Goal: Task Accomplishment & Management: Use online tool/utility

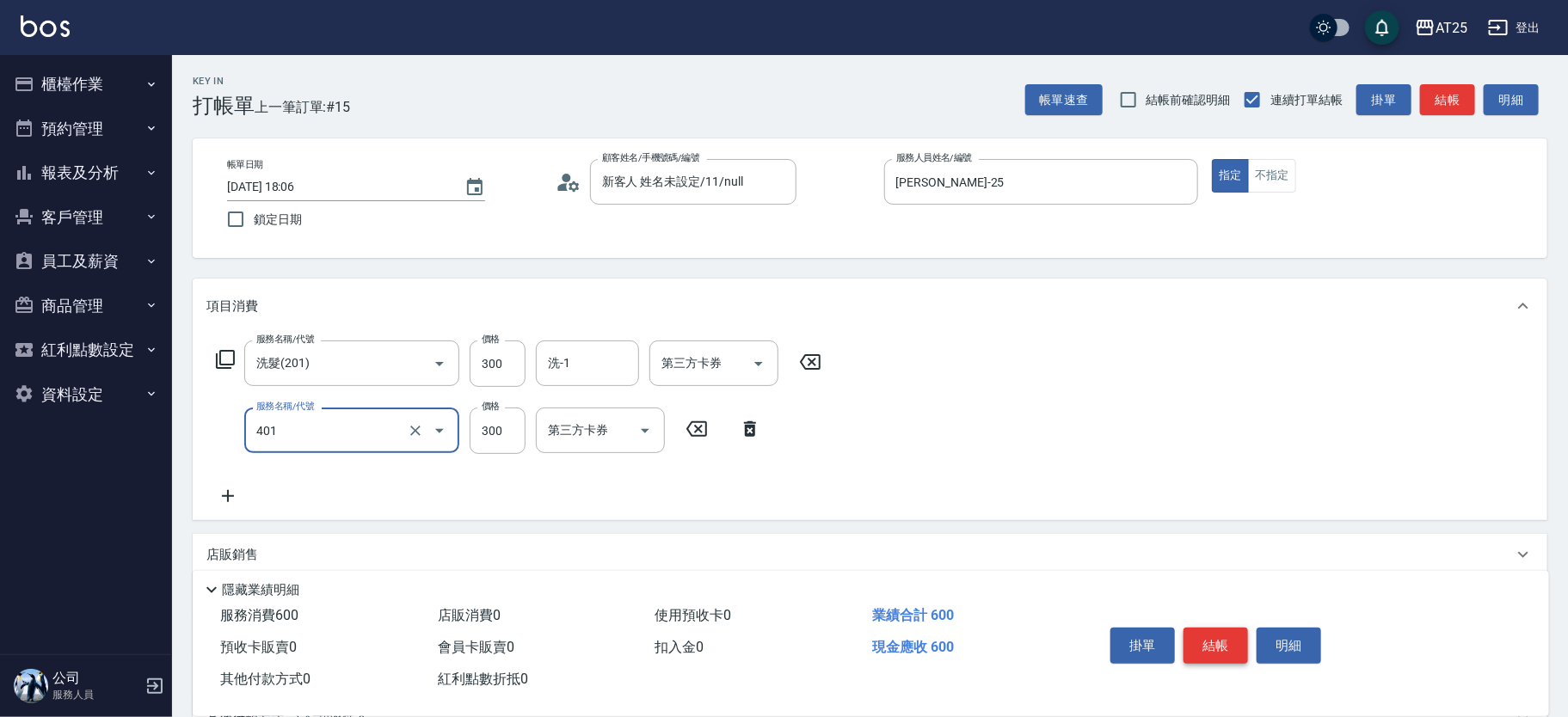
type input "剪髮(401)"
click at [1224, 632] on button "結帳" at bounding box center [1216, 646] width 64 height 36
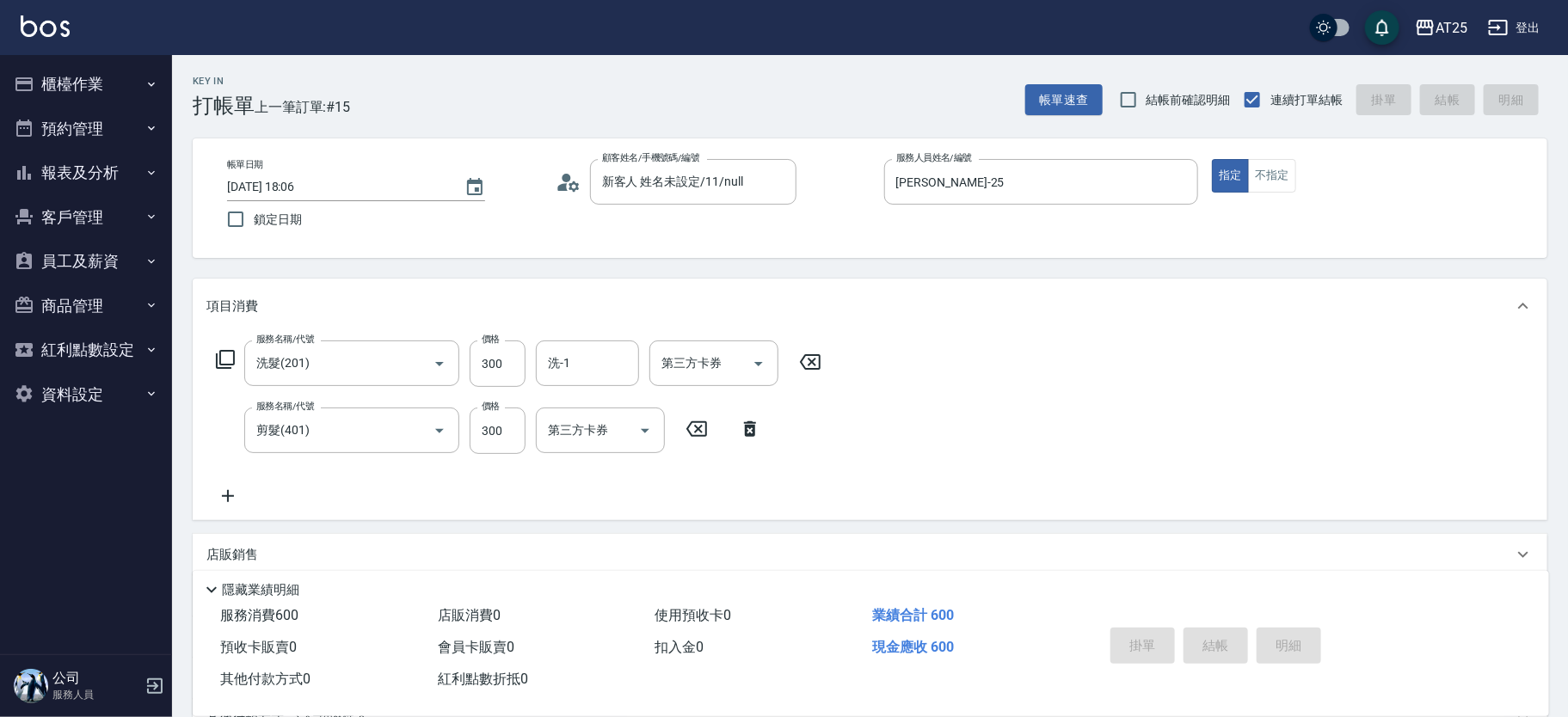
type input "2025/09/10 19:37"
type input "0"
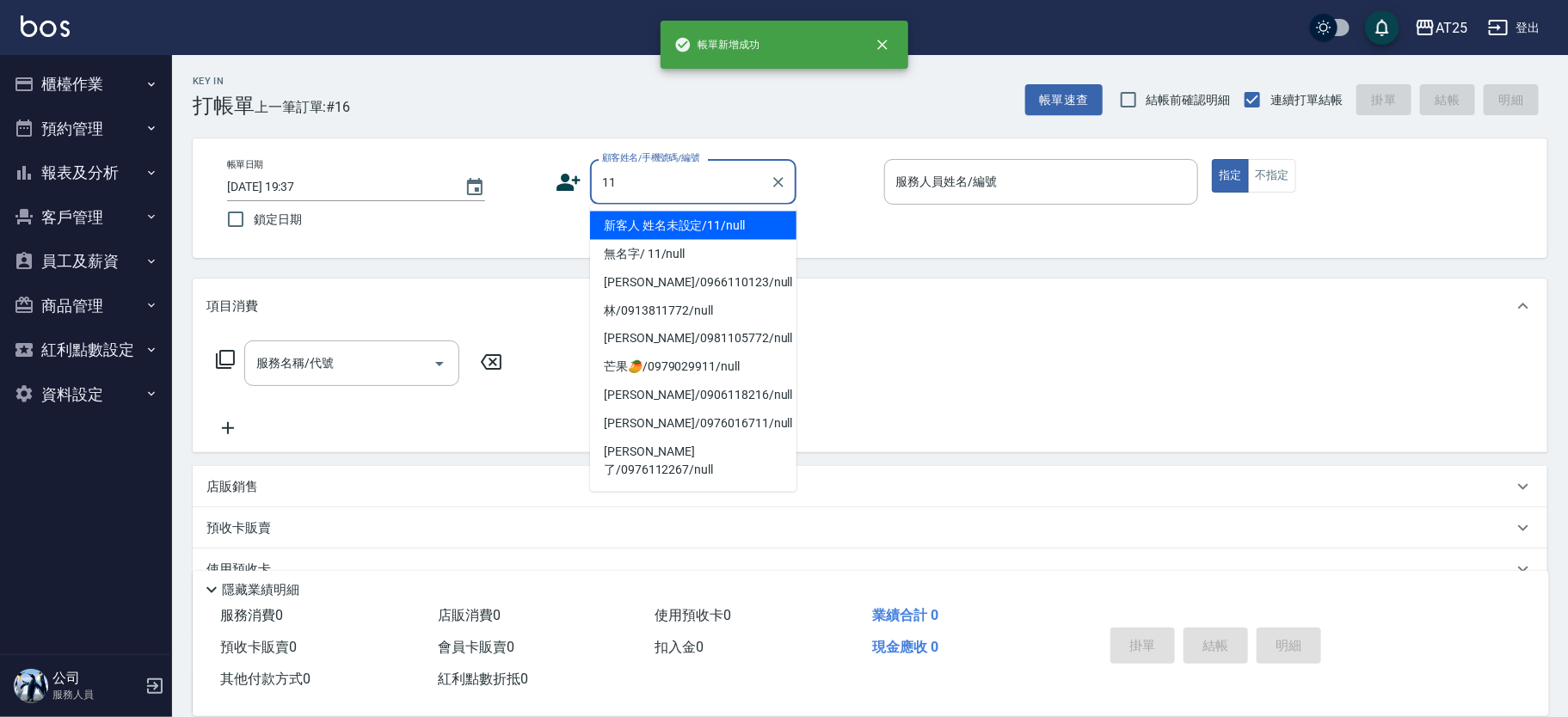
type input "新客人 姓名未設定/11/null"
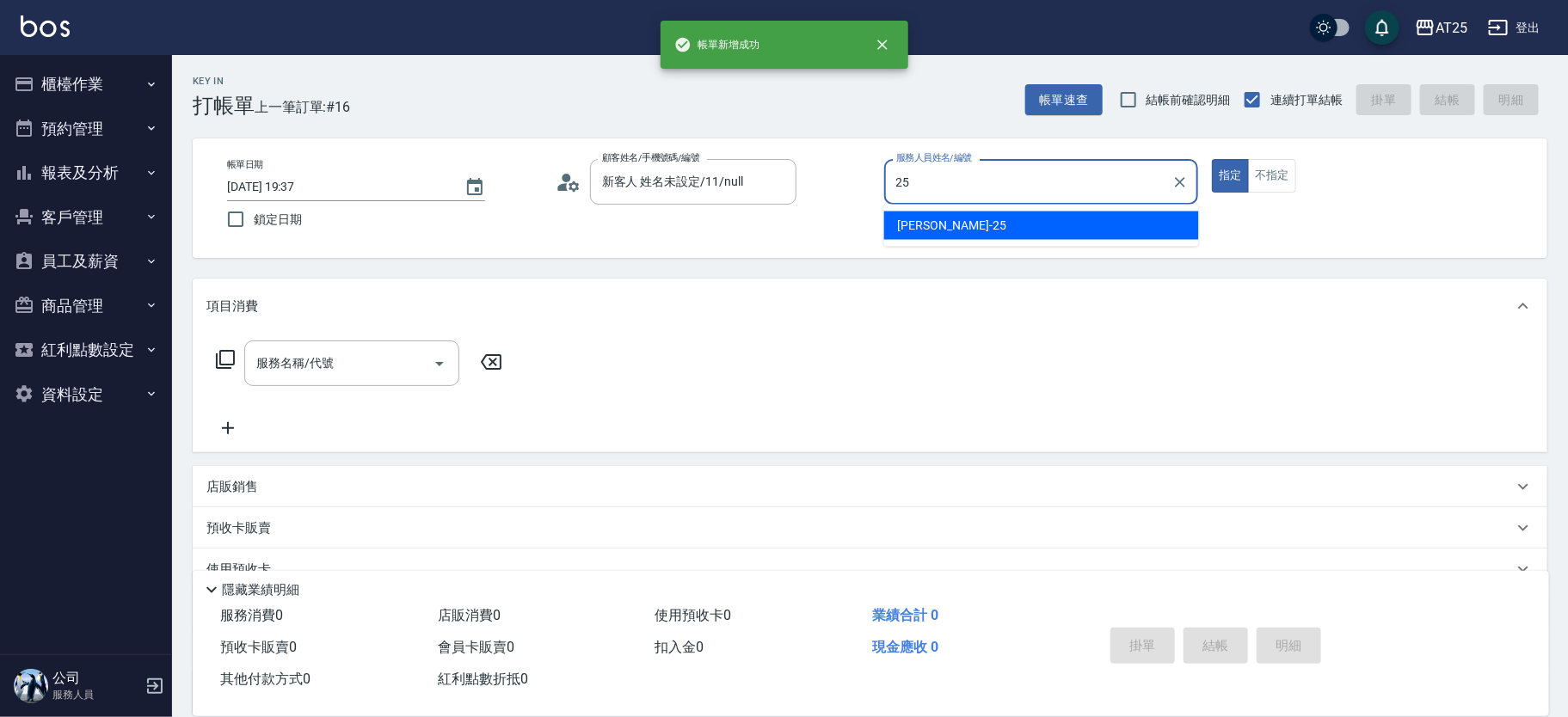
type input "Evan-25"
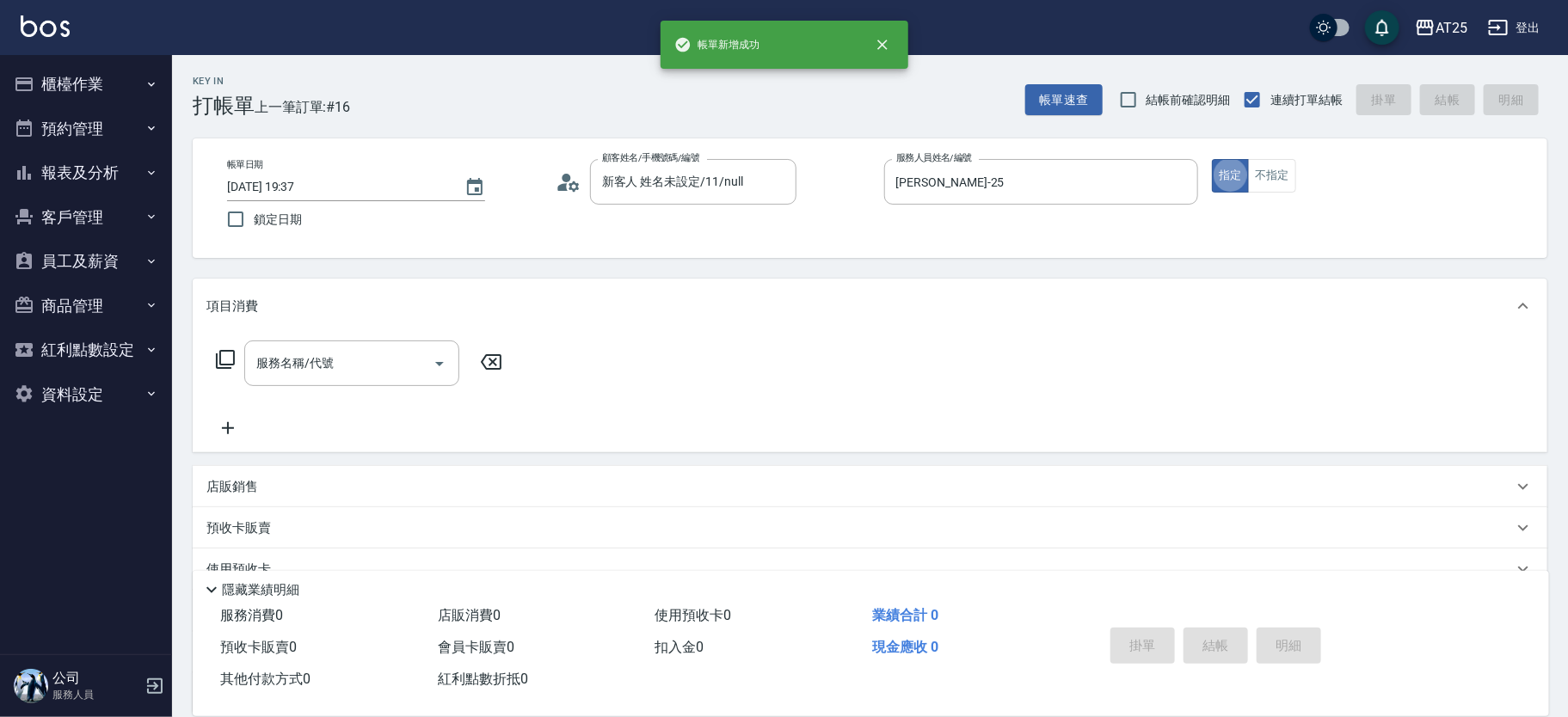
type button "true"
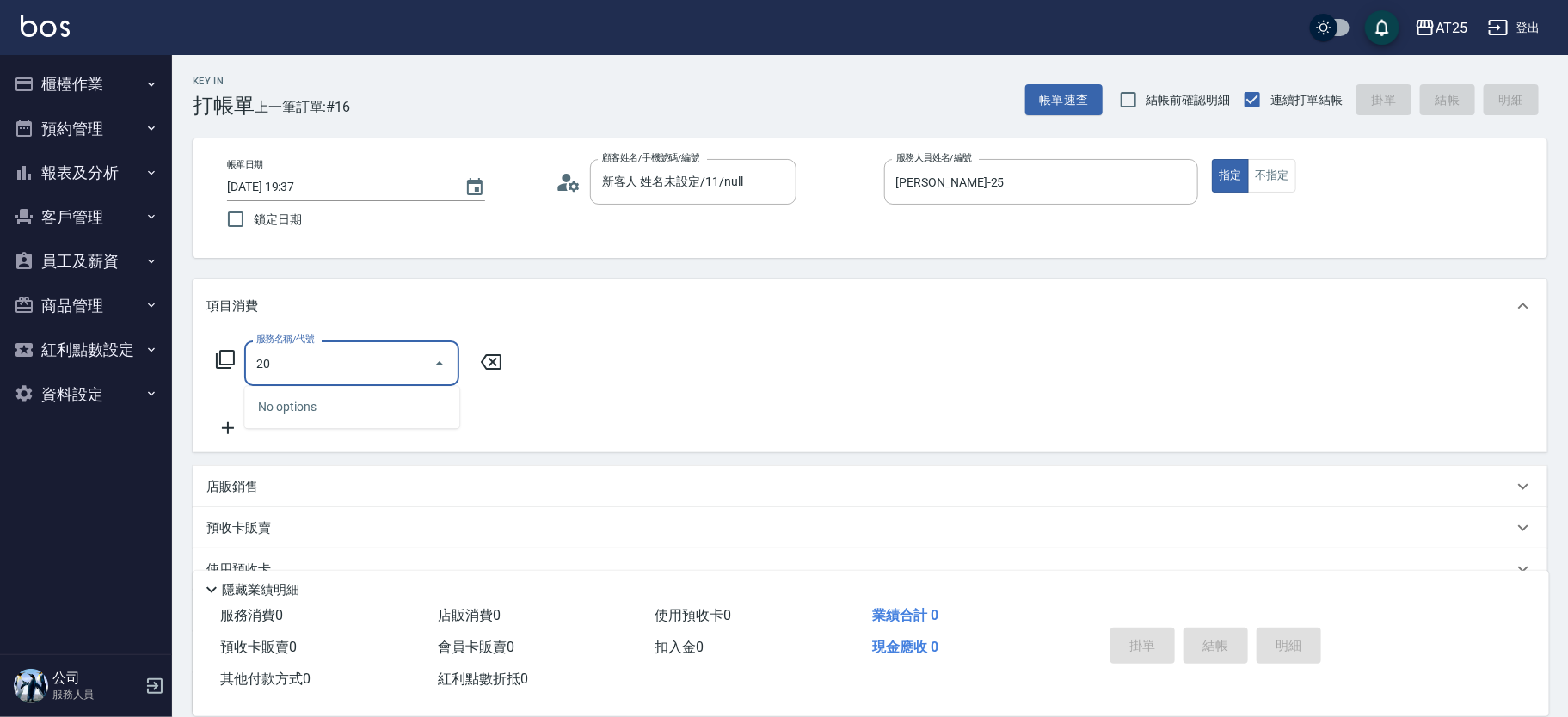
type input "201"
type input "30"
type input "洗髮(201)"
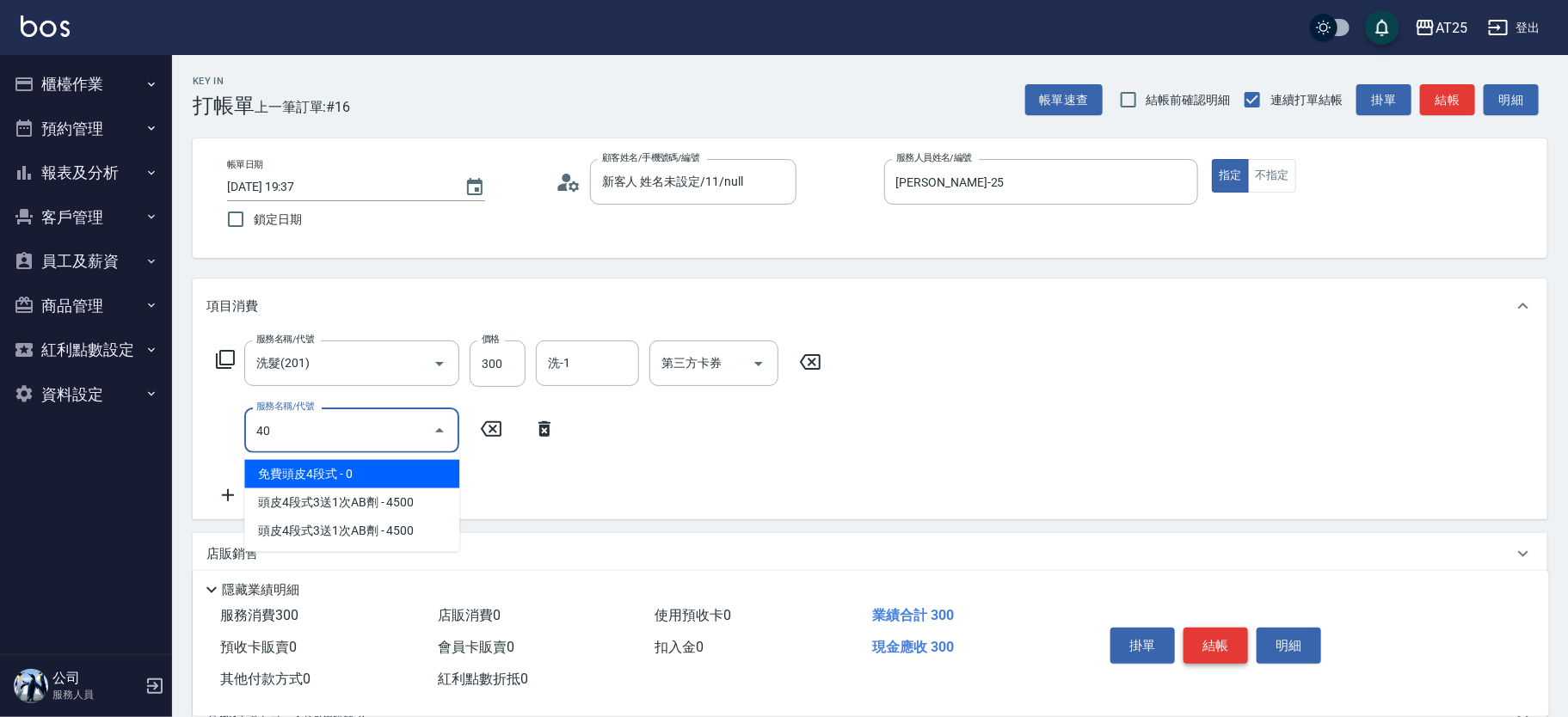
type input "401"
type input "60"
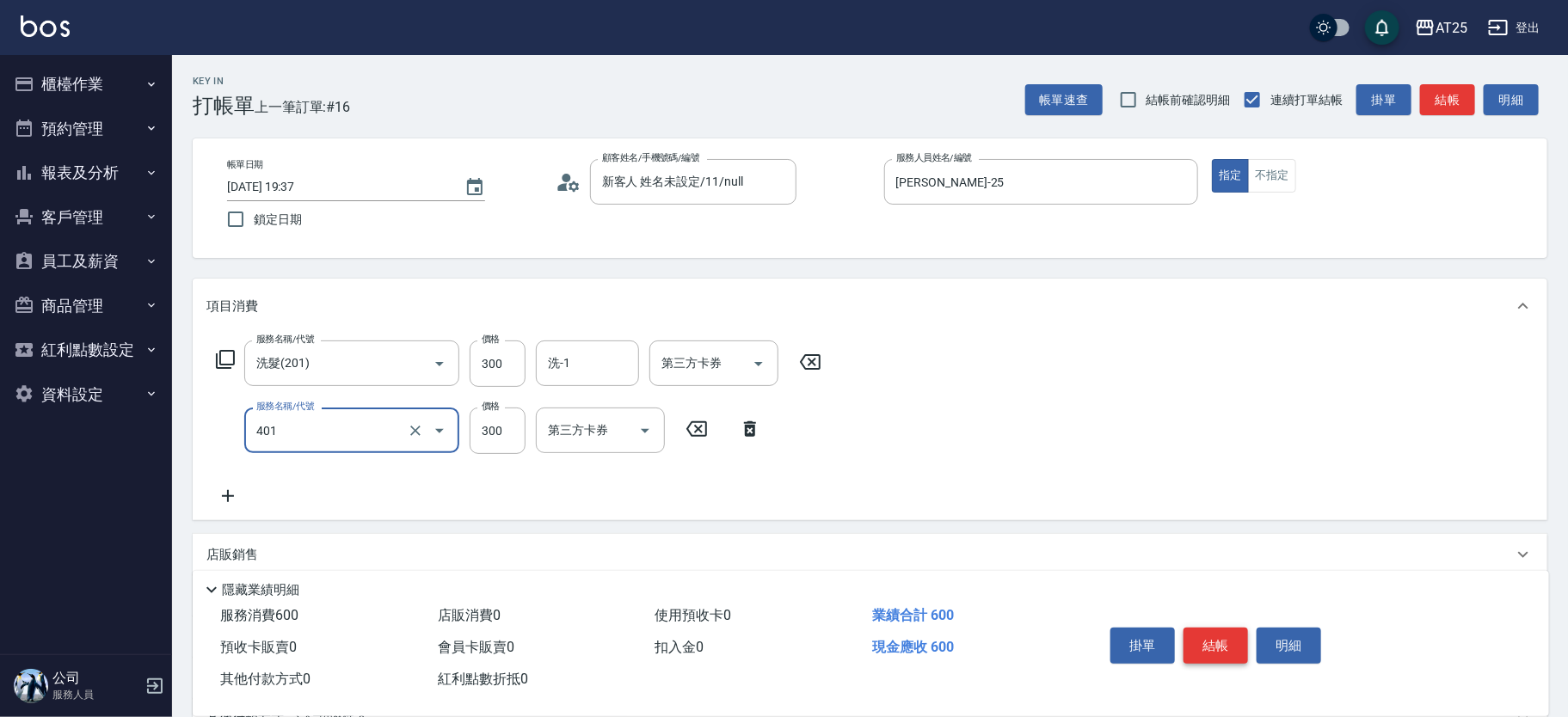
type input "剪髮(401)"
click at [1271, 166] on button "不指定" at bounding box center [1272, 176] width 48 height 33
click at [1217, 648] on button "結帳" at bounding box center [1216, 646] width 64 height 36
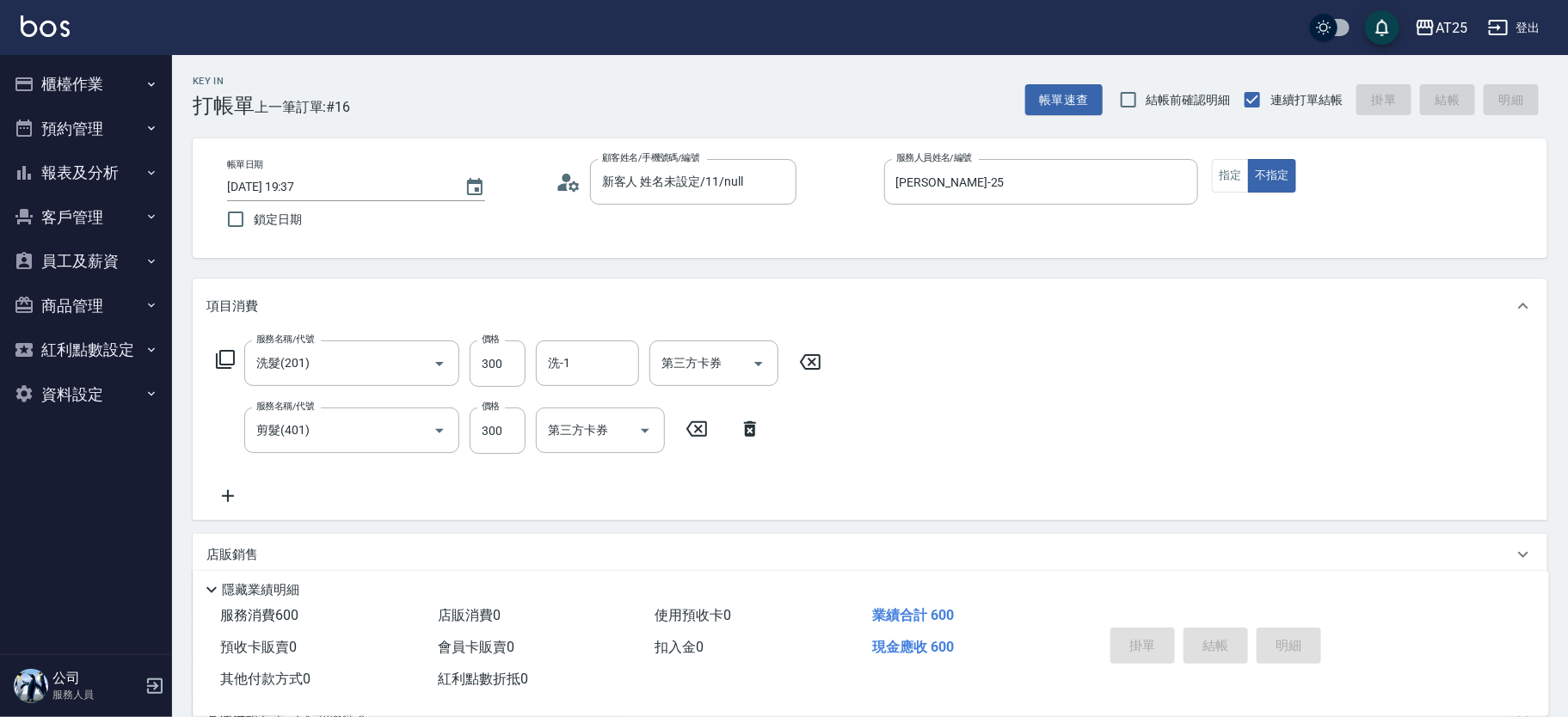
type input "0"
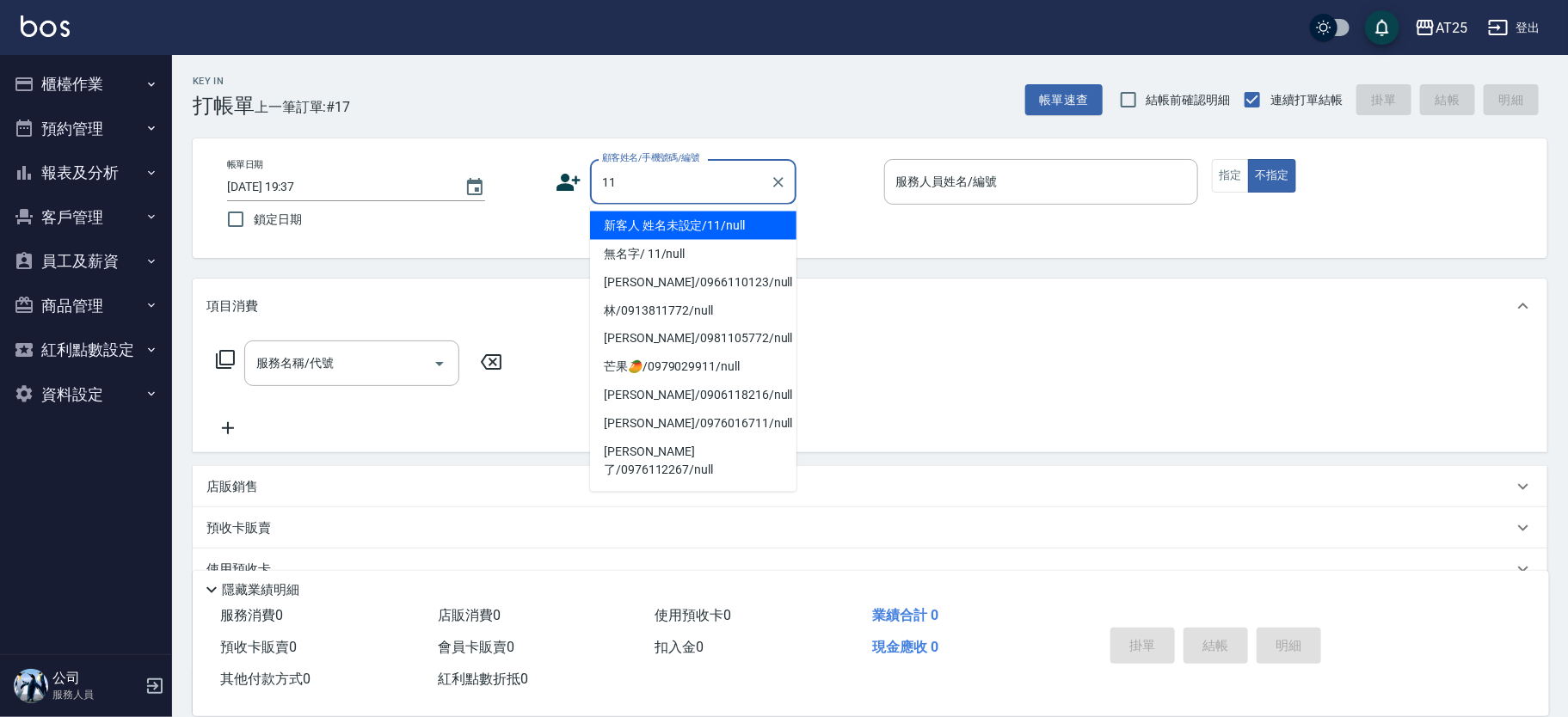
type input "新客人 姓名未設定/11/null"
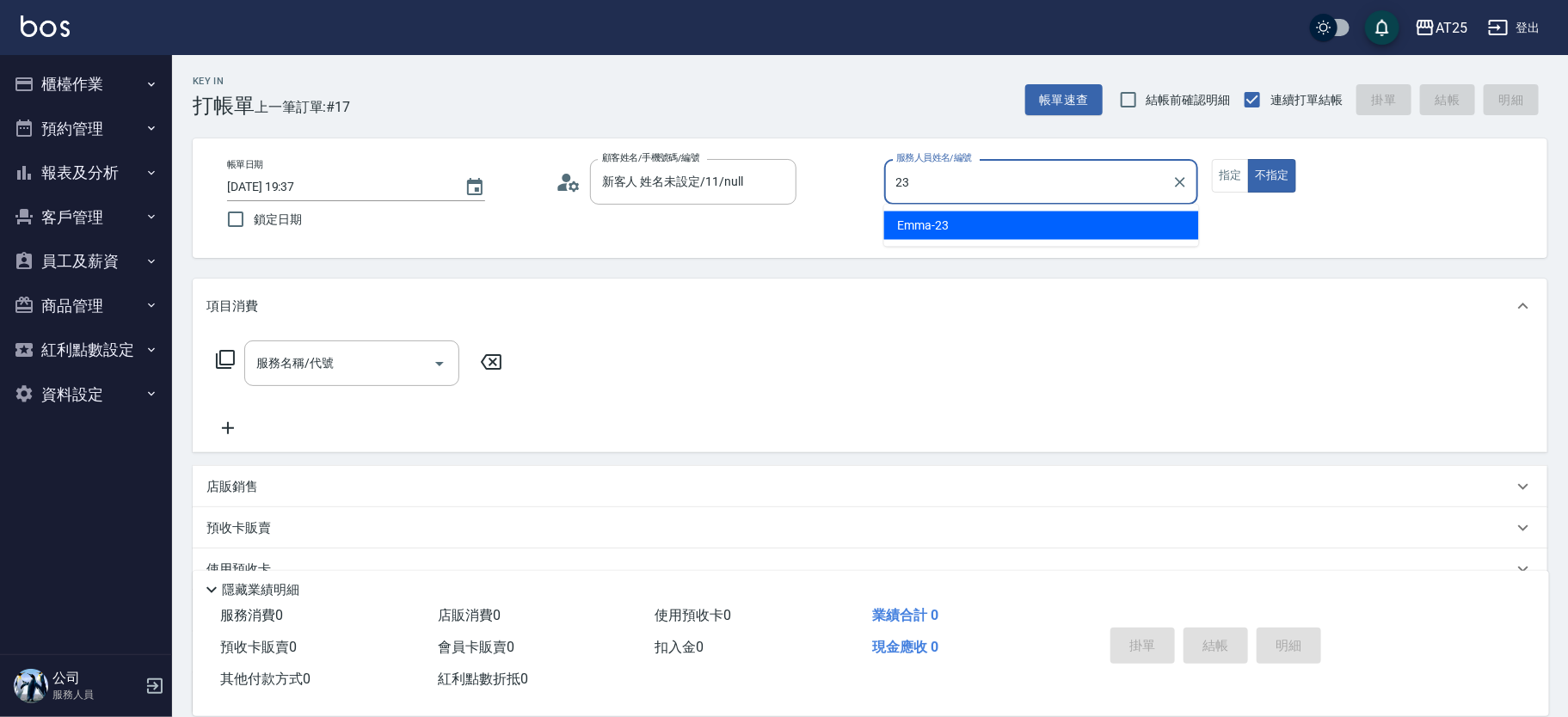
type input "Emma-23"
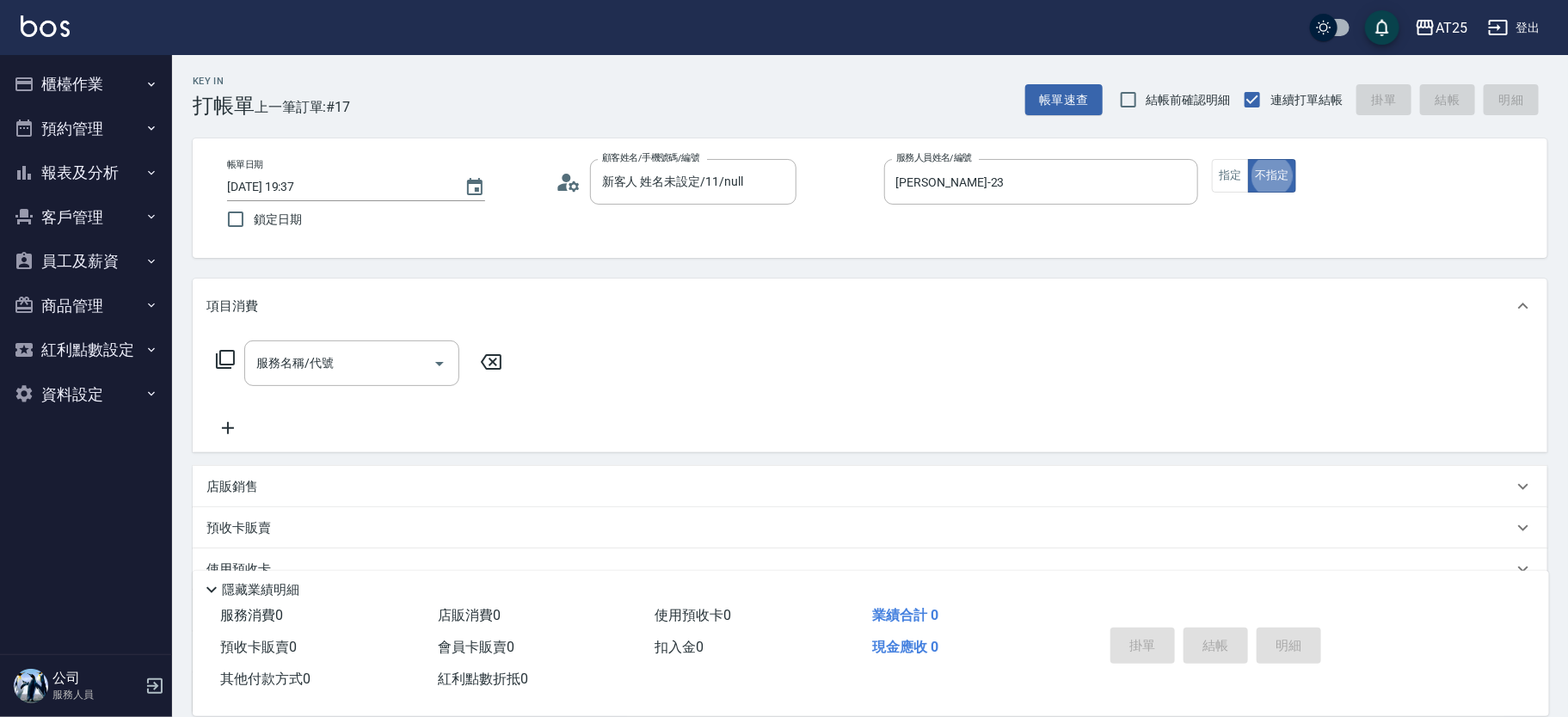
type button "false"
click at [1228, 183] on button "指定" at bounding box center [1231, 176] width 37 height 33
click at [282, 354] on div "服務名稱/代號 服務名稱/代號" at bounding box center [351, 364] width 215 height 46
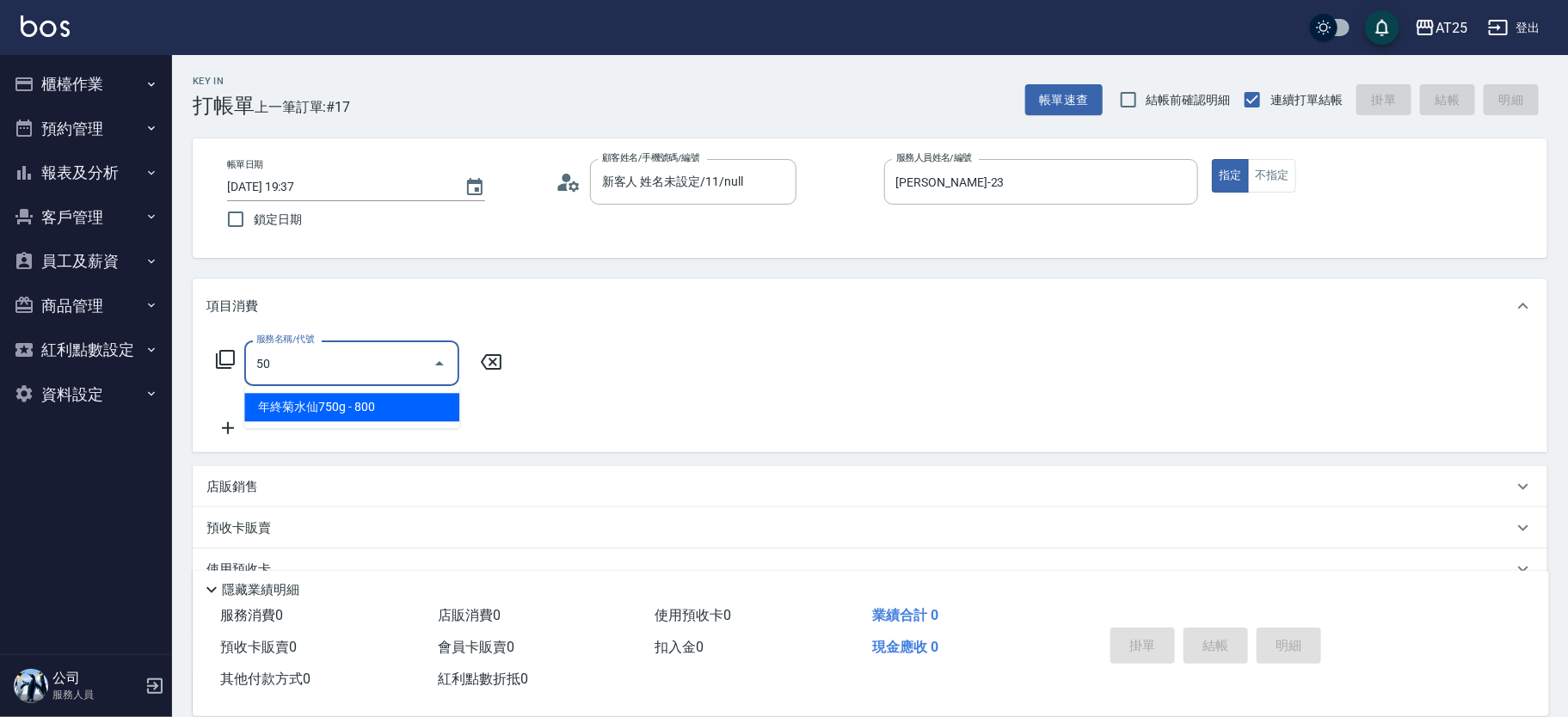
type input "501"
type input "100"
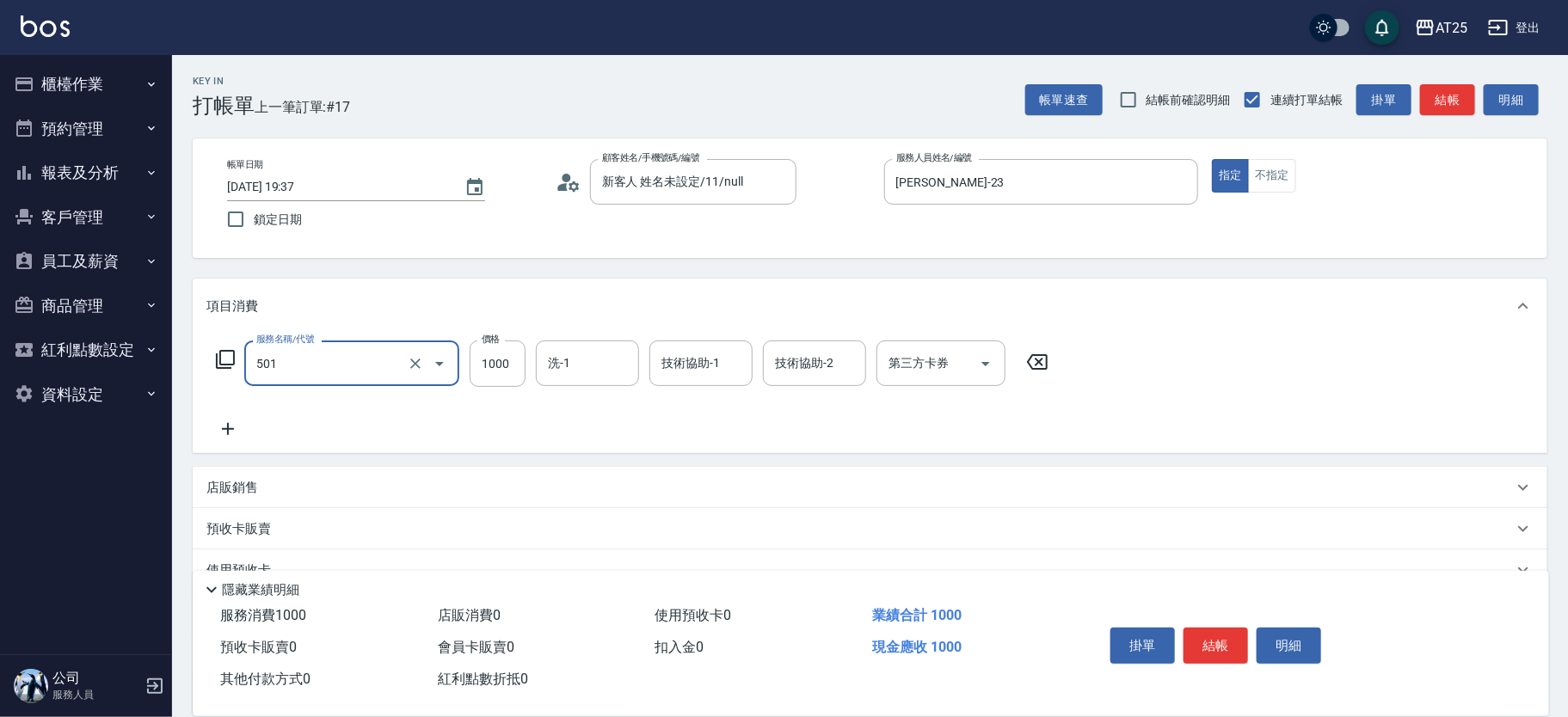
type input "染髮(501)"
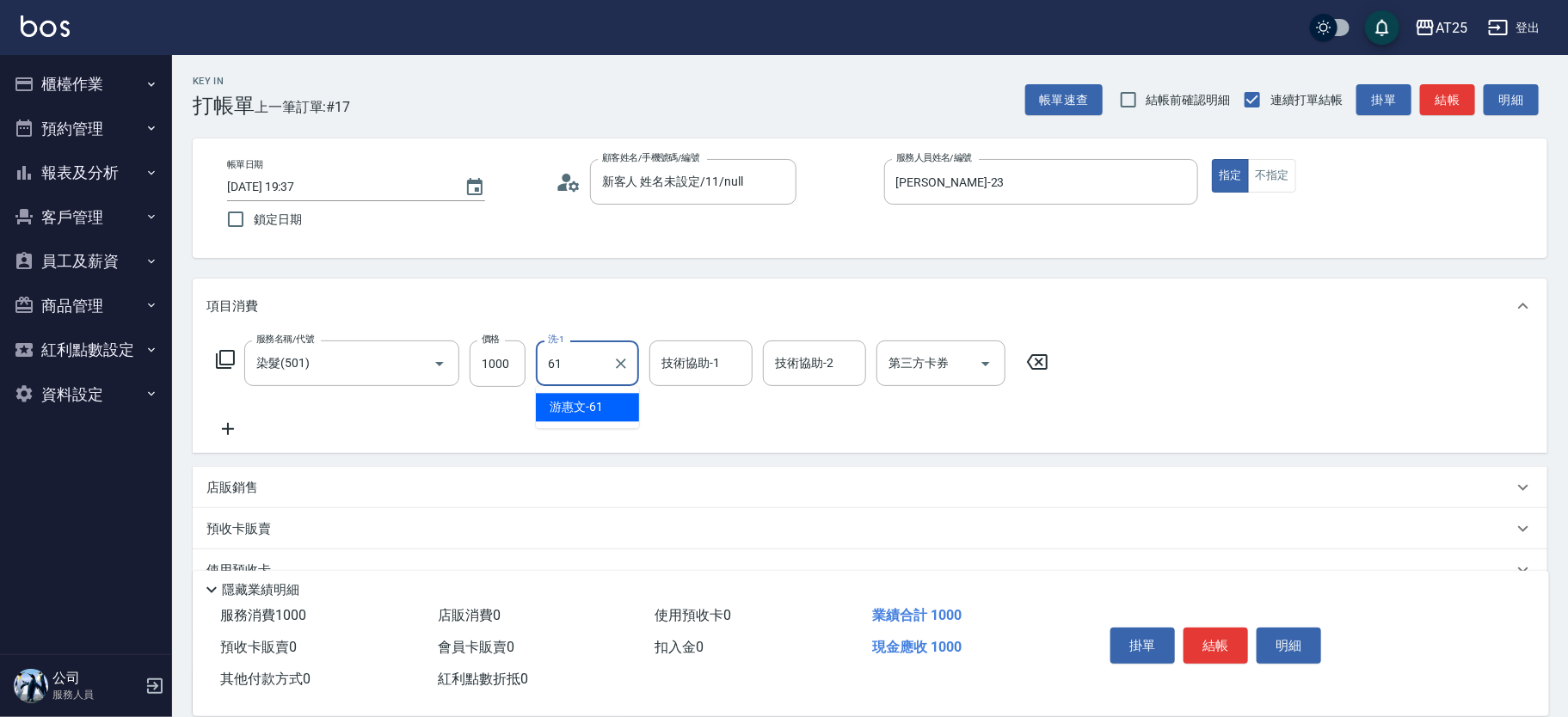
type input "游惠文-61"
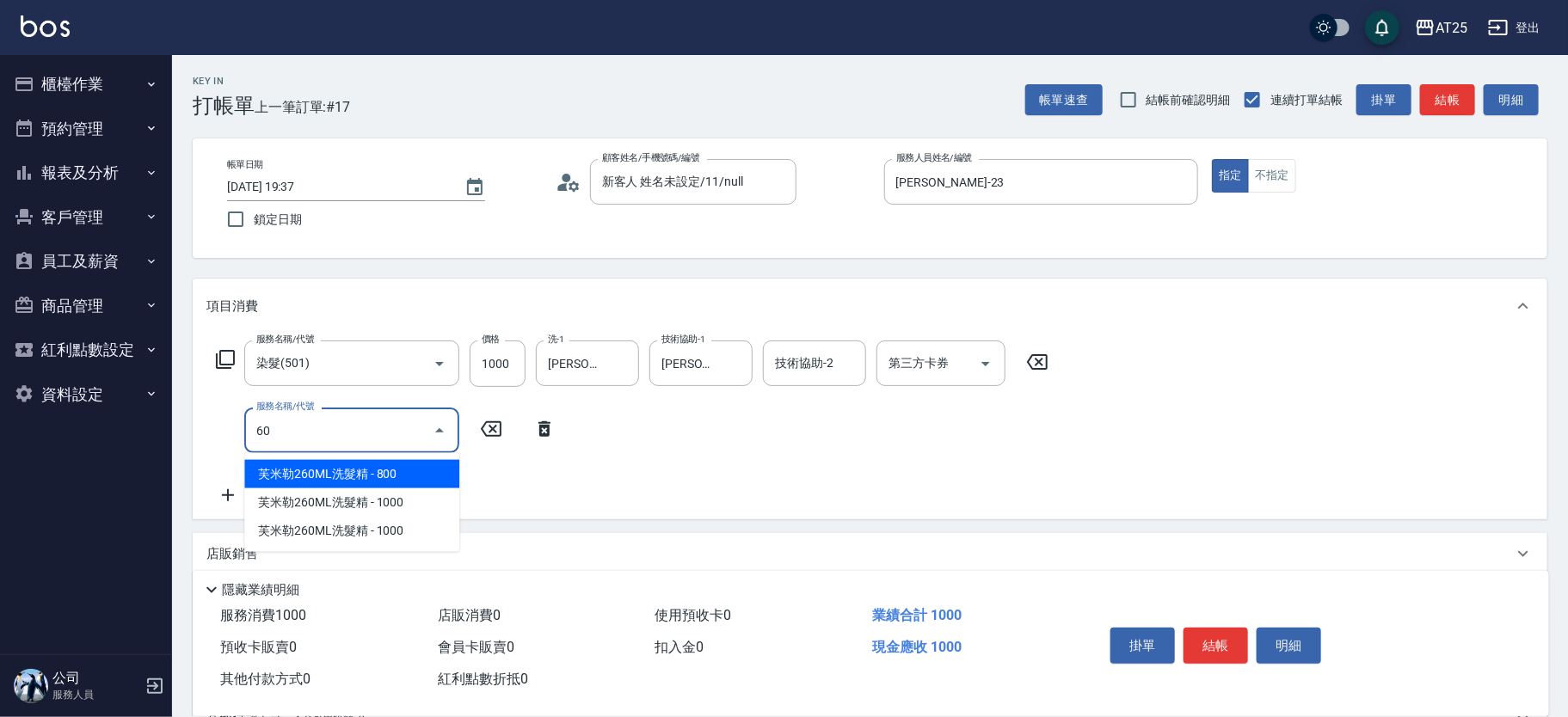
type input "601"
type input "200"
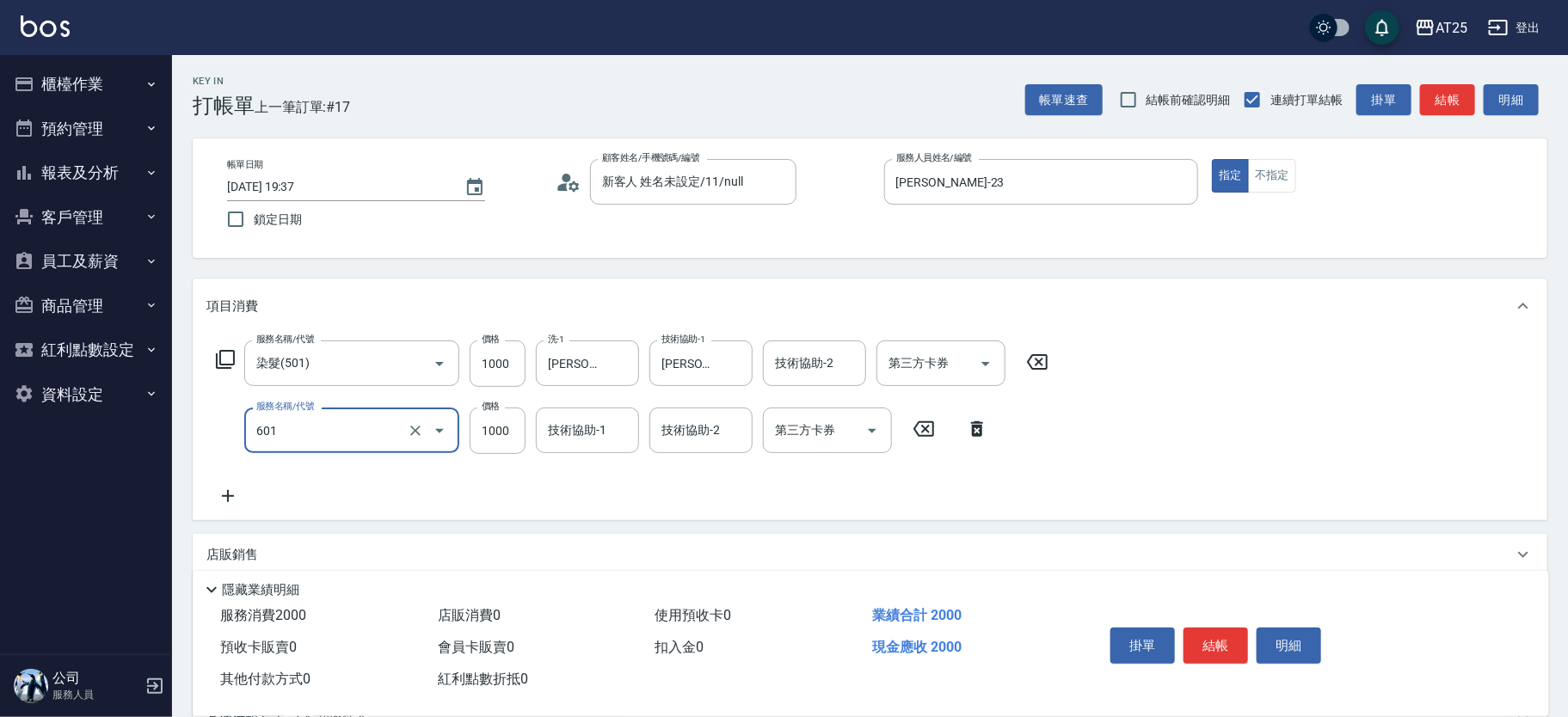
type input "自備護髮(1000上)(601)"
type input "100"
type input "0"
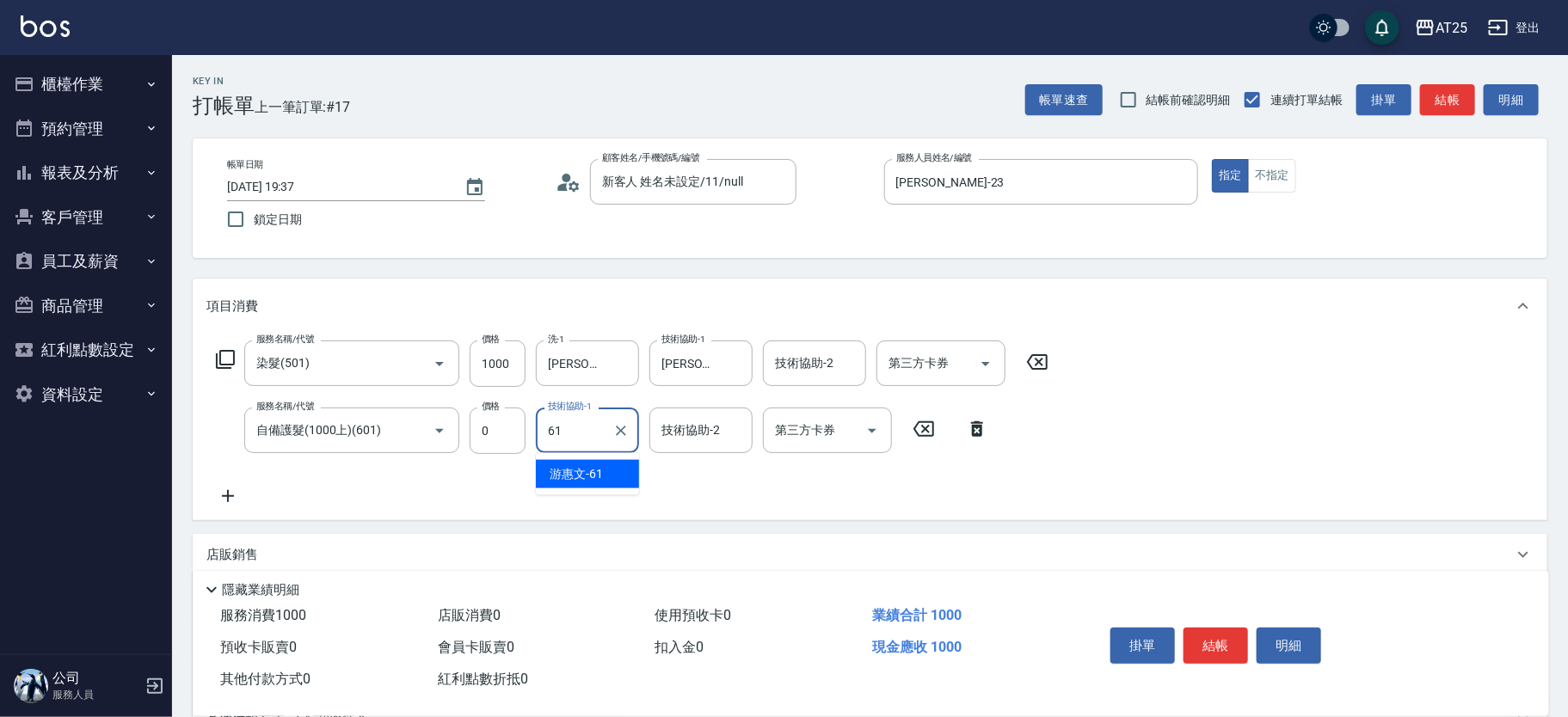
type input "游惠文-61"
click at [1210, 642] on button "結帳" at bounding box center [1216, 646] width 64 height 36
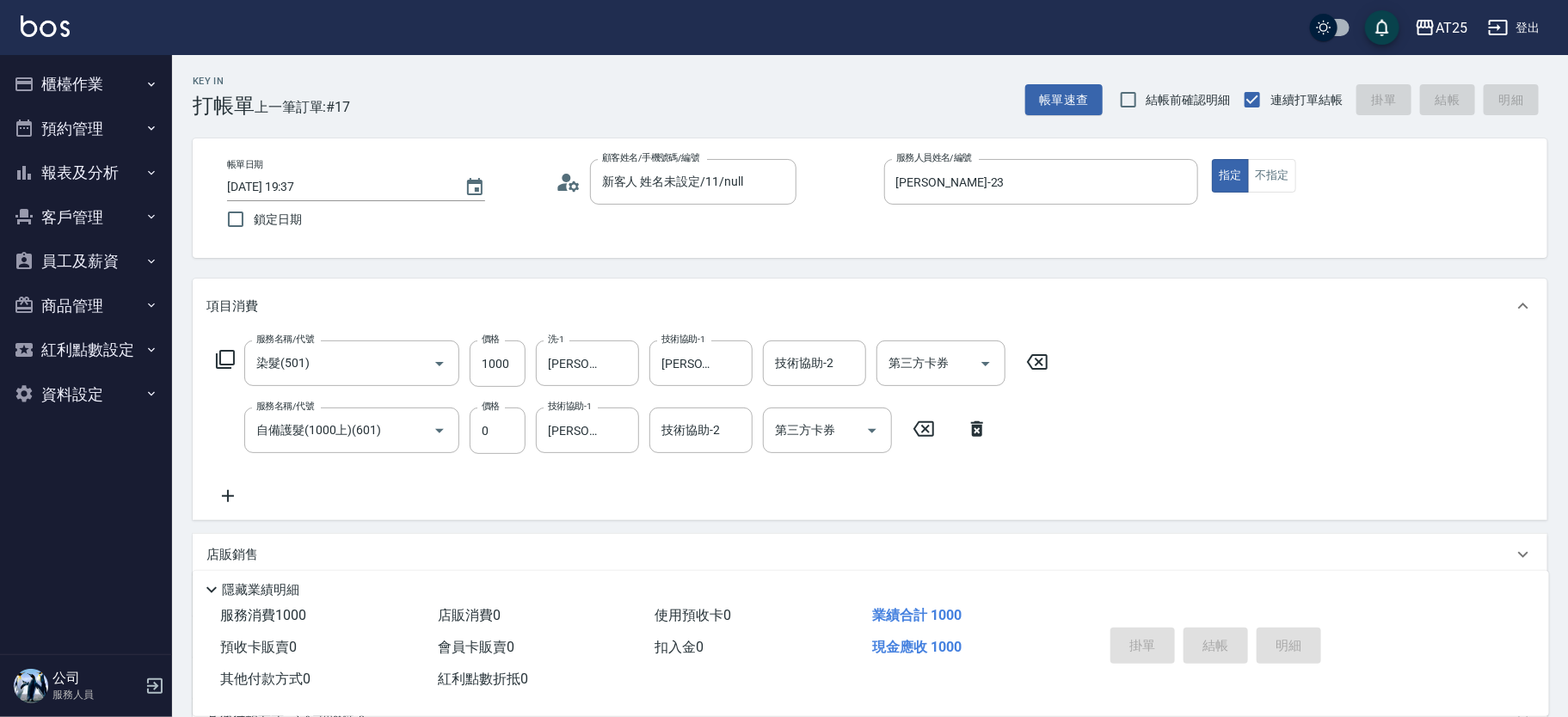
type input "2025/09/10 19:39"
type input "0"
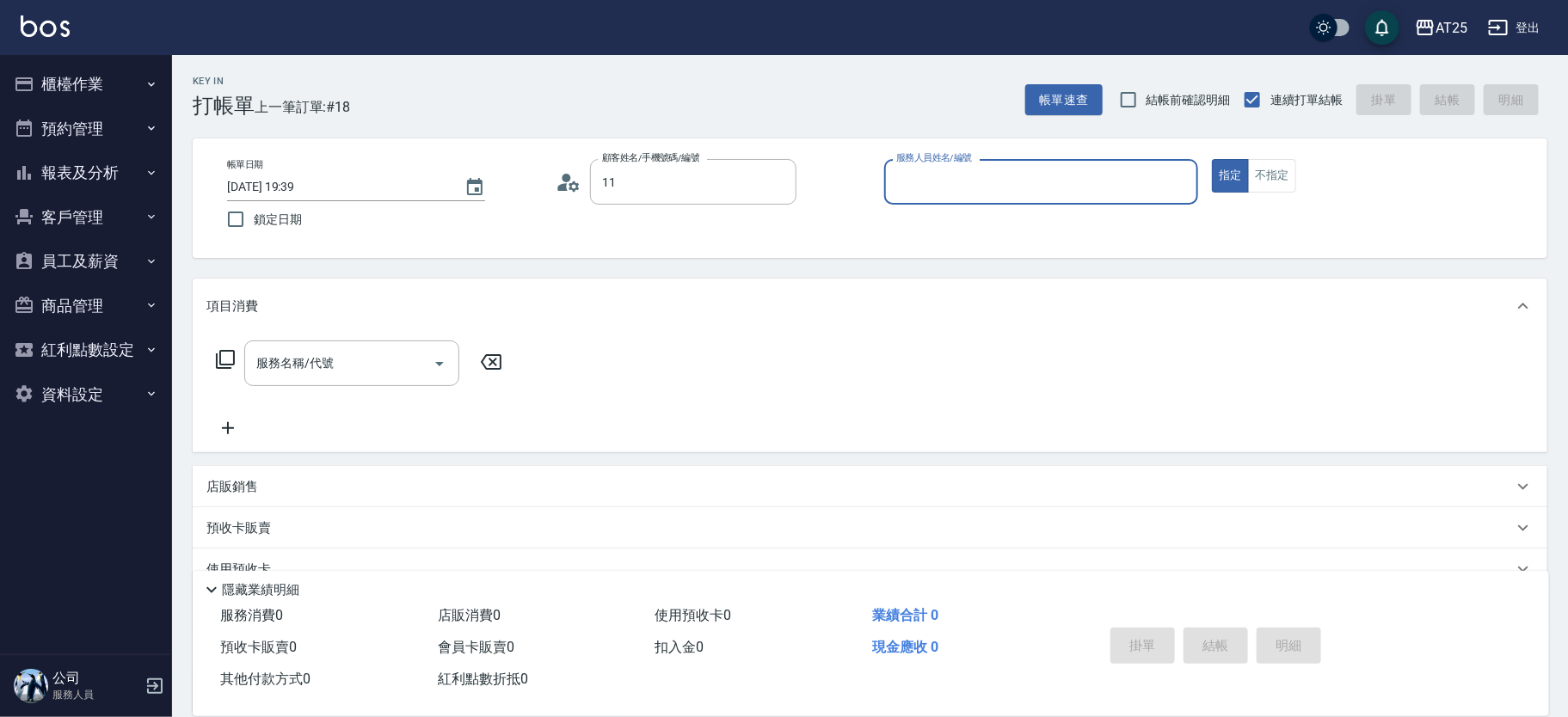
type input "新客人 姓名未設定/11/null"
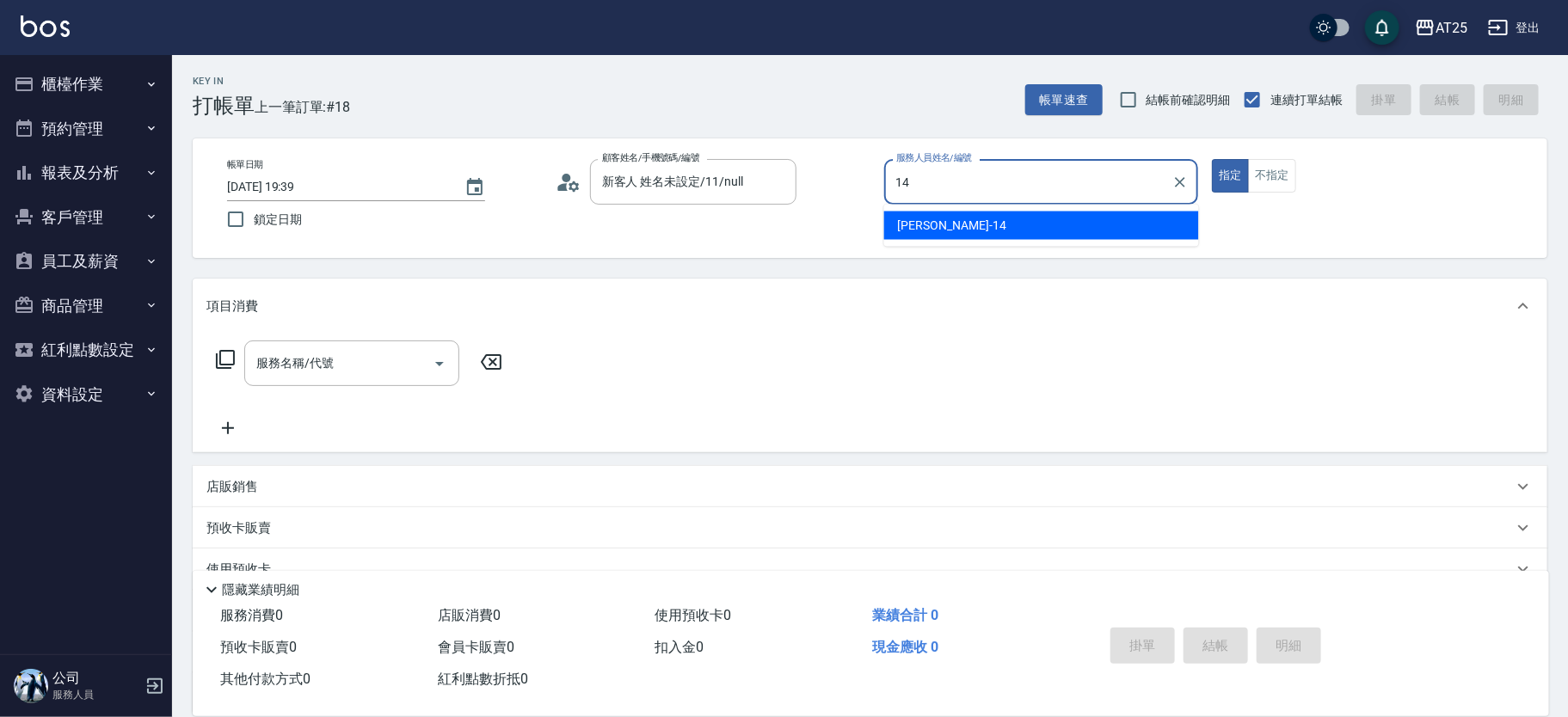
type input "Ken-14"
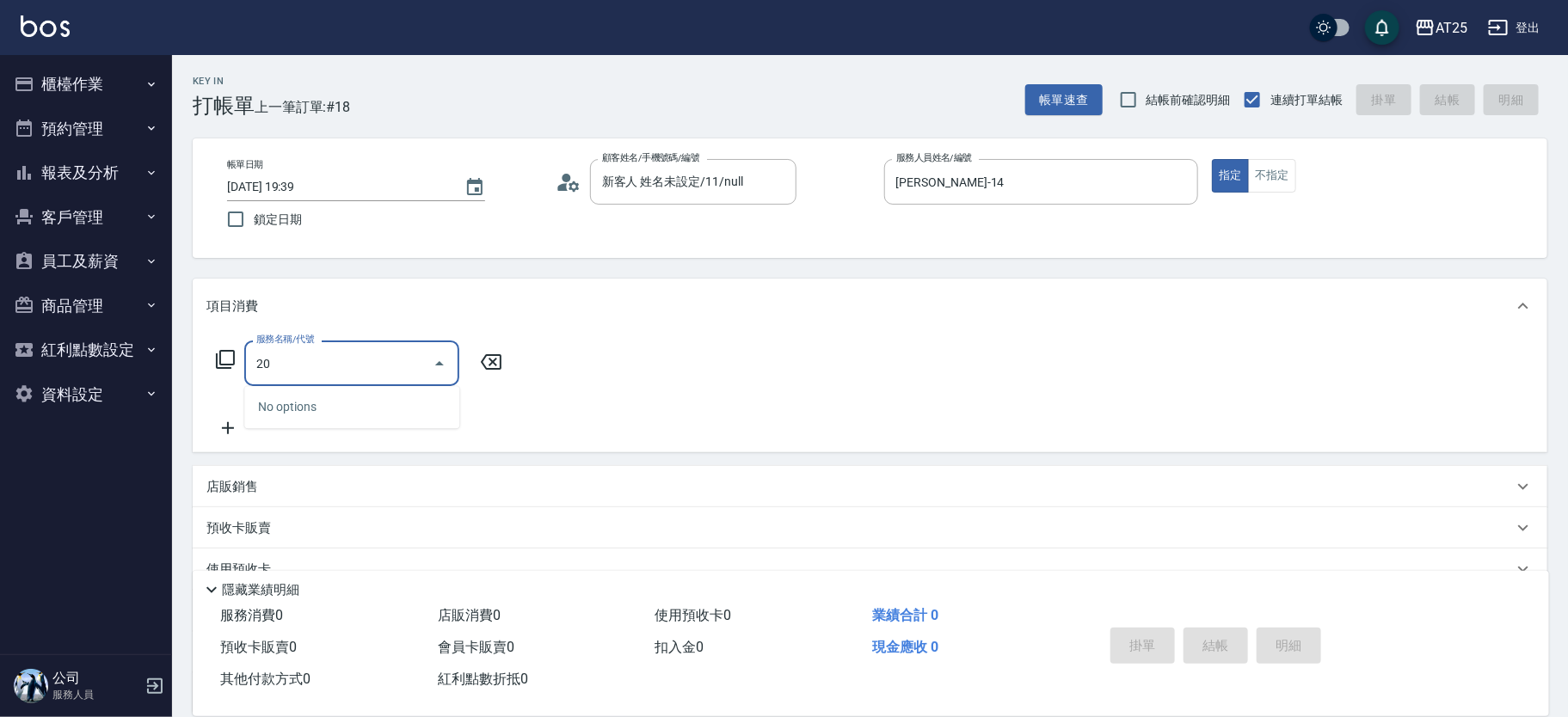
type input "201"
type input "30"
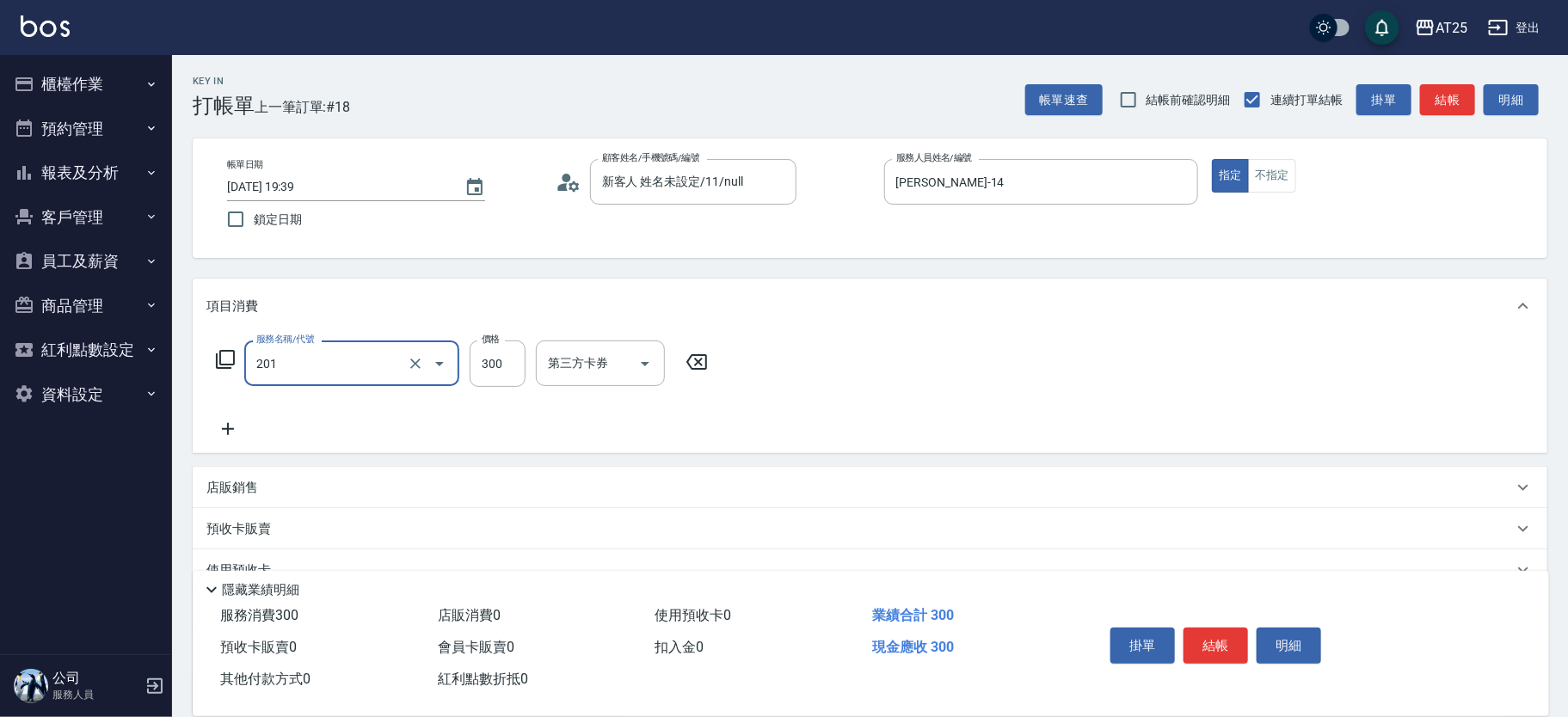
type input "洗髮(201)"
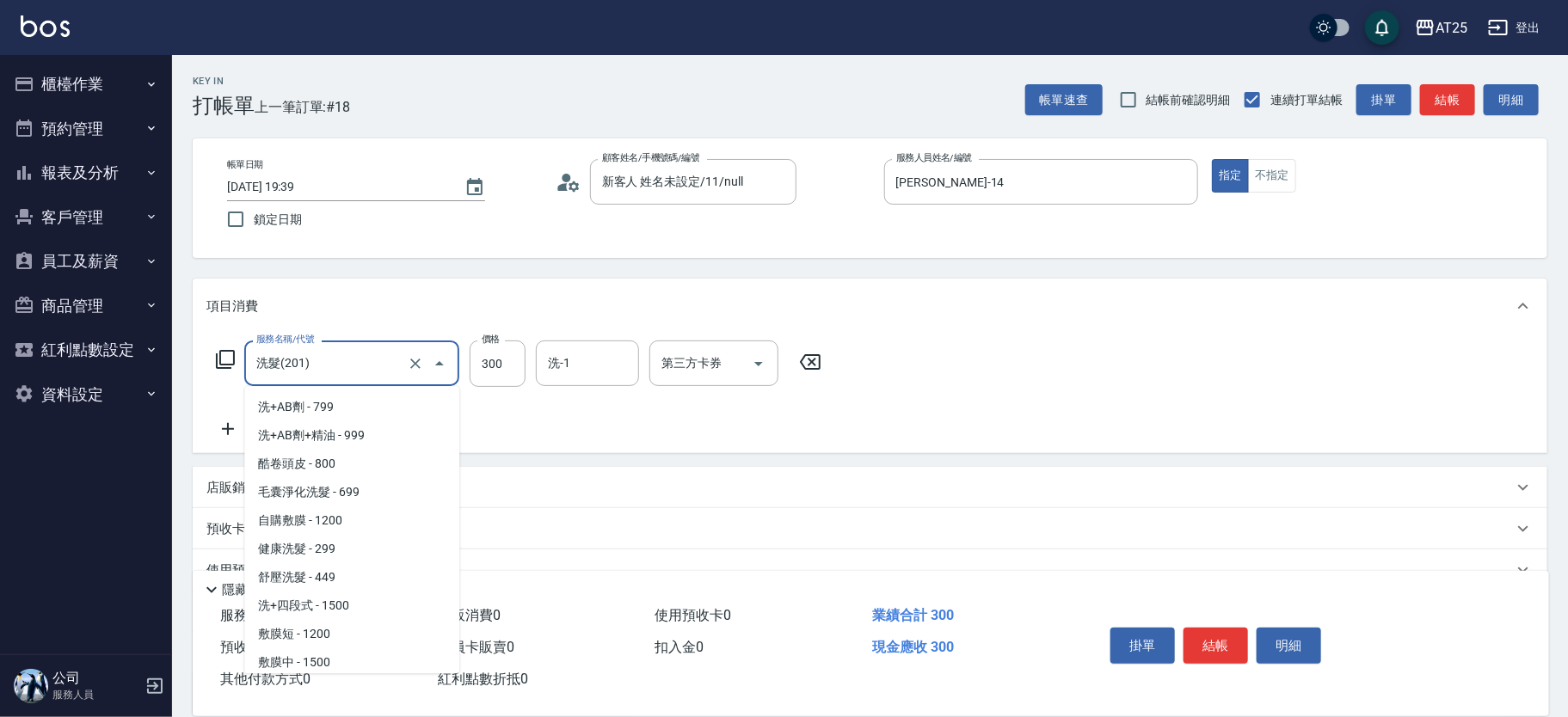
click at [340, 378] on input "洗髮(201)" at bounding box center [328, 364] width 152 height 30
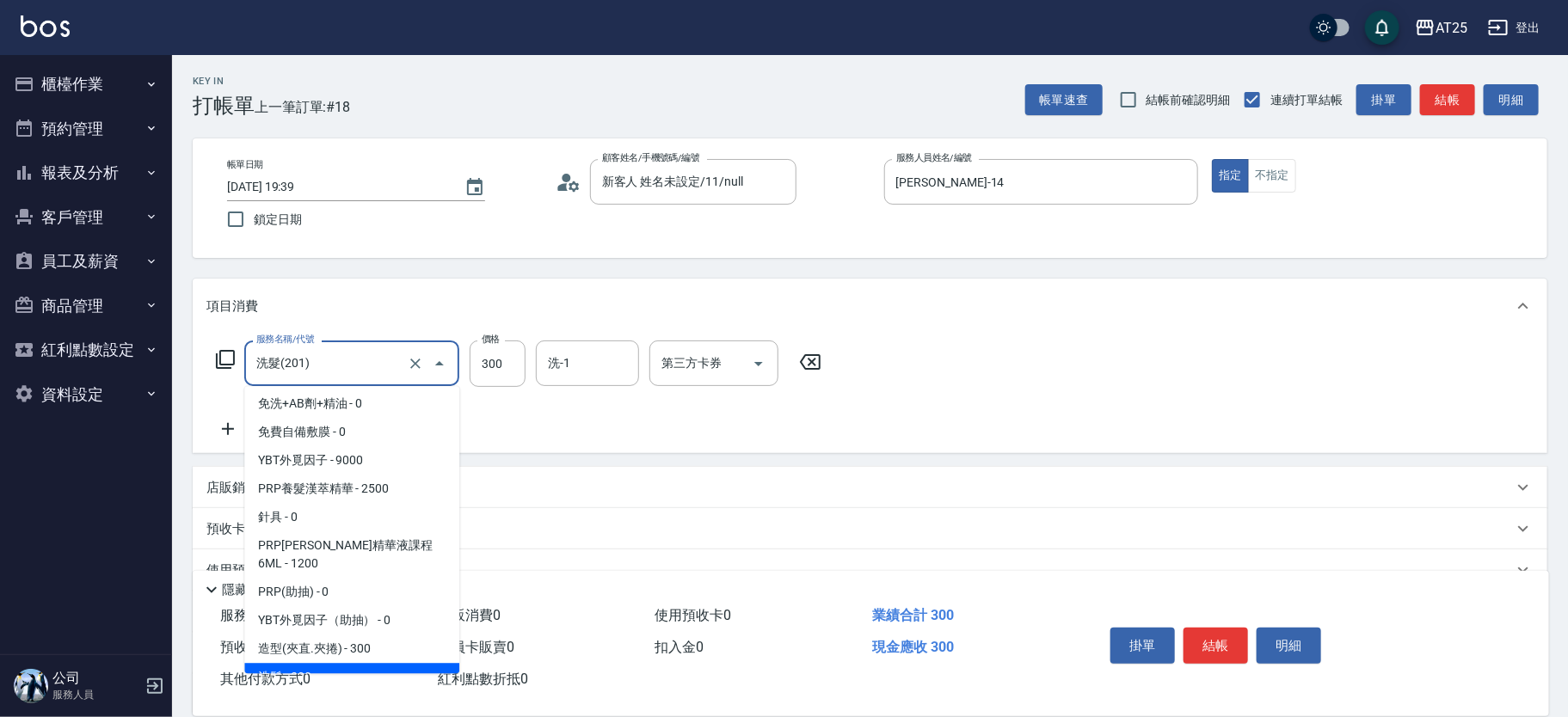
type input "0"
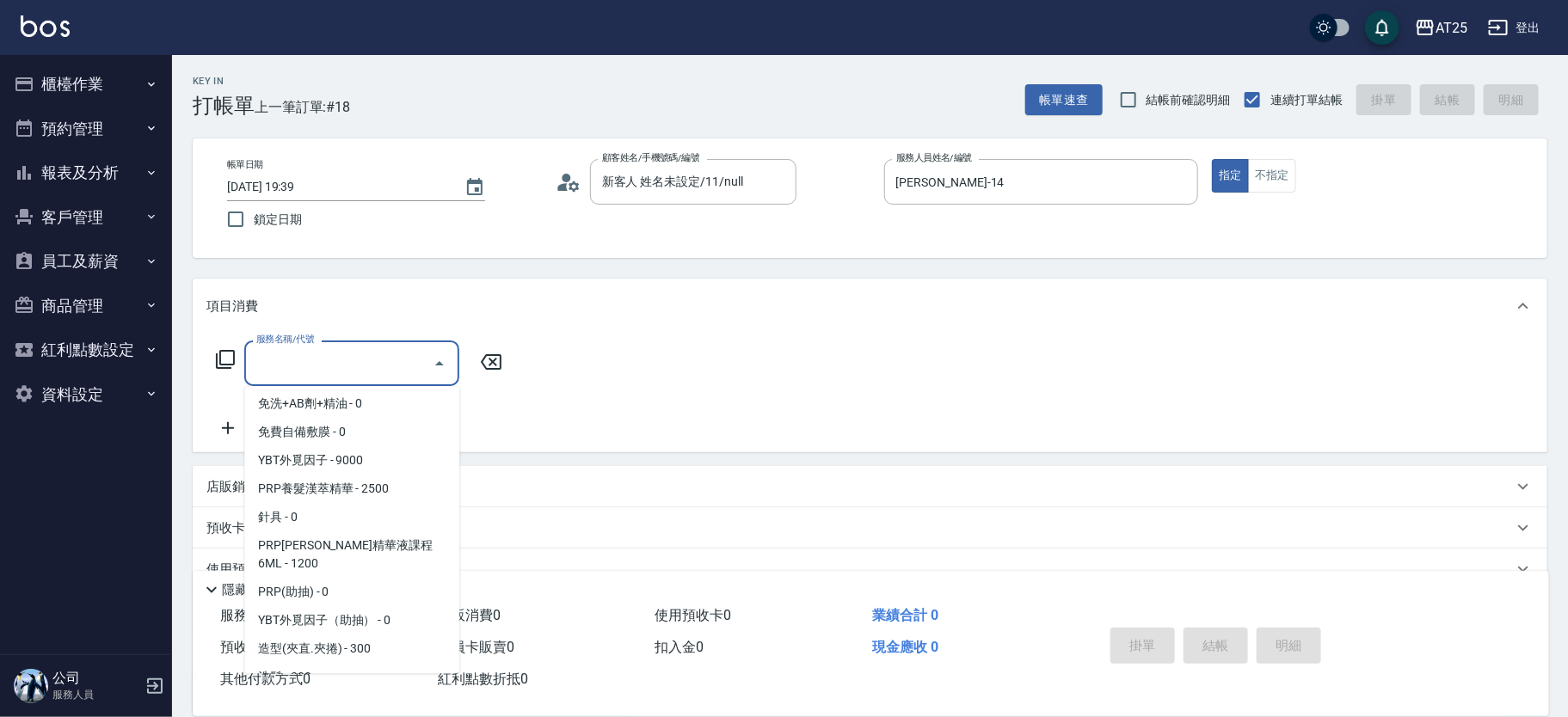
scroll to position [6, 0]
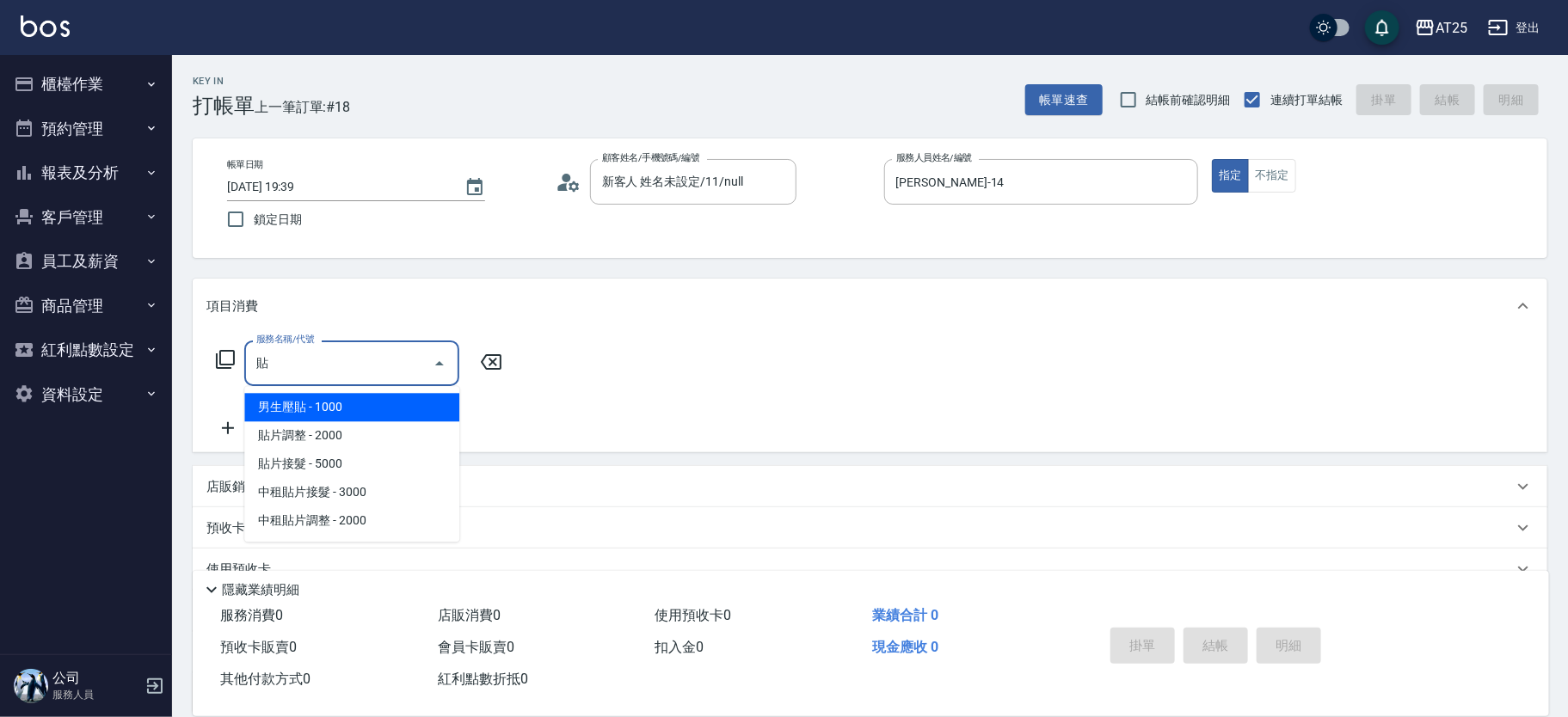
type input "男生壓貼(306)"
type input "100"
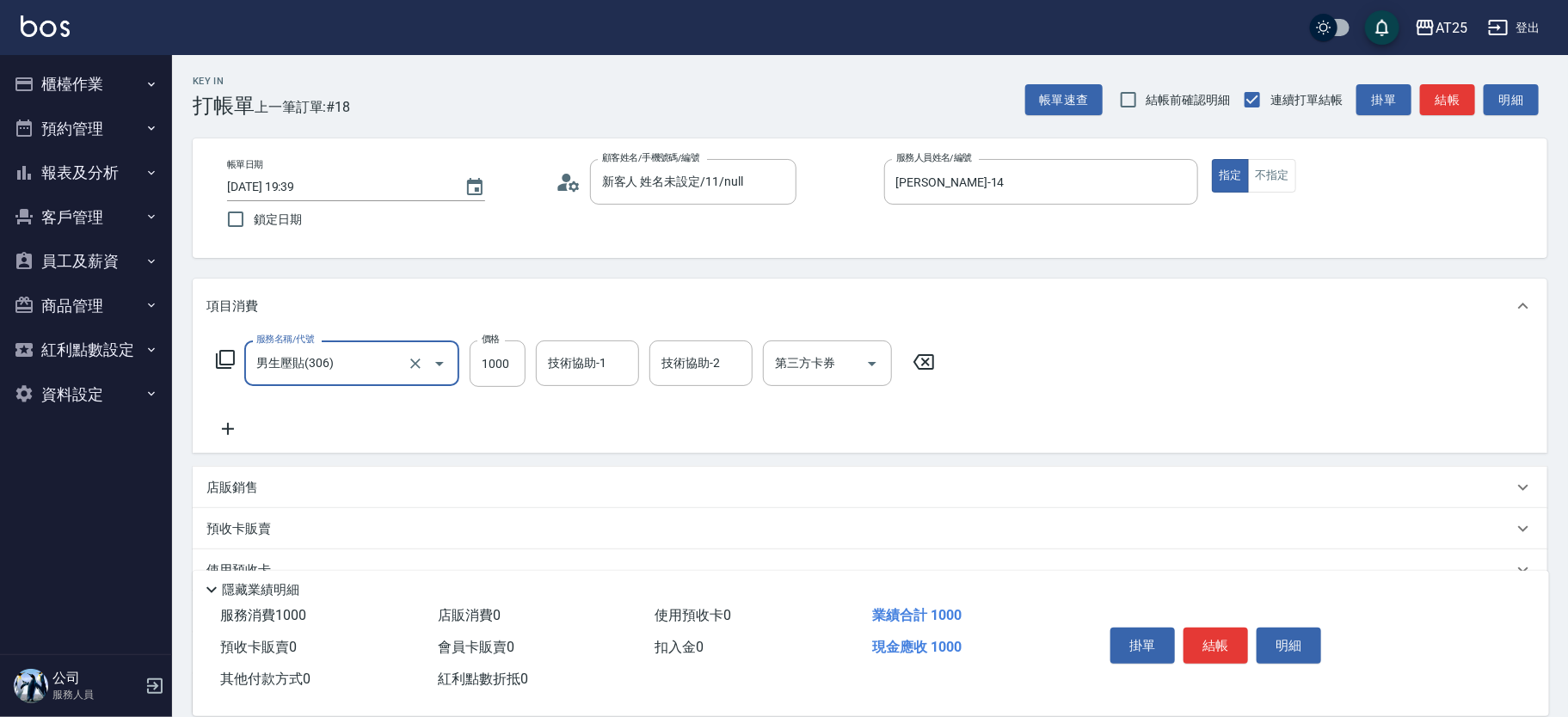
type input "男生壓貼(306)"
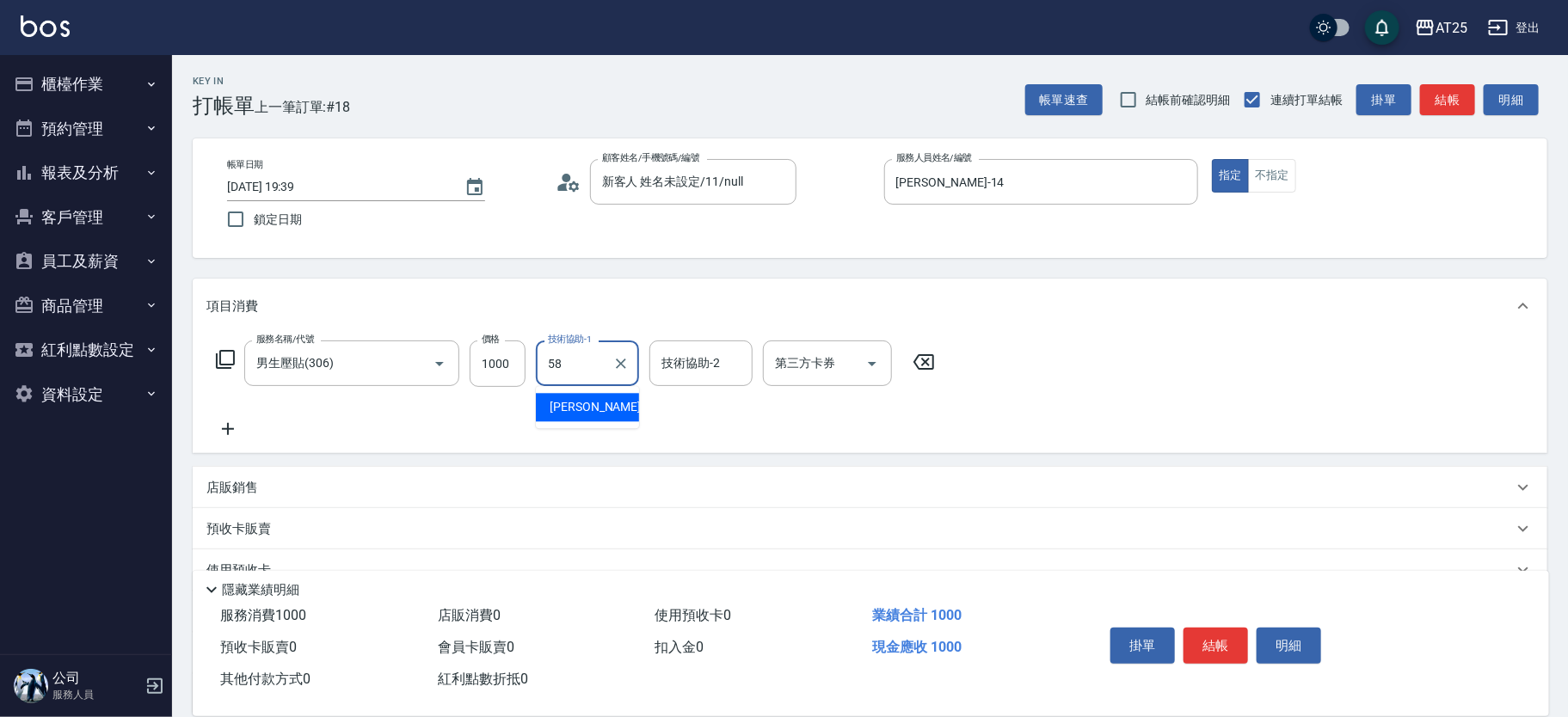
type input "小宇-58"
click at [1218, 639] on button "結帳" at bounding box center [1216, 646] width 64 height 36
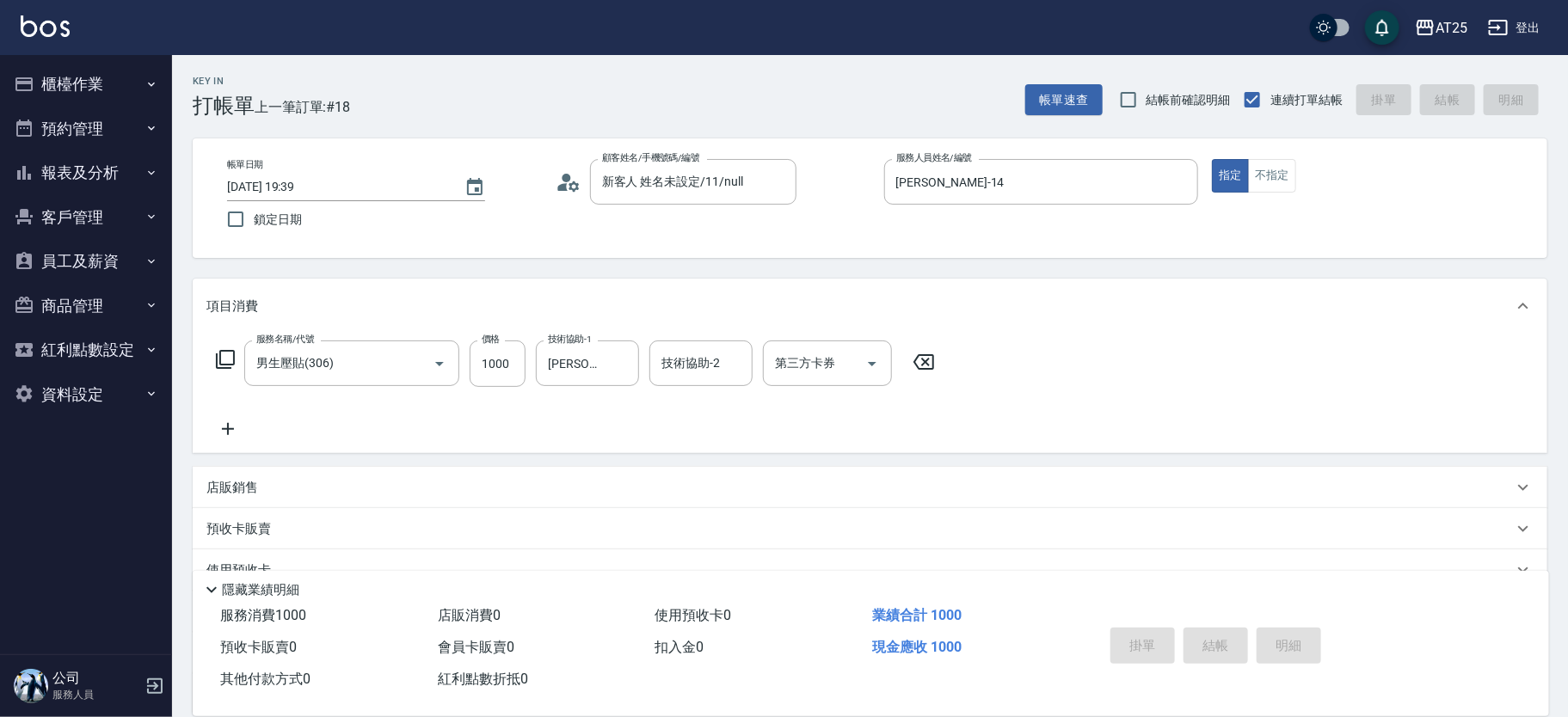
type input "0"
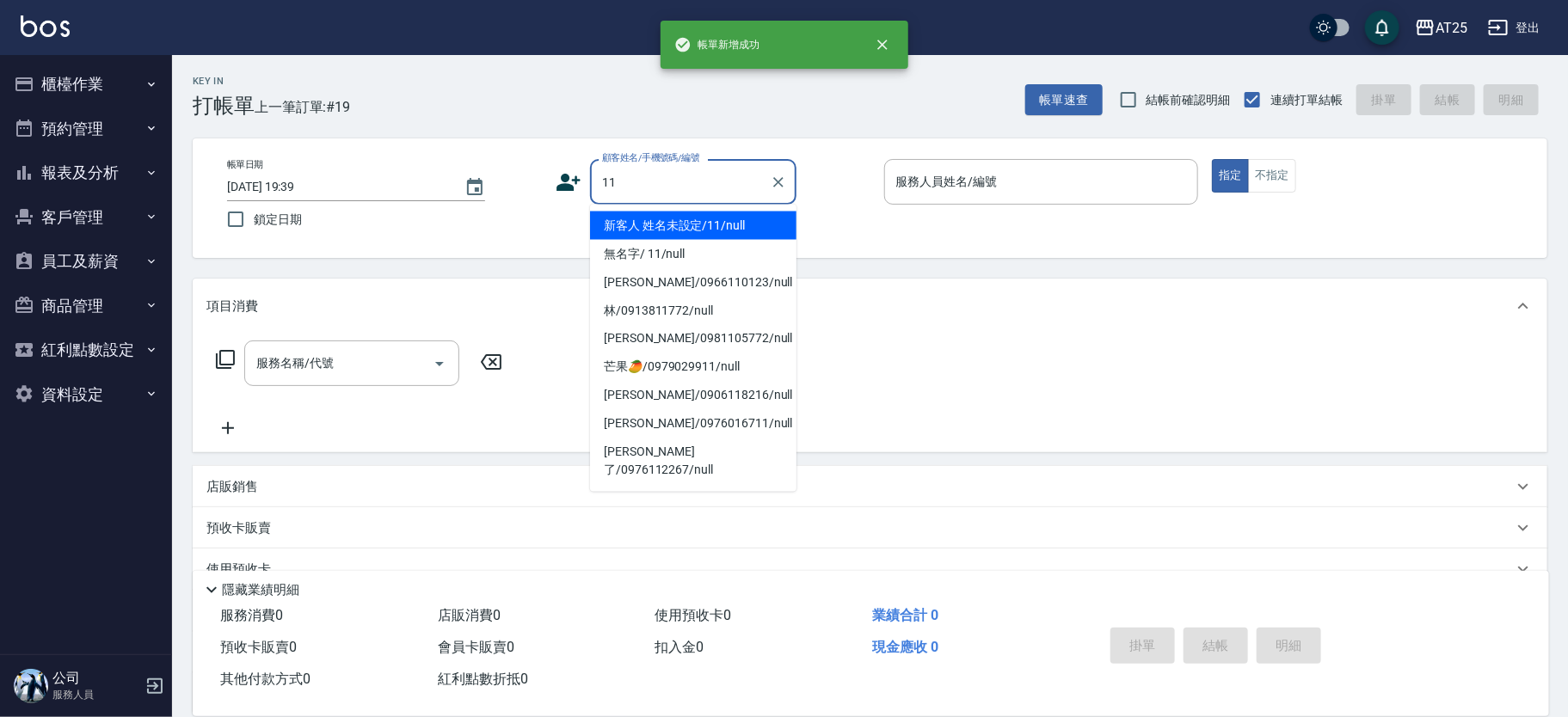
type input "新客人 姓名未設定/11/null"
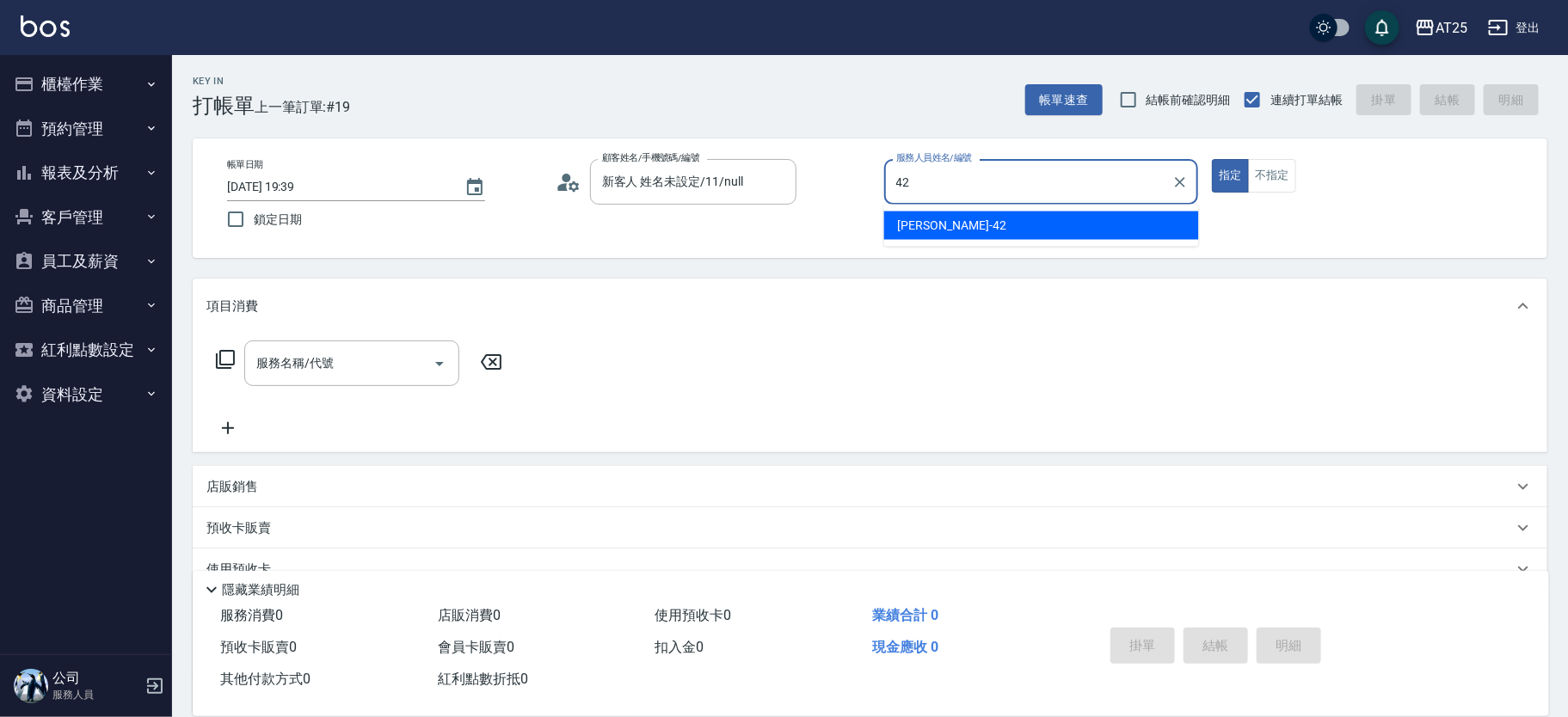
type input "韓Han-42"
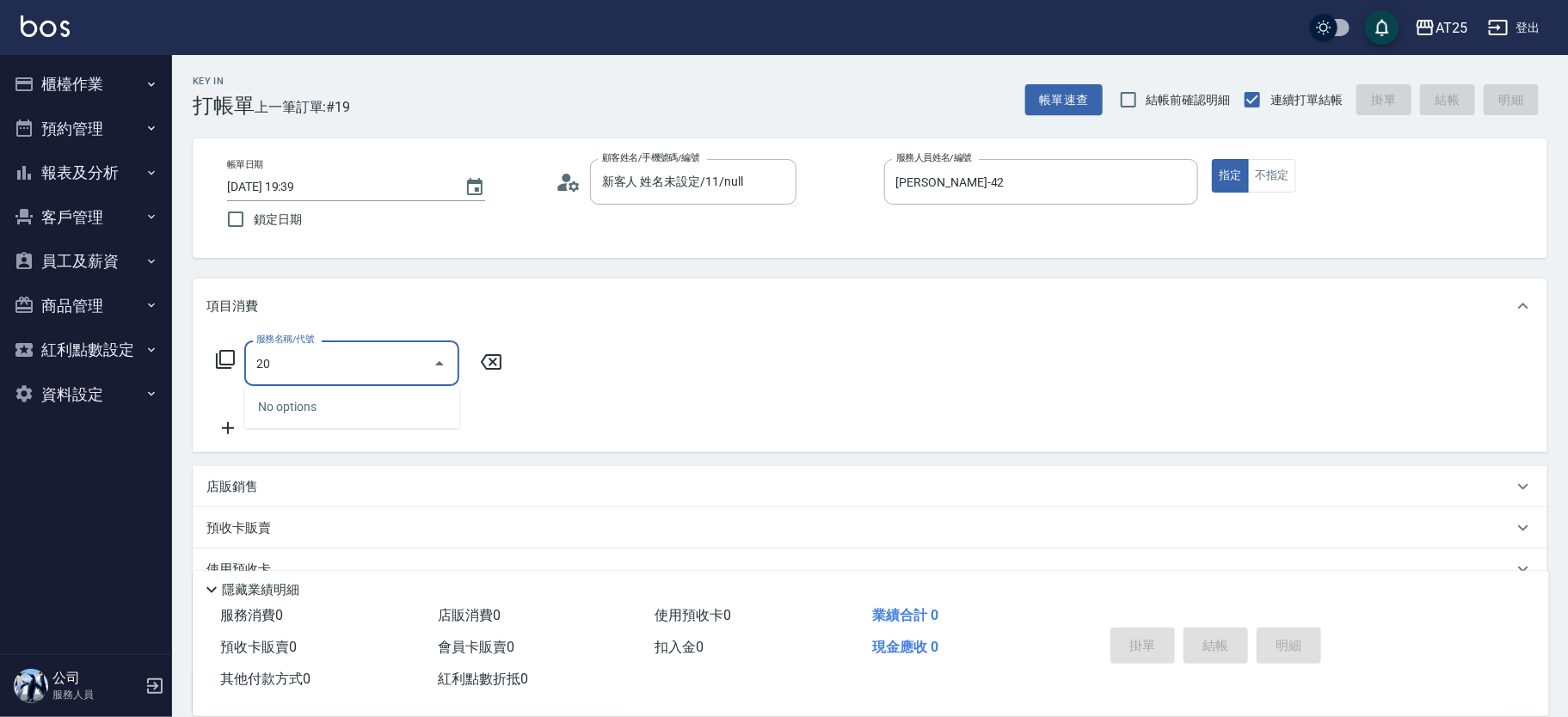
type input "201"
type input "30"
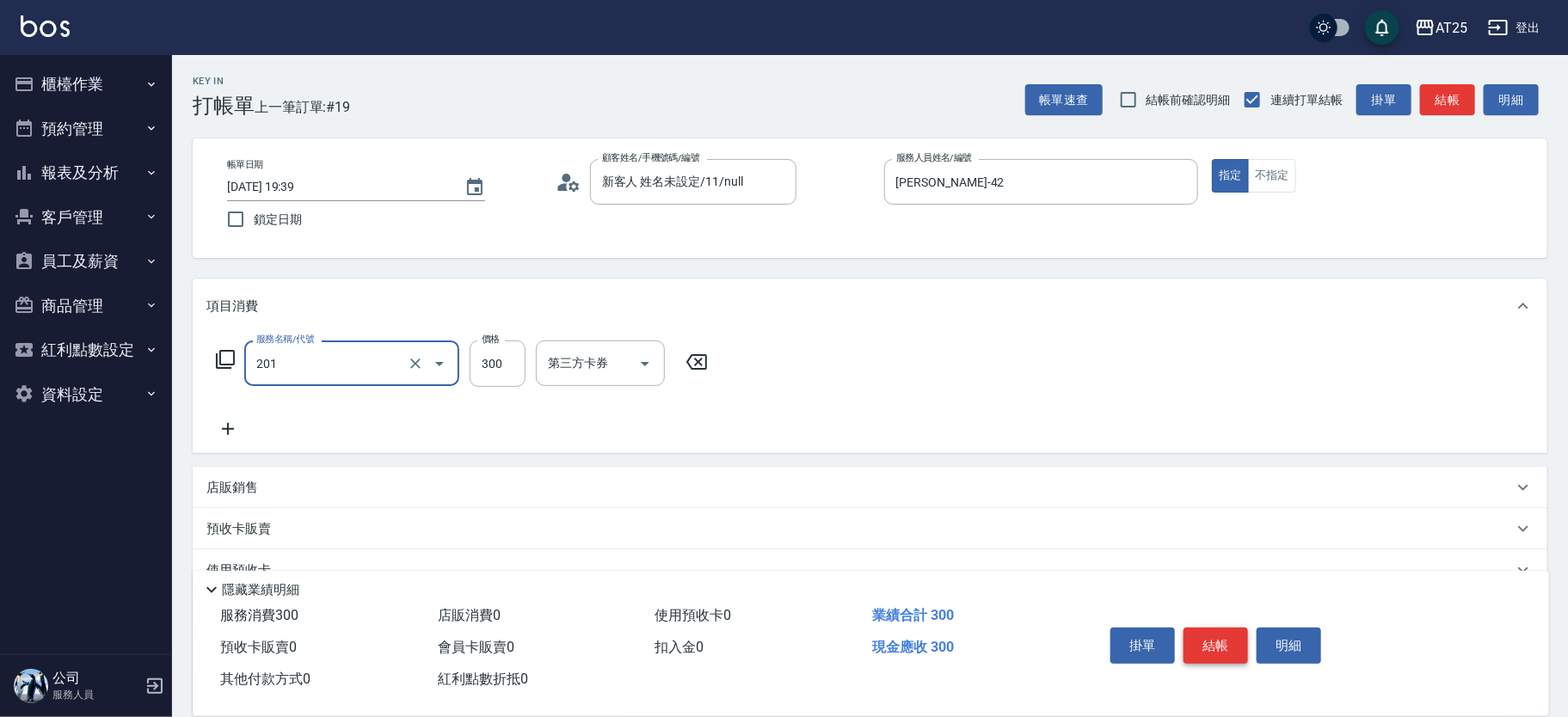
type input "洗髮(201)"
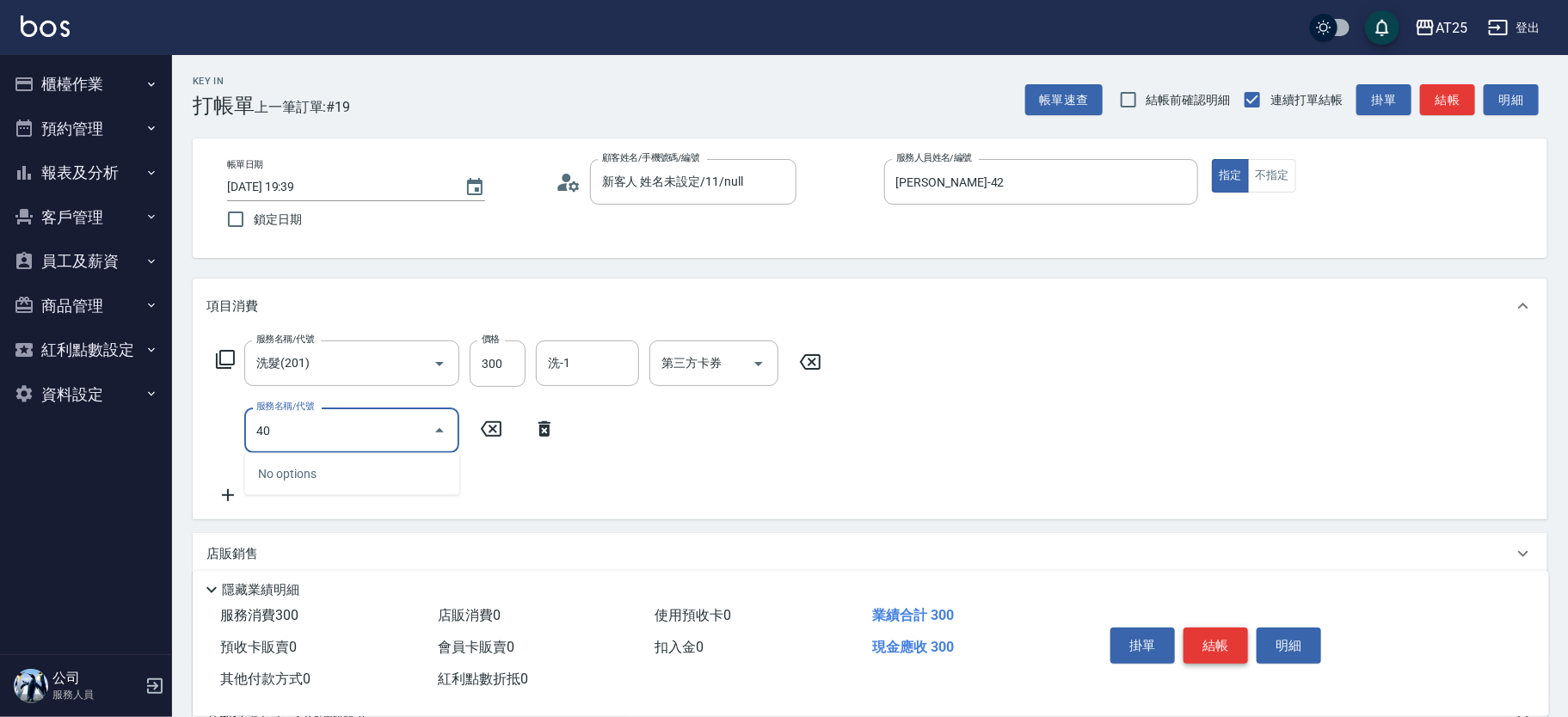
type input "401"
type input "60"
type input "剪髮(401)"
type input "30"
type input "20"
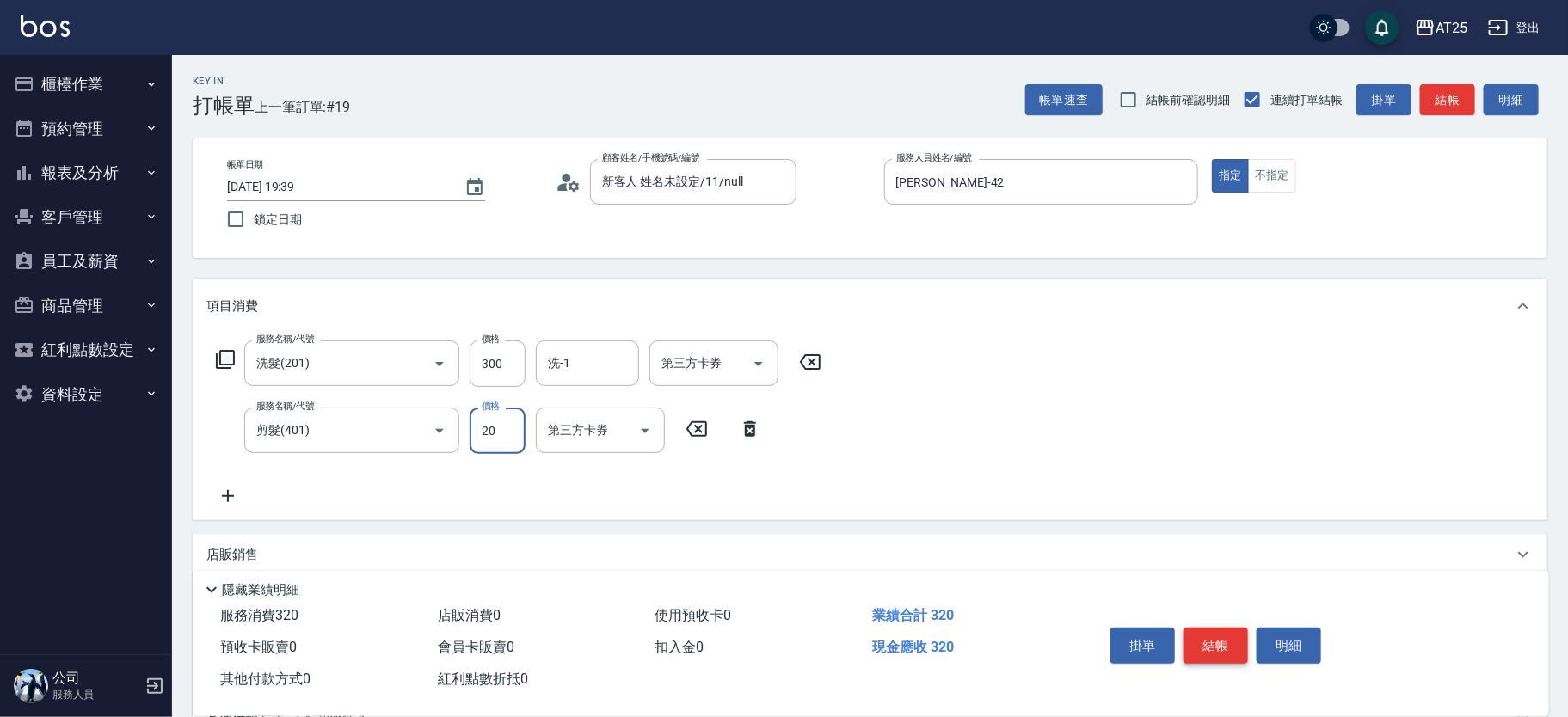
type input "50"
type input "200"
click at [1218, 639] on button "結帳" at bounding box center [1216, 646] width 64 height 36
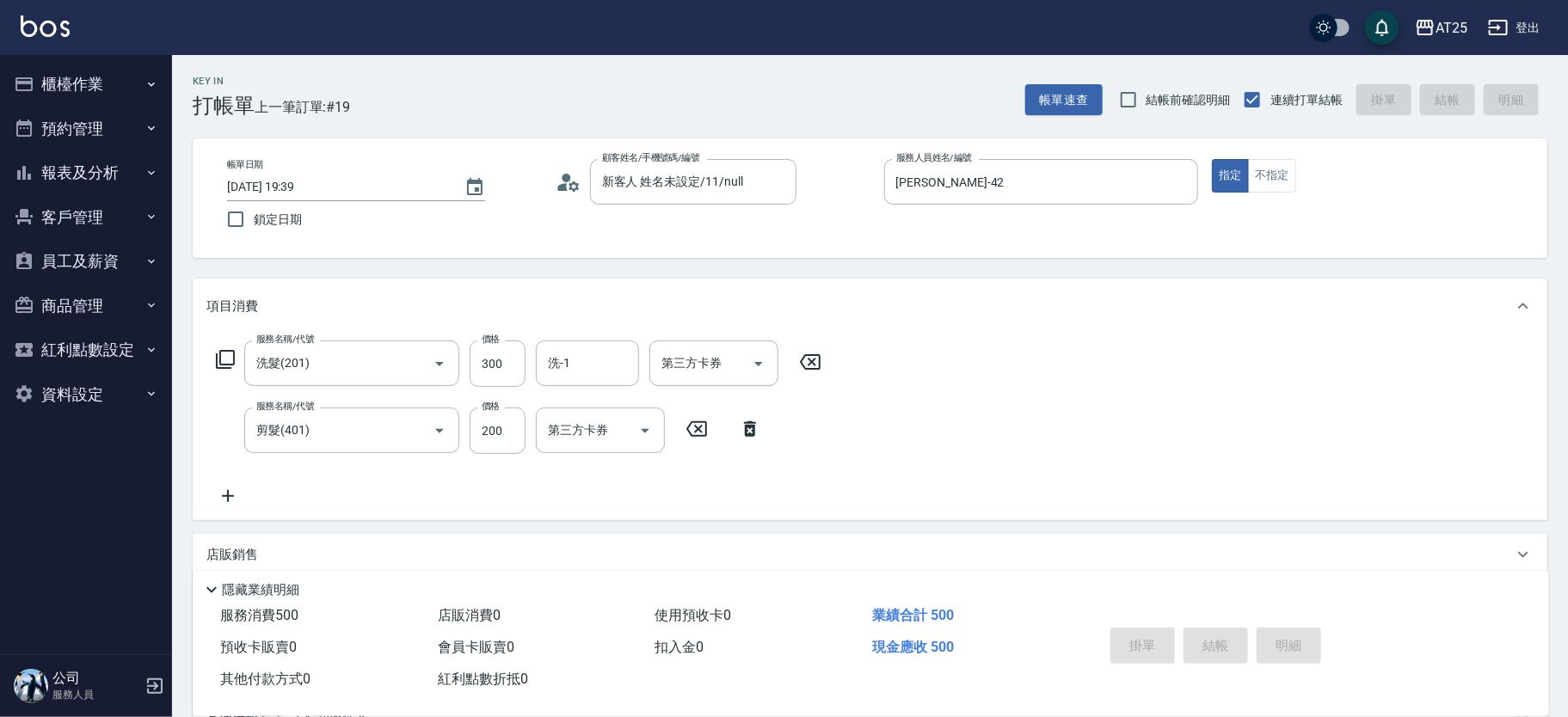
type input "0"
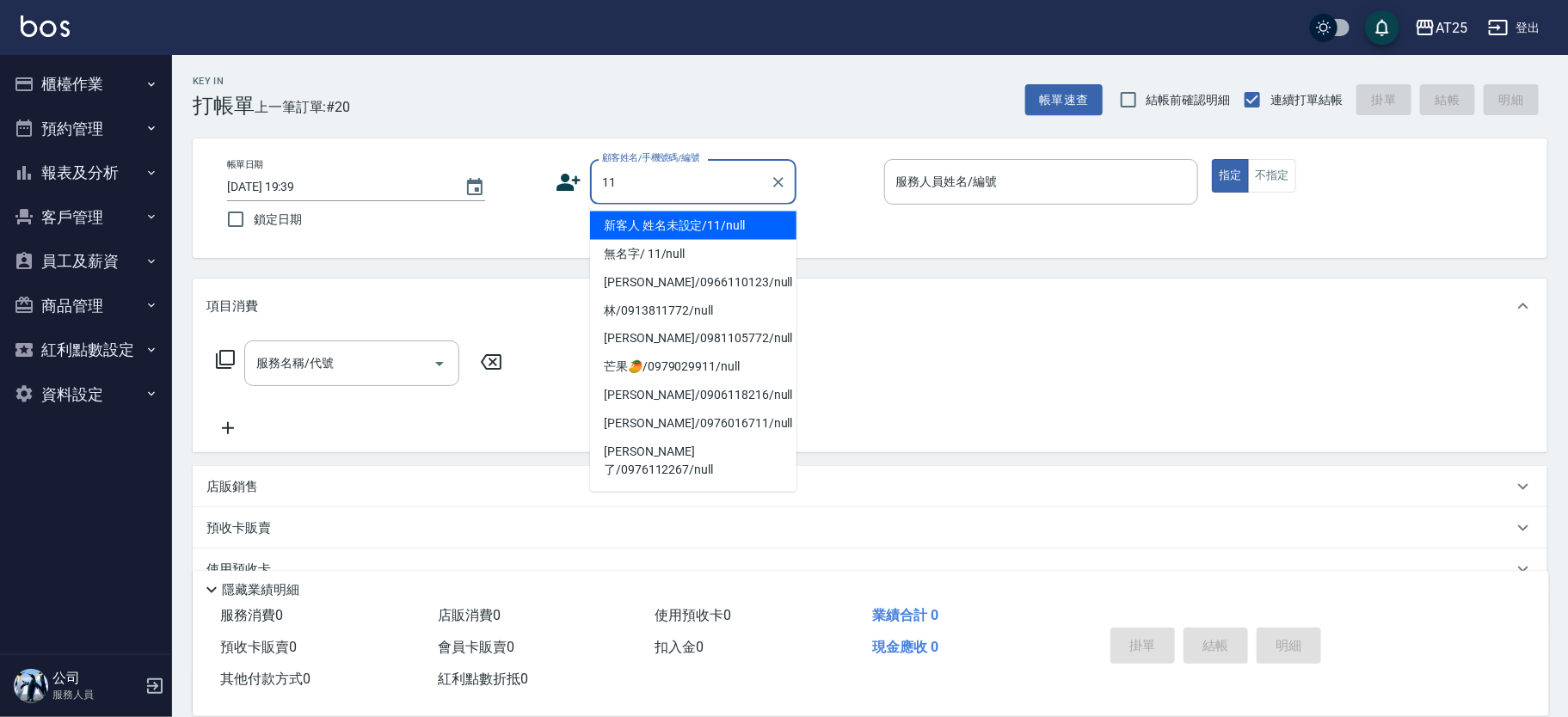
type input "新客人 姓名未設定/11/null"
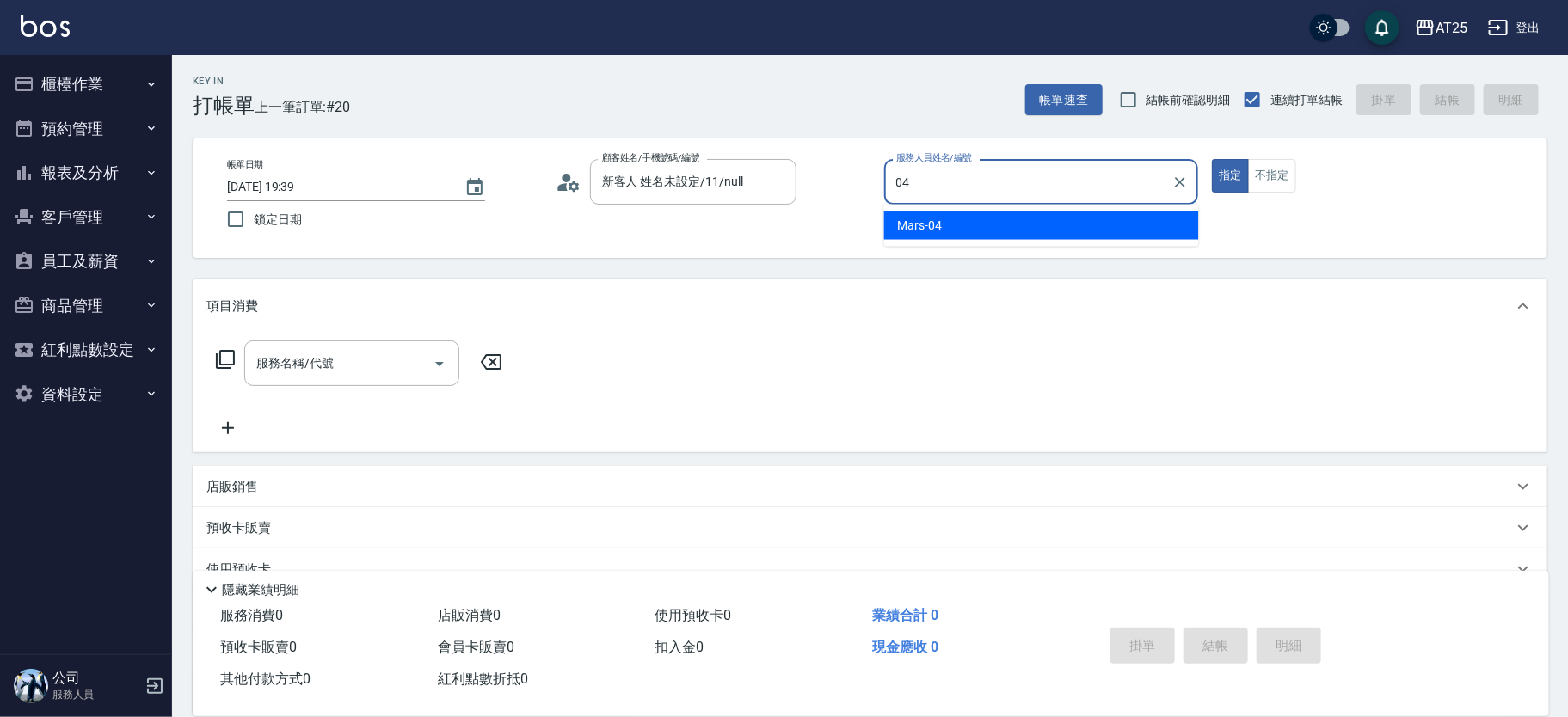
type input "Mars-04"
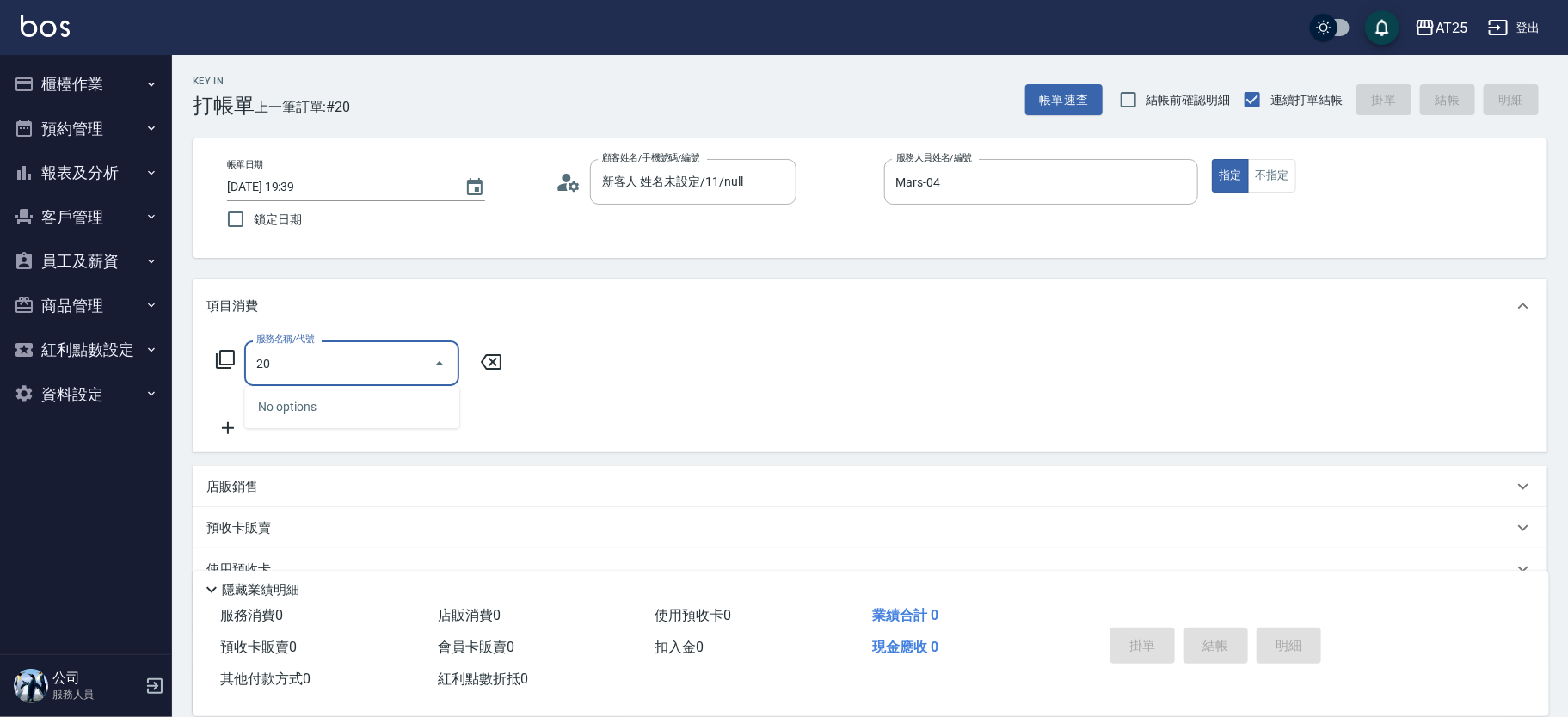
type input "201"
type input "30"
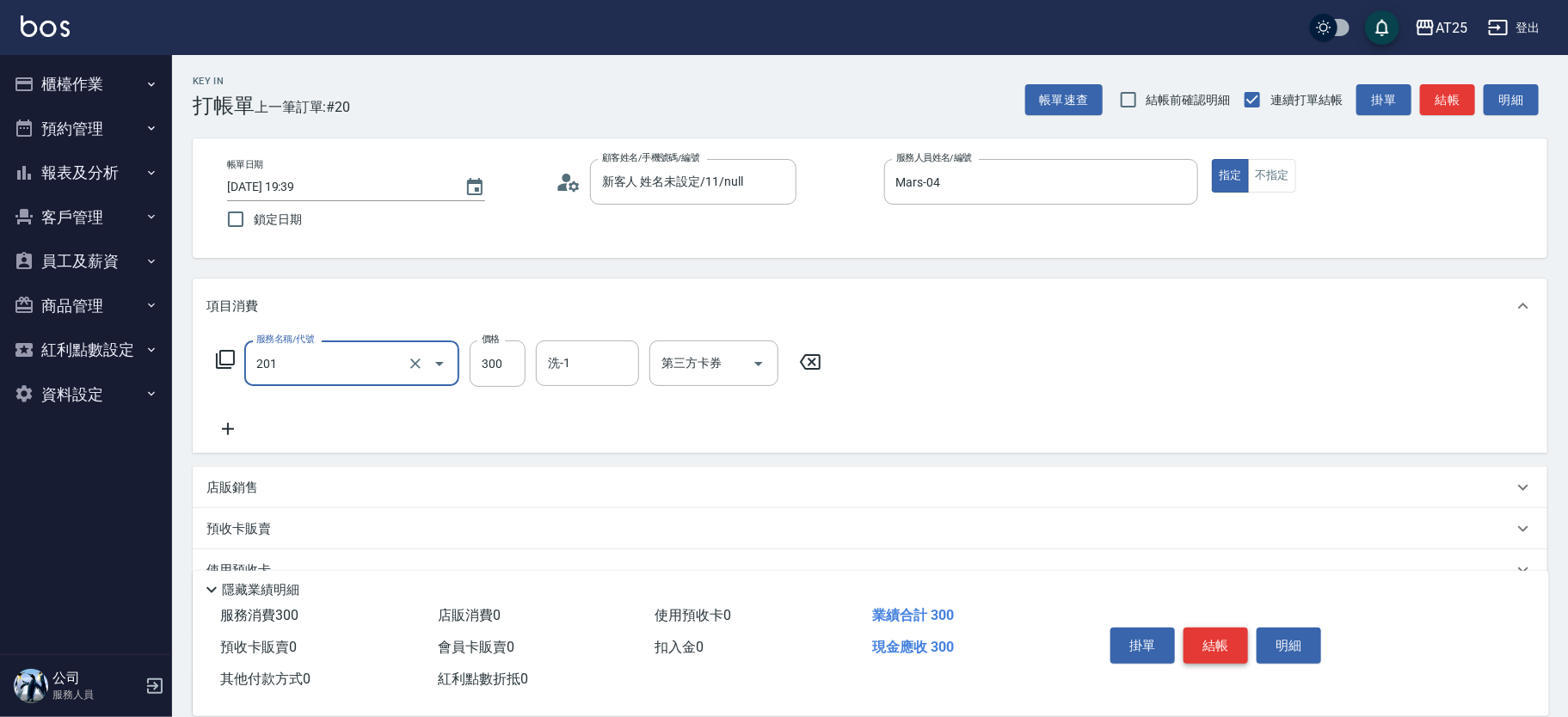
type input "洗髮(201)"
type input "0"
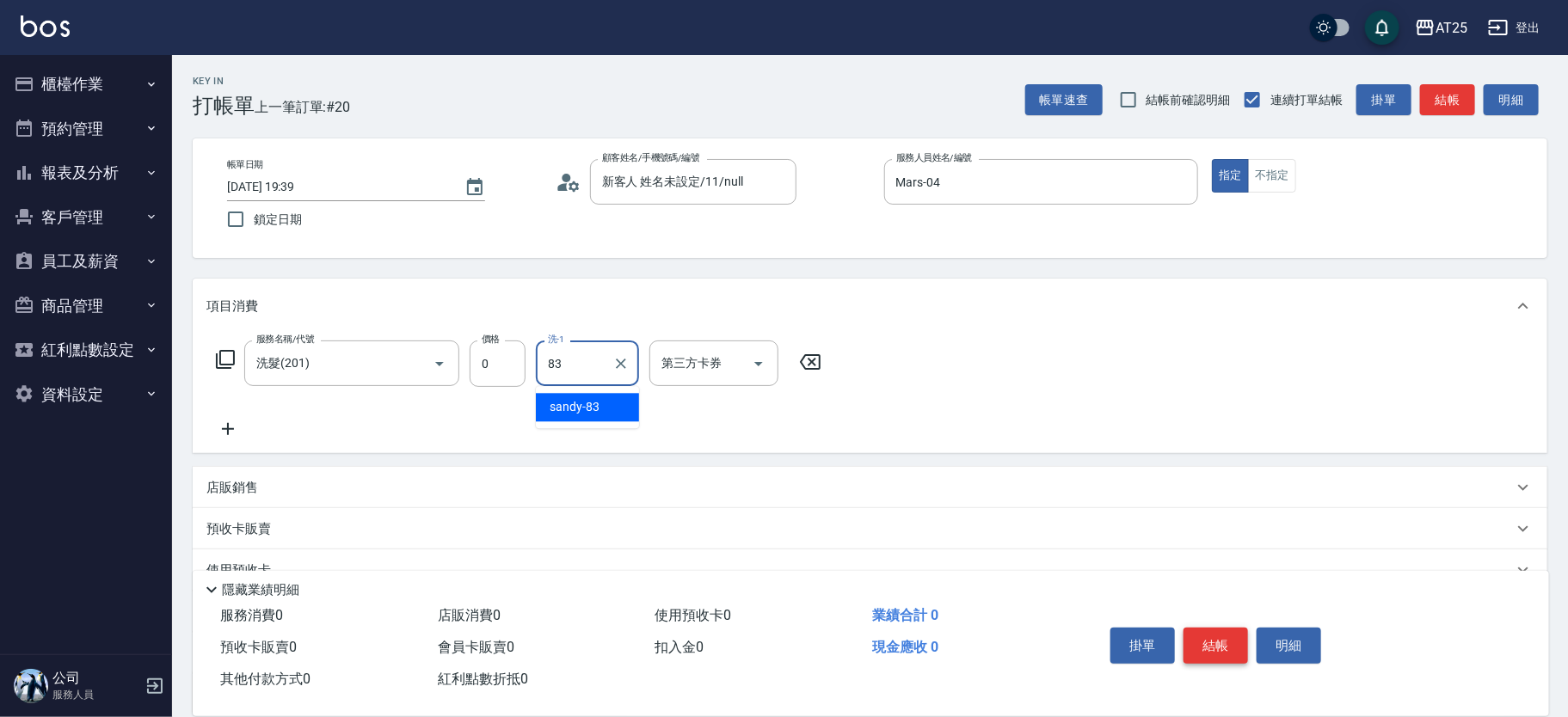
type input "sandy-83"
click at [1210, 649] on button "結帳" at bounding box center [1216, 646] width 64 height 36
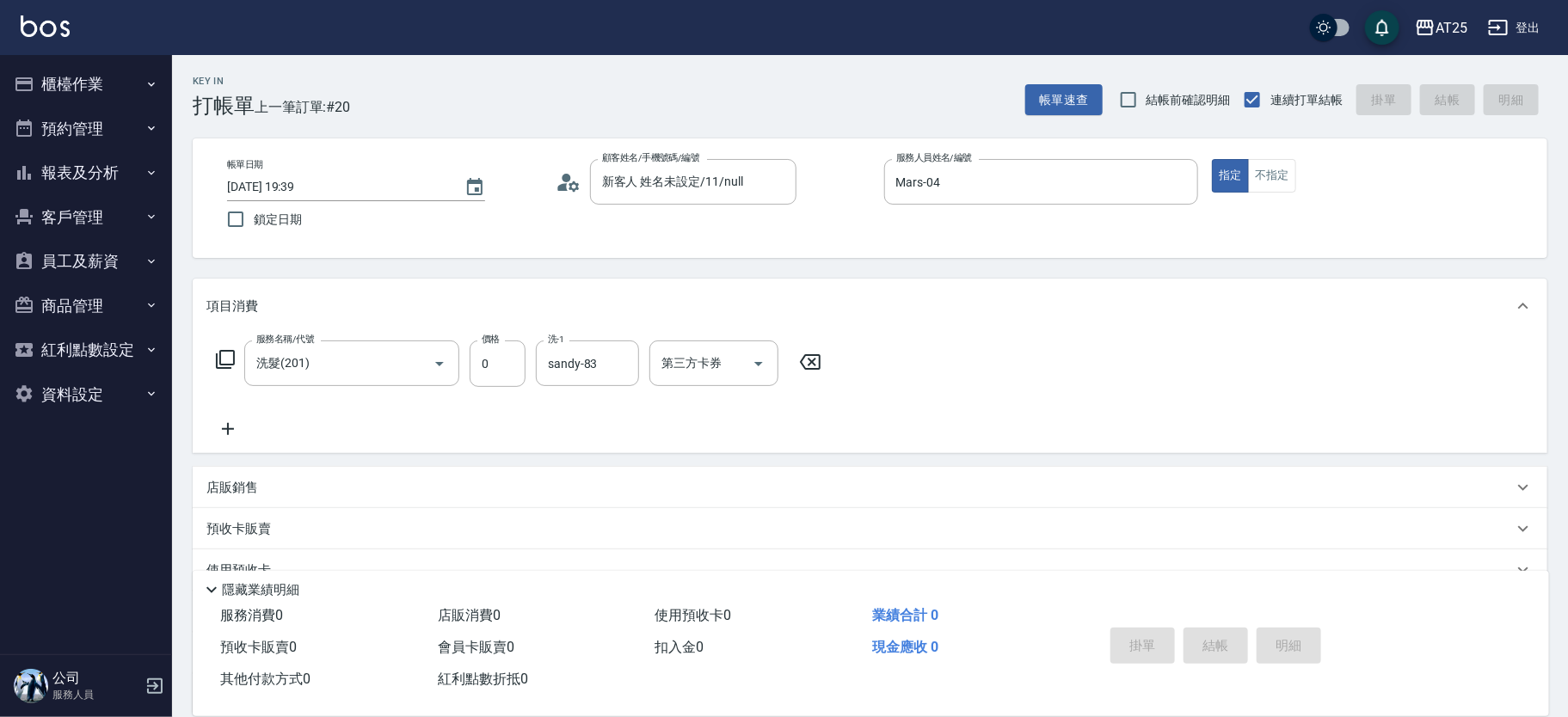
type input "2025/09/10 19:40"
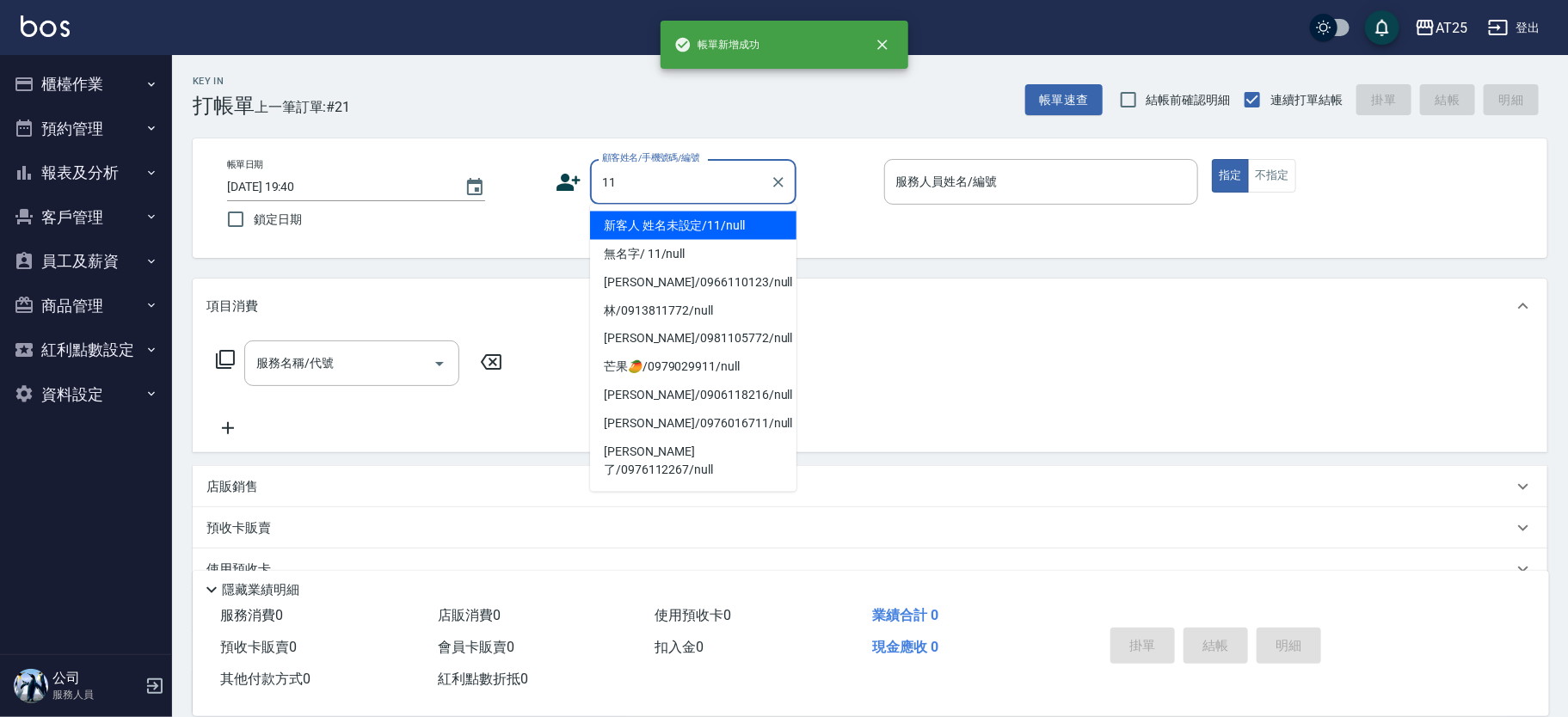
type input "新客人 姓名未設定/11/null"
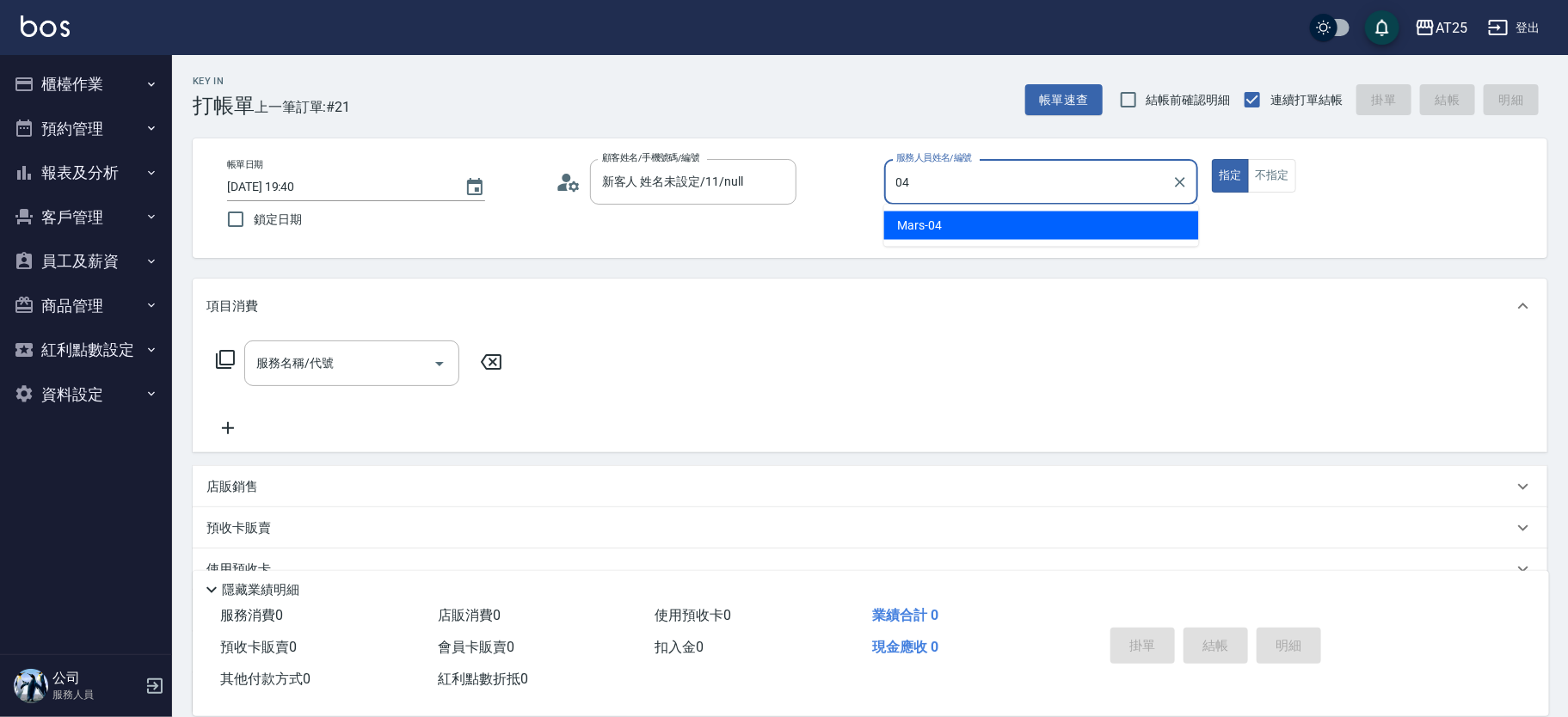
type input "Mars-04"
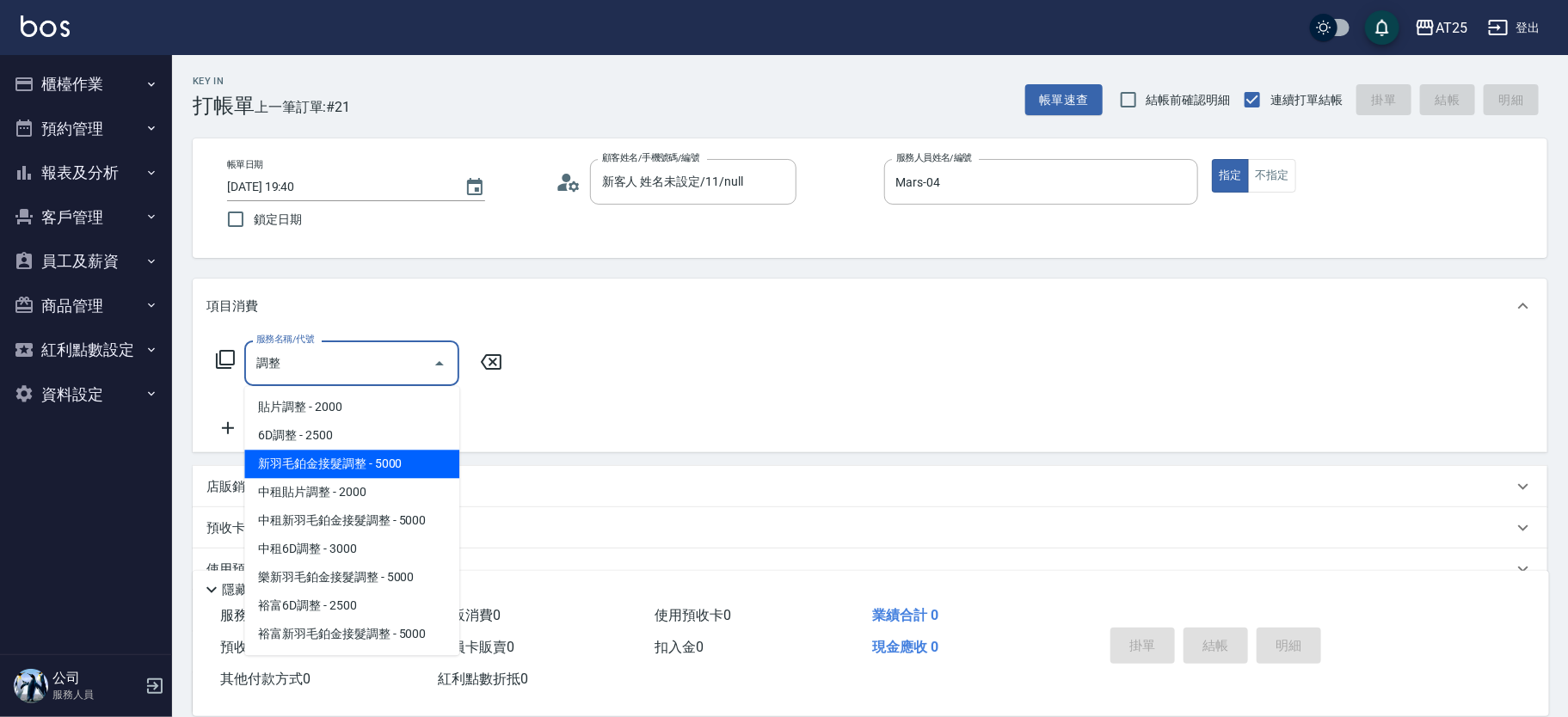
click at [286, 464] on span "新羽毛鉑金接髮調整 - 5000" at bounding box center [351, 464] width 215 height 28
type input "新羽毛鉑金接髮調整(705)"
type input "500"
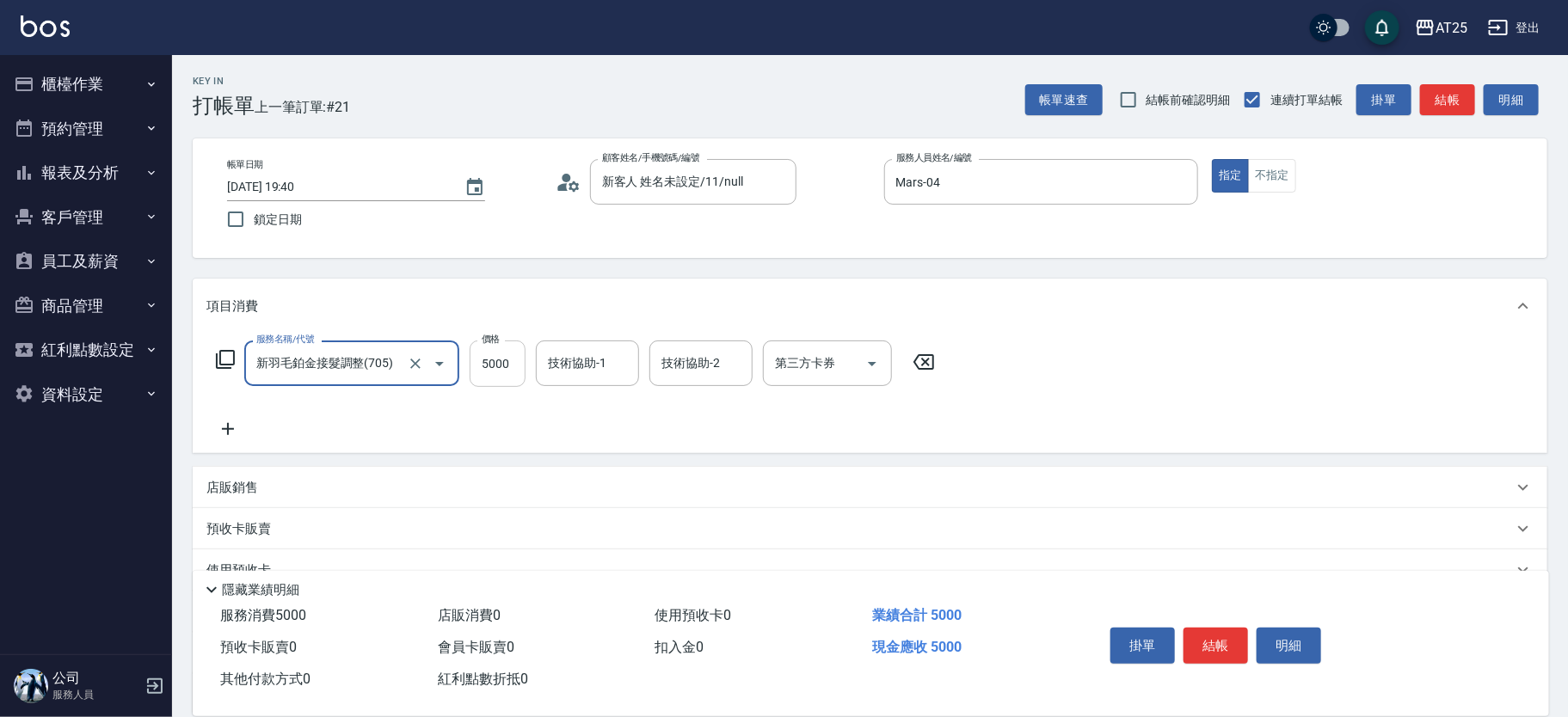
type input "新羽毛鉑金接髮調整(705)"
click at [510, 361] on input "5000" at bounding box center [497, 364] width 55 height 47
type input "0"
type input "25"
type input "20"
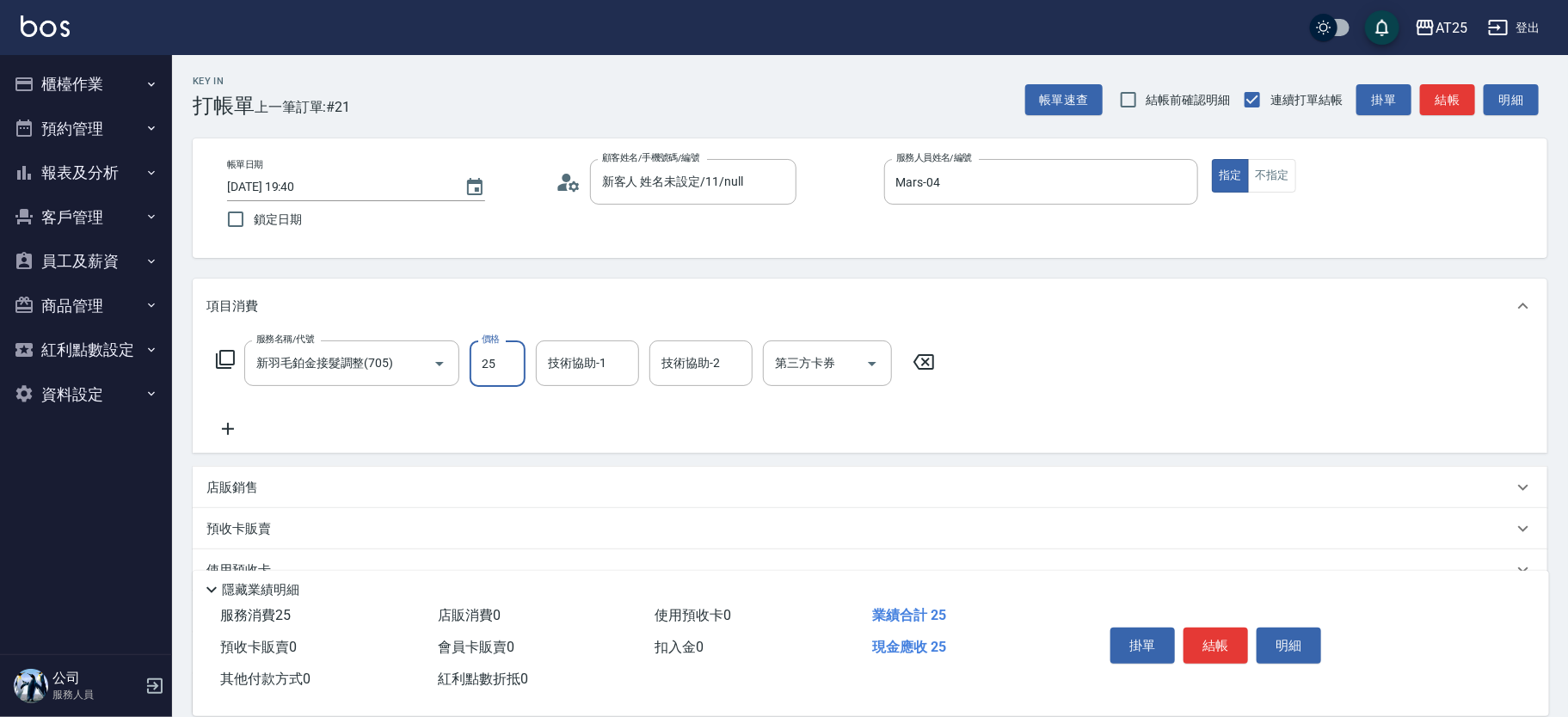
type input "250"
type input "2500"
type input "小伶-81"
click at [1223, 633] on button "結帳" at bounding box center [1216, 646] width 64 height 36
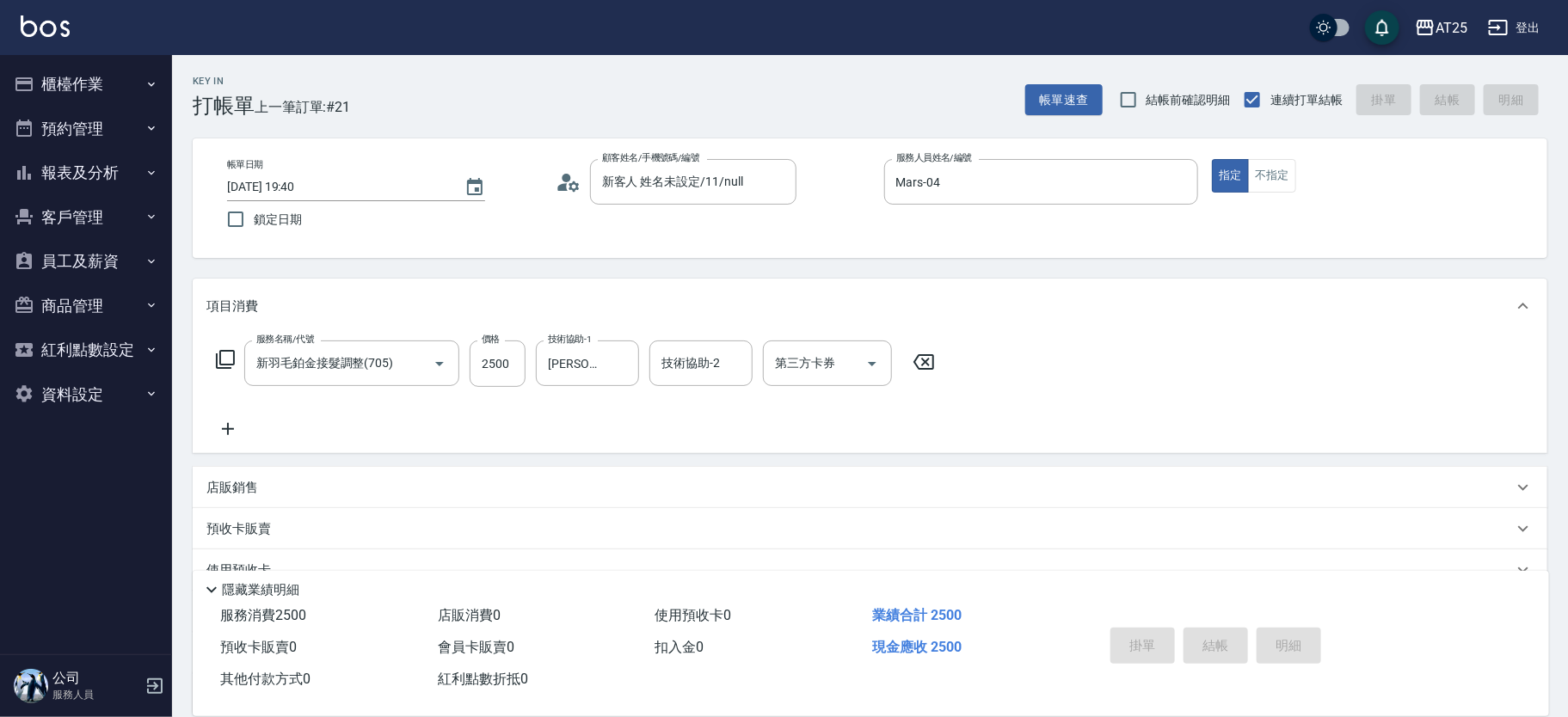
type input "0"
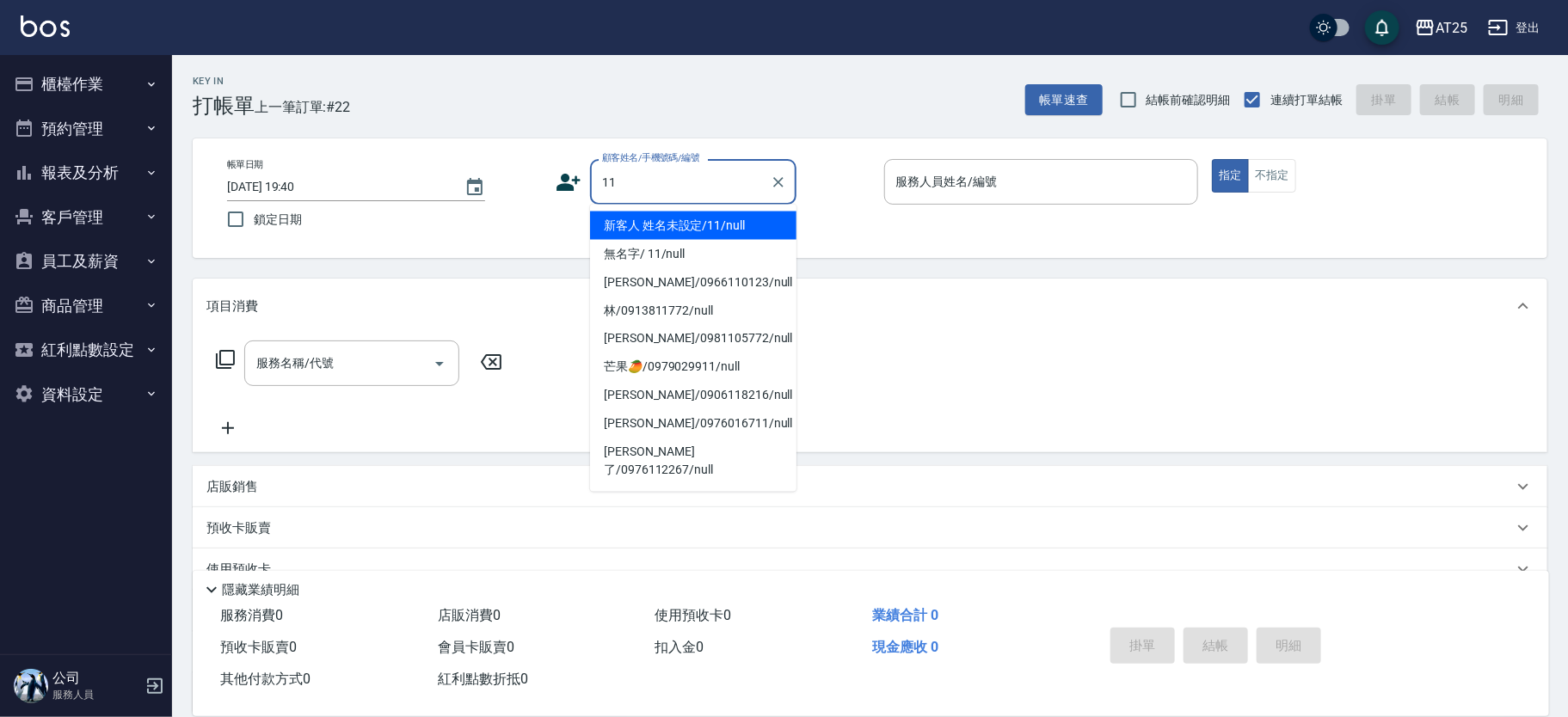
type input "新客人 姓名未設定/11/null"
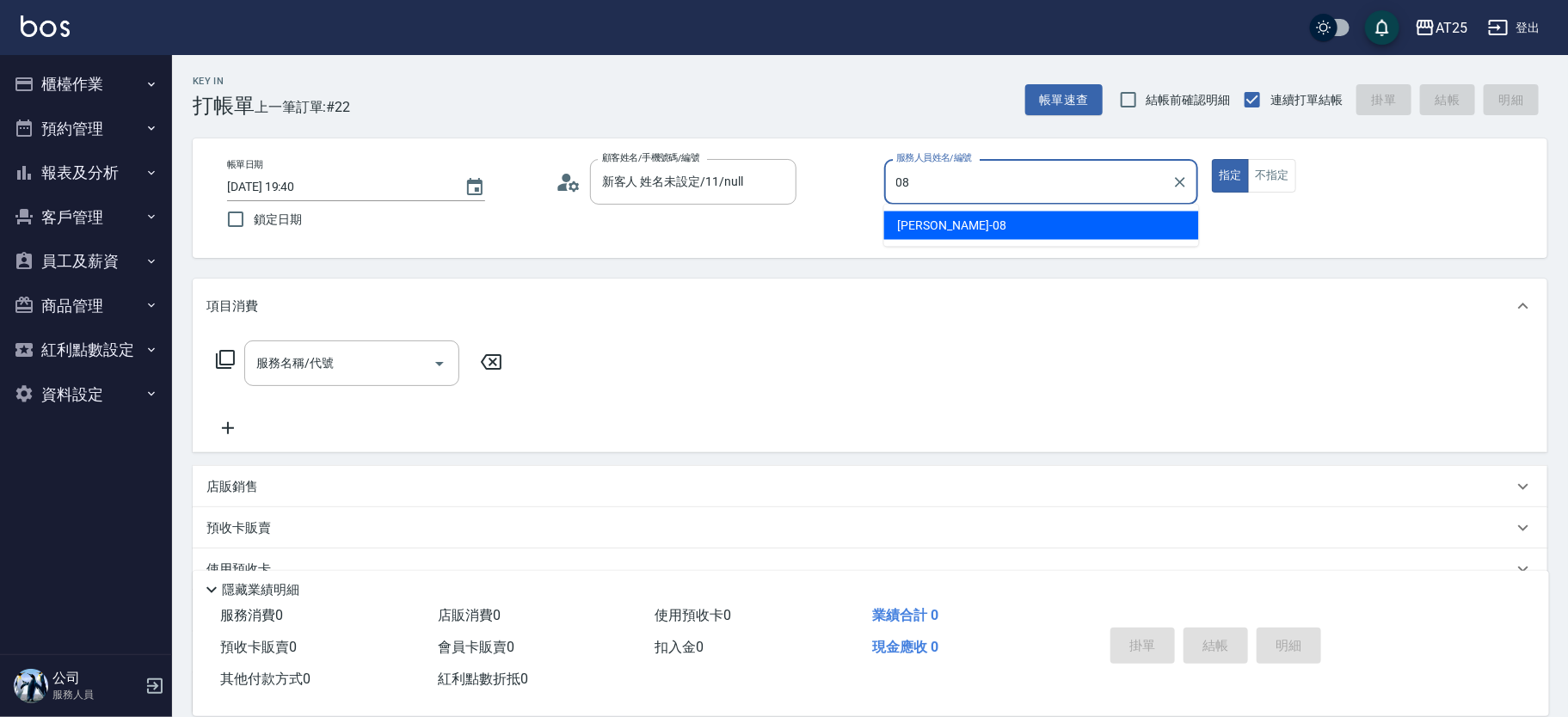
type input "Tony-08"
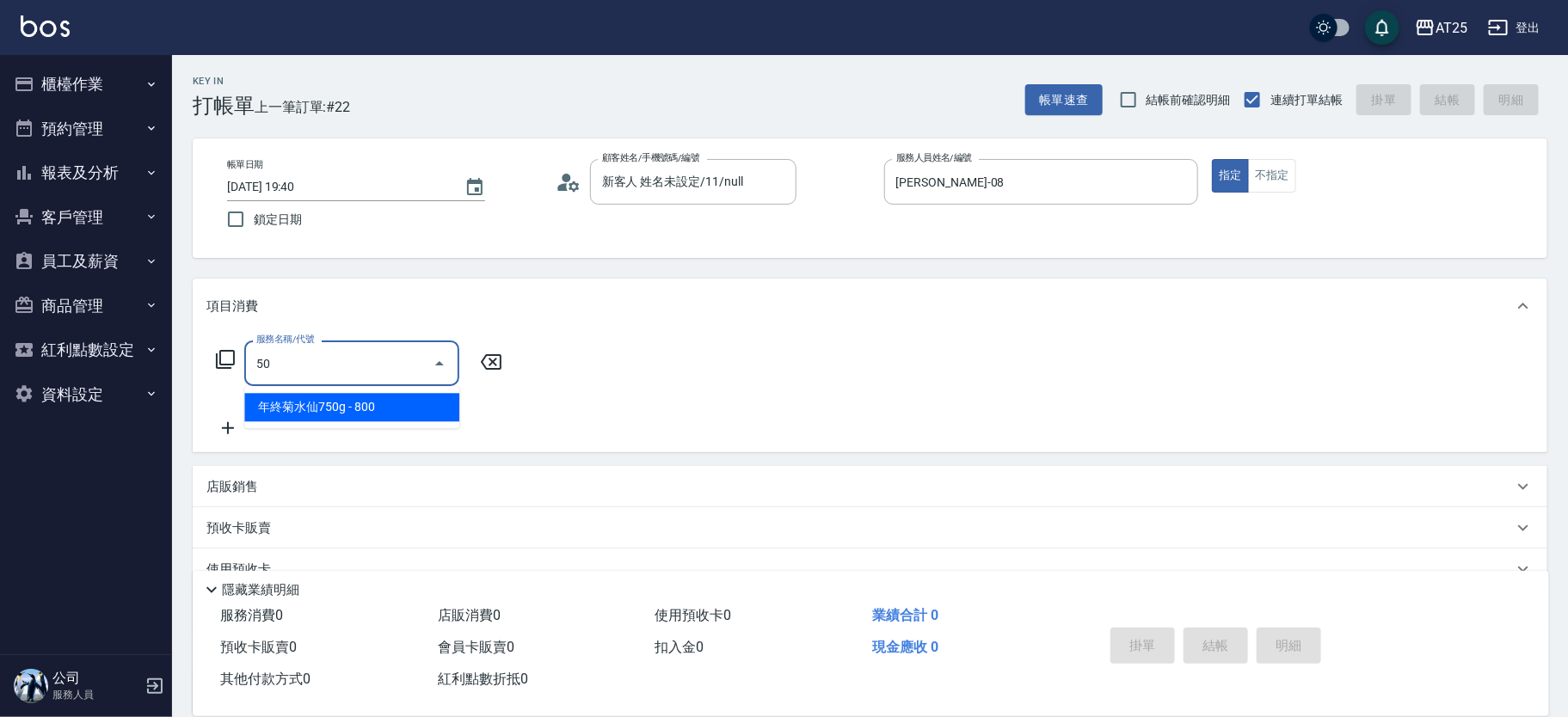
type input "501"
type input "100"
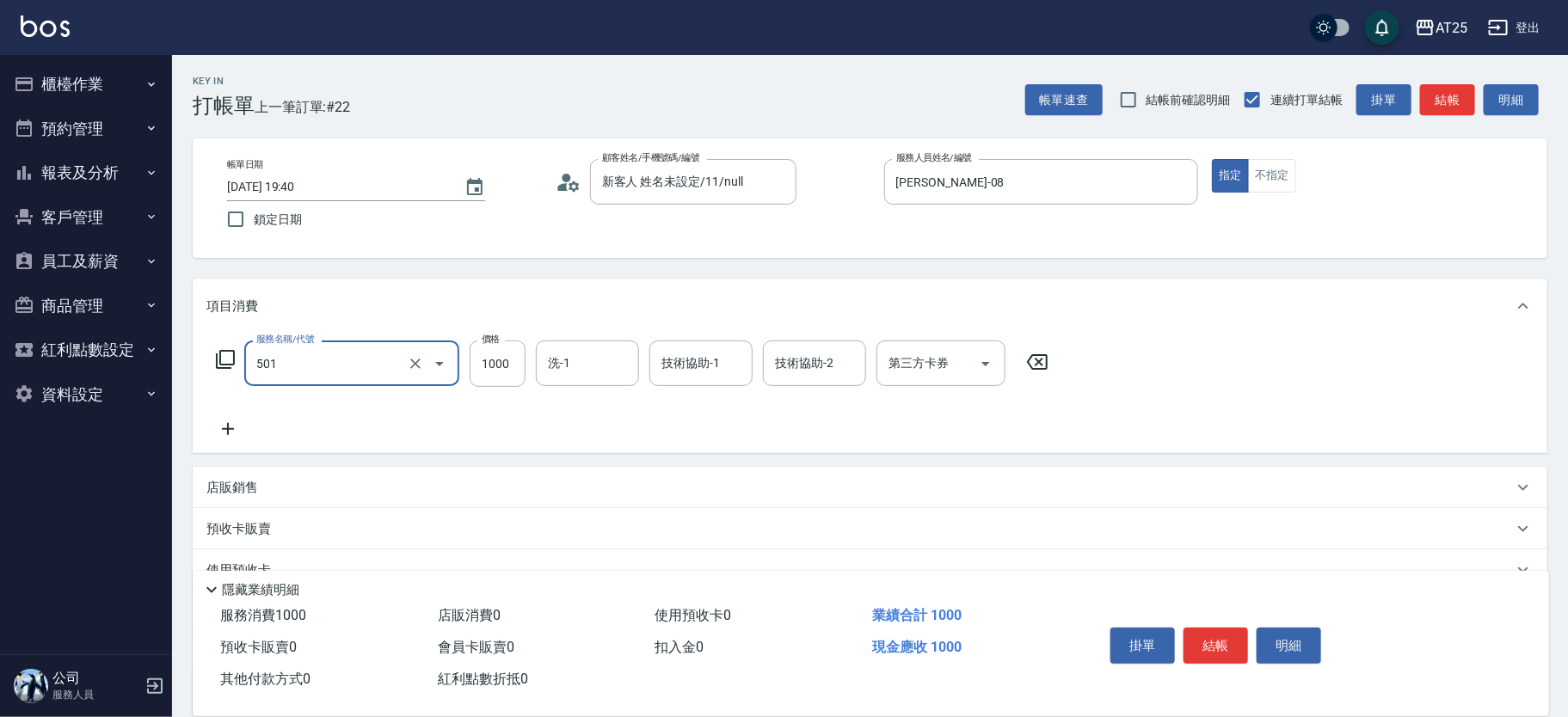
type input "染髮(501)"
type input "0"
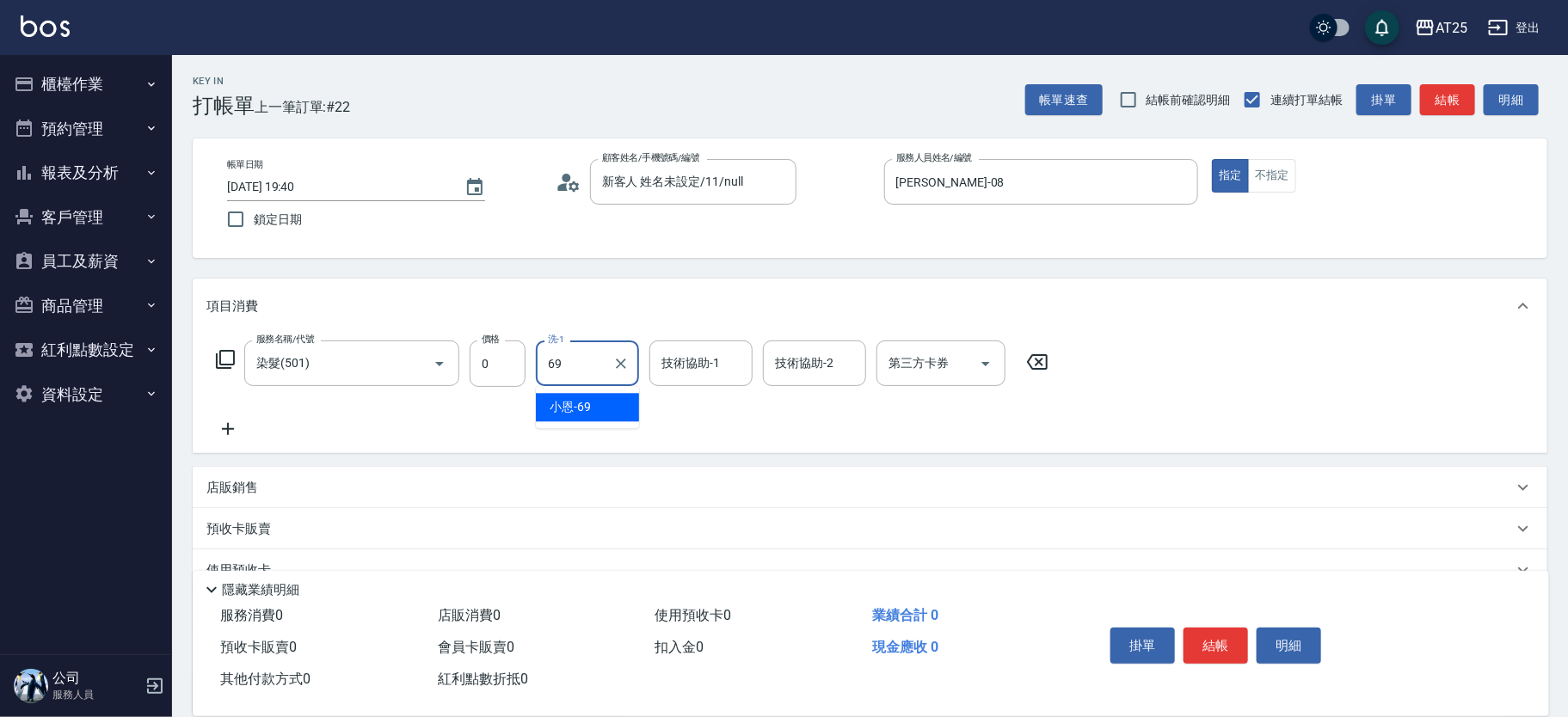
type input "小恩-69"
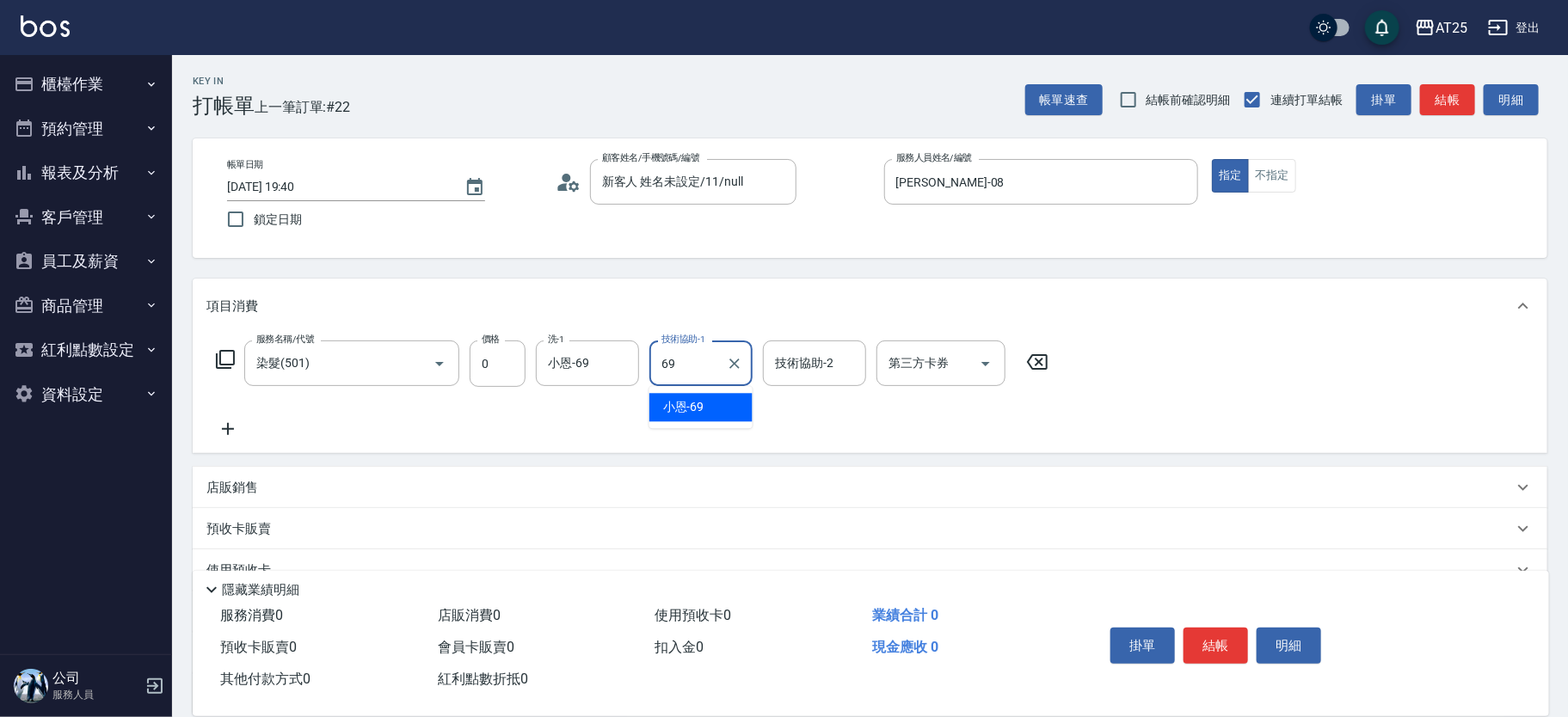
type input "小恩-69"
type input "0"
click at [513, 360] on input "0" at bounding box center [497, 364] width 55 height 47
type input "50"
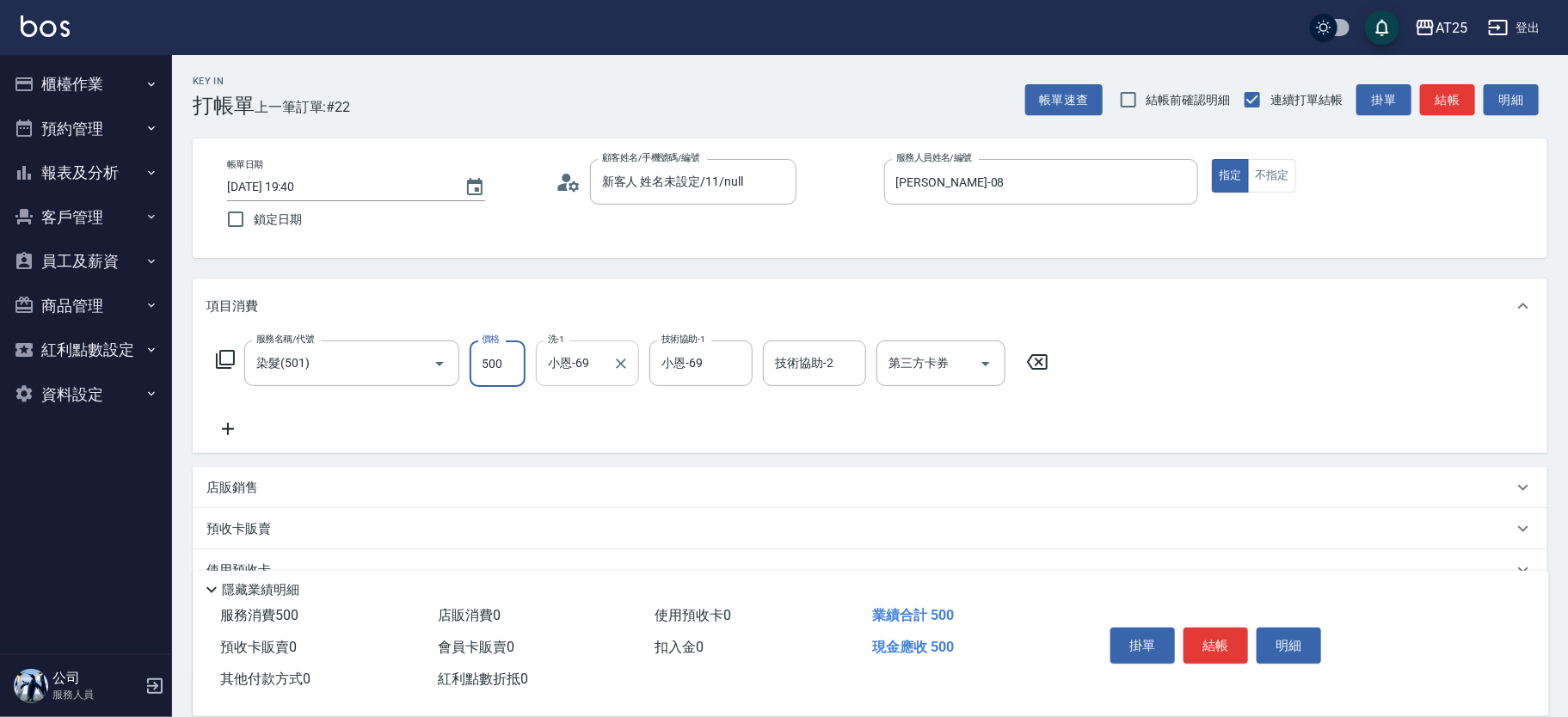
type input "500"
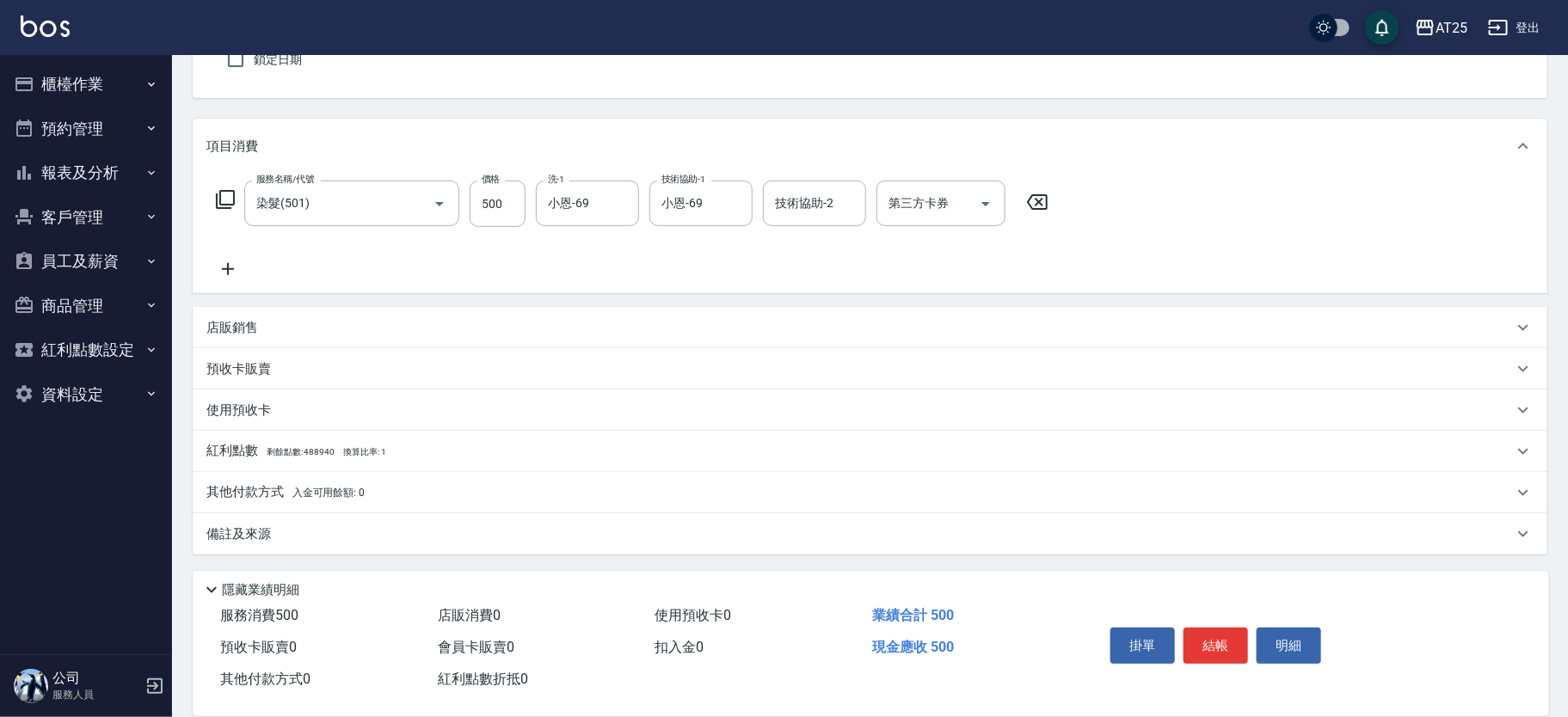
click at [341, 492] on span "入金可用餘額: 0" at bounding box center [329, 493] width 73 height 12
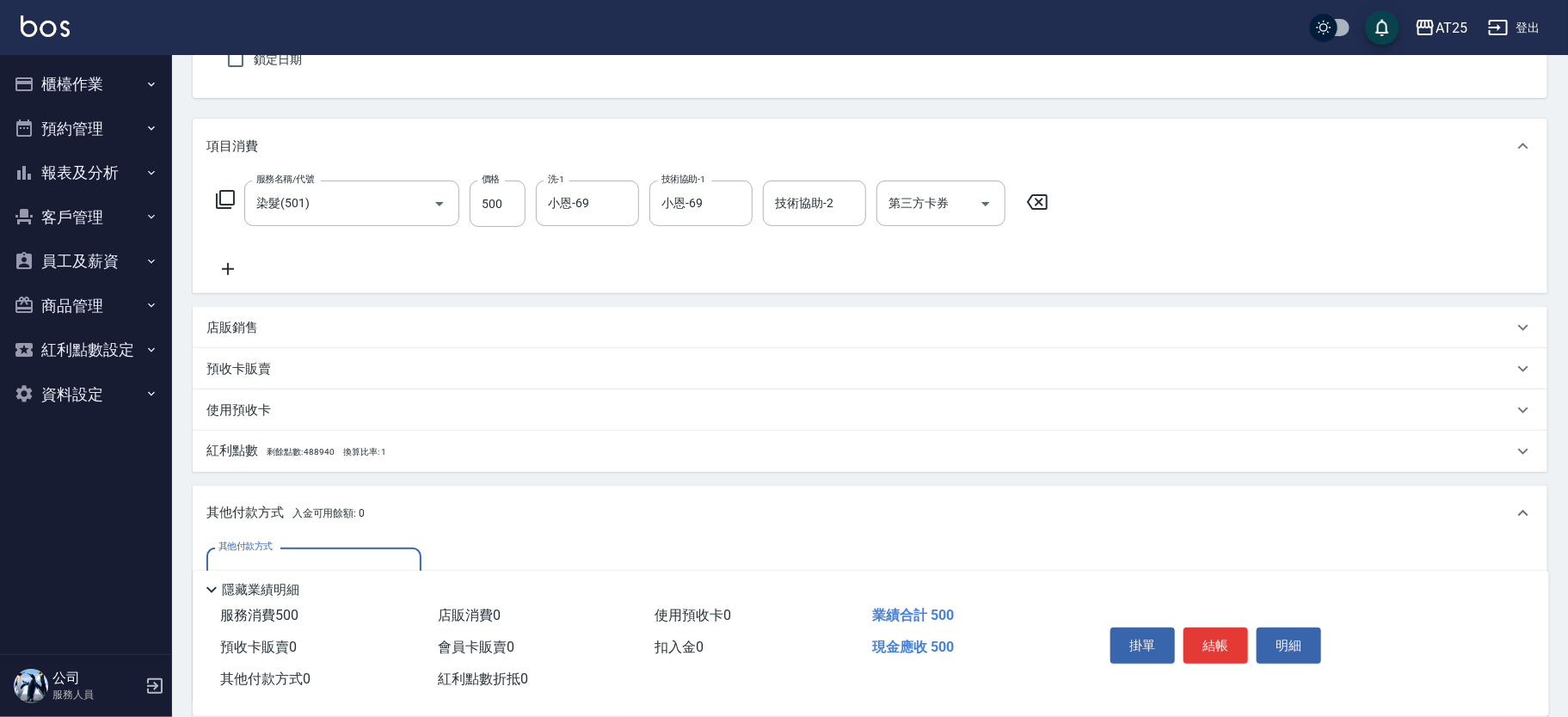
scroll to position [0, 0]
click at [332, 556] on input "其他付款方式" at bounding box center [314, 571] width 200 height 30
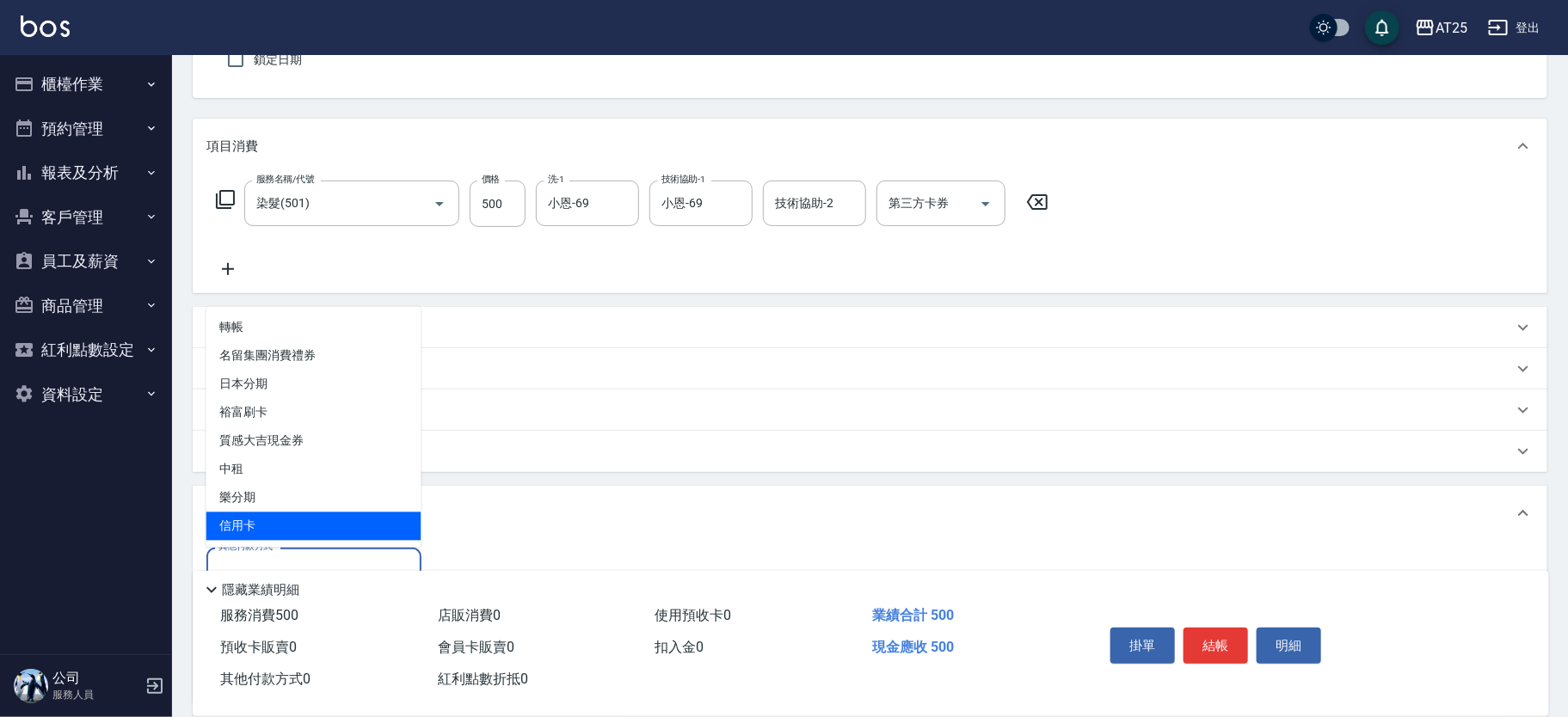
click at [311, 517] on span "信用卡" at bounding box center [314, 527] width 215 height 28
type input "信用卡"
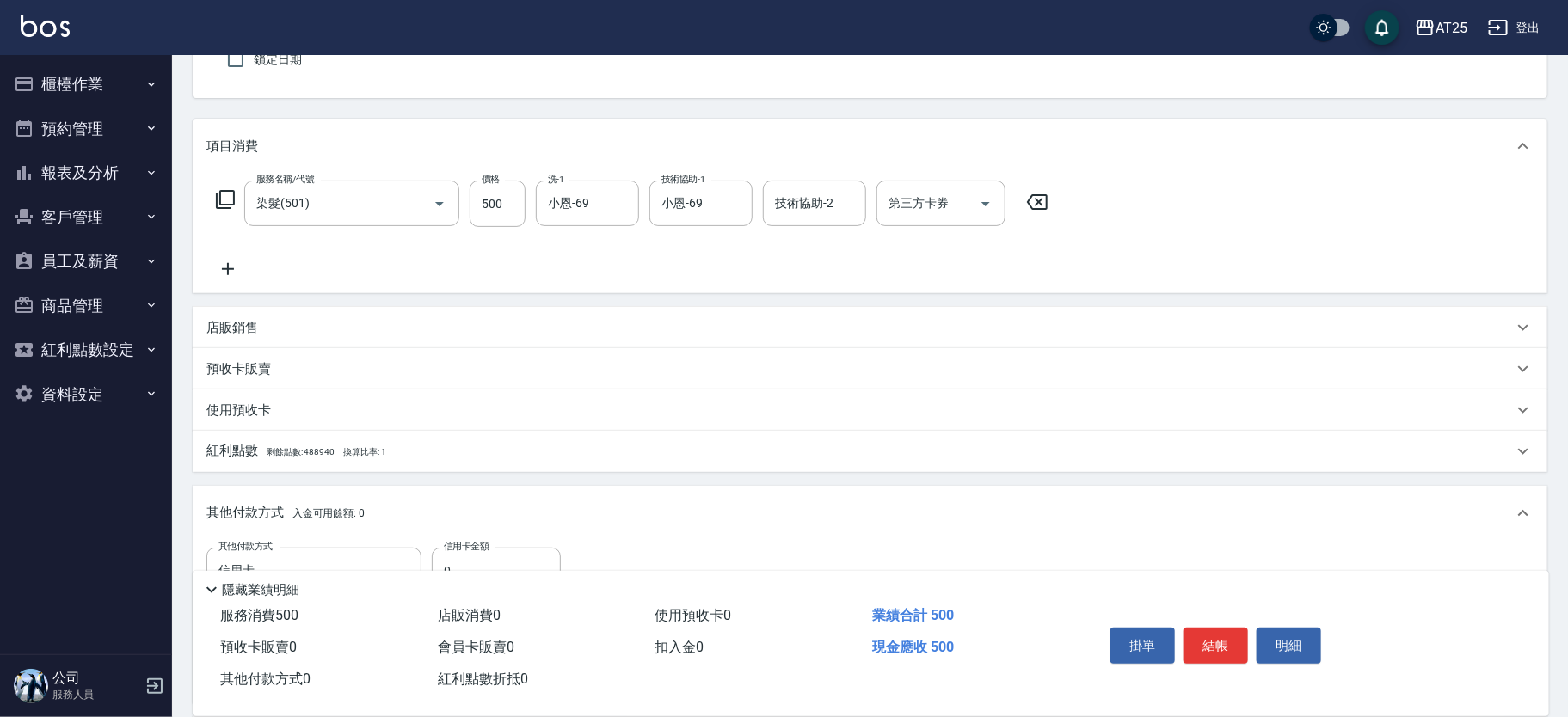
click at [491, 580] on div "隱藏業績明細" at bounding box center [876, 589] width 1348 height 20
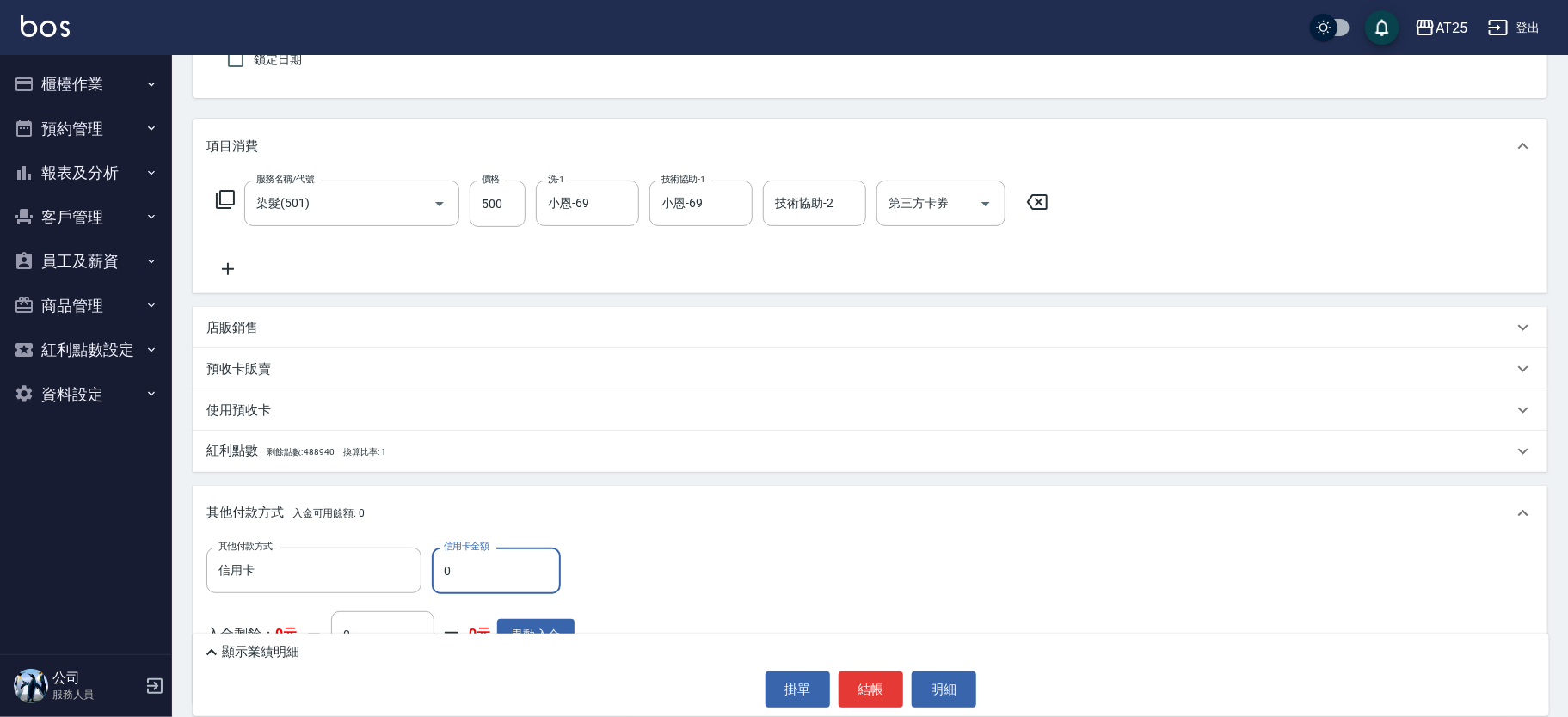
click at [492, 568] on input "0" at bounding box center [496, 571] width 129 height 47
type input "40"
type input "50"
type input "0"
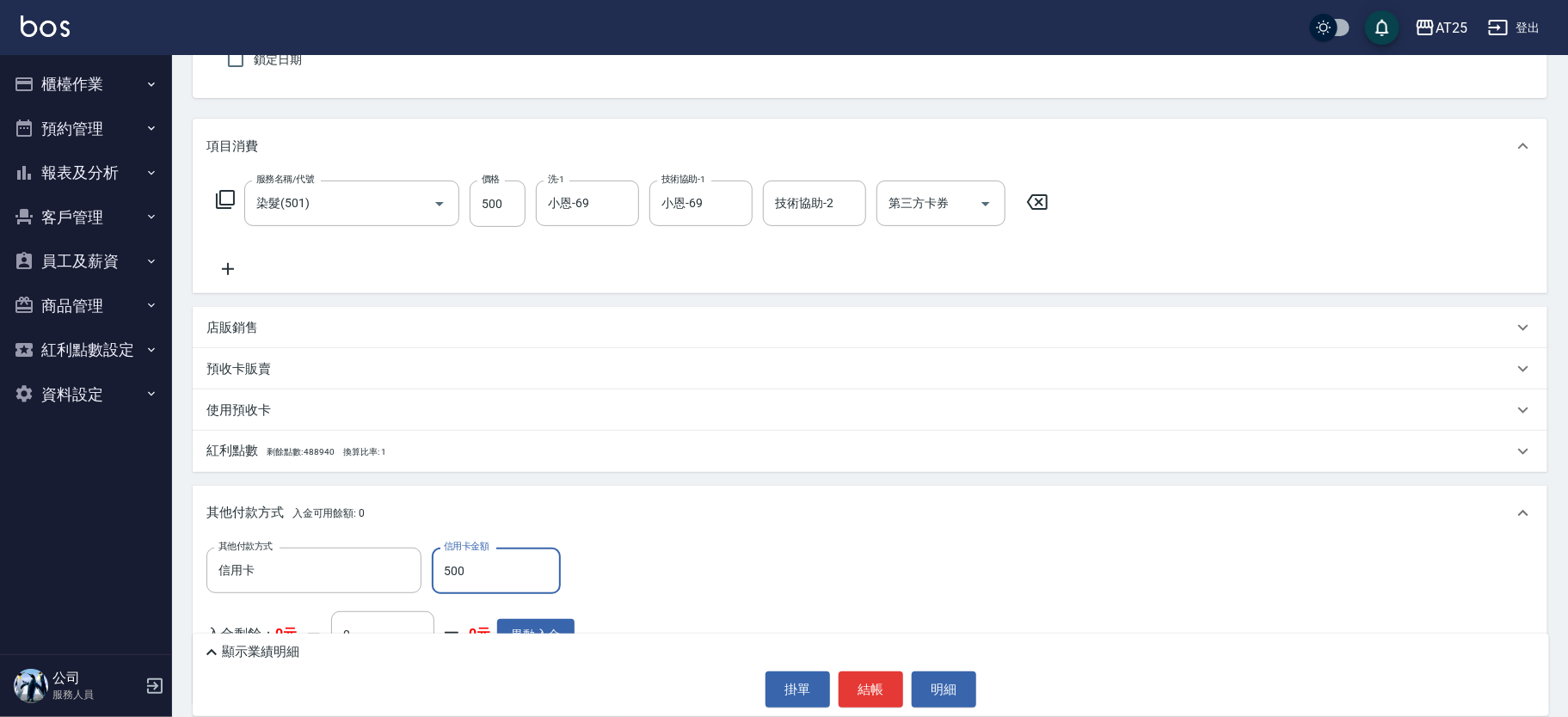
type input "500"
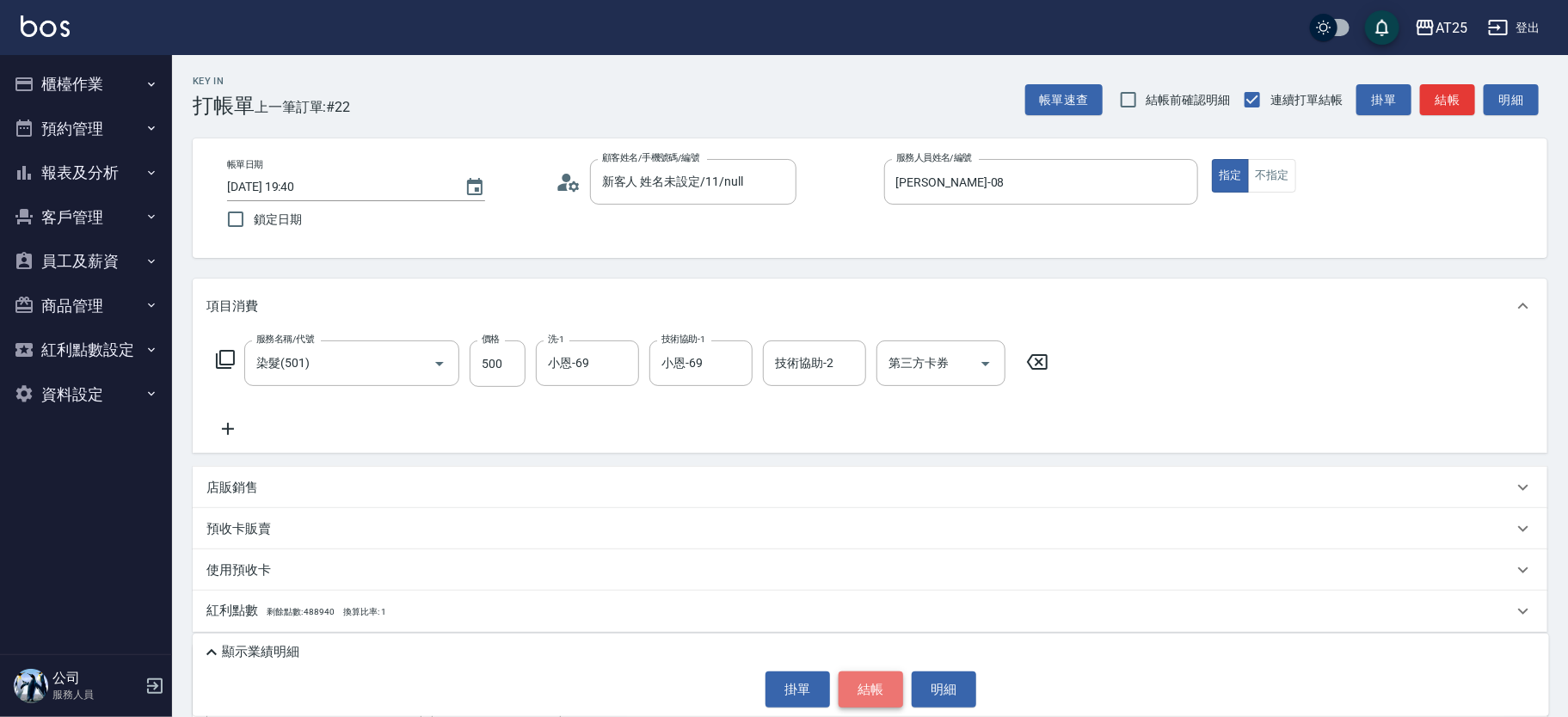
click at [884, 688] on button "結帳" at bounding box center [870, 690] width 64 height 36
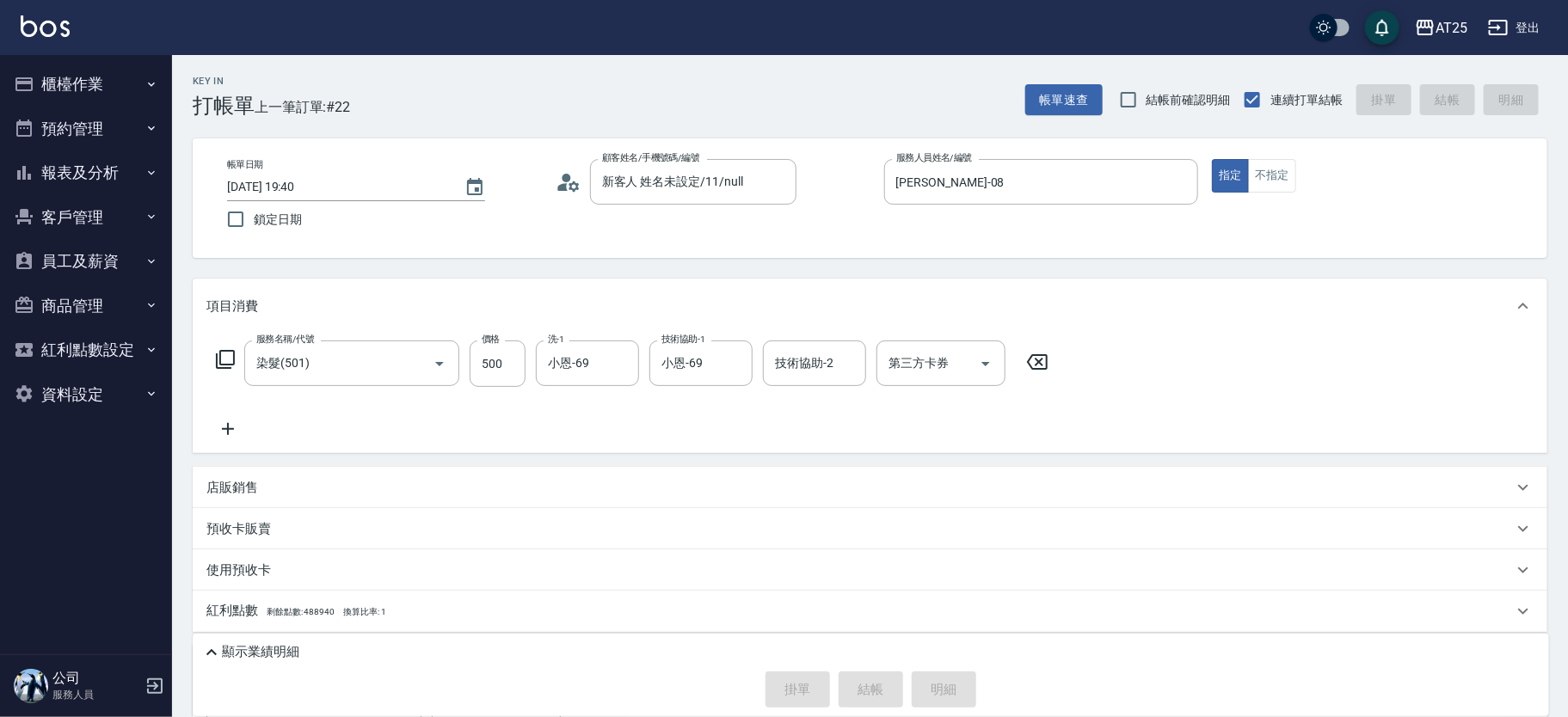
type input "2025/09/10 20:02"
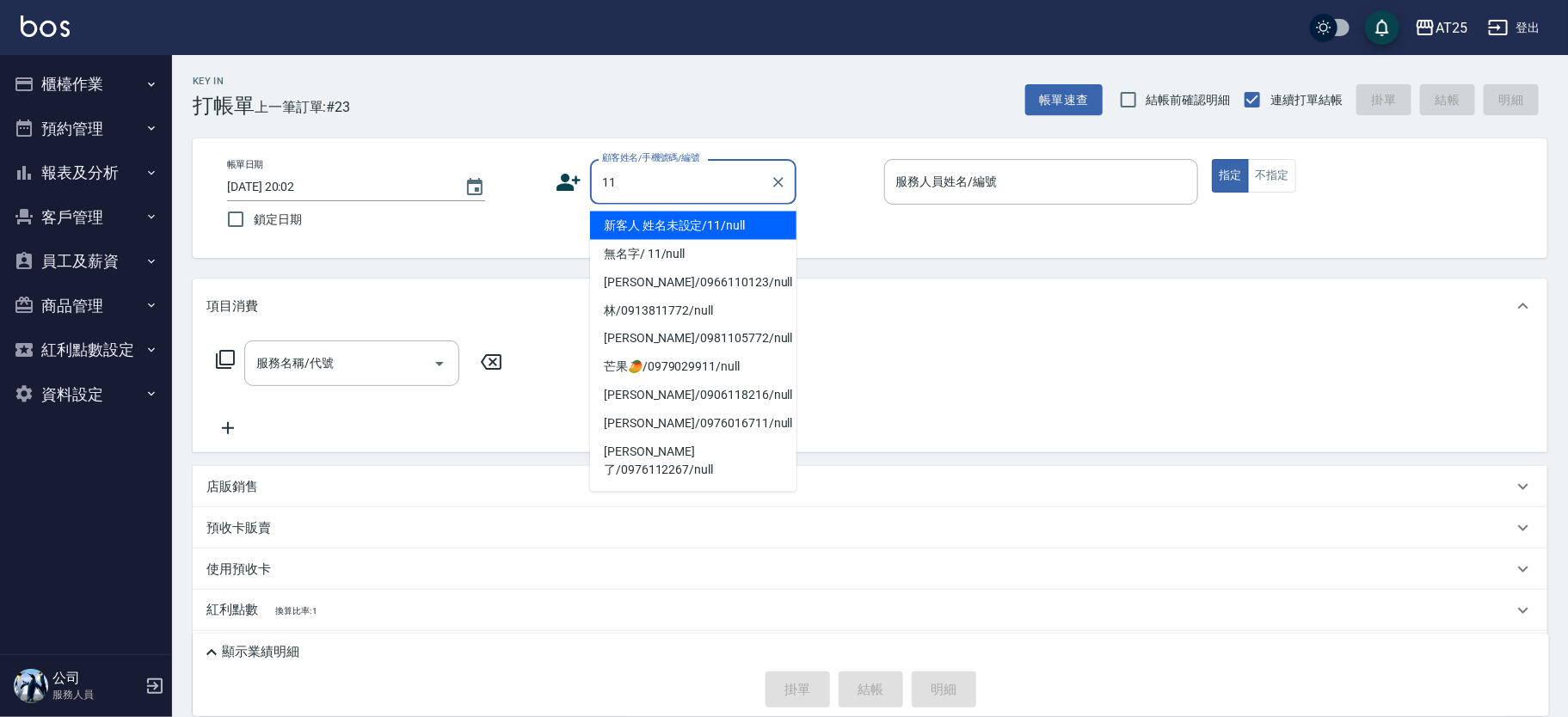
type input "新客人 姓名未設定/11/null"
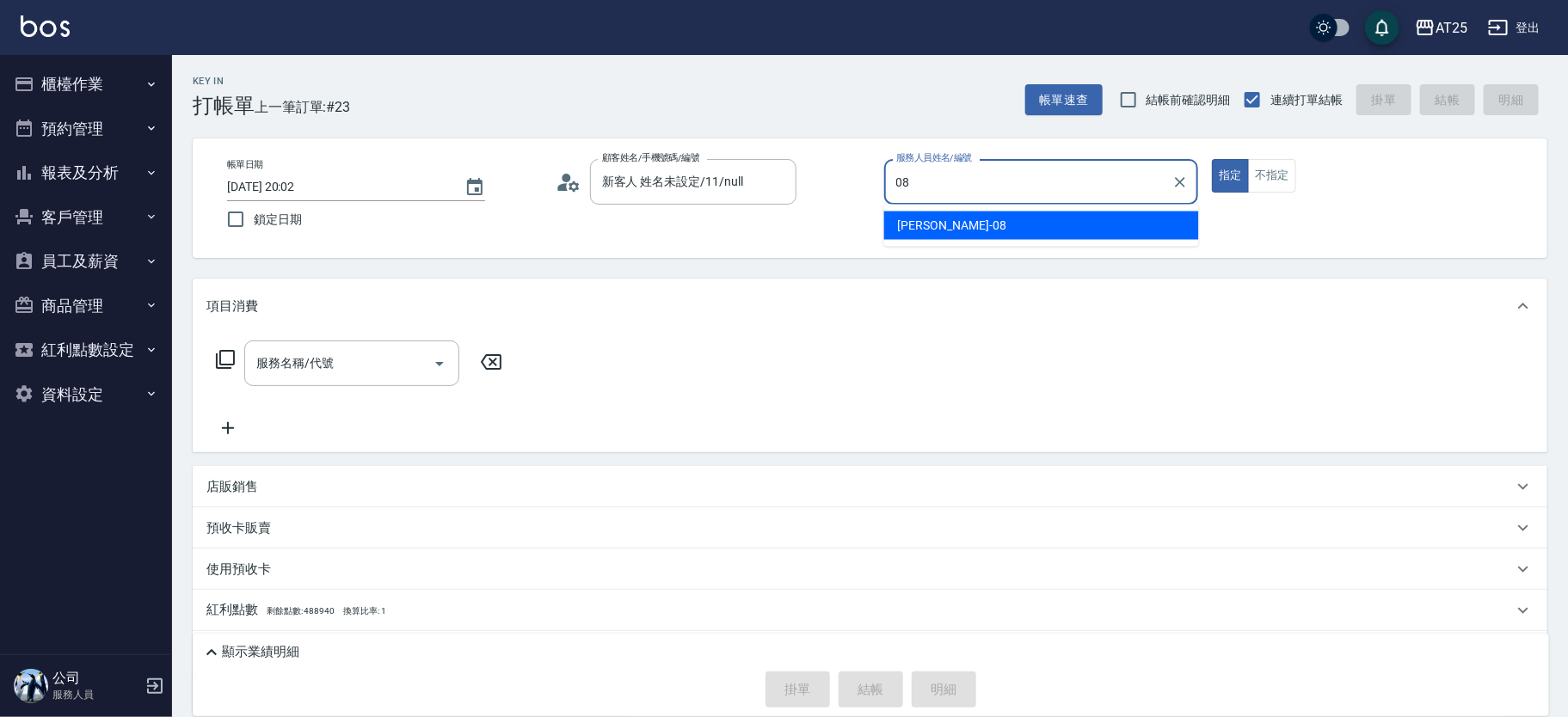
type input "Tony-08"
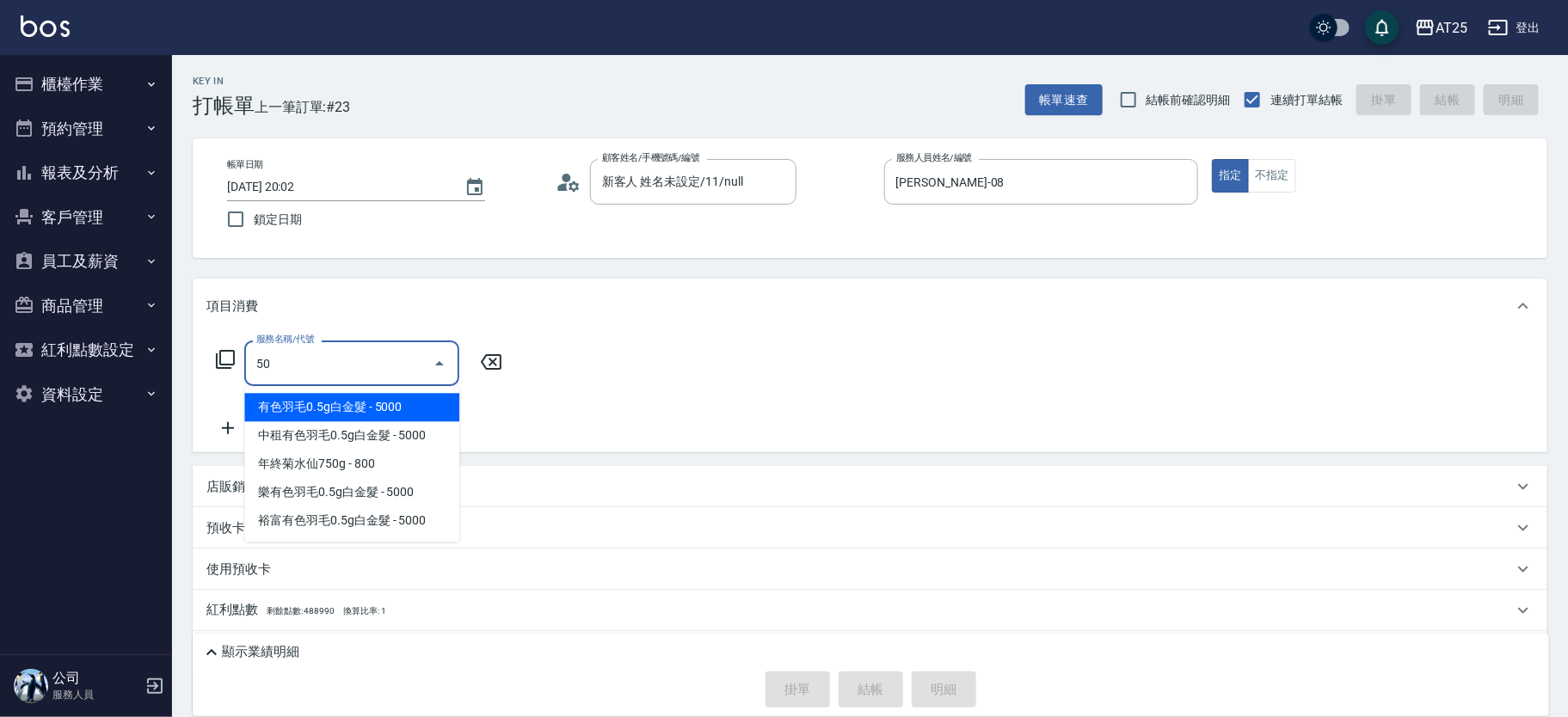
type input "501"
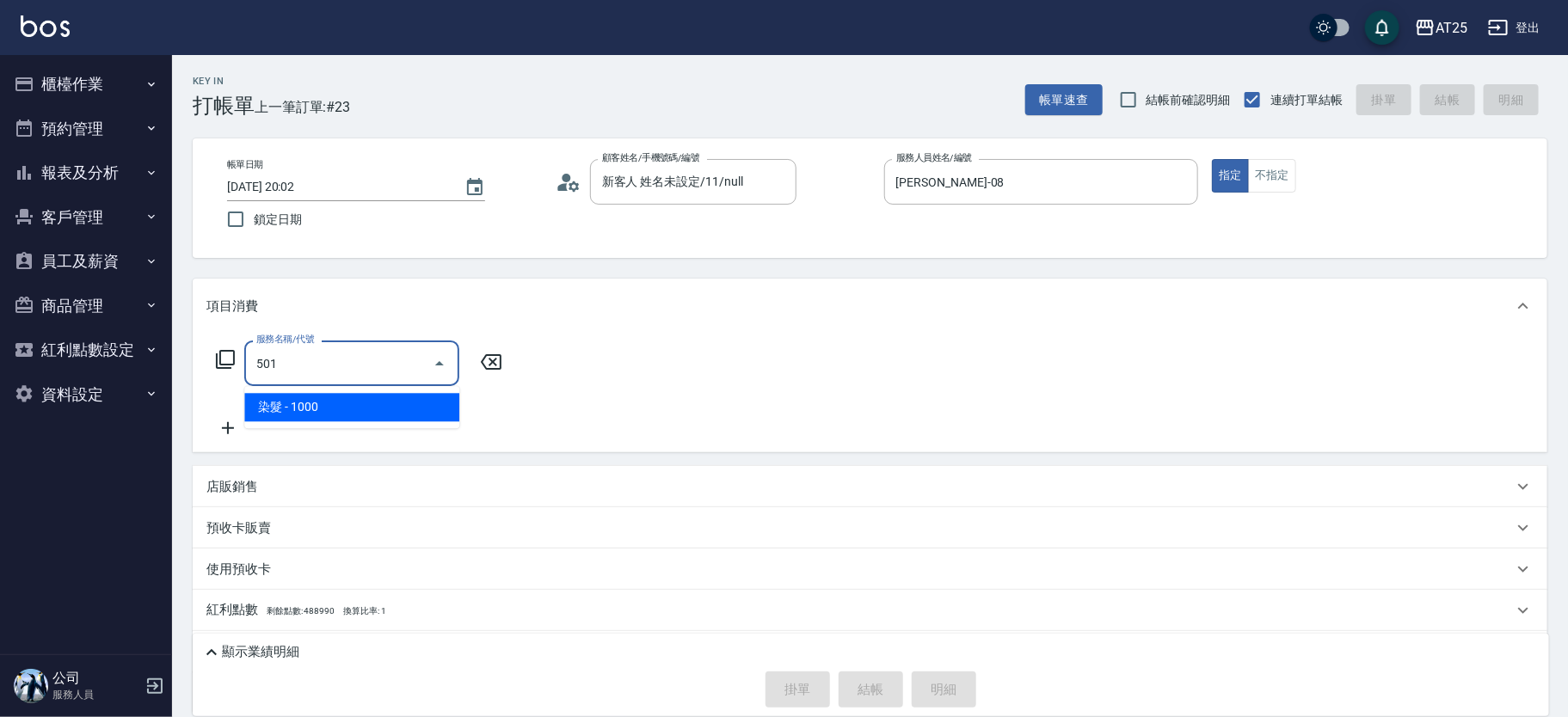
type input "100"
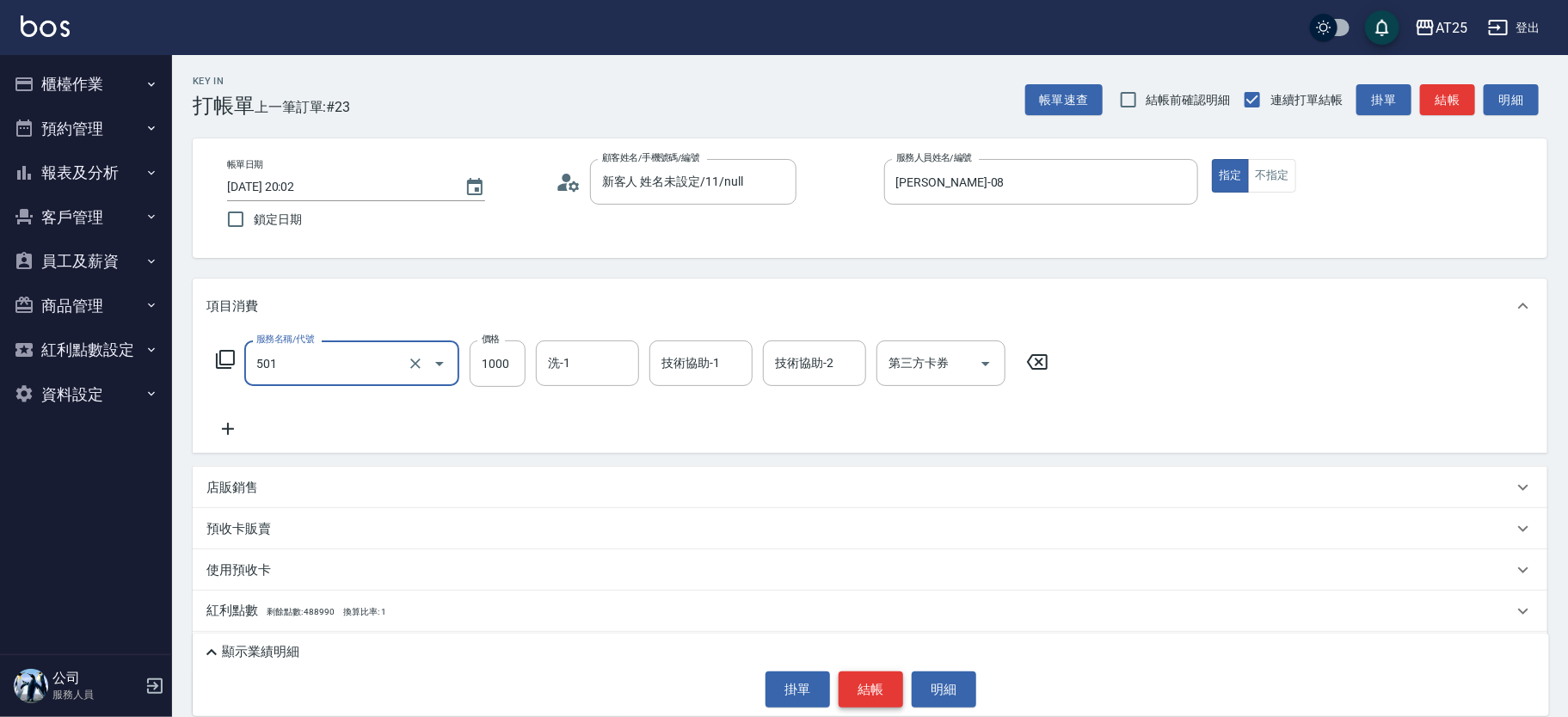
type input "染髮(501)"
type input "0"
type input "20"
type input "200"
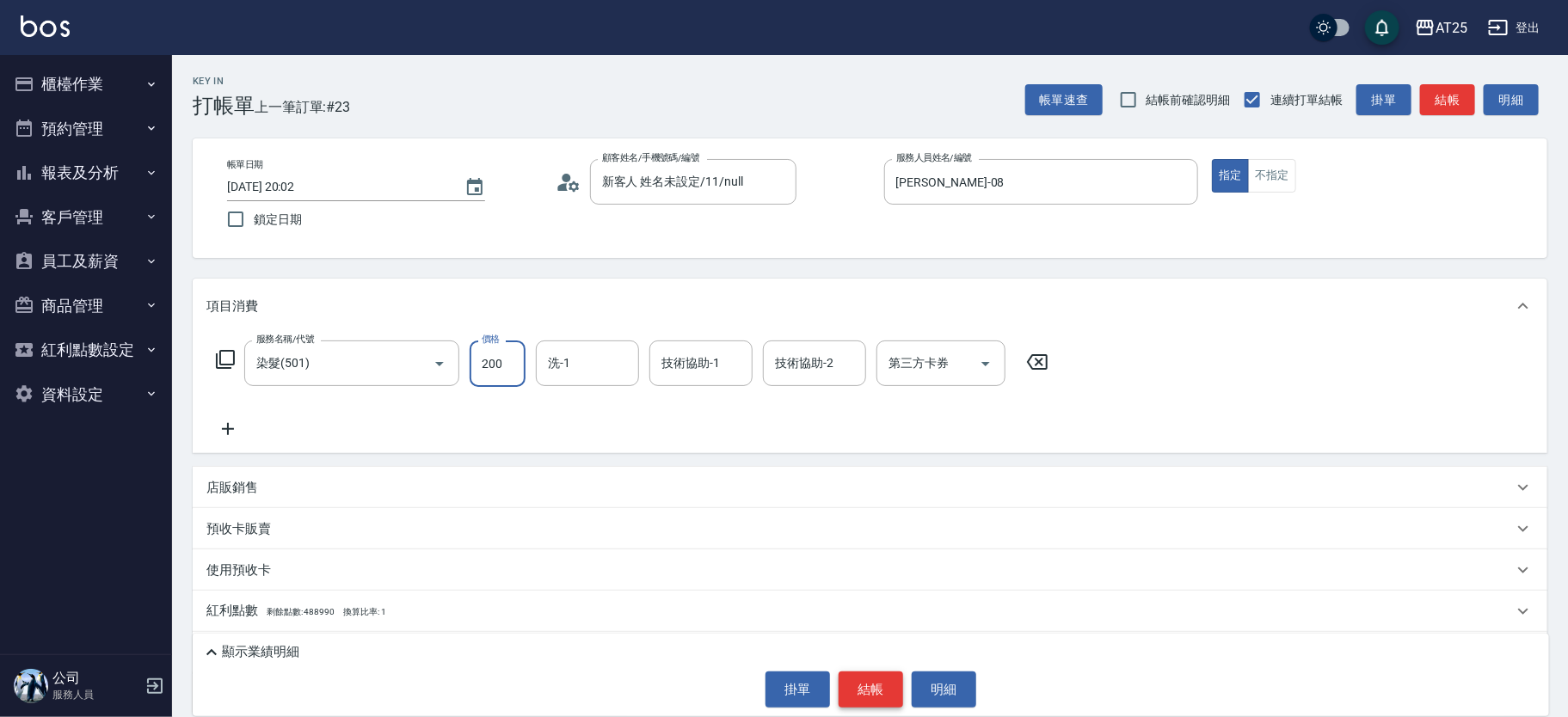
type input "200"
type input "2000"
type input "sandy-83"
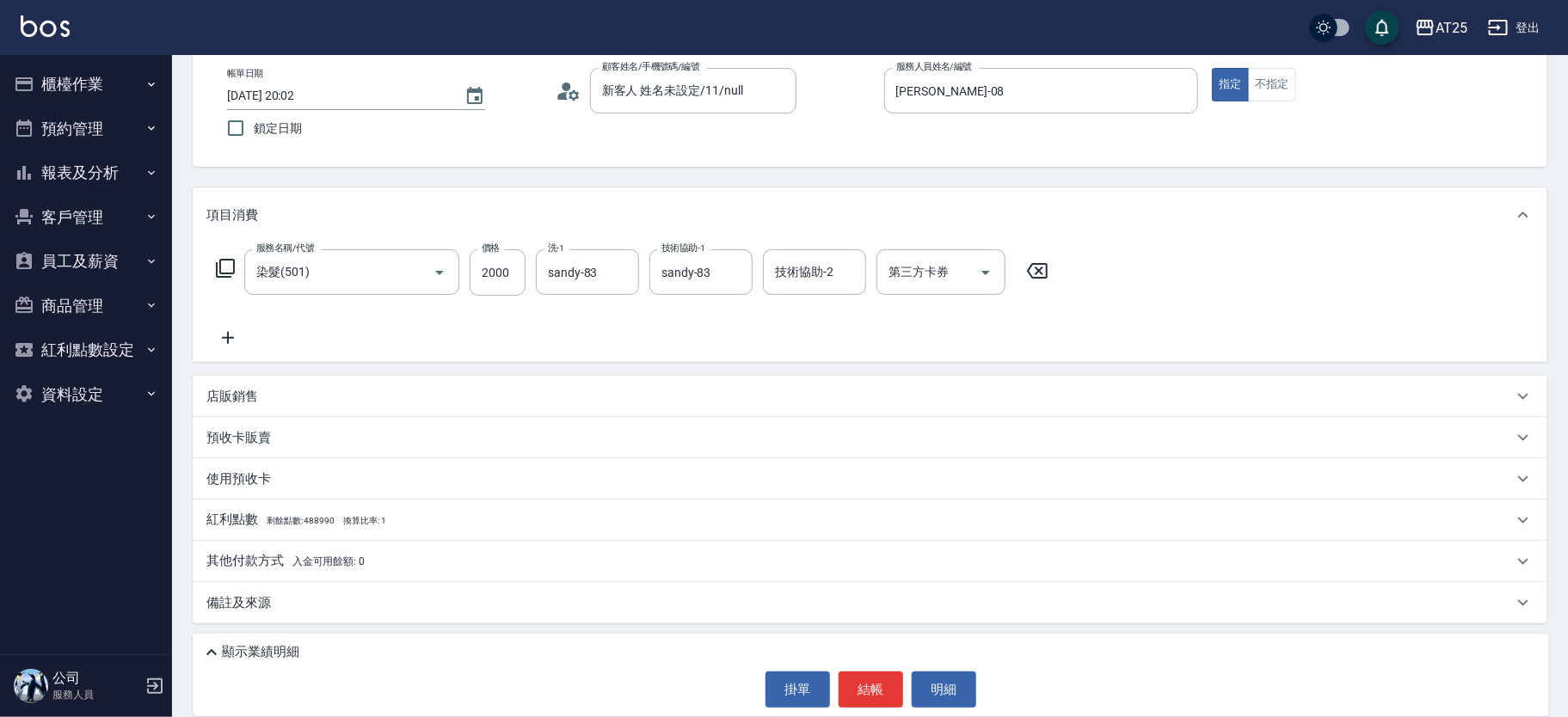
click at [283, 558] on p "其他付款方式 入金可用餘額: 0" at bounding box center [285, 561] width 159 height 18
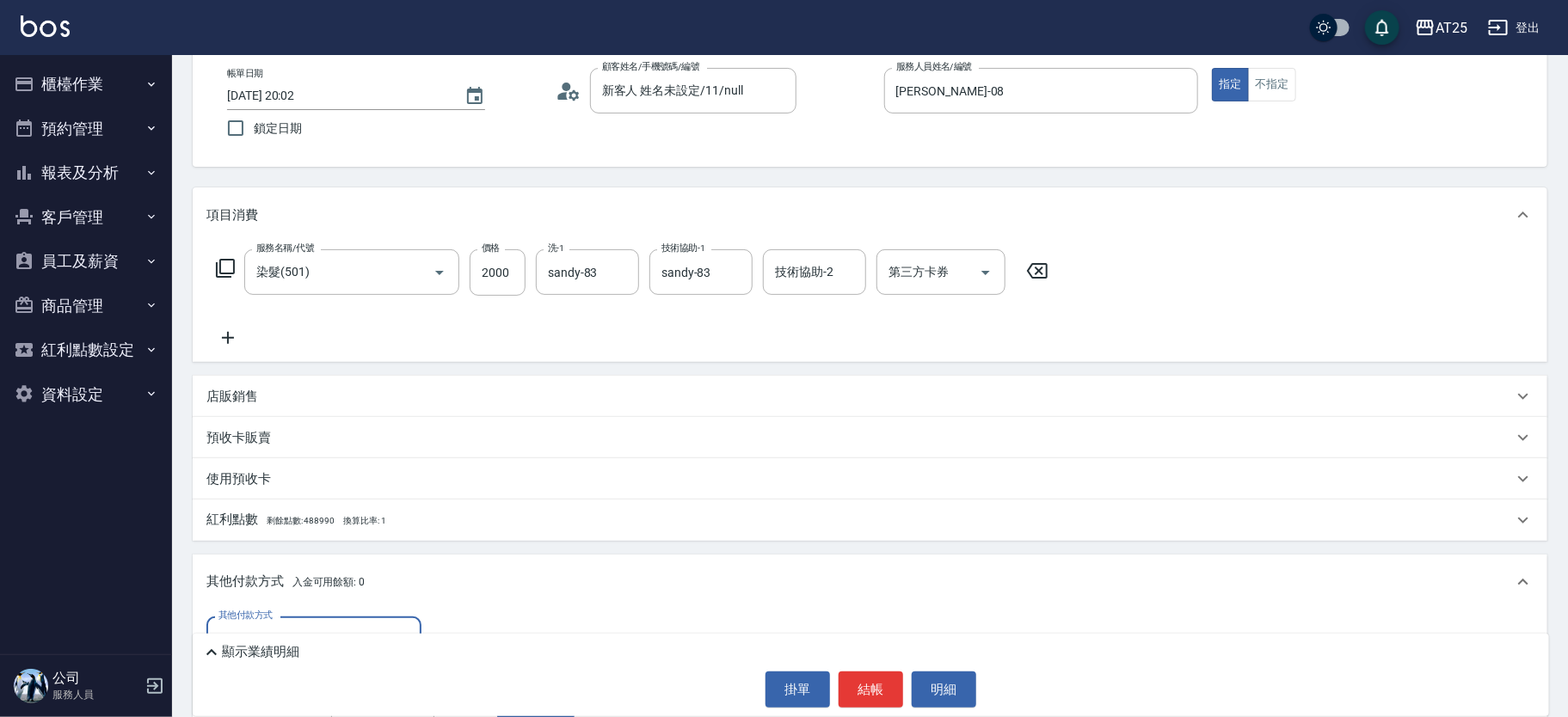
scroll to position [0, 0]
click at [306, 634] on div "顯示業績明細" at bounding box center [871, 648] width 1357 height 29
click at [307, 630] on input "其他付款方式" at bounding box center [314, 639] width 200 height 30
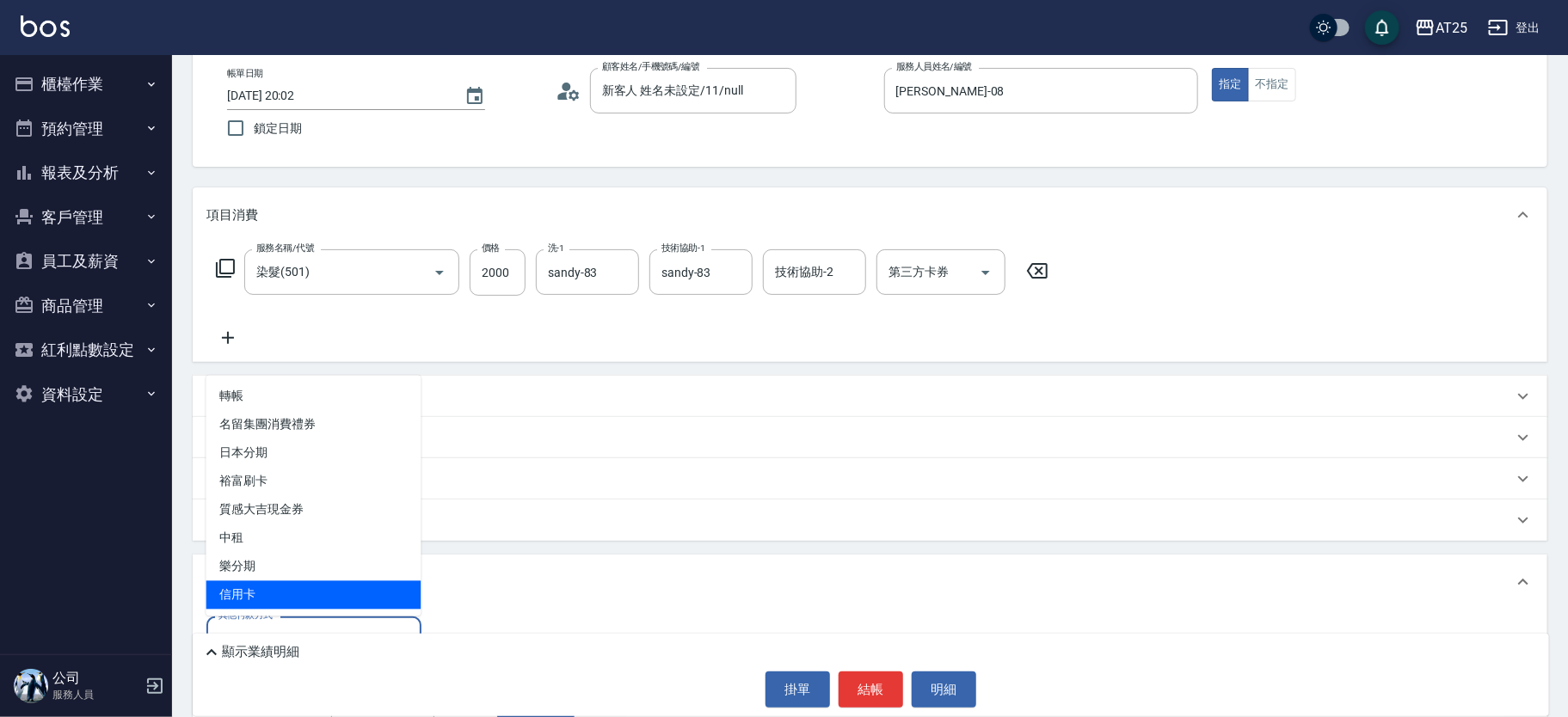
click at [305, 605] on span "信用卡" at bounding box center [314, 595] width 215 height 28
type input "信用卡"
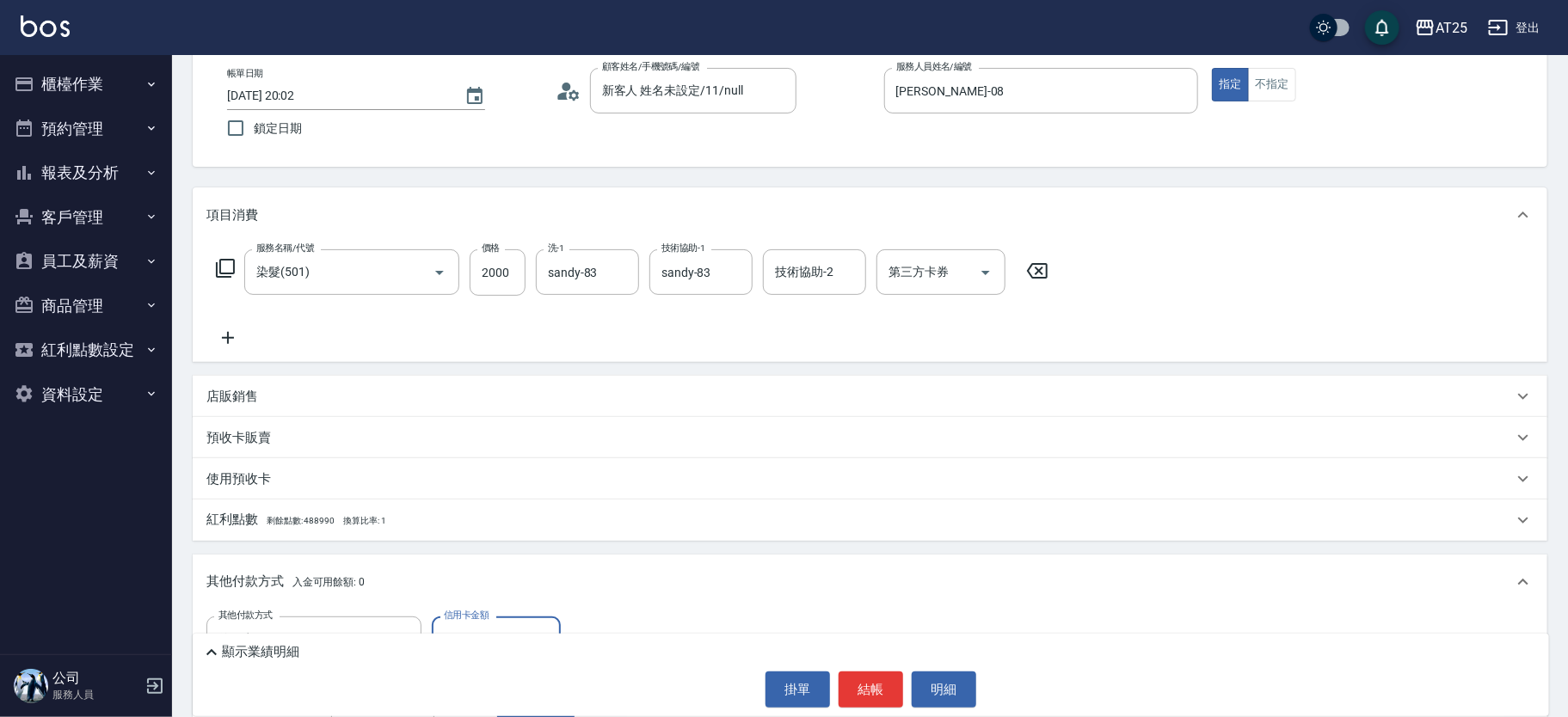
click at [499, 628] on input "0" at bounding box center [496, 639] width 129 height 47
type input "190"
type input "20"
type input "180"
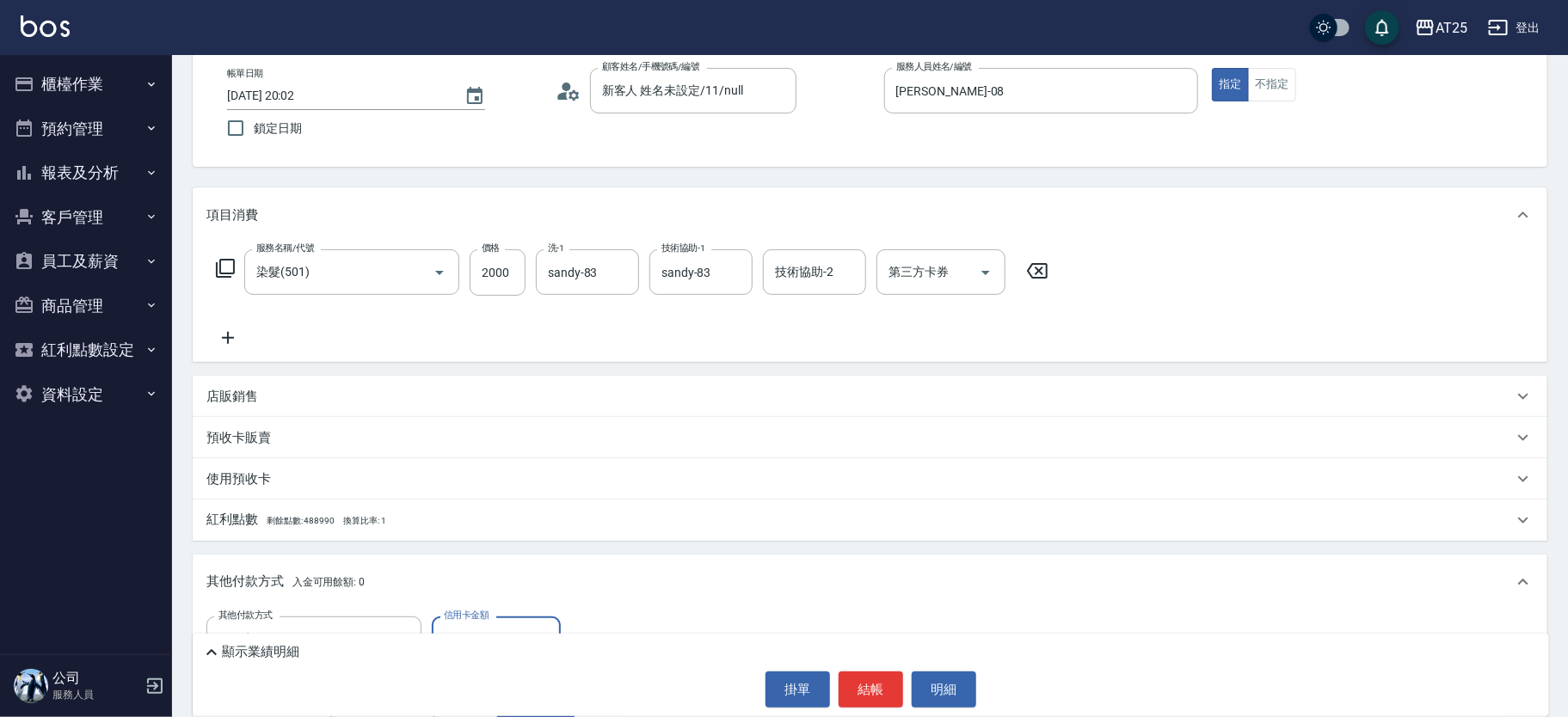
type input "200"
type input "0"
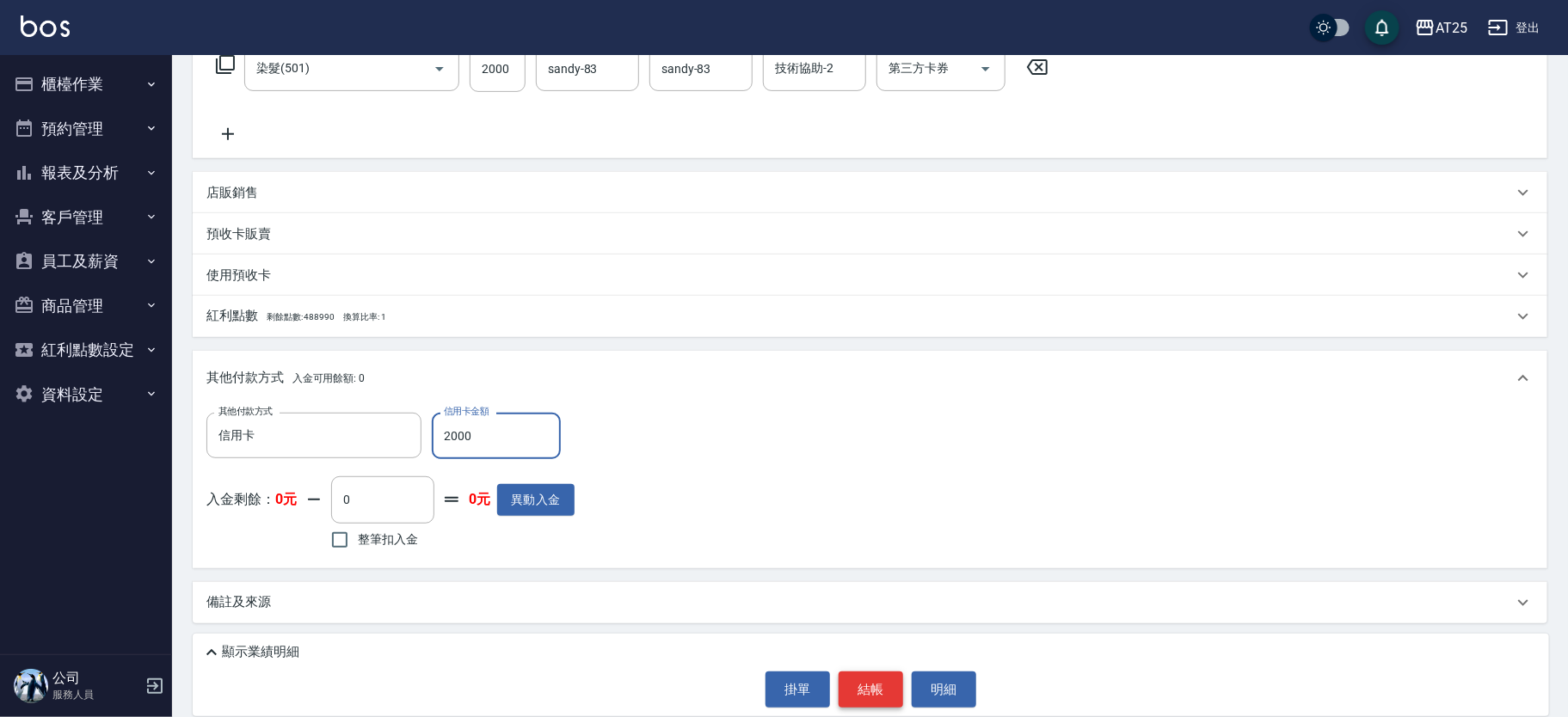
type input "2000"
click at [887, 690] on button "結帳" at bounding box center [870, 690] width 64 height 36
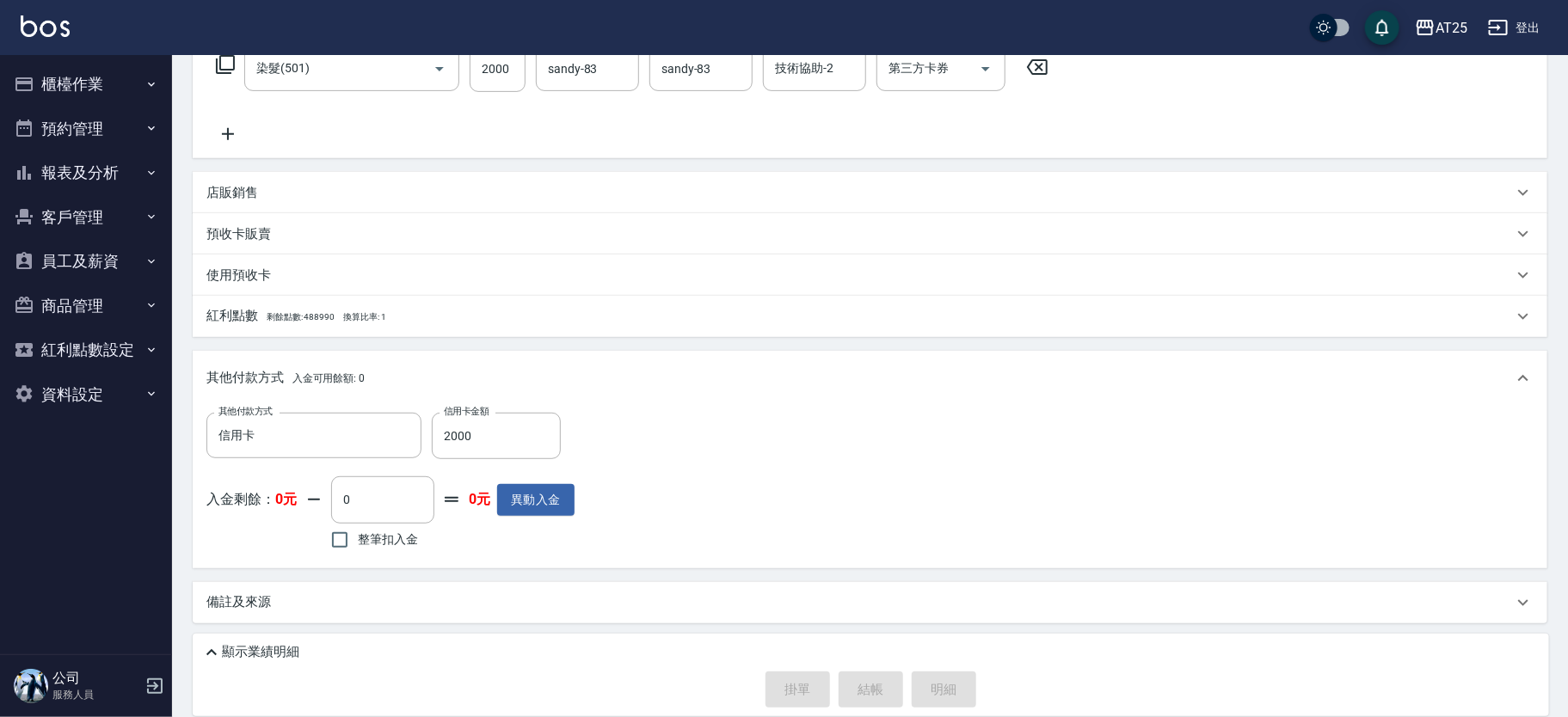
type input "2025/09/10 20:03"
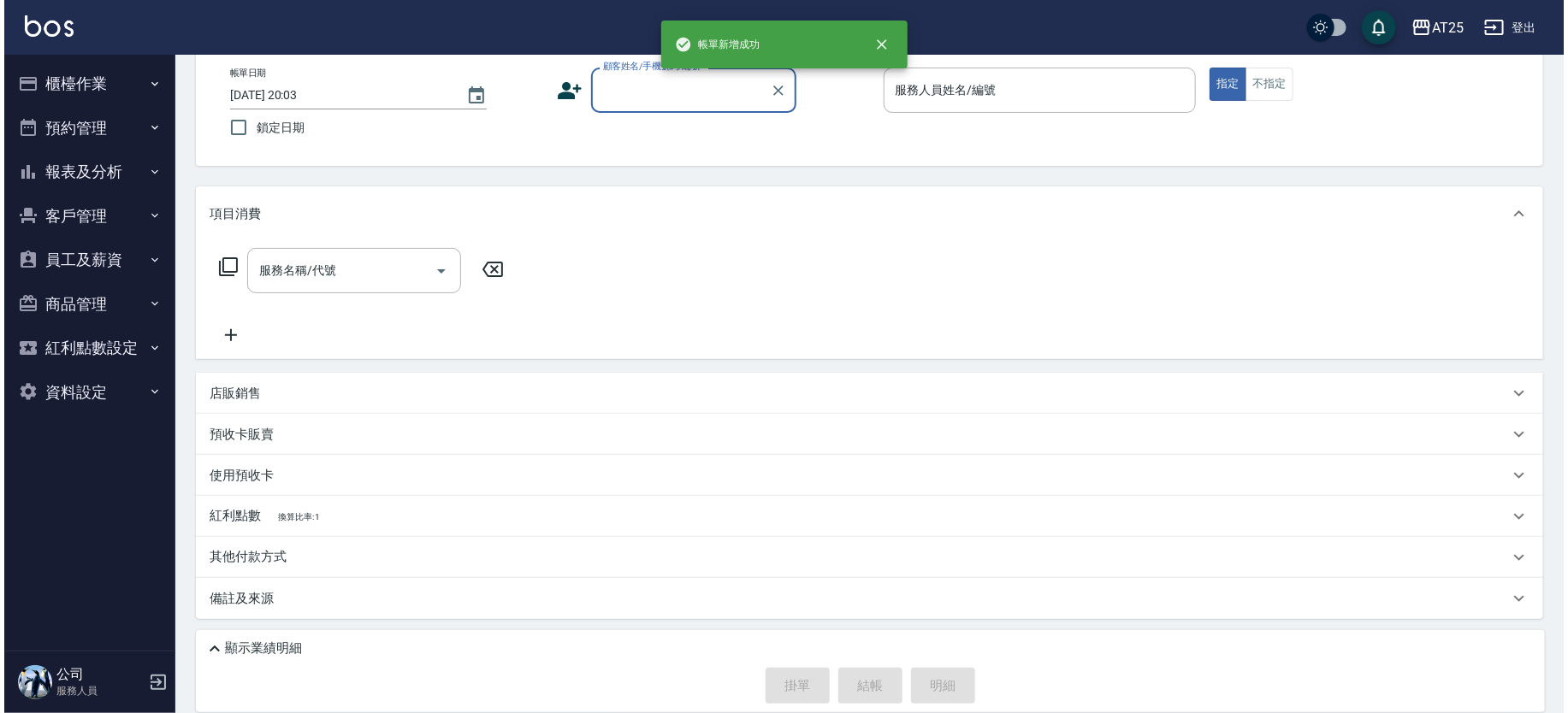
scroll to position [0, 0]
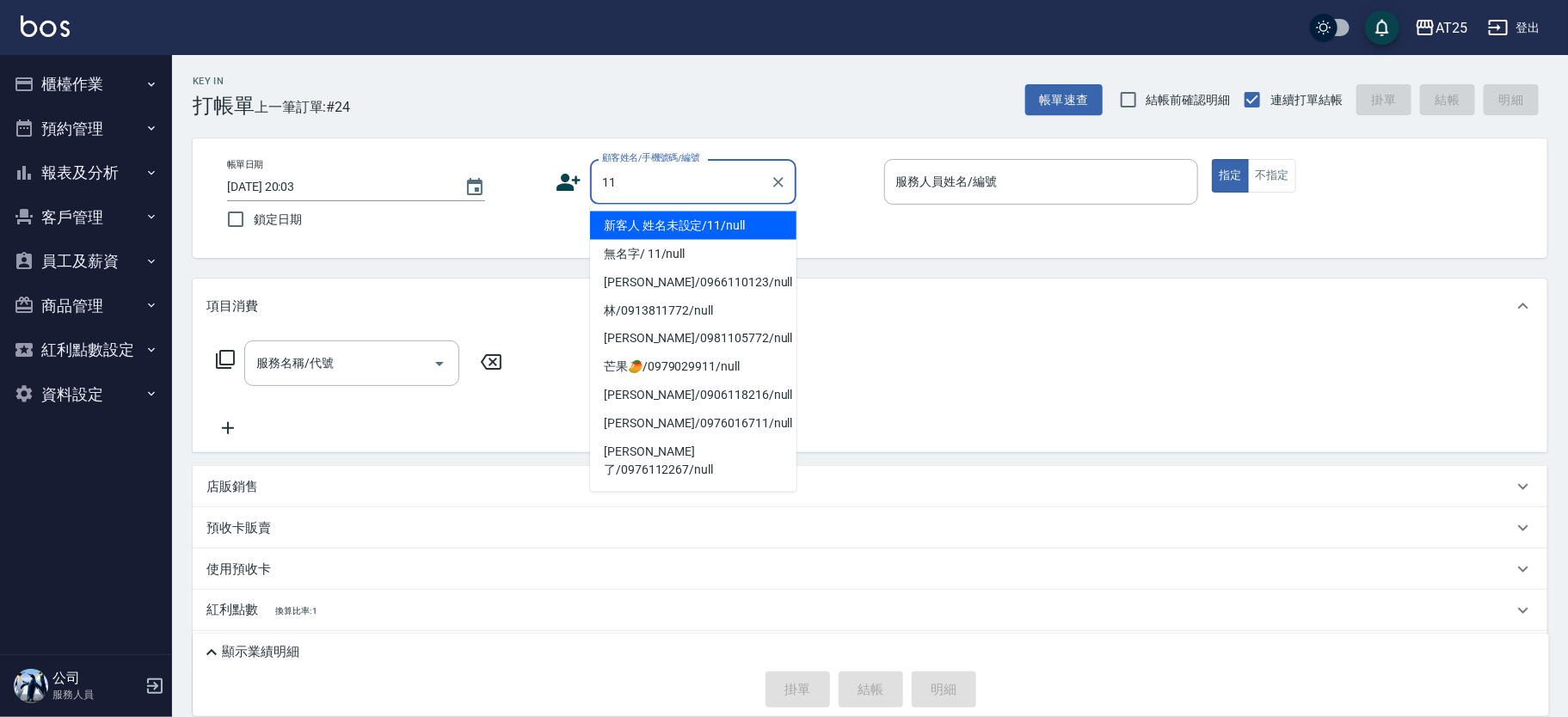
type input "新客人 姓名未設定/11/null"
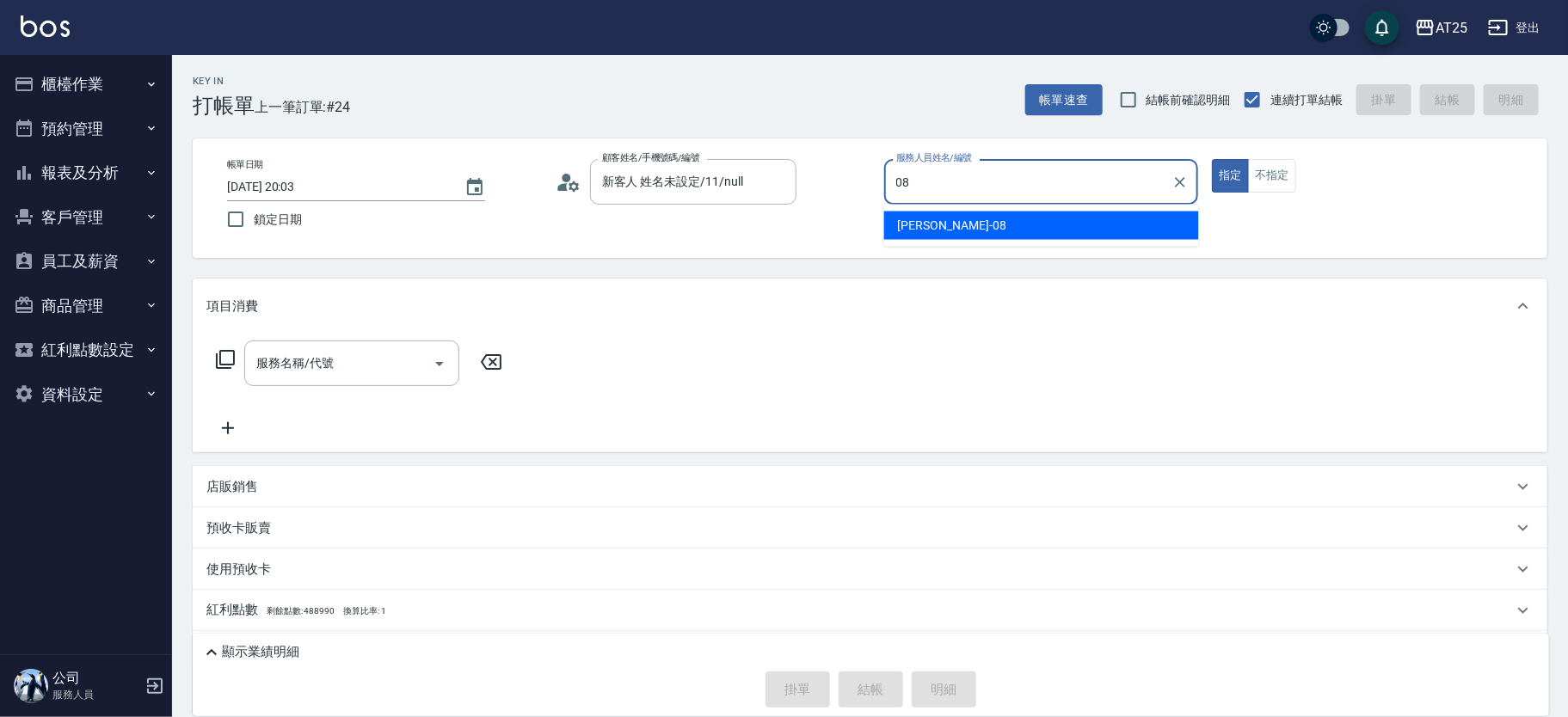
type input "Tony-08"
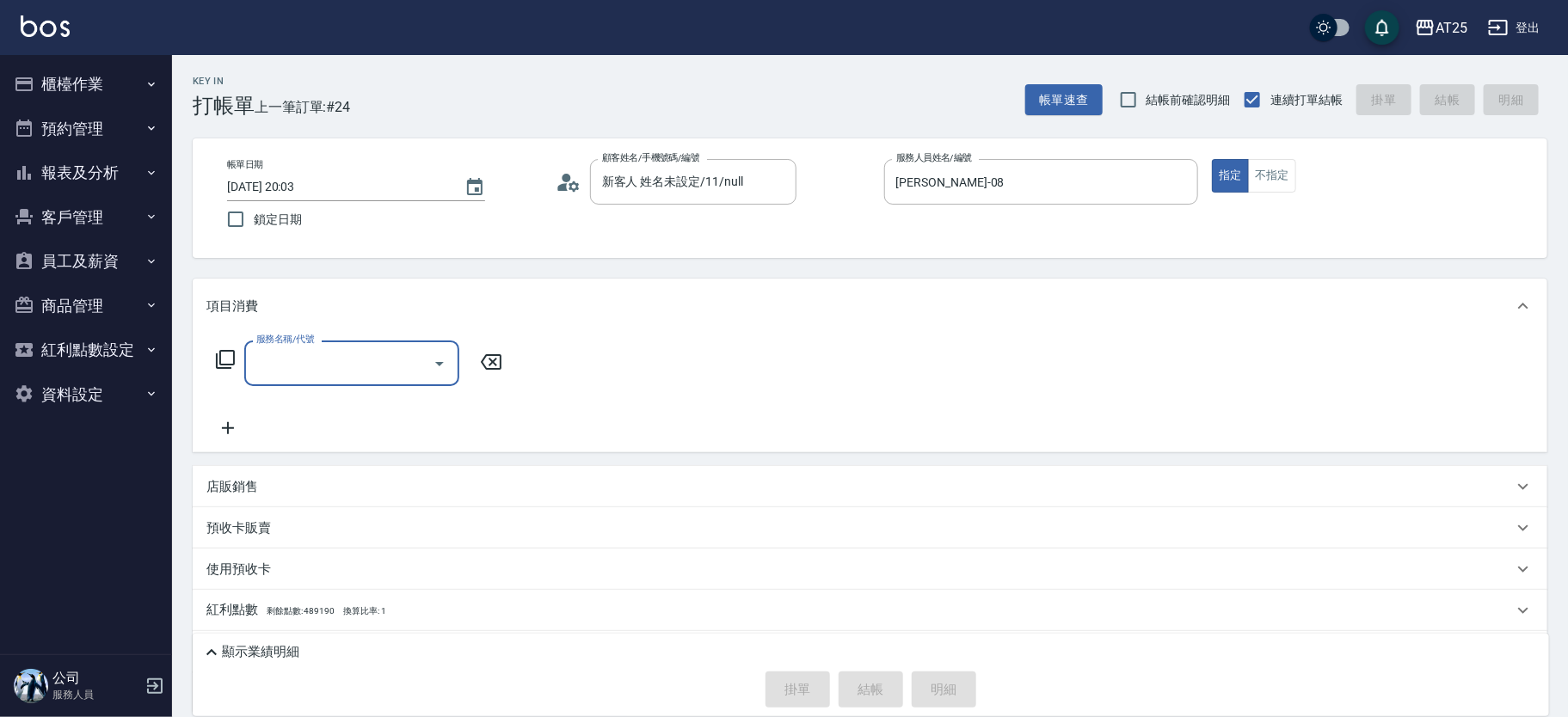
click at [223, 360] on icon at bounding box center [225, 358] width 20 height 20
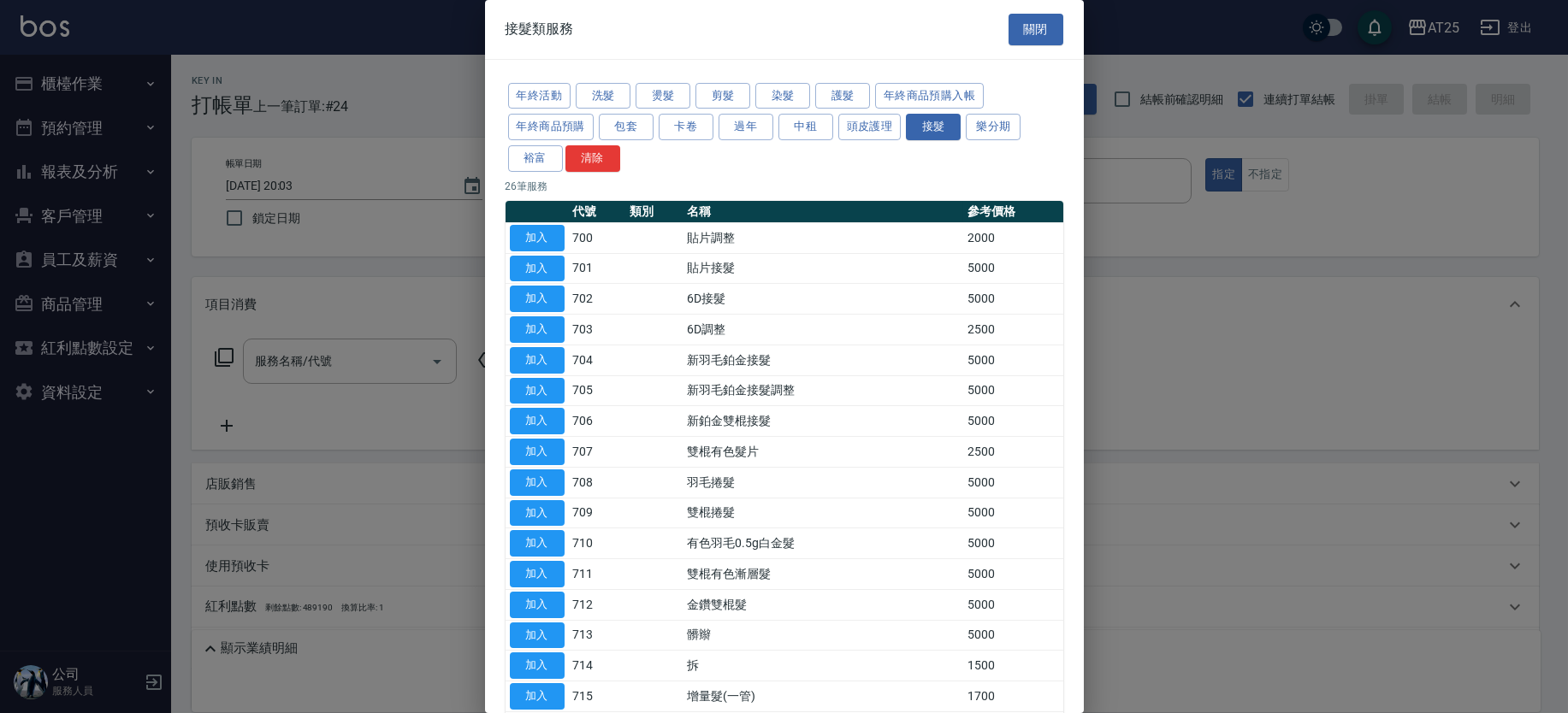
drag, startPoint x: 1093, startPoint y: 142, endPoint x: 1092, endPoint y: 166, distance: 24.0
click at [1092, 166] on div at bounding box center [784, 356] width 1568 height 713
drag, startPoint x: 1084, startPoint y: 295, endPoint x: 1083, endPoint y: 319, distance: 24.0
click at [1083, 319] on div "接髮類服務 關閉 年終活動 洗髮 燙髮 剪髮 染髮 護髮 年終商品預購入帳 年終商品預購 包套 卡卷 過年 中租 頭皮護理 接髮 樂分期 裕富 清除 26 筆…" at bounding box center [784, 356] width 1568 height 713
drag, startPoint x: 1093, startPoint y: 297, endPoint x: 1095, endPoint y: 318, distance: 21.1
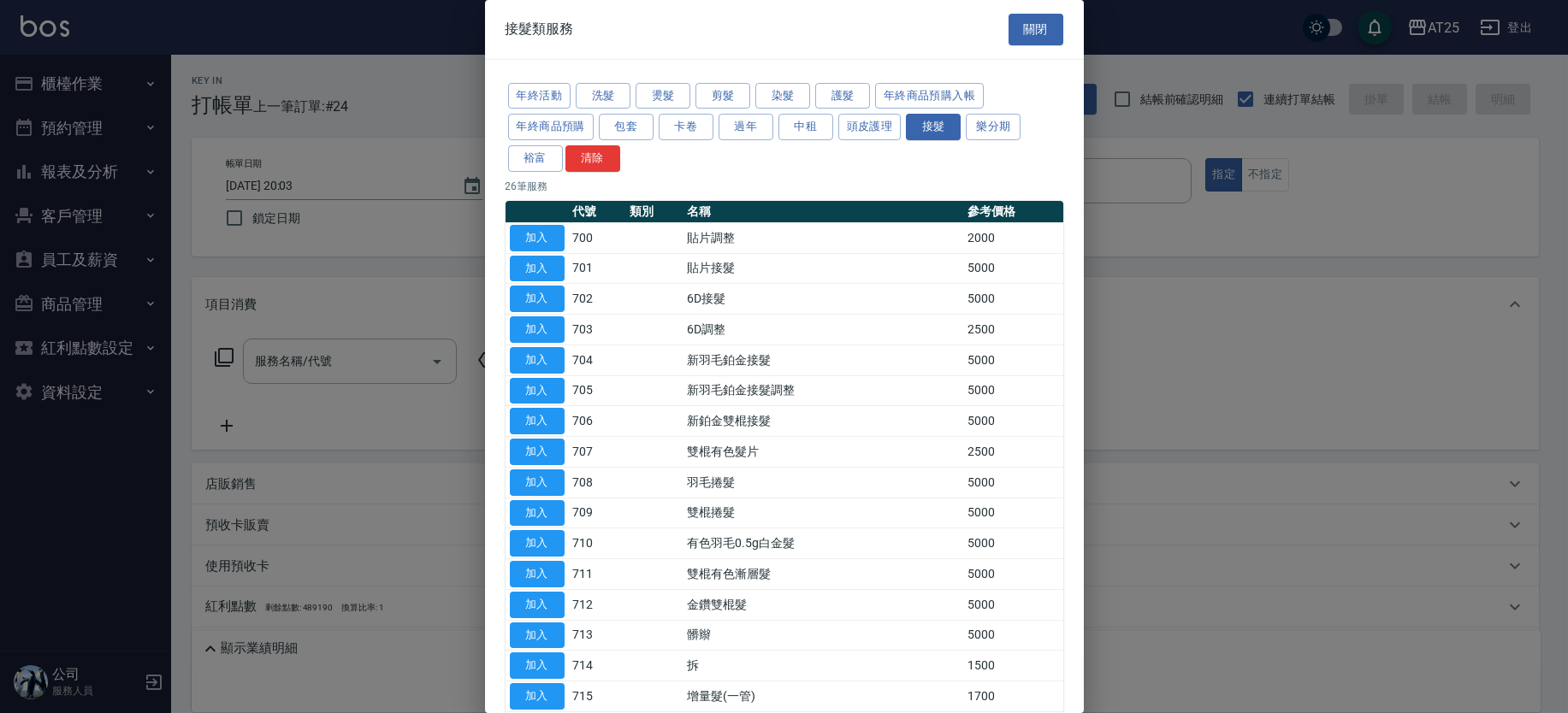
click at [1095, 318] on div at bounding box center [784, 356] width 1568 height 713
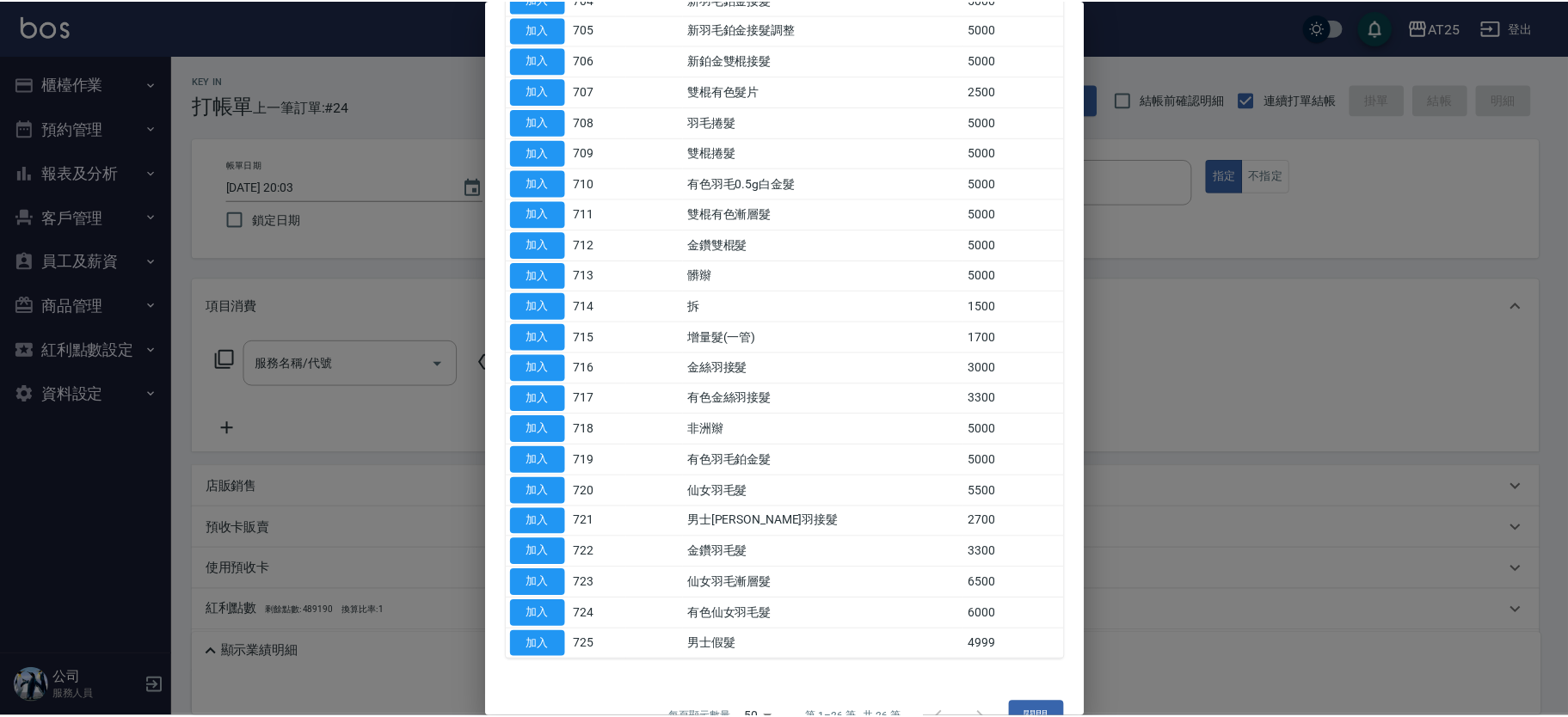
scroll to position [388, 0]
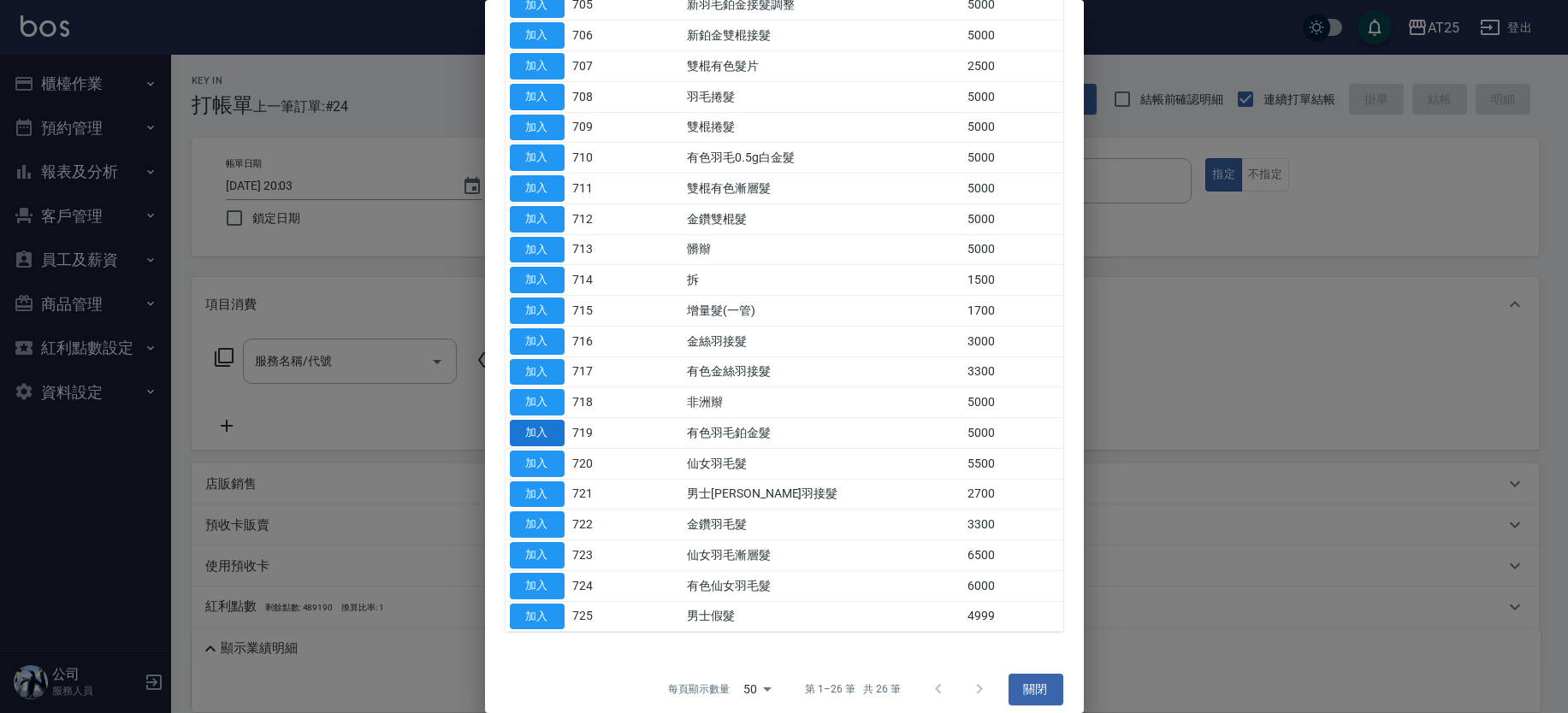
click at [548, 434] on button "加入" at bounding box center [537, 433] width 54 height 26
type input "有色羽毛鉑金髮(719)"
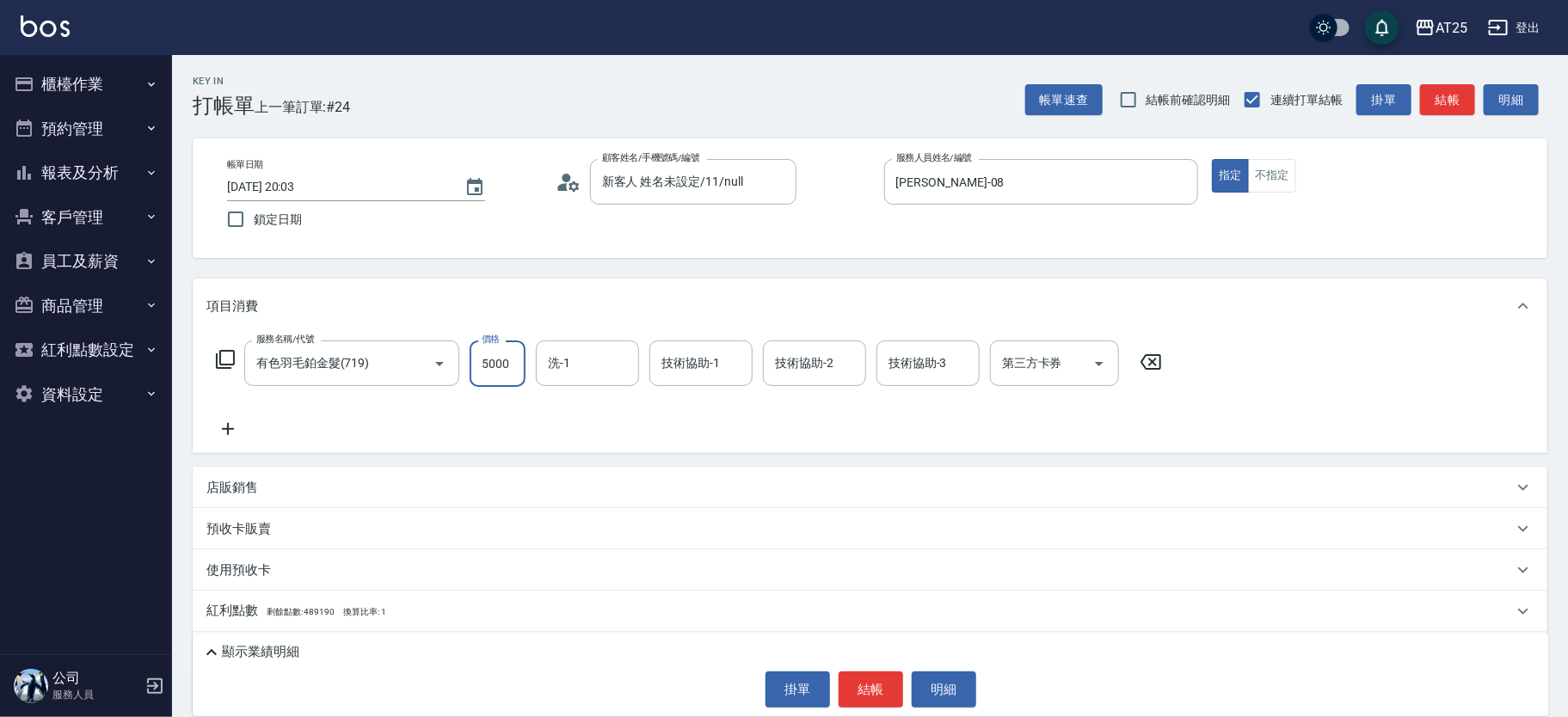
click at [502, 351] on input "5000" at bounding box center [497, 364] width 55 height 47
type input "0"
type input "67"
type input "60"
type input "677"
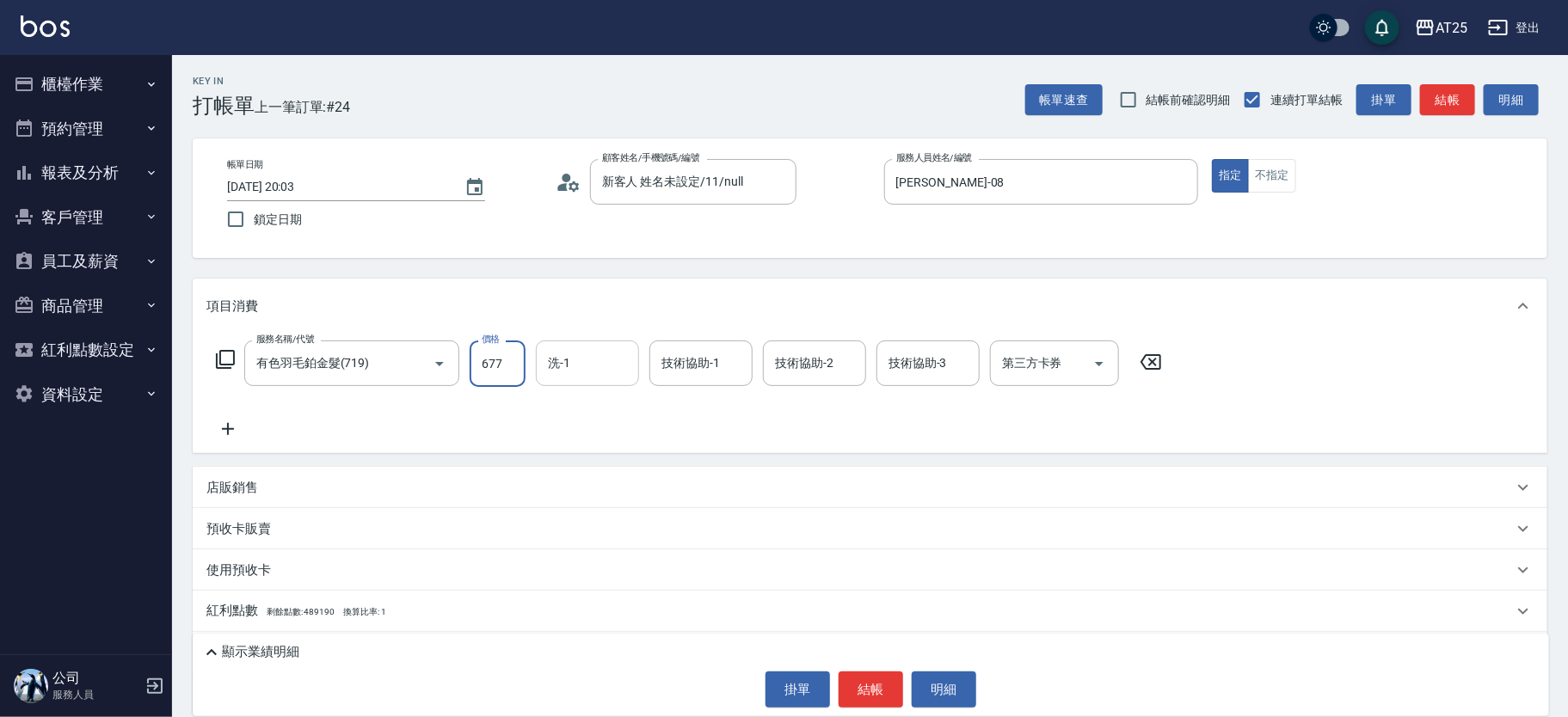
type input "670"
type input "6770"
type input "小恩-69"
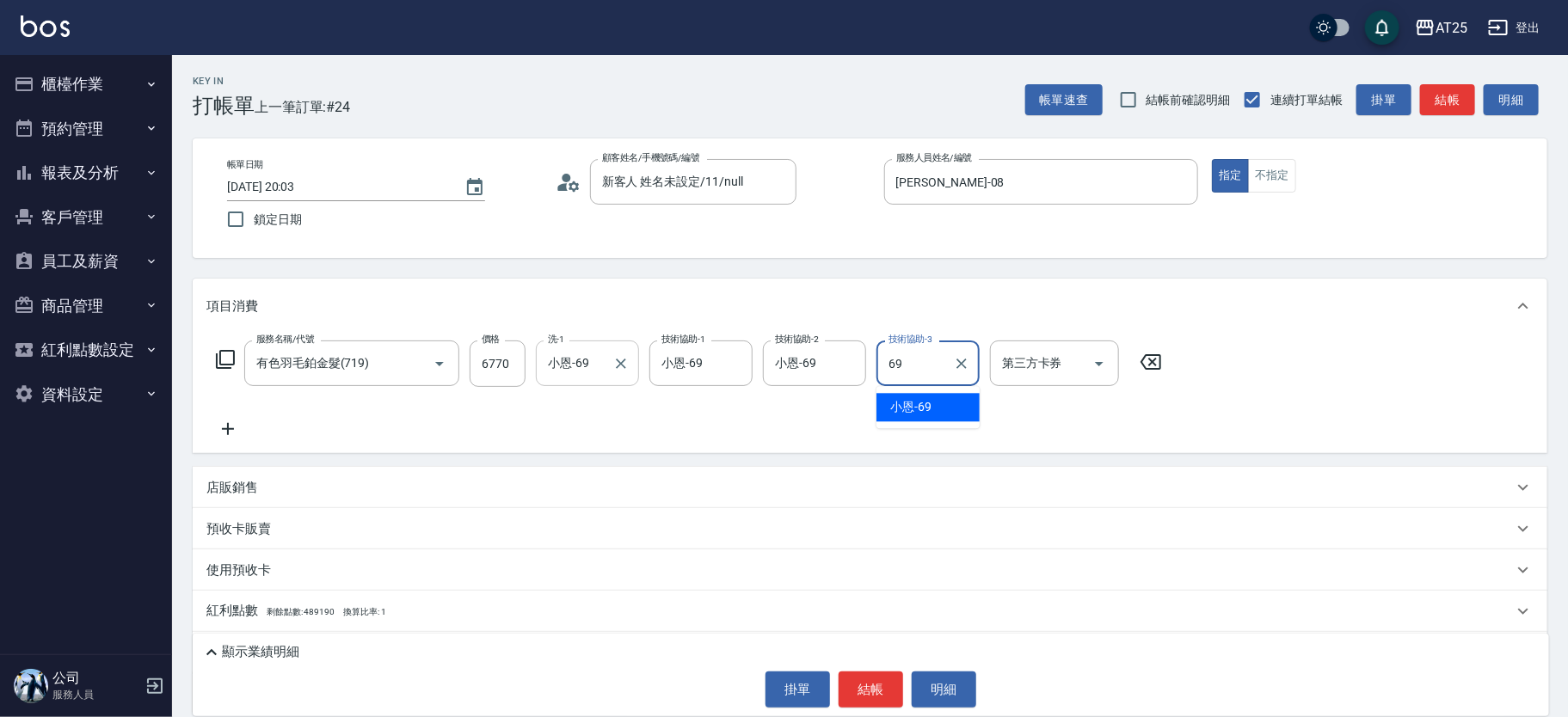
type input "小恩-69"
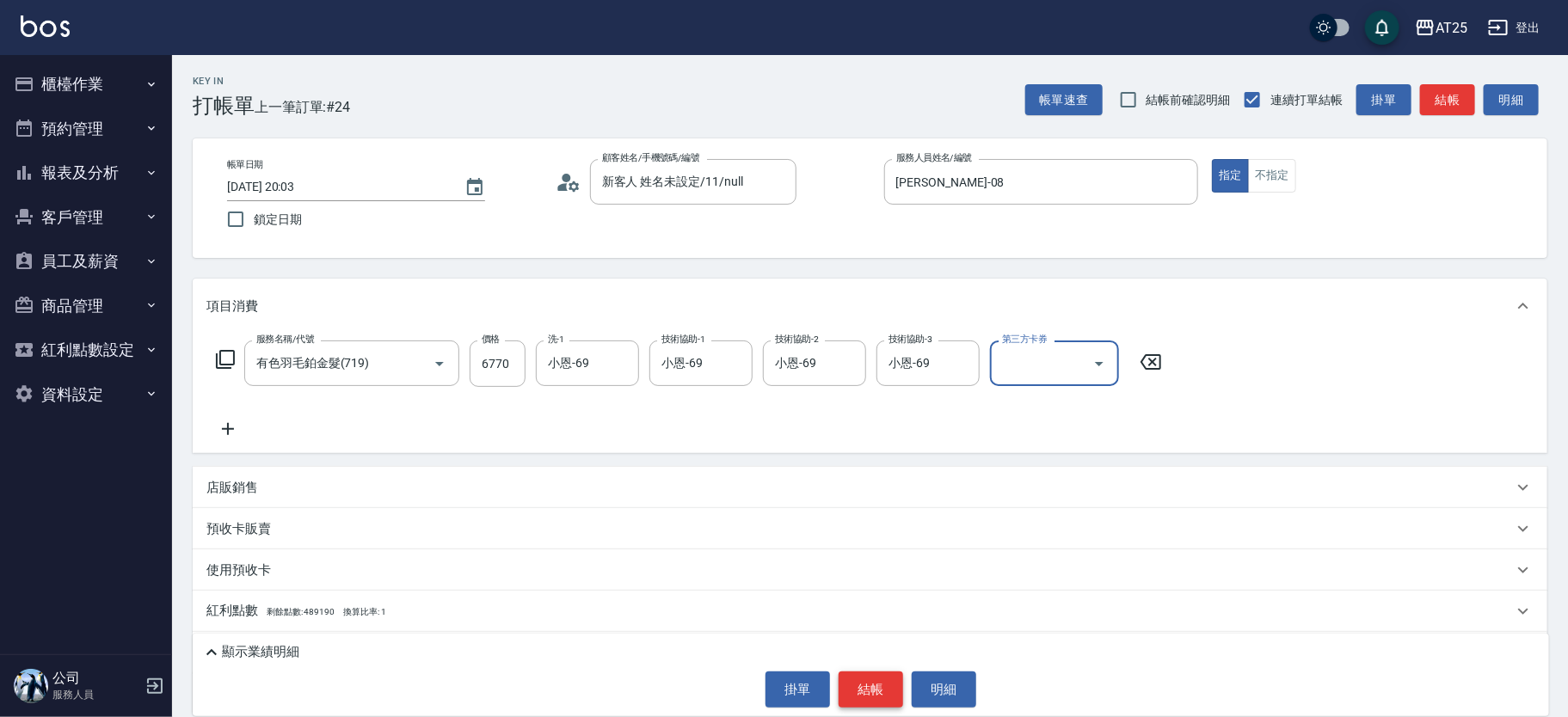
click at [890, 680] on button "結帳" at bounding box center [870, 690] width 64 height 36
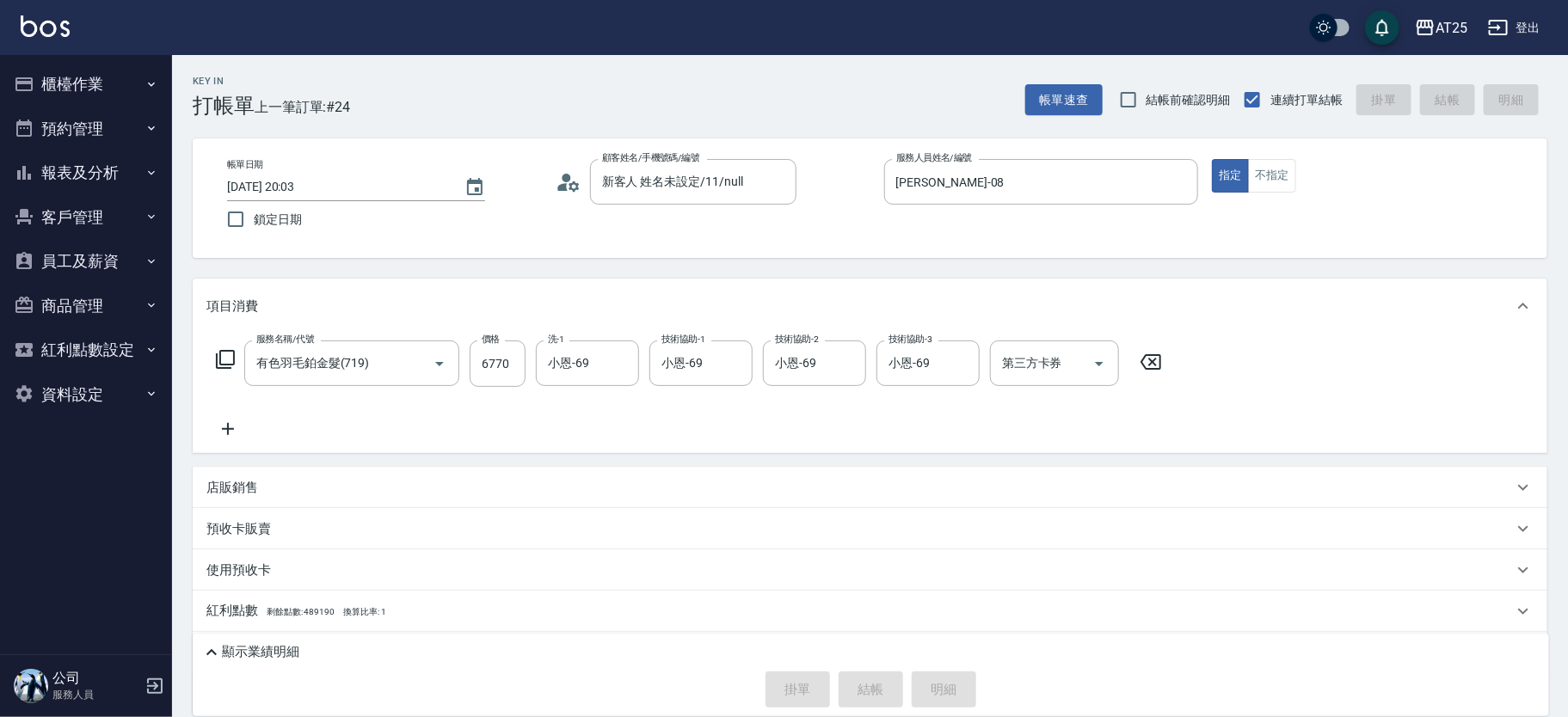
type input "2025/09/10 20:07"
type input "0"
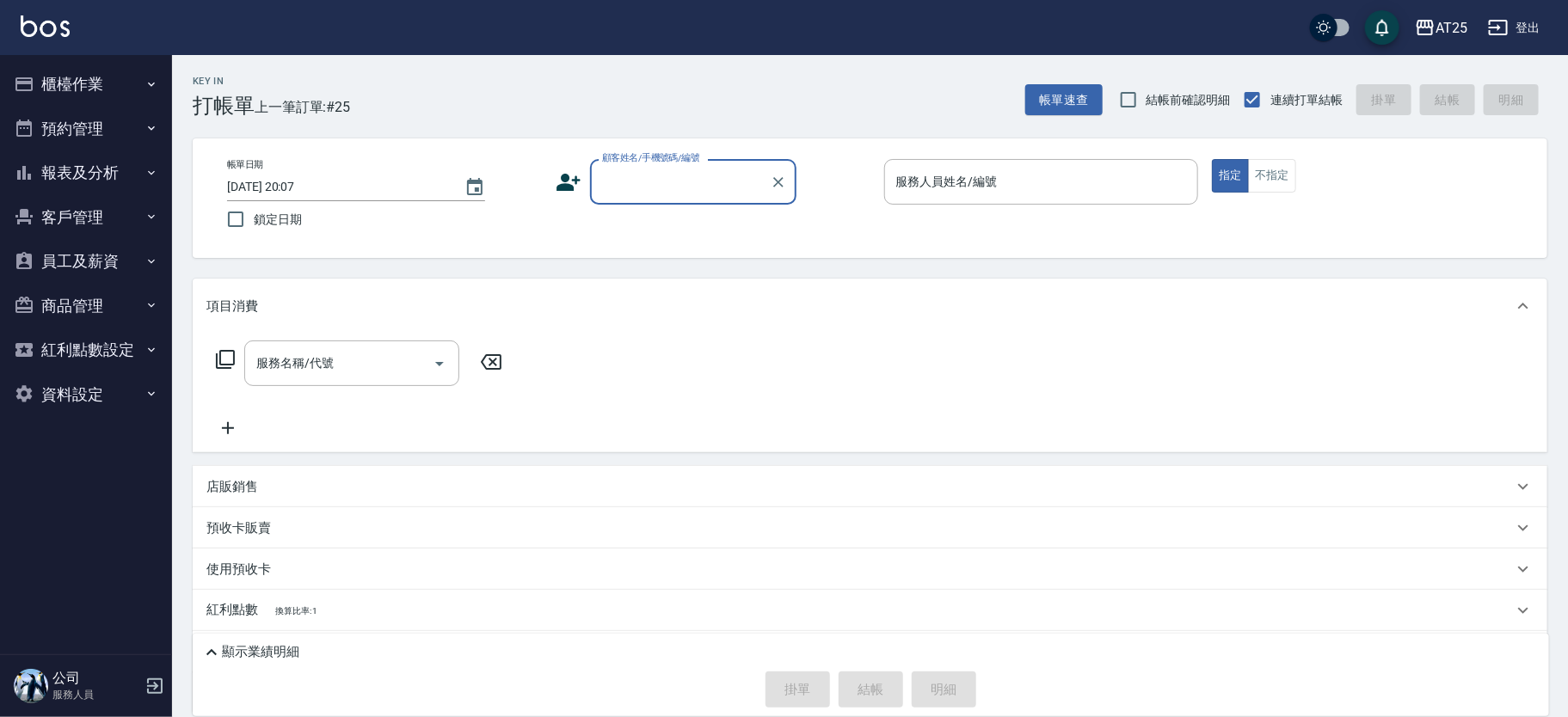
click at [547, 103] on div "Key In 打帳單 上一筆訂單:#25 帳單速查 結帳前確認明細 連續打單結帳 掛單 結帳 明細" at bounding box center [859, 85] width 1375 height 63
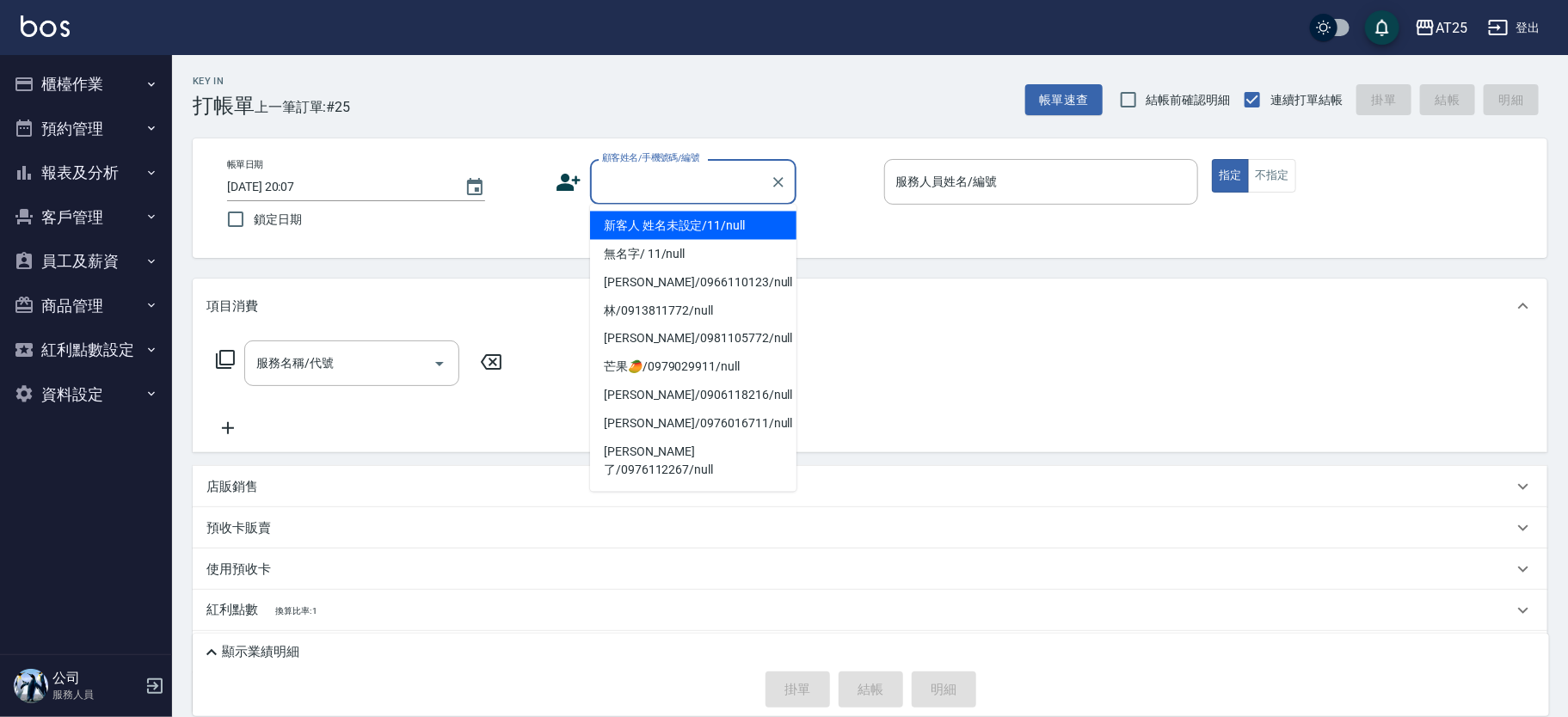
click at [645, 180] on input "顧客姓名/手機號碼/編號" at bounding box center [680, 181] width 165 height 30
type input "新客人 姓名未設定/11/null"
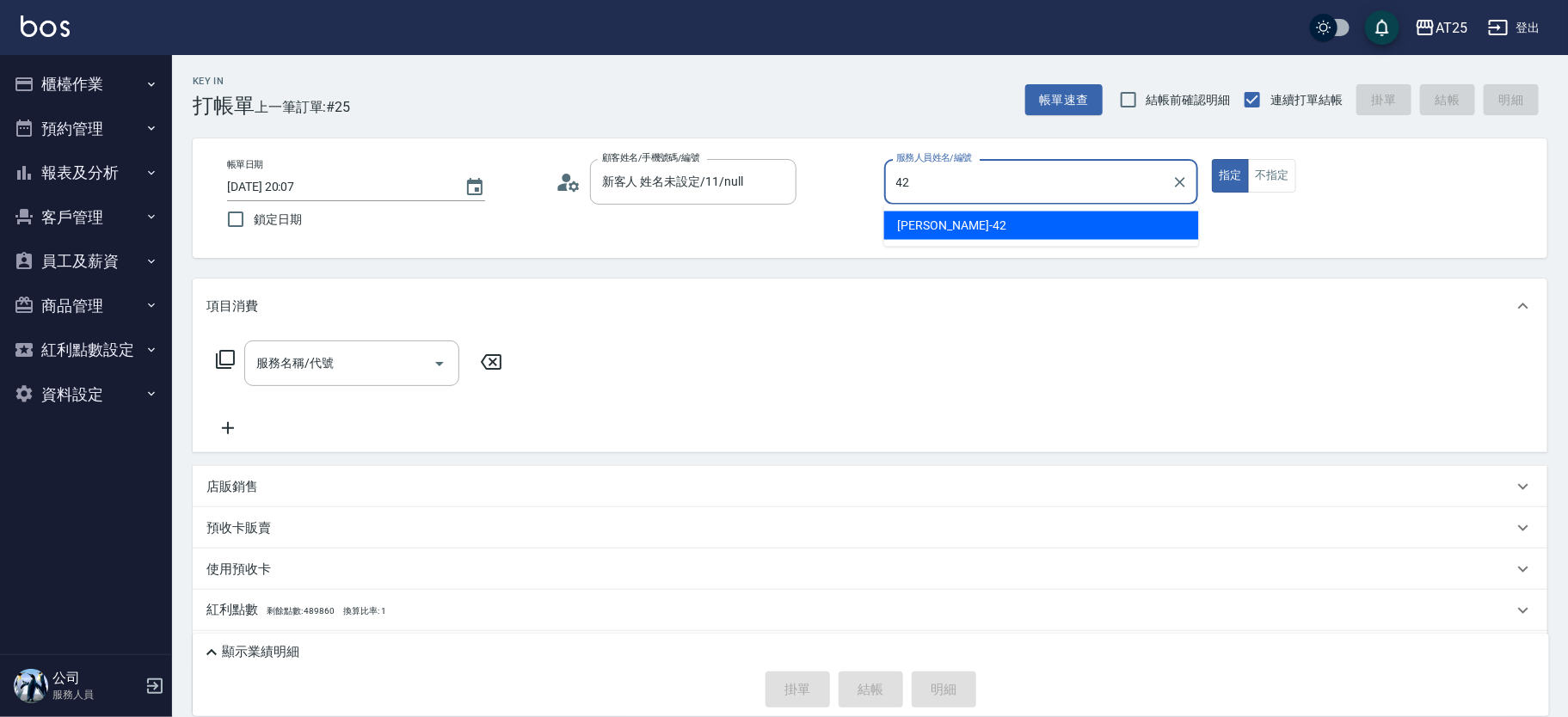
type input "韓Han-42"
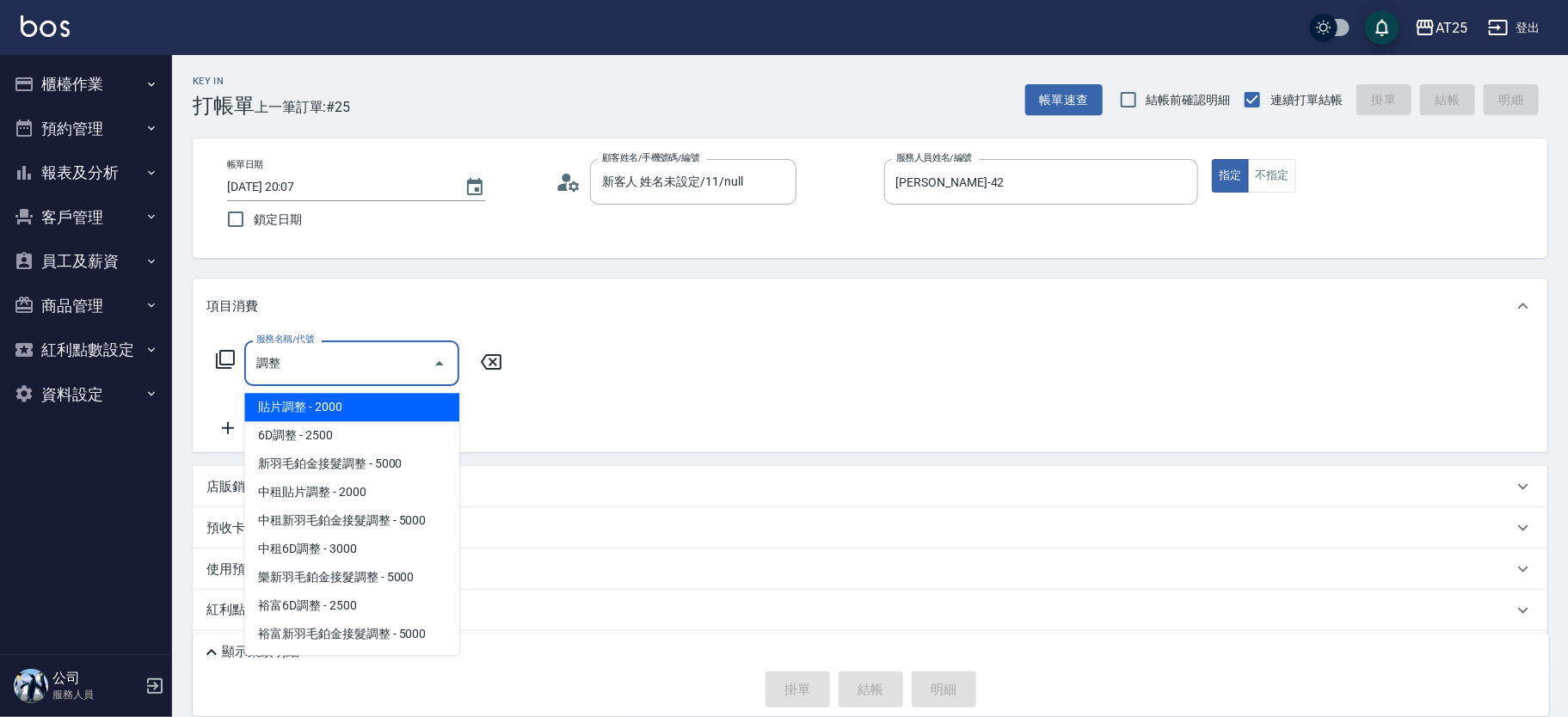
click at [343, 457] on span "新羽毛鉑金接髮調整 - 5000" at bounding box center [351, 464] width 215 height 28
type input "新羽毛鉑金接髮調整(705)"
type input "500"
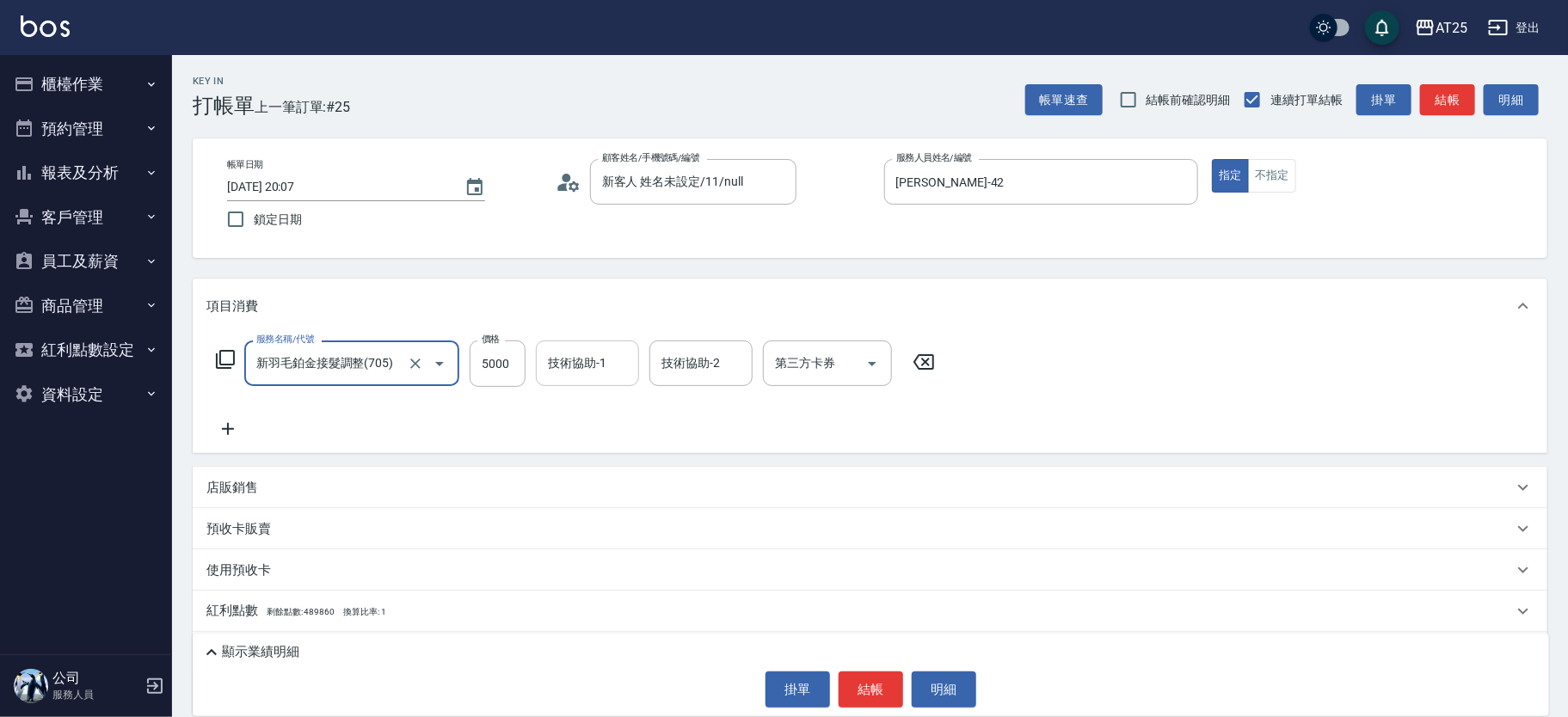
type input "新羽毛鉑金接髮調整(705)"
click at [568, 353] on div "技術協助-1 技術協助-1" at bounding box center [587, 364] width 103 height 46
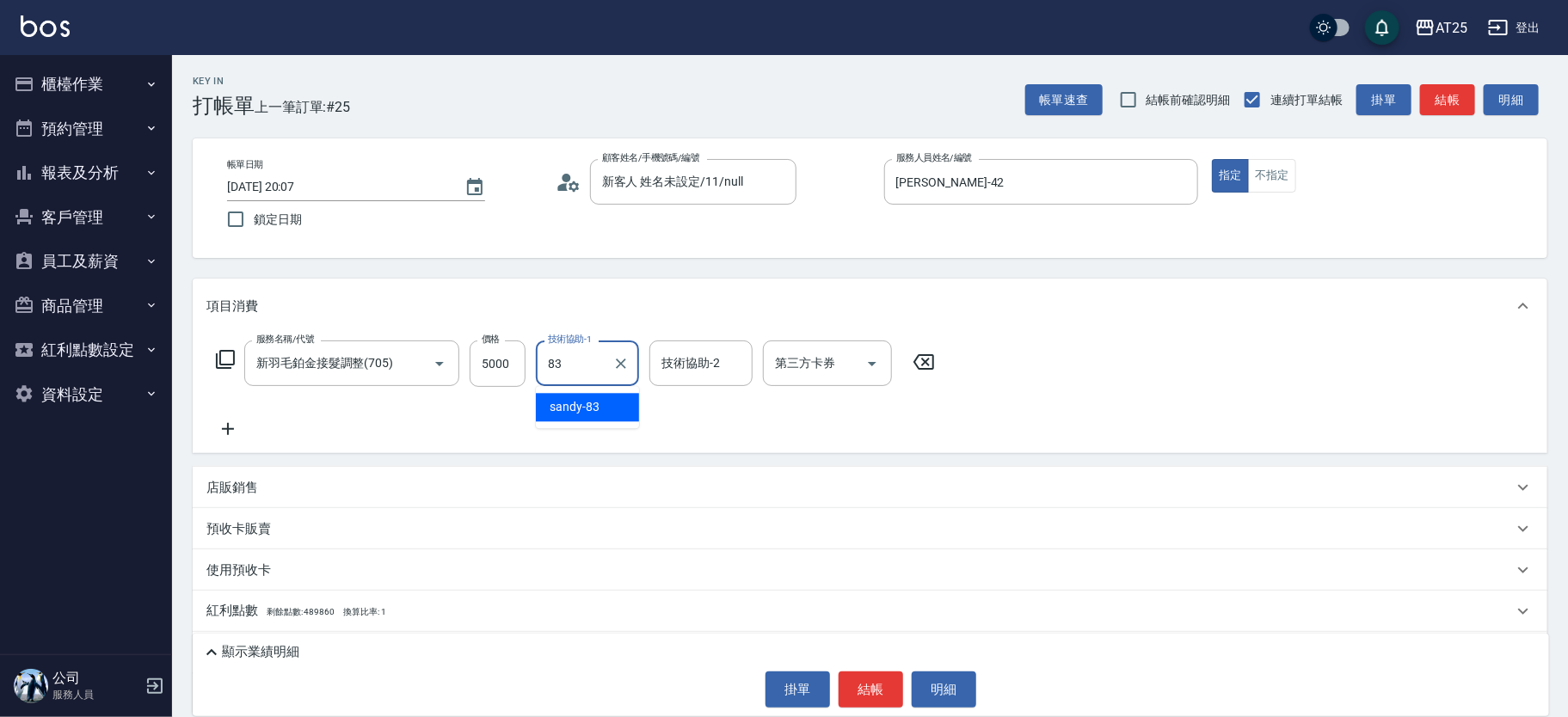
type input "sandy-83"
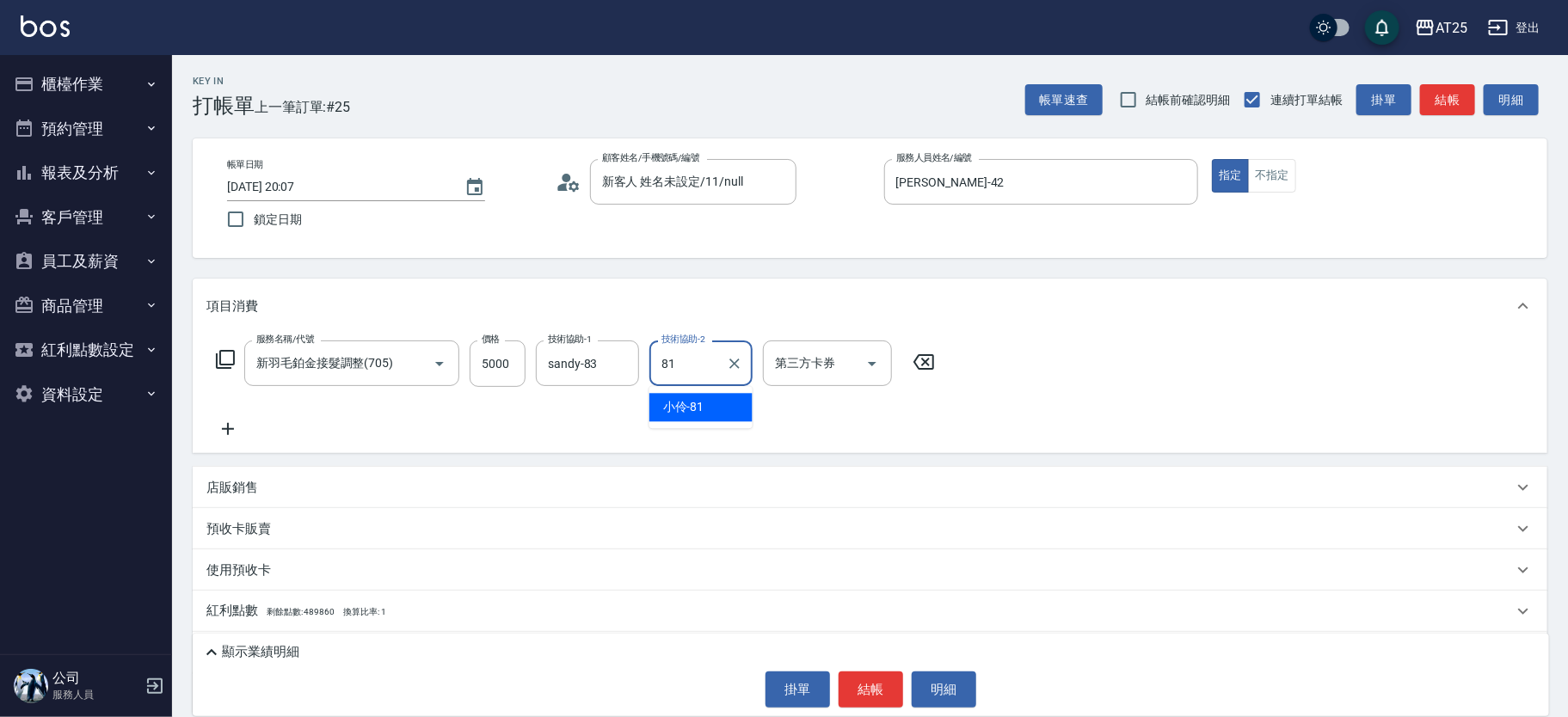
type input "小伶-81"
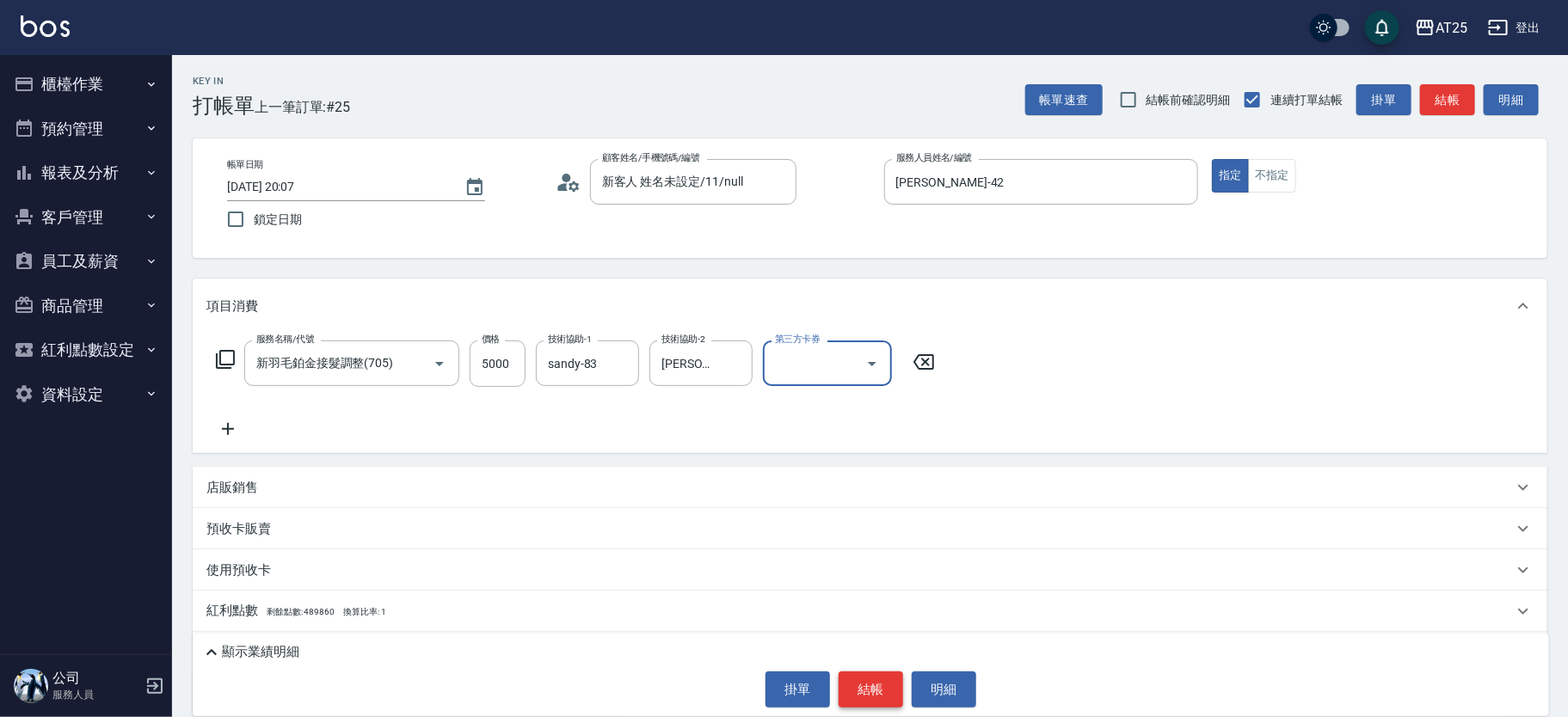
click at [894, 699] on button "結帳" at bounding box center [870, 690] width 64 height 36
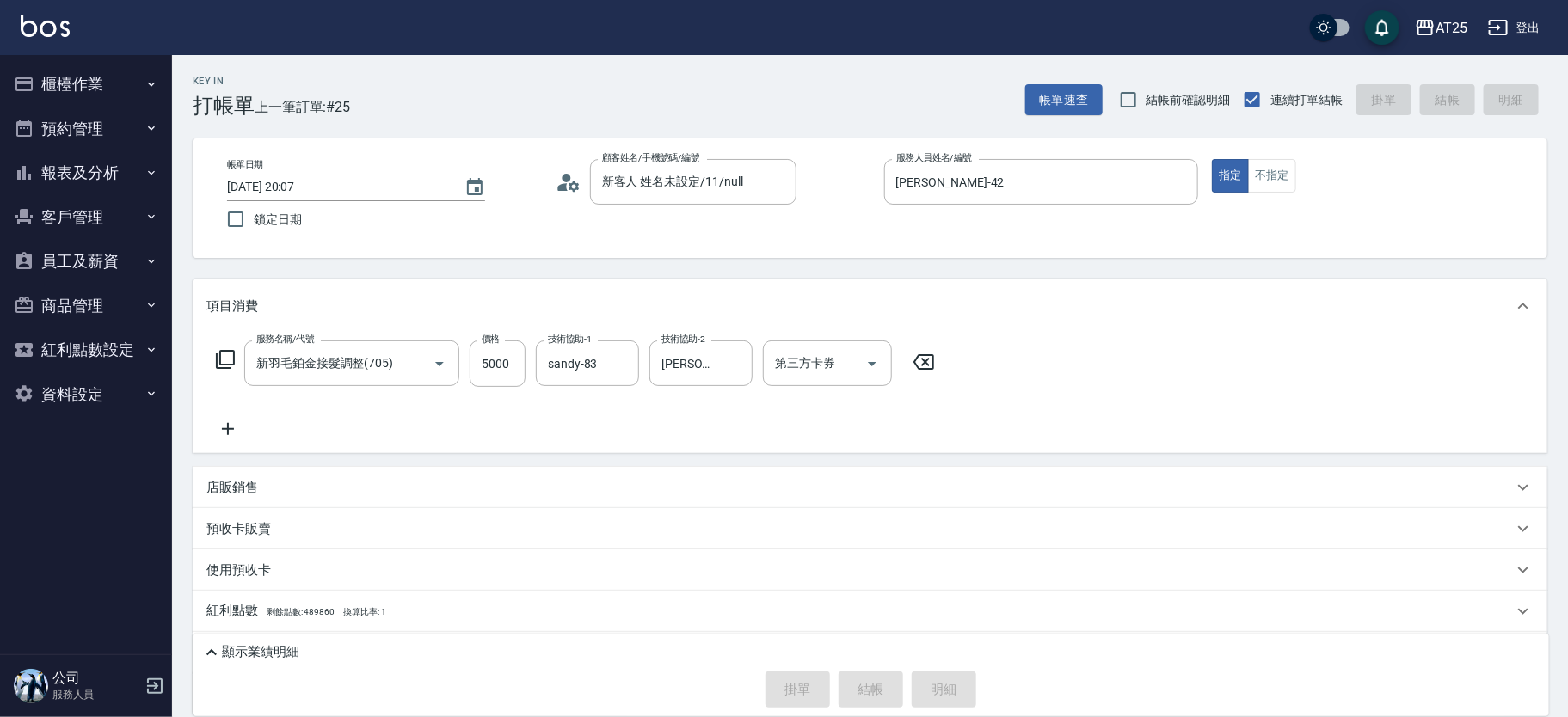
type input "2025/09/10 20:47"
type input "0"
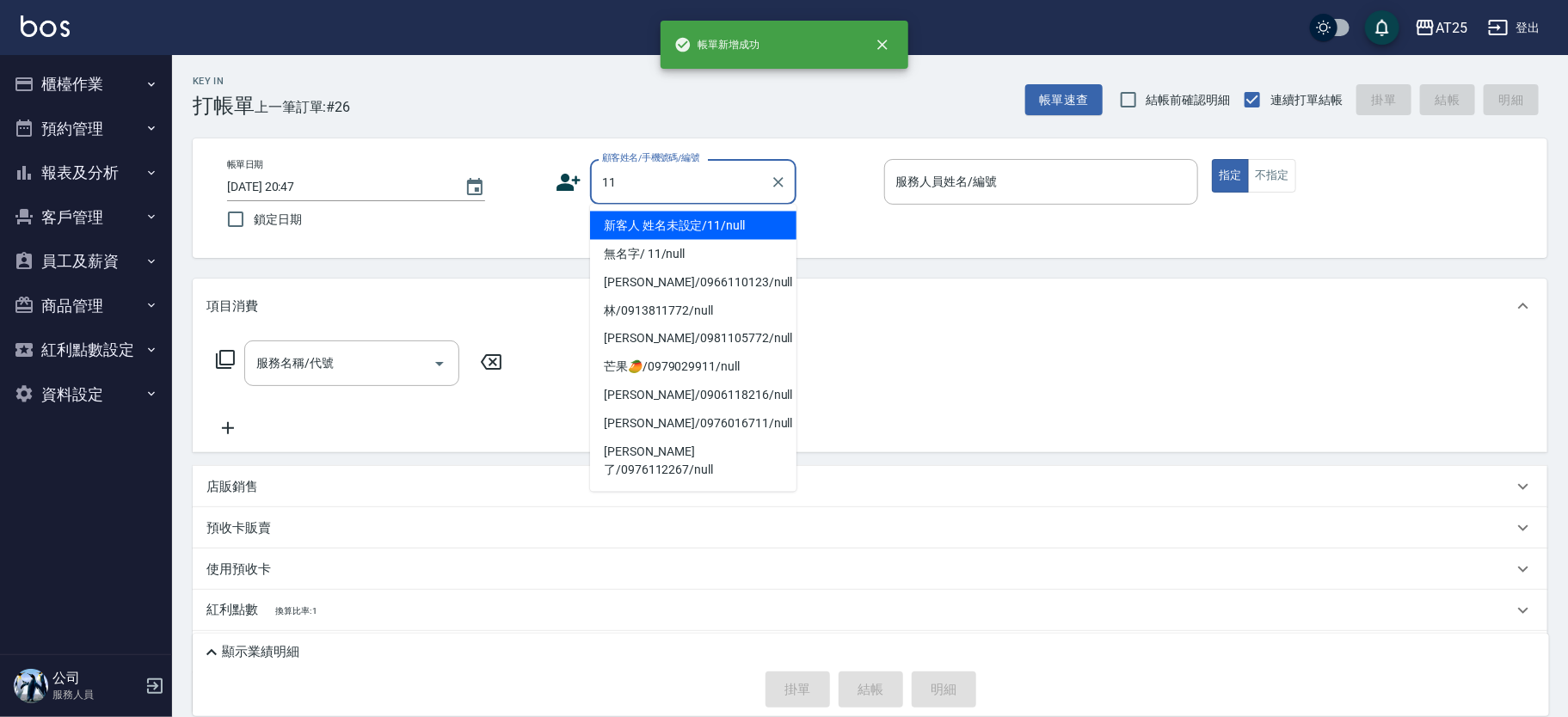
type input "新客人 姓名未設定/11/null"
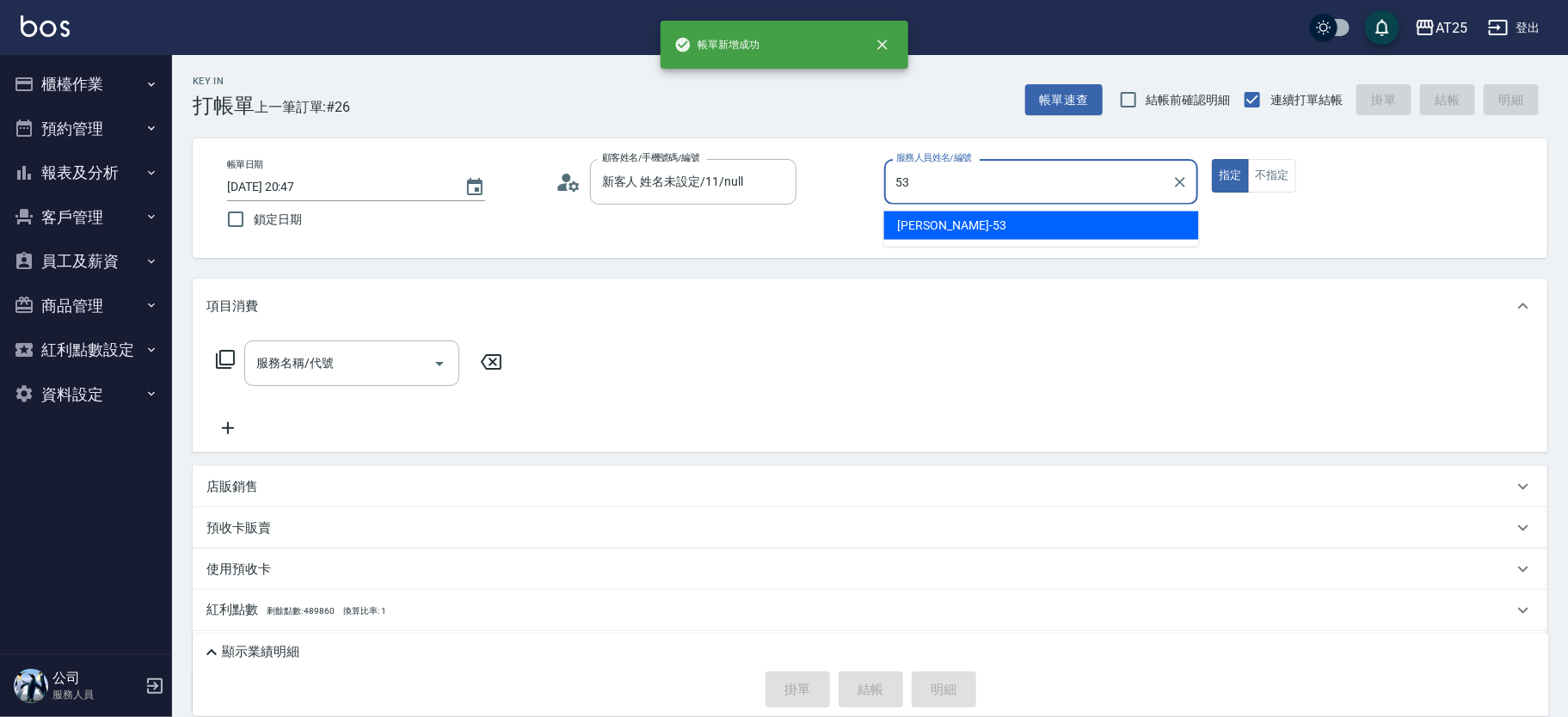
type input "Jerry-53"
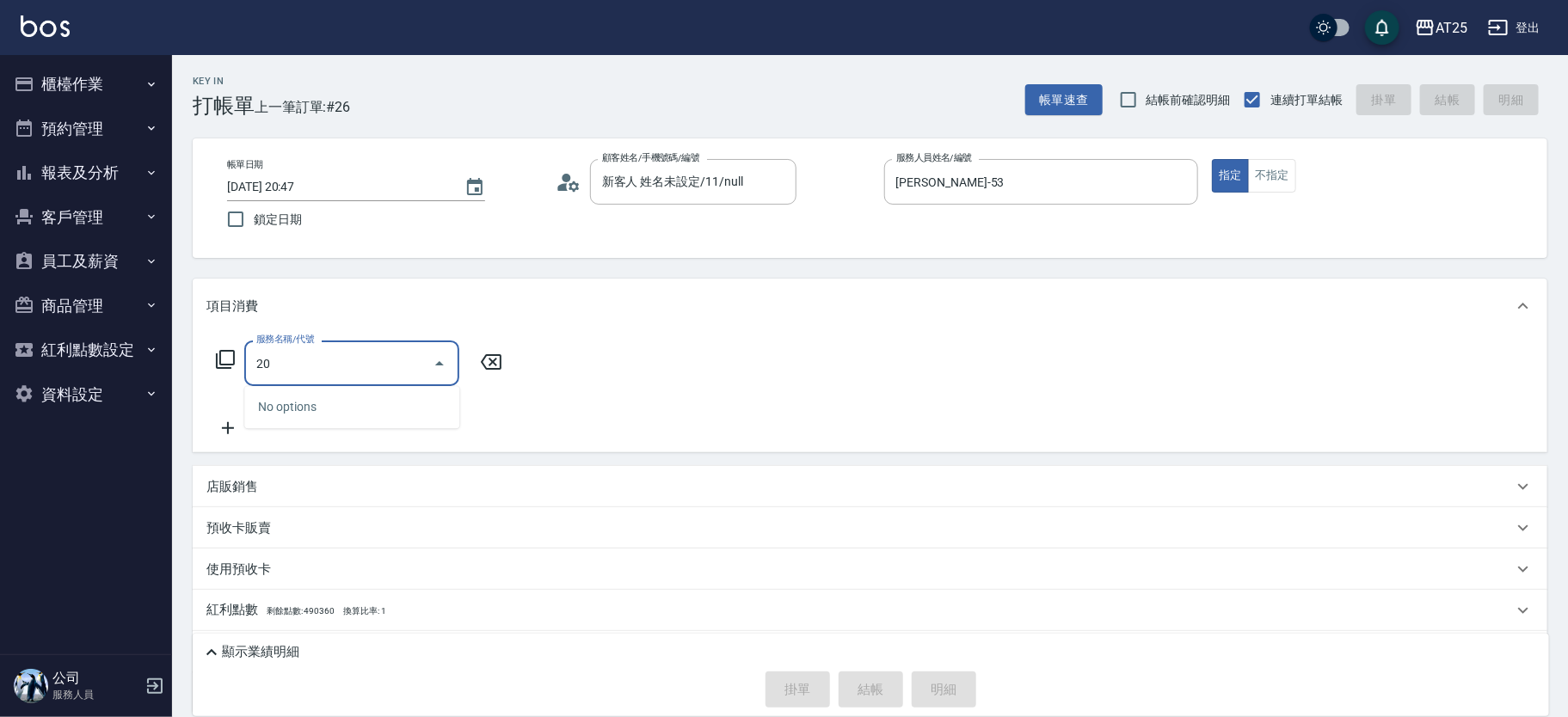
type input "201"
type input "30"
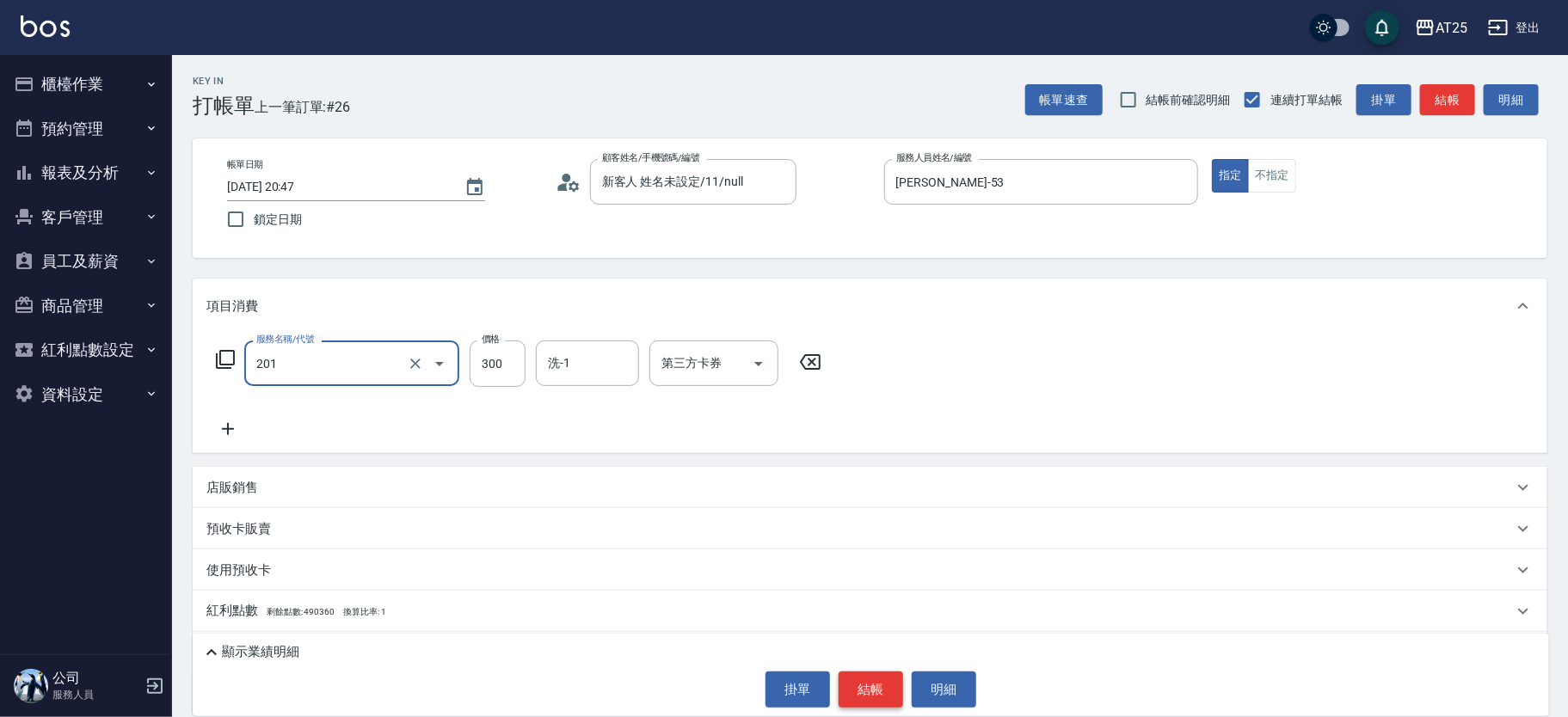
type input "洗髮(201)"
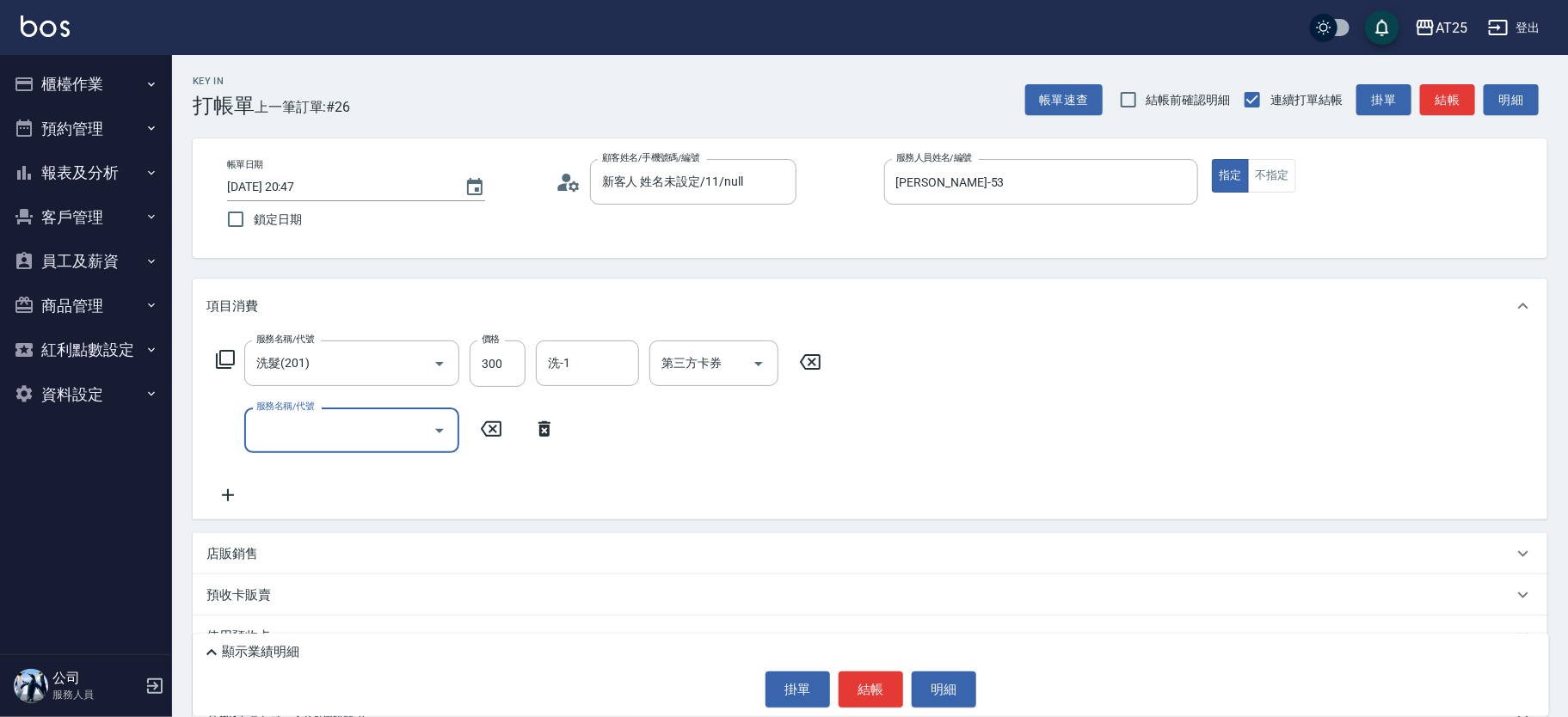
click at [546, 433] on icon at bounding box center [544, 430] width 12 height 16
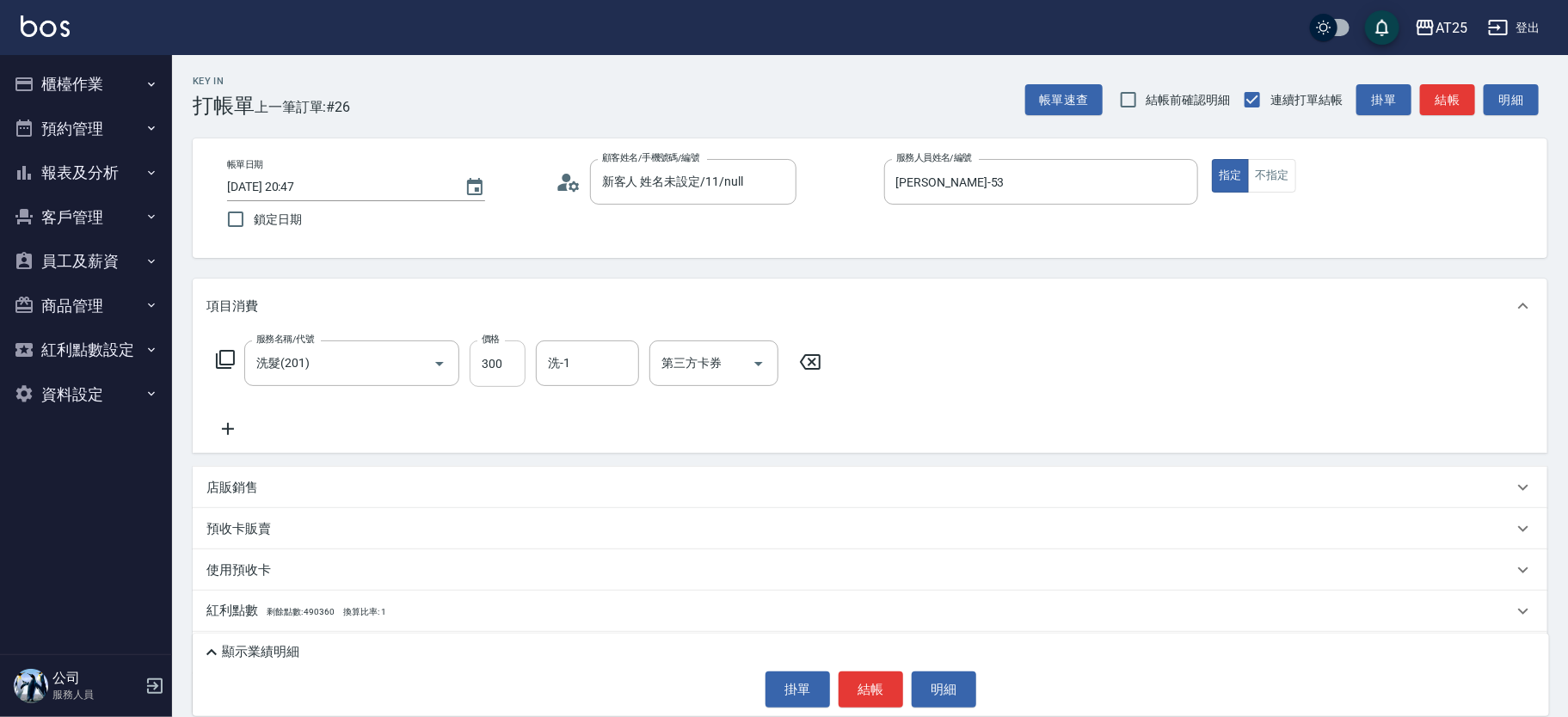
click at [495, 370] on input "300" at bounding box center [497, 364] width 55 height 47
type input "0"
type input "50"
type input "500"
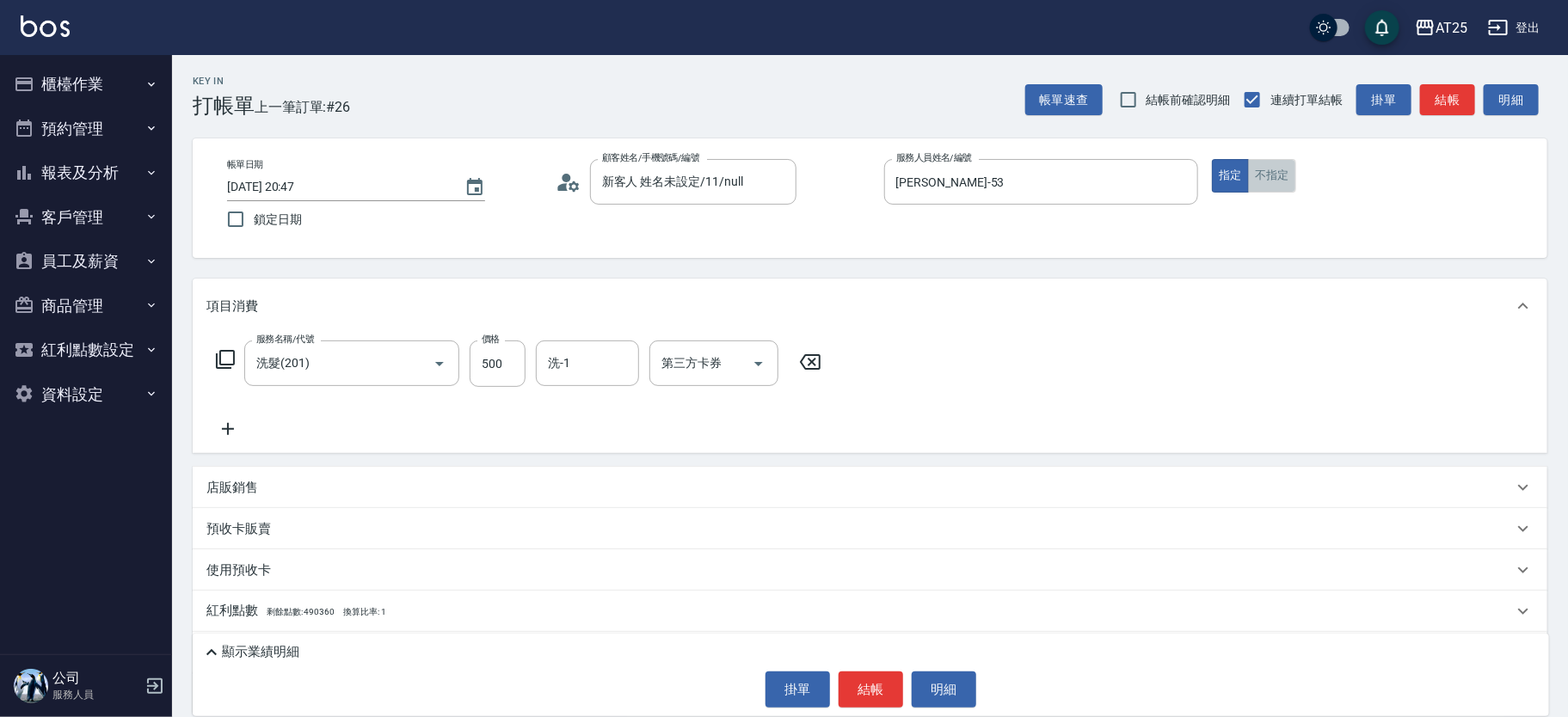
click at [1285, 174] on button "不指定" at bounding box center [1272, 176] width 48 height 33
click at [869, 688] on button "結帳" at bounding box center [870, 690] width 64 height 36
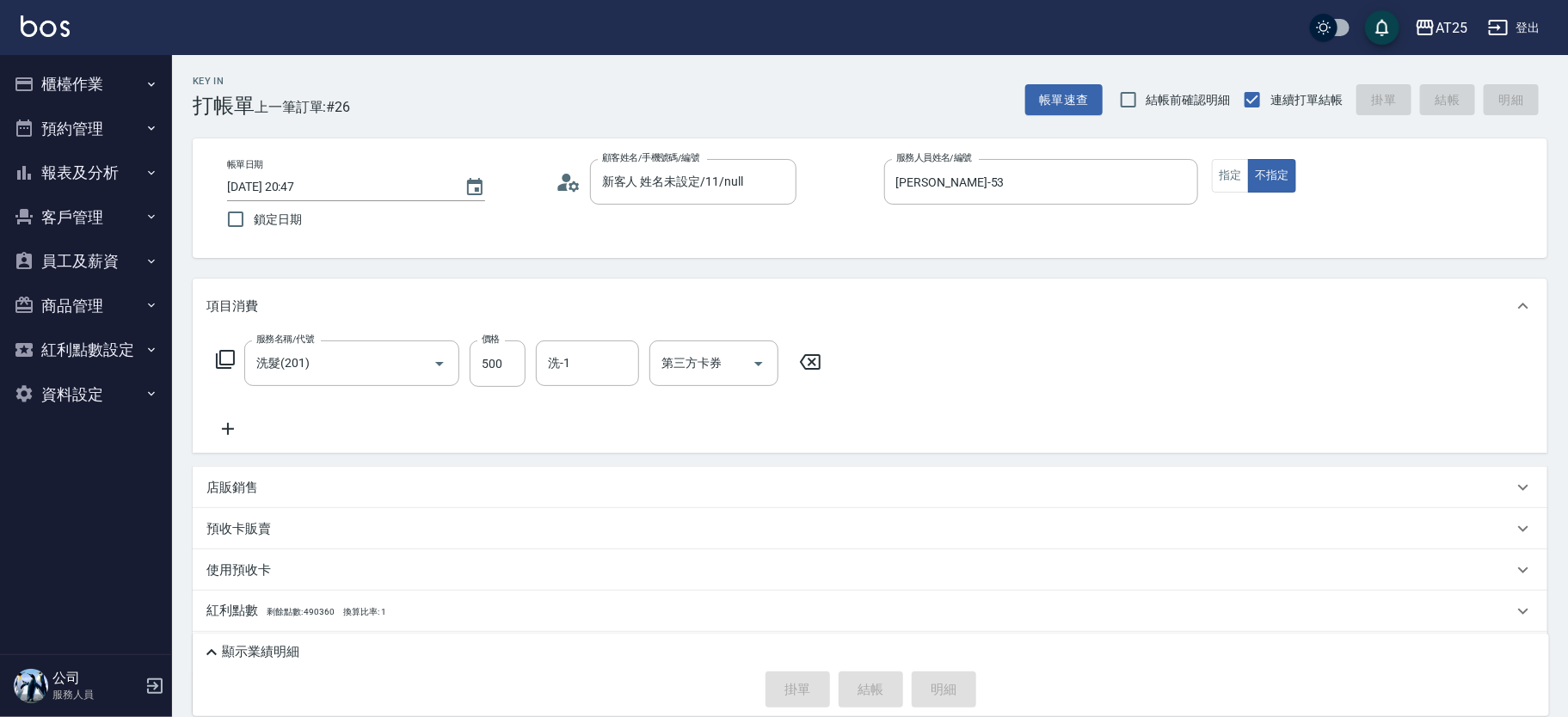
type input "0"
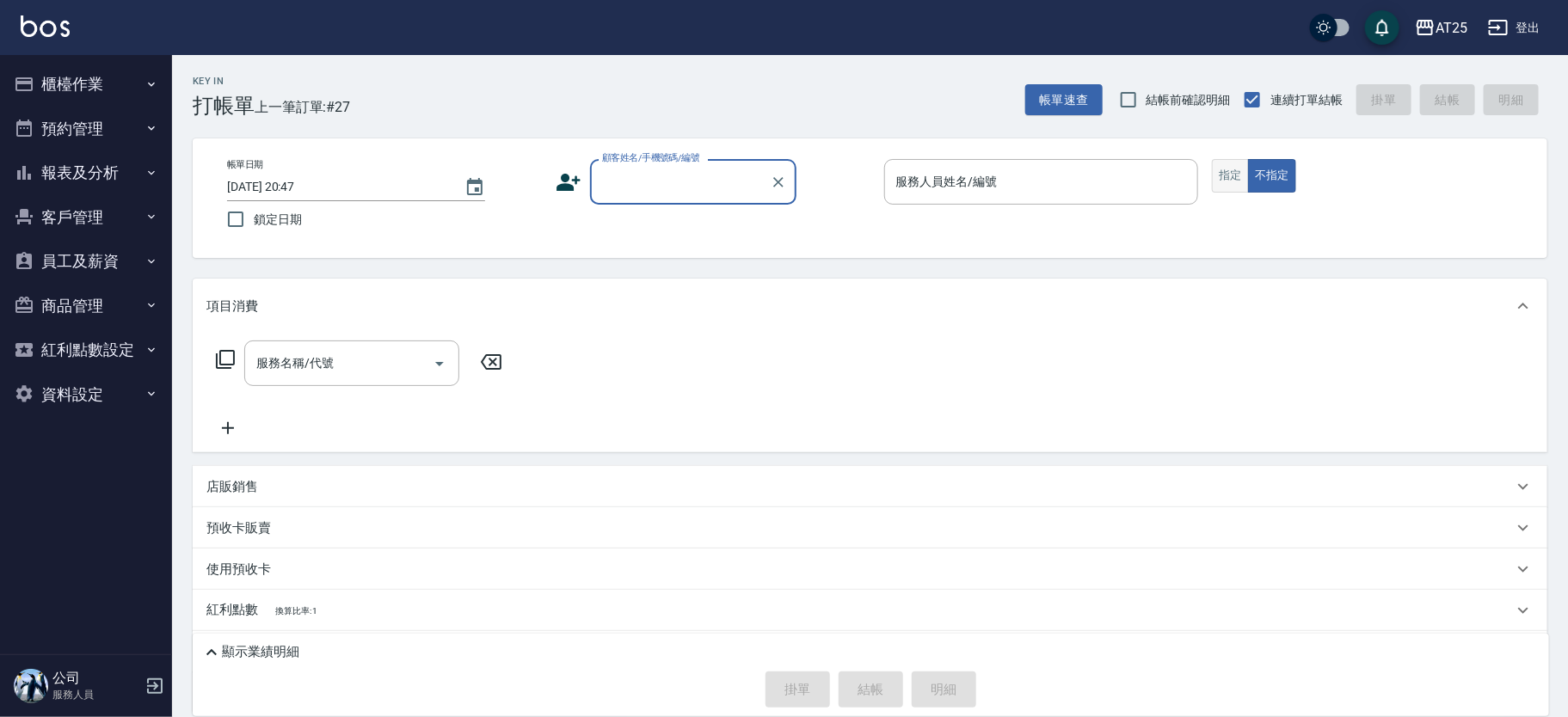
click at [1238, 172] on button "指定" at bounding box center [1231, 176] width 37 height 33
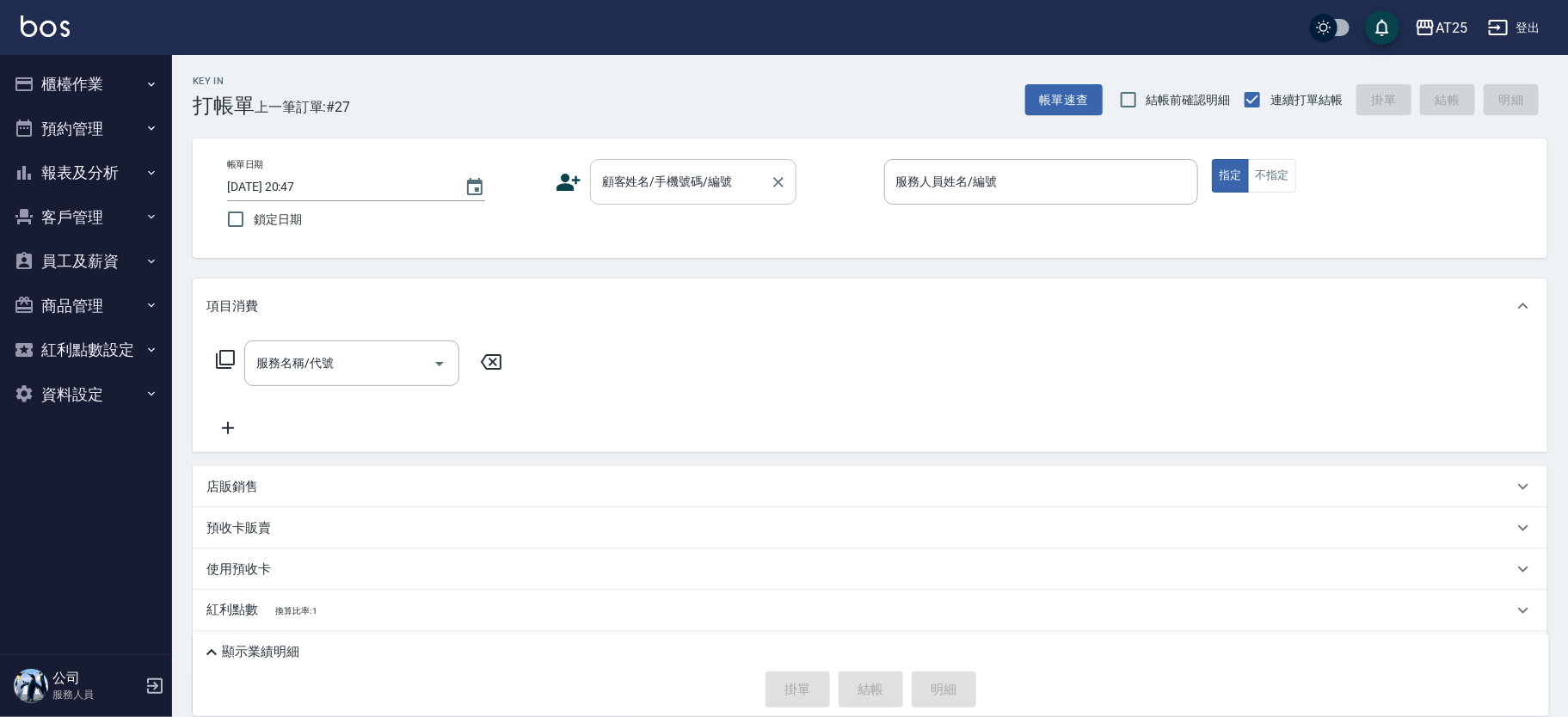
click at [755, 168] on input "顧客姓名/手機號碼/編號" at bounding box center [680, 181] width 165 height 30
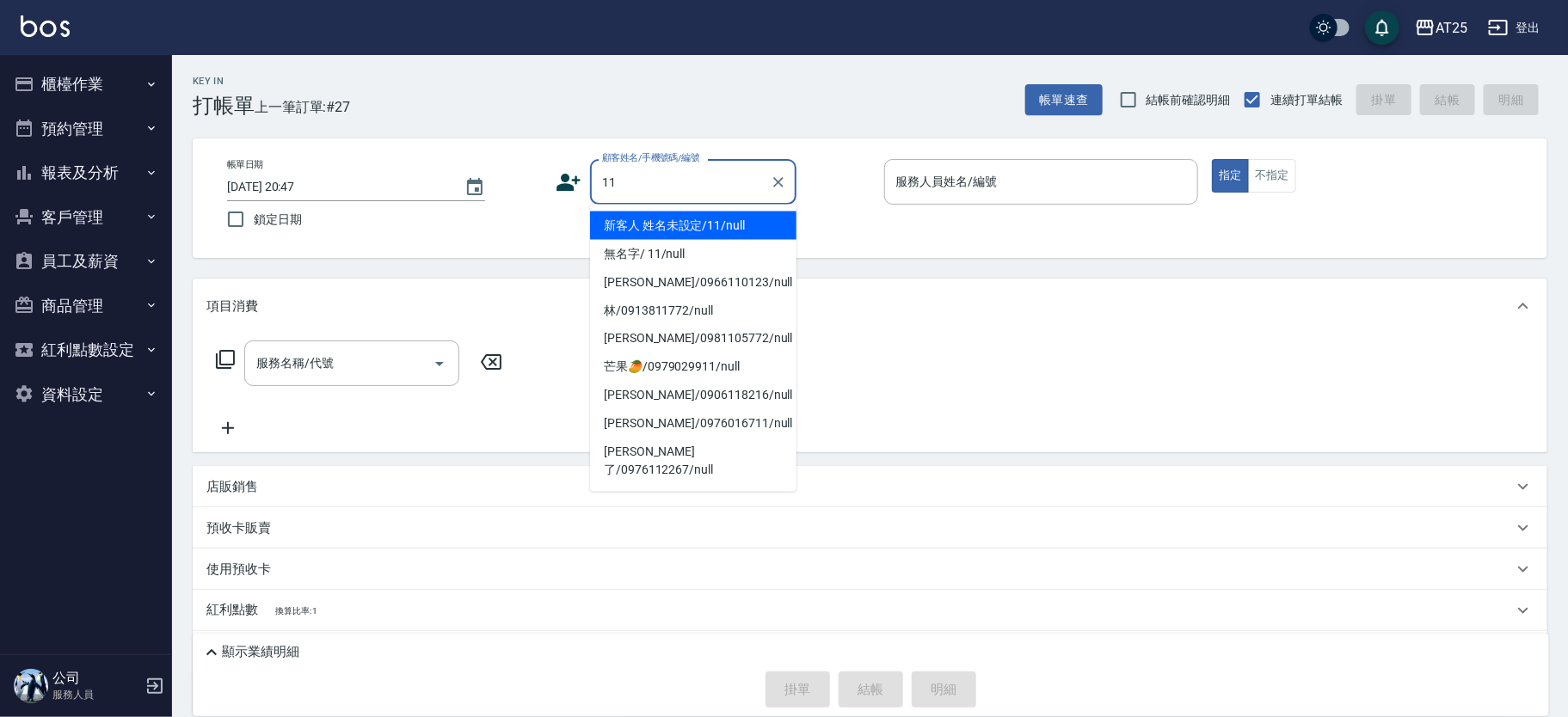
type input "新客人 姓名未設定/11/null"
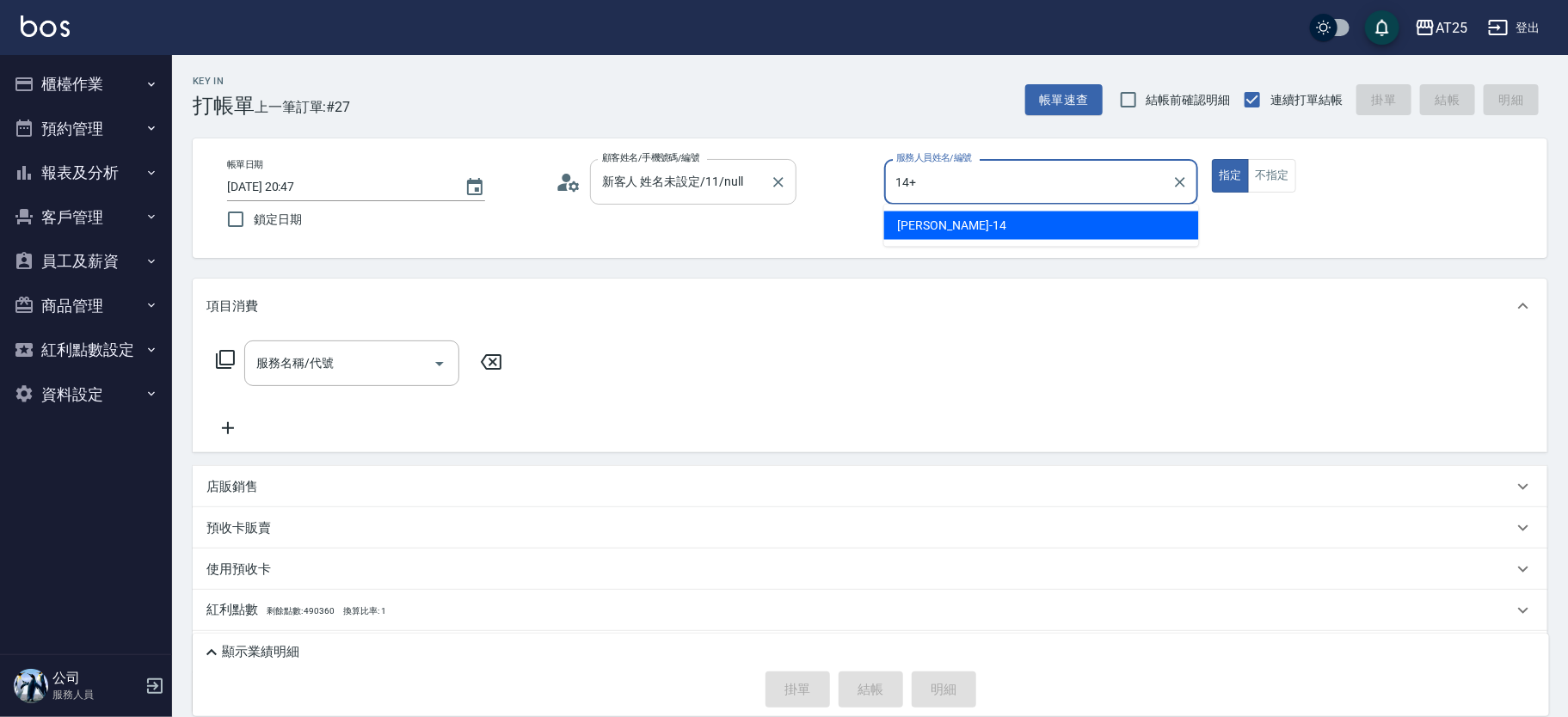
type input "14+"
click at [1212, 159] on button "指定" at bounding box center [1231, 176] width 37 height 33
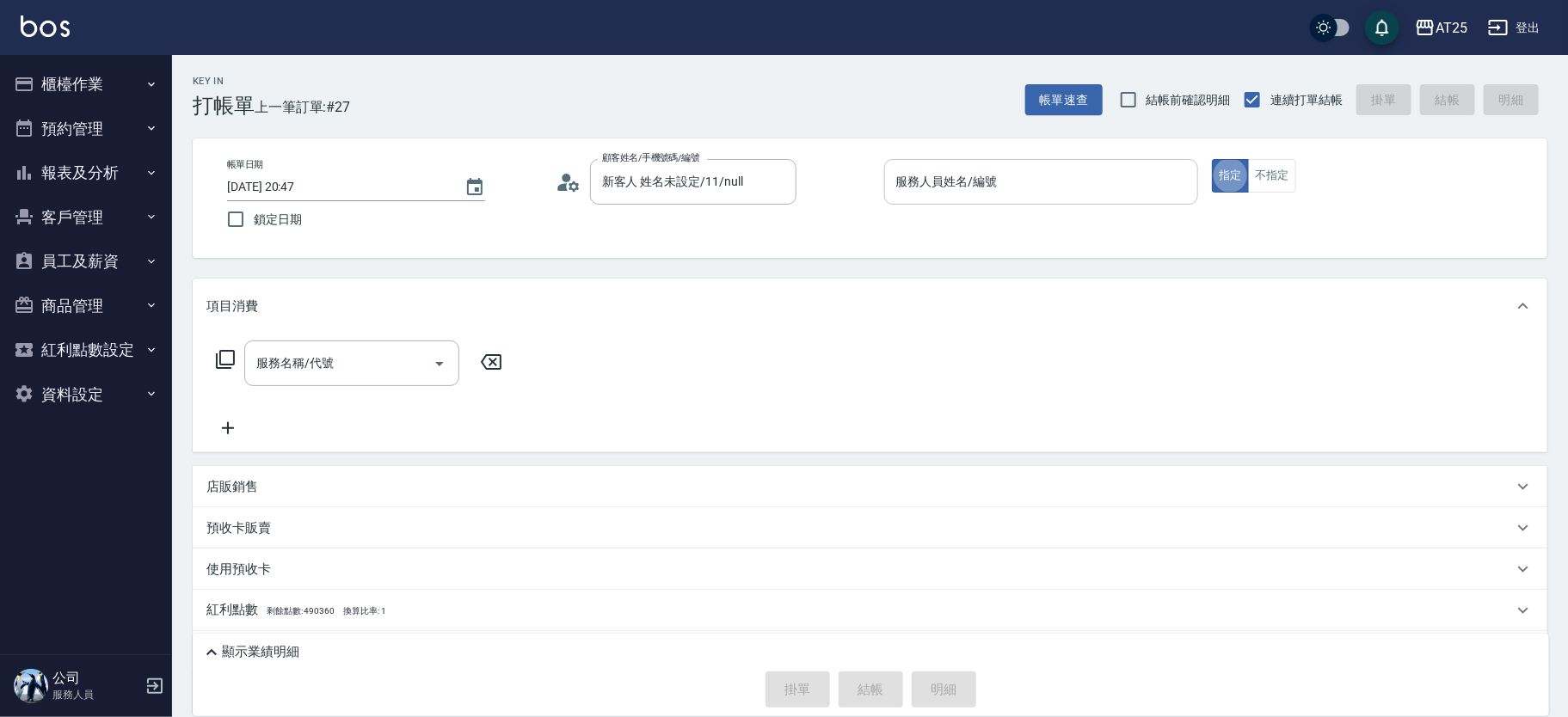
click at [973, 175] on div "服務人員姓名/編號 服務人員姓名/編號" at bounding box center [1041, 182] width 314 height 46
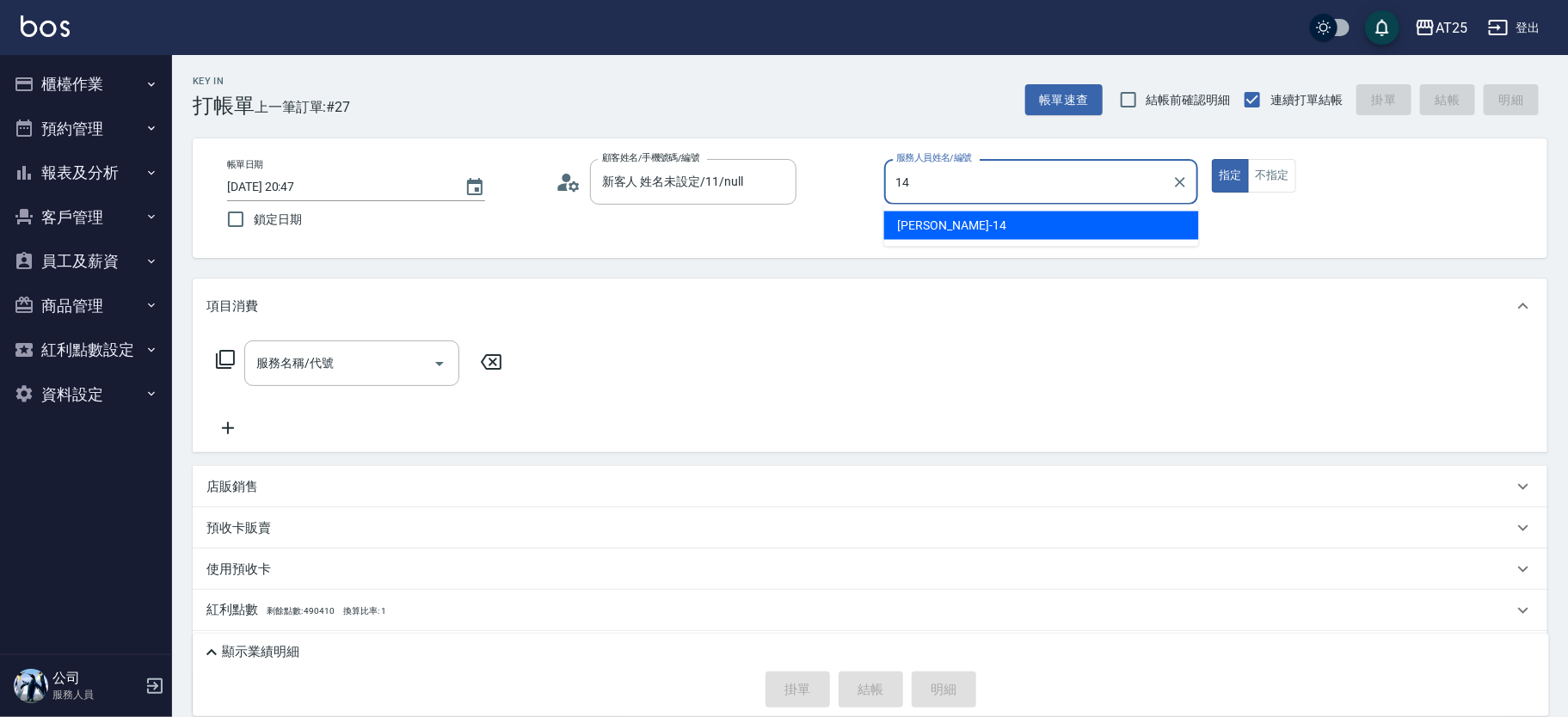
type input "Ken-14"
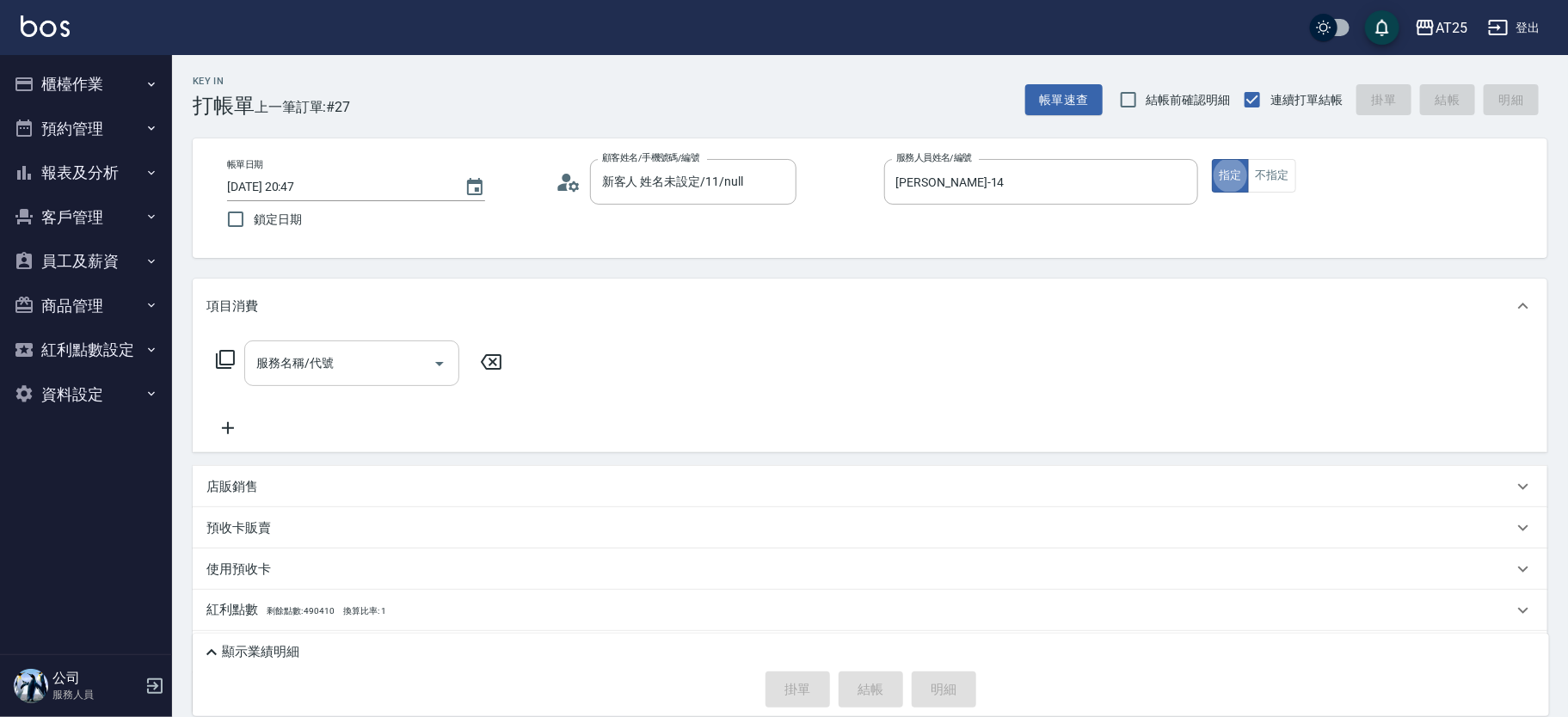
click at [340, 351] on input "服務名稱/代號" at bounding box center [338, 364] width 174 height 30
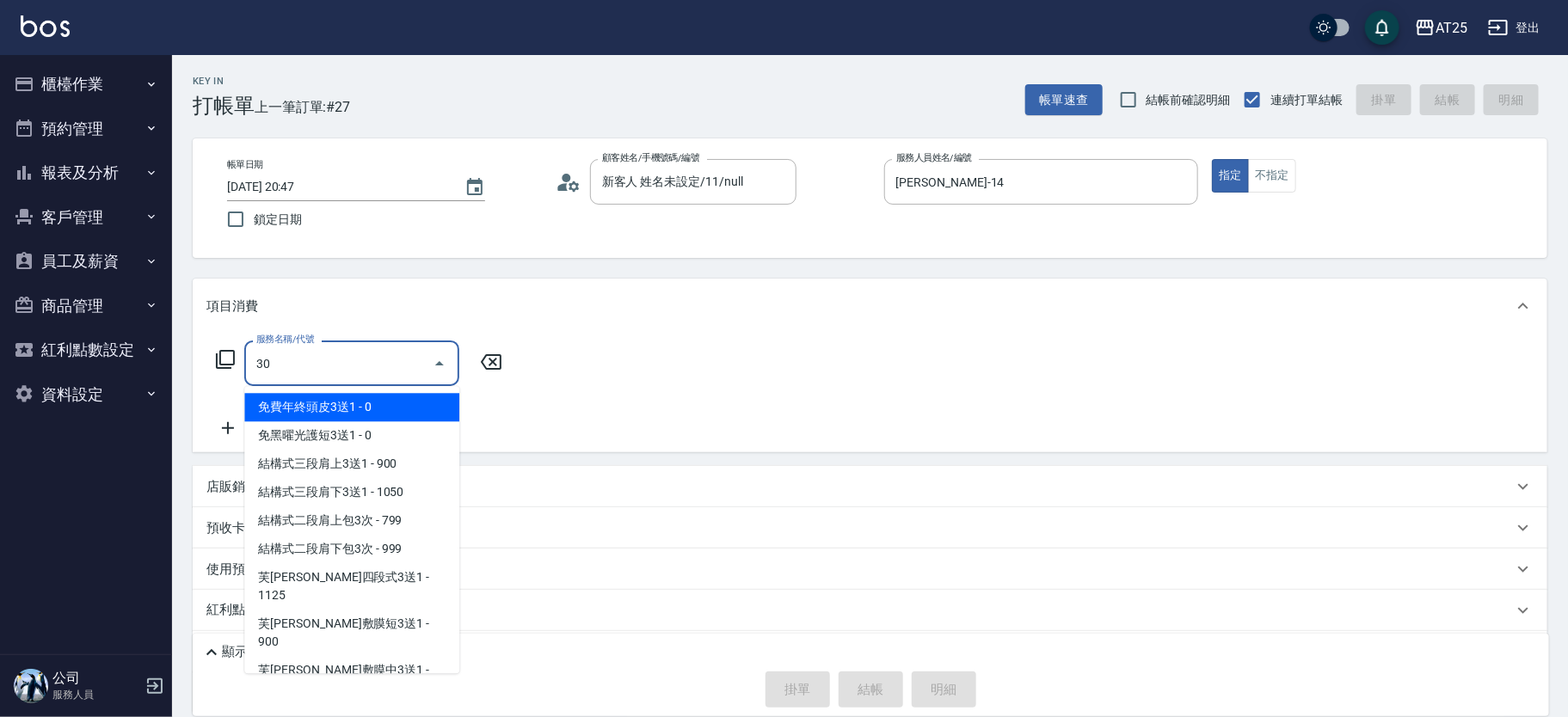
type input "301"
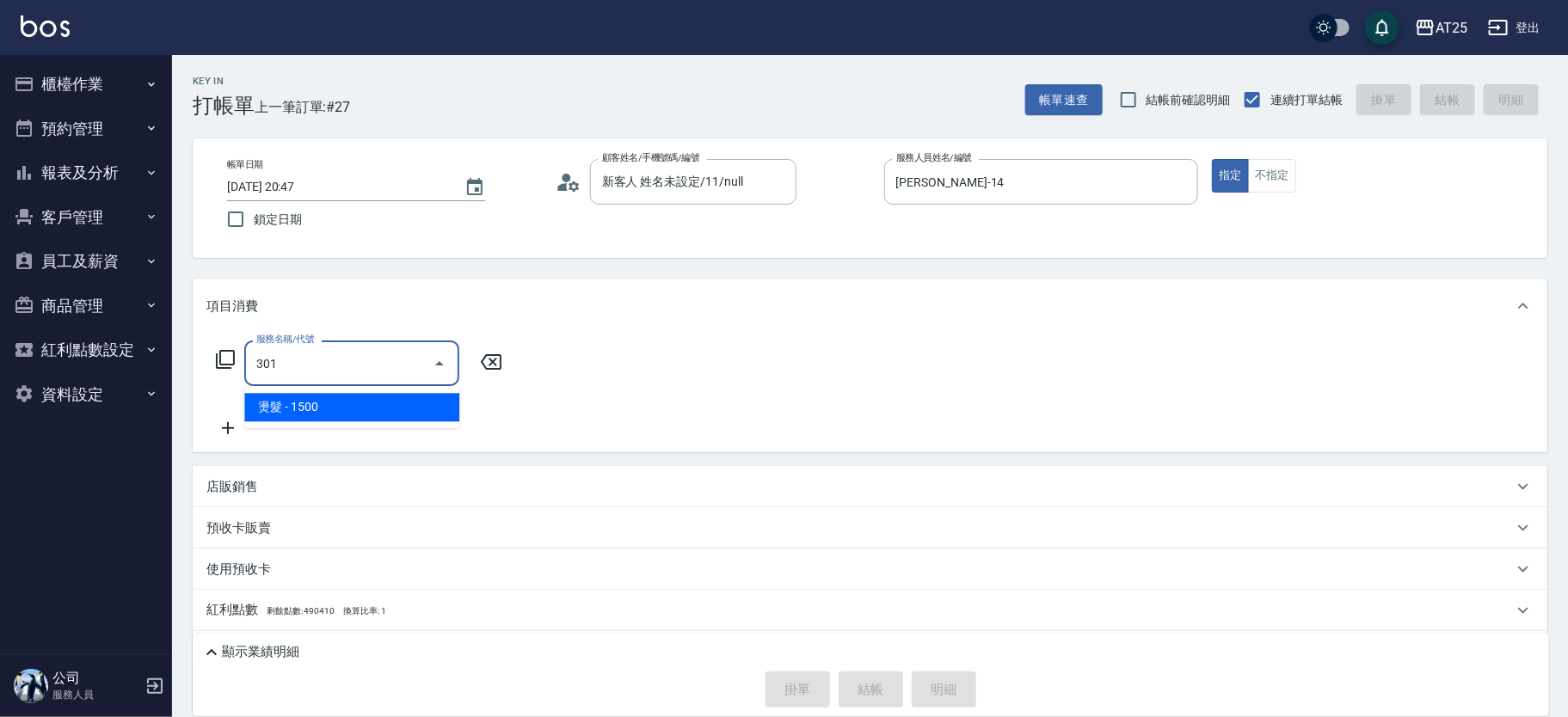
type input "150"
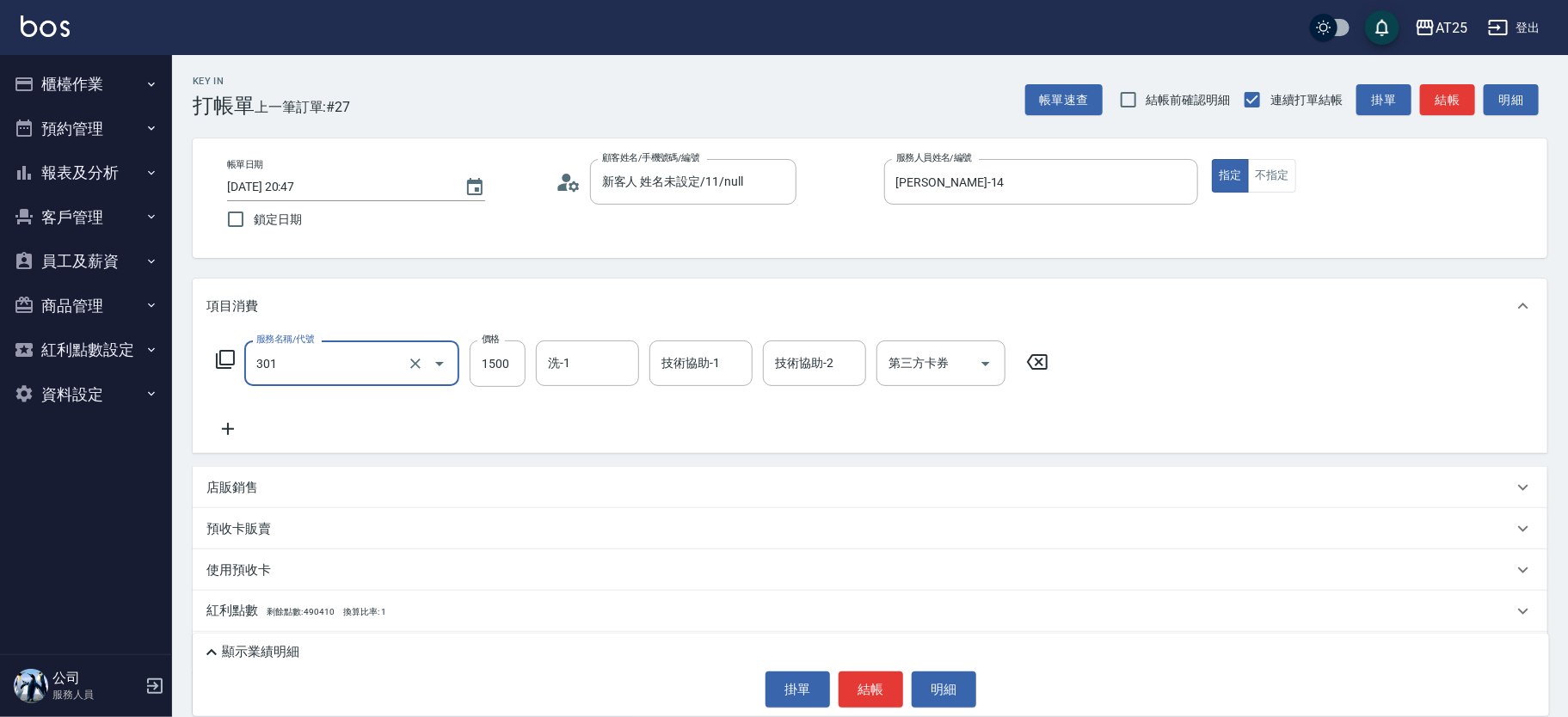
type input "燙髮(301)"
type input "0"
type input "14"
type input "10"
type input "147"
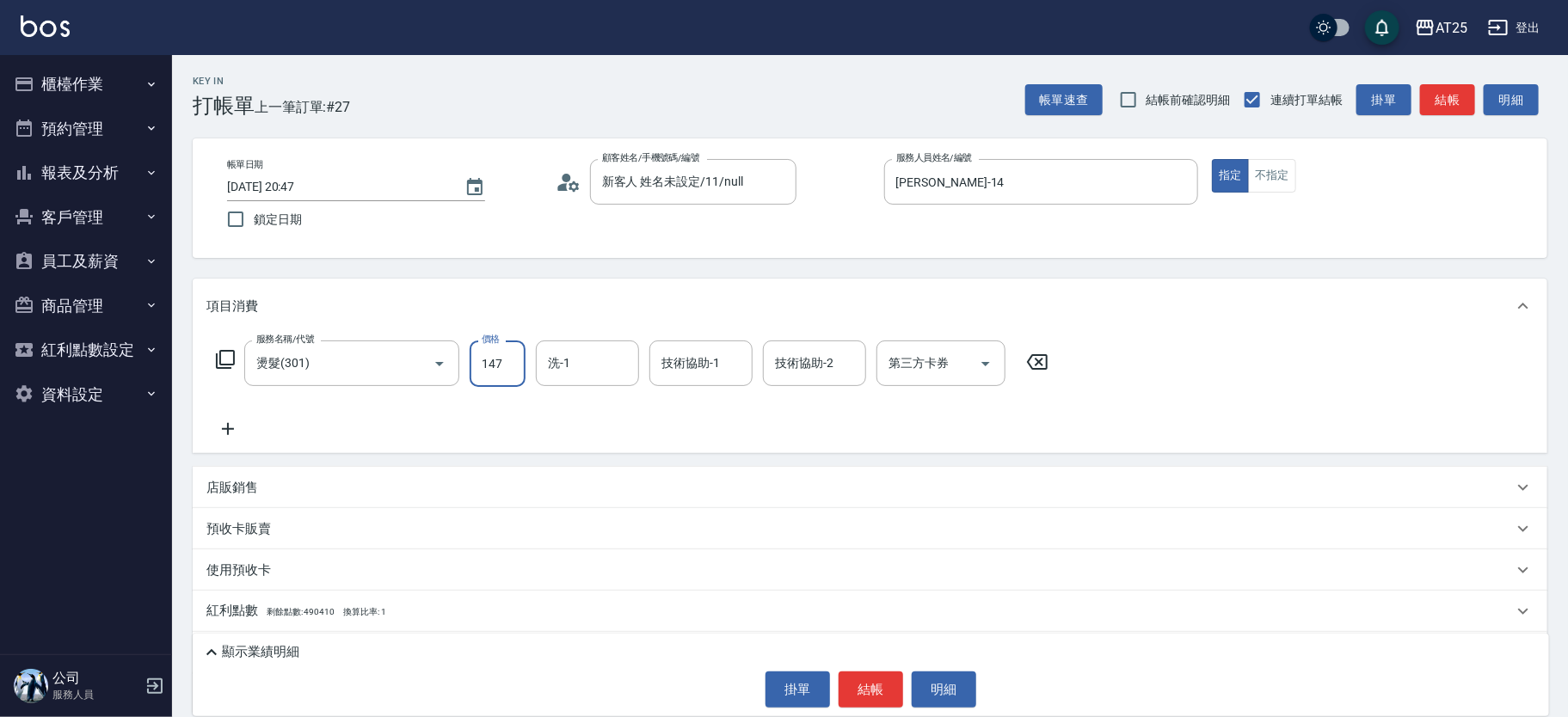
type input "140"
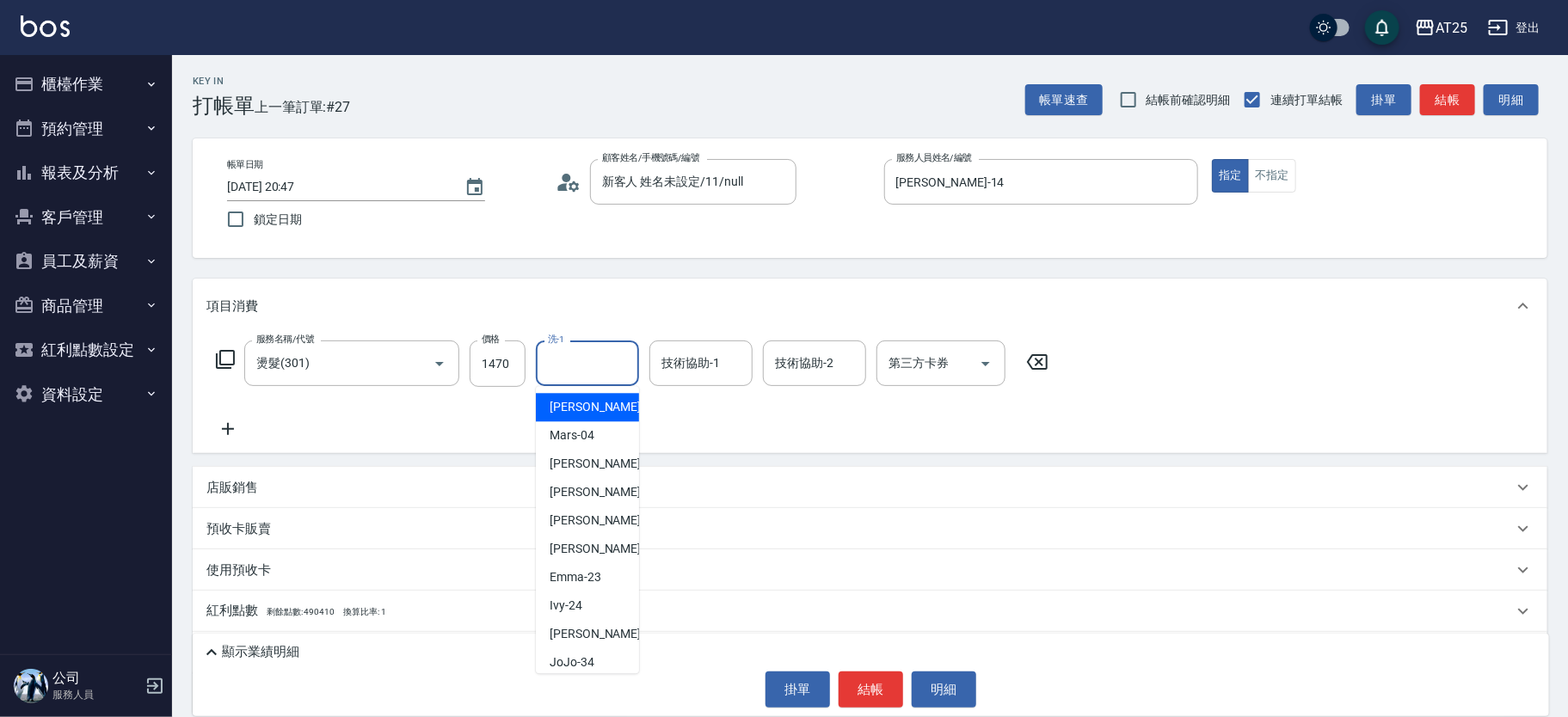
click at [555, 366] on input "洗-1" at bounding box center [588, 364] width 88 height 30
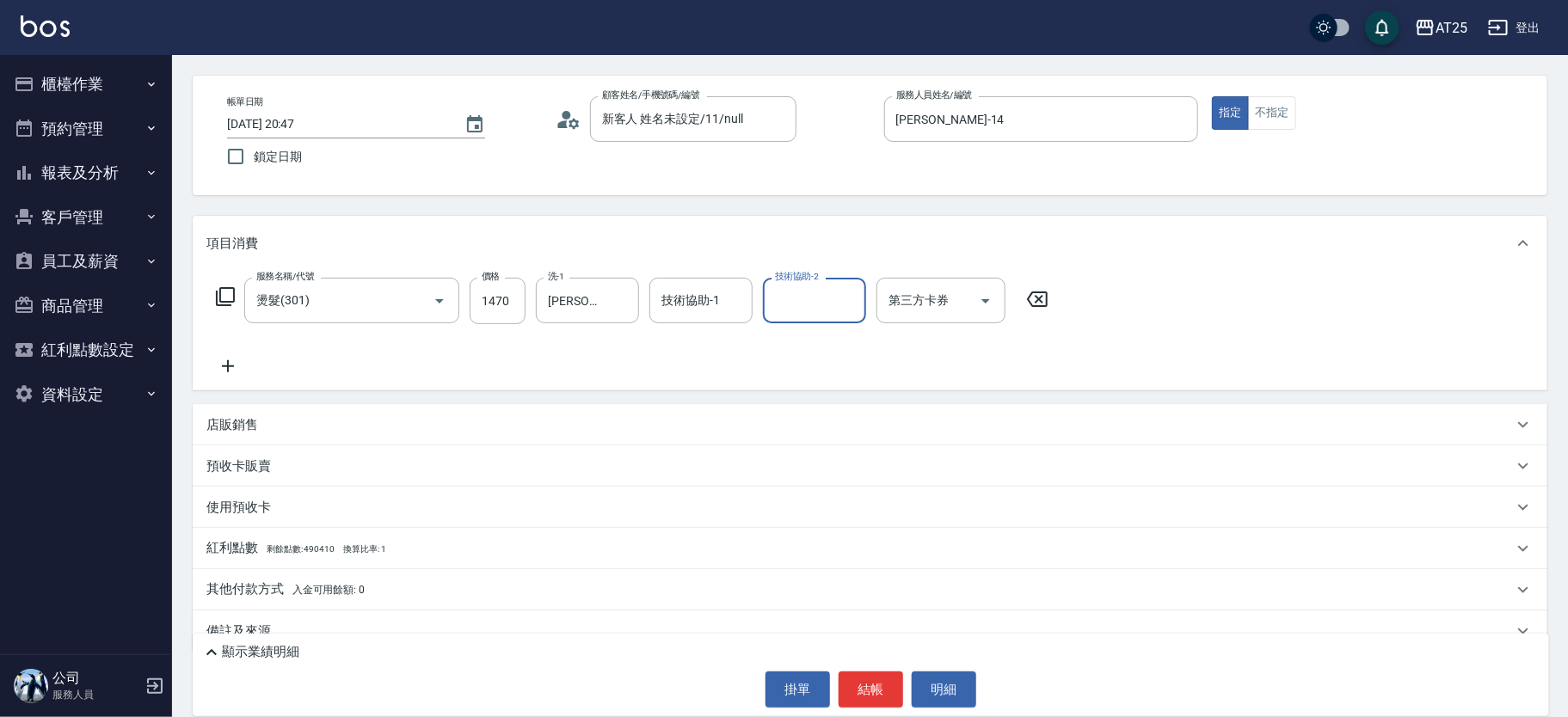
scroll to position [92, 0]
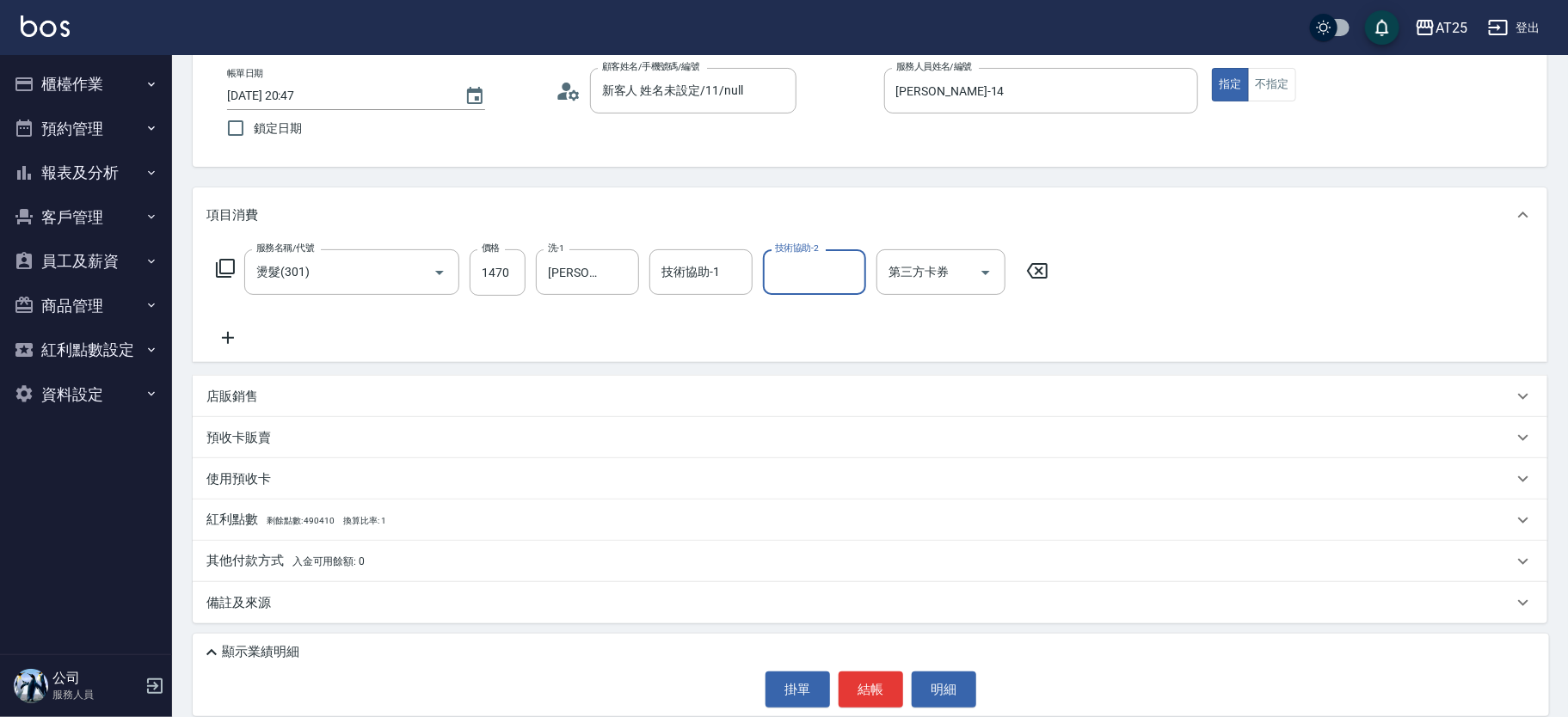
click at [369, 560] on div "其他付款方式 入金可用餘額: 0" at bounding box center [859, 561] width 1306 height 18
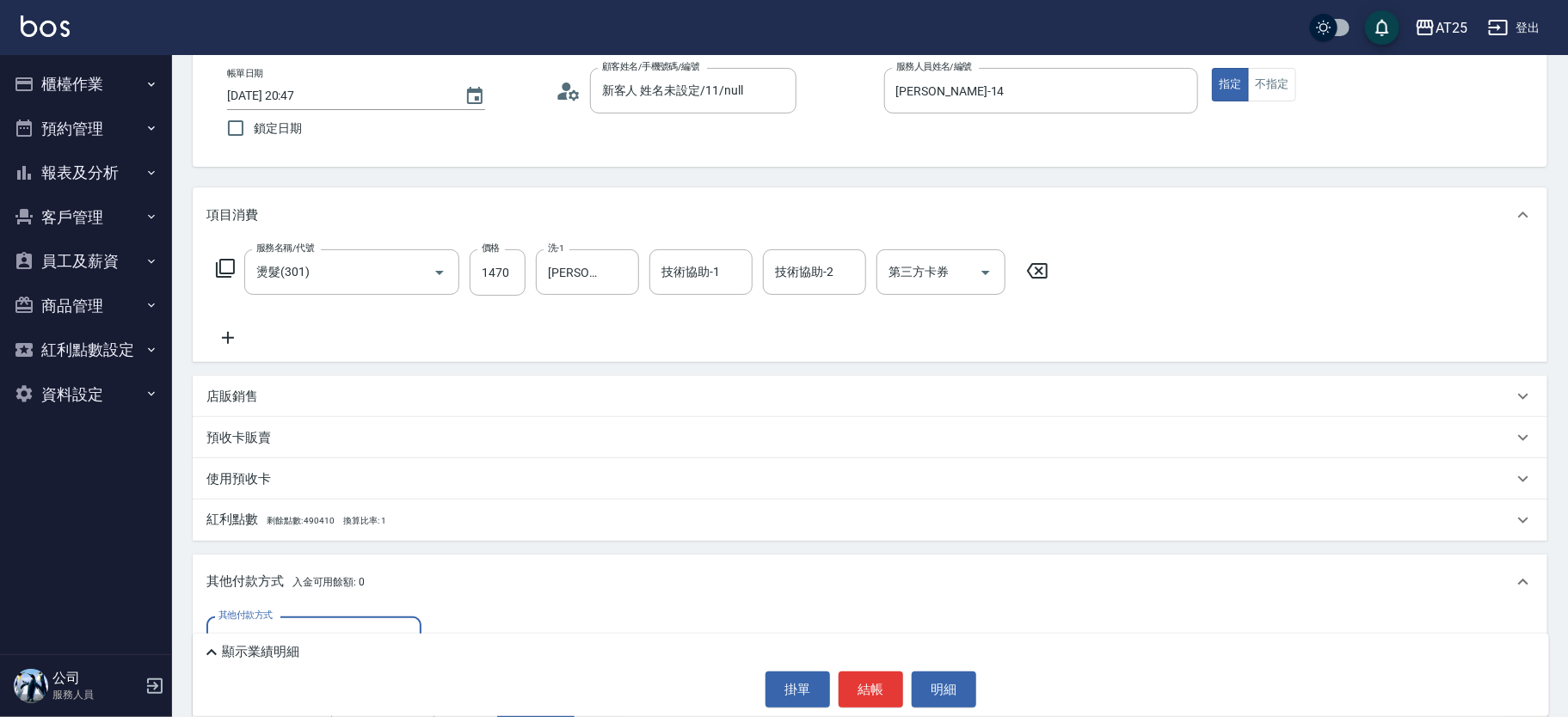
scroll to position [0, 0]
click at [314, 625] on input "其他付款方式" at bounding box center [314, 639] width 200 height 30
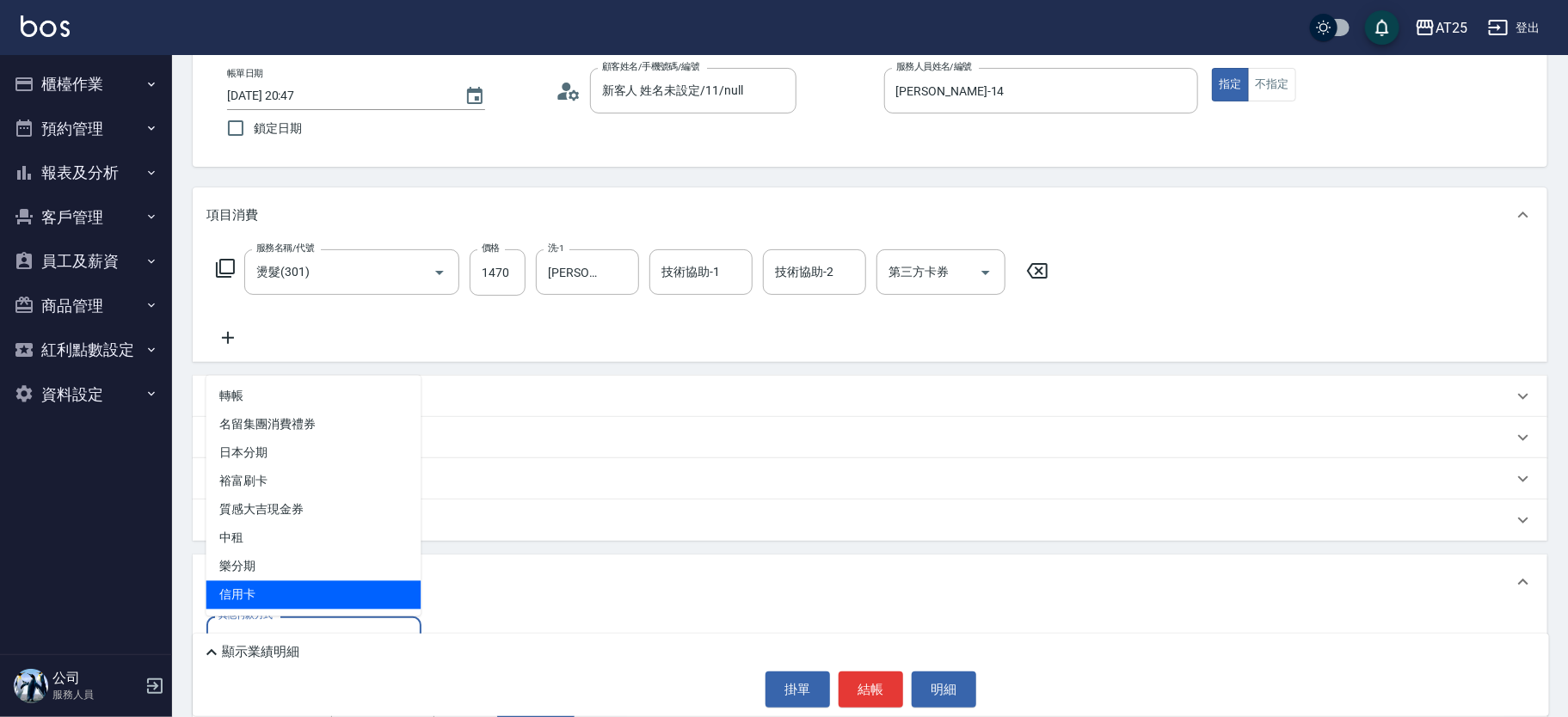
click at [308, 591] on span "信用卡" at bounding box center [314, 595] width 215 height 28
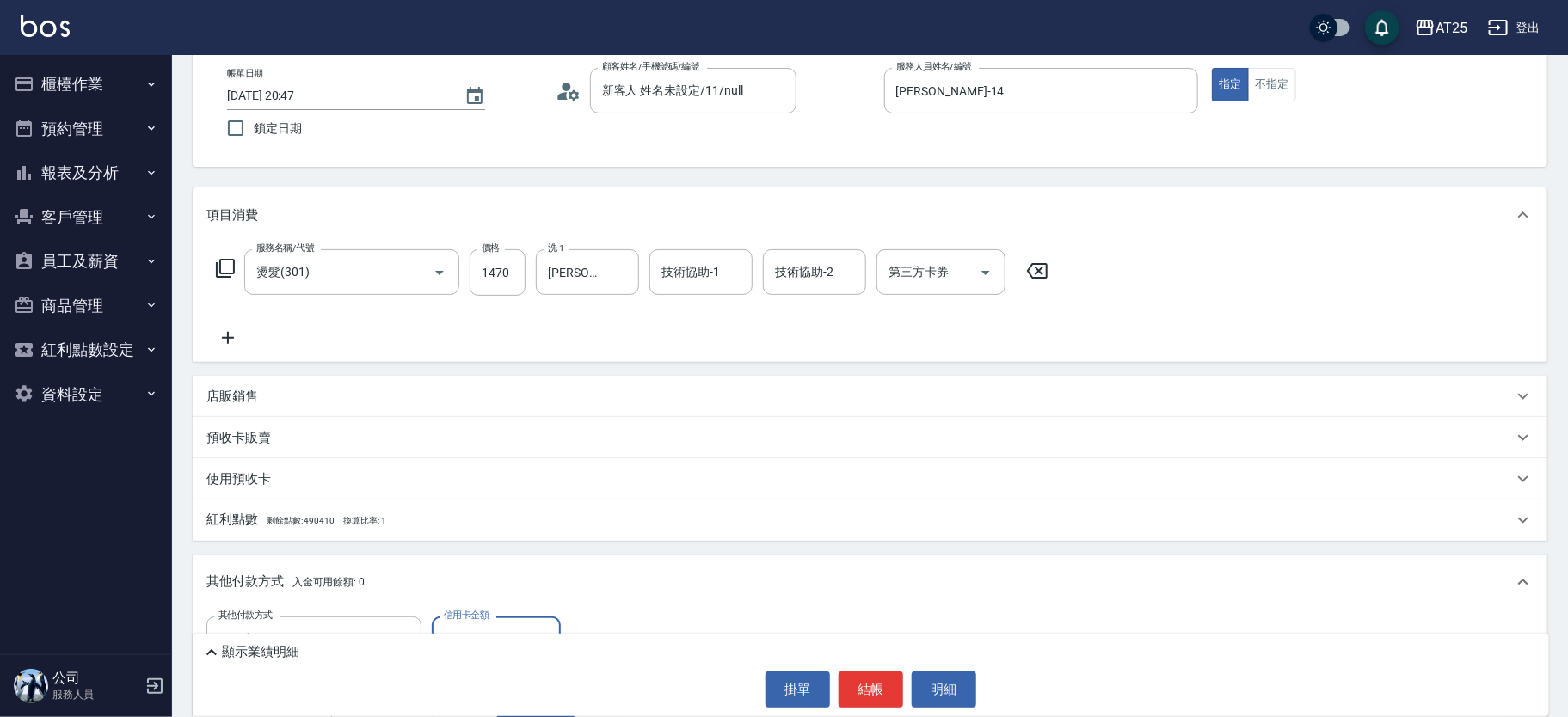
click at [480, 617] on label "信用卡金額" at bounding box center [466, 615] width 45 height 13
click at [480, 617] on input "0" at bounding box center [496, 639] width 129 height 47
click at [480, 617] on label "信用卡金額" at bounding box center [466, 615] width 45 height 13
click at [480, 617] on input "0" at bounding box center [496, 639] width 129 height 47
click at [481, 617] on label "信用卡金額" at bounding box center [466, 615] width 45 height 13
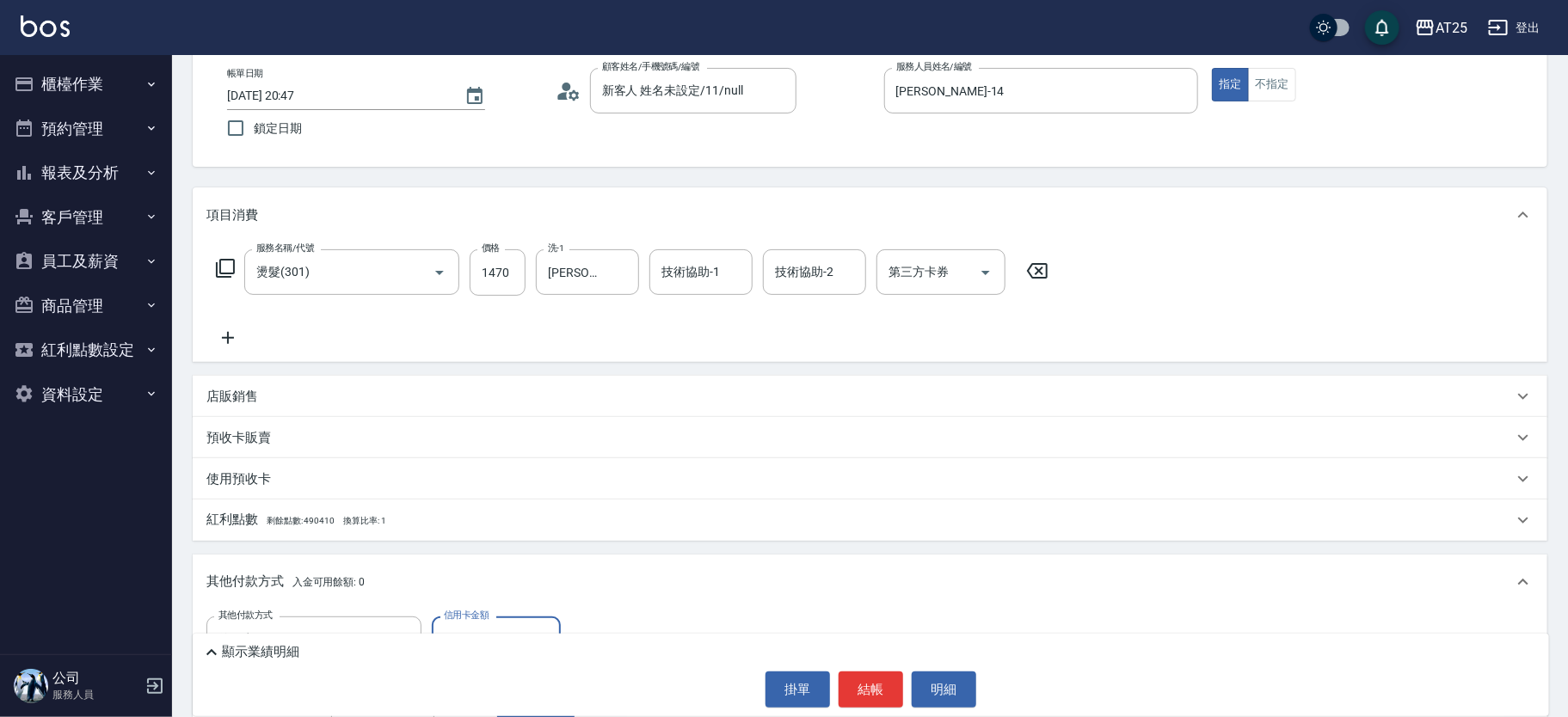
click at [481, 617] on input "0" at bounding box center [496, 639] width 129 height 47
click at [481, 617] on label "信用卡金額" at bounding box center [466, 615] width 45 height 13
click at [481, 617] on input "0" at bounding box center [496, 639] width 129 height 47
click at [482, 626] on input "0" at bounding box center [496, 639] width 129 height 47
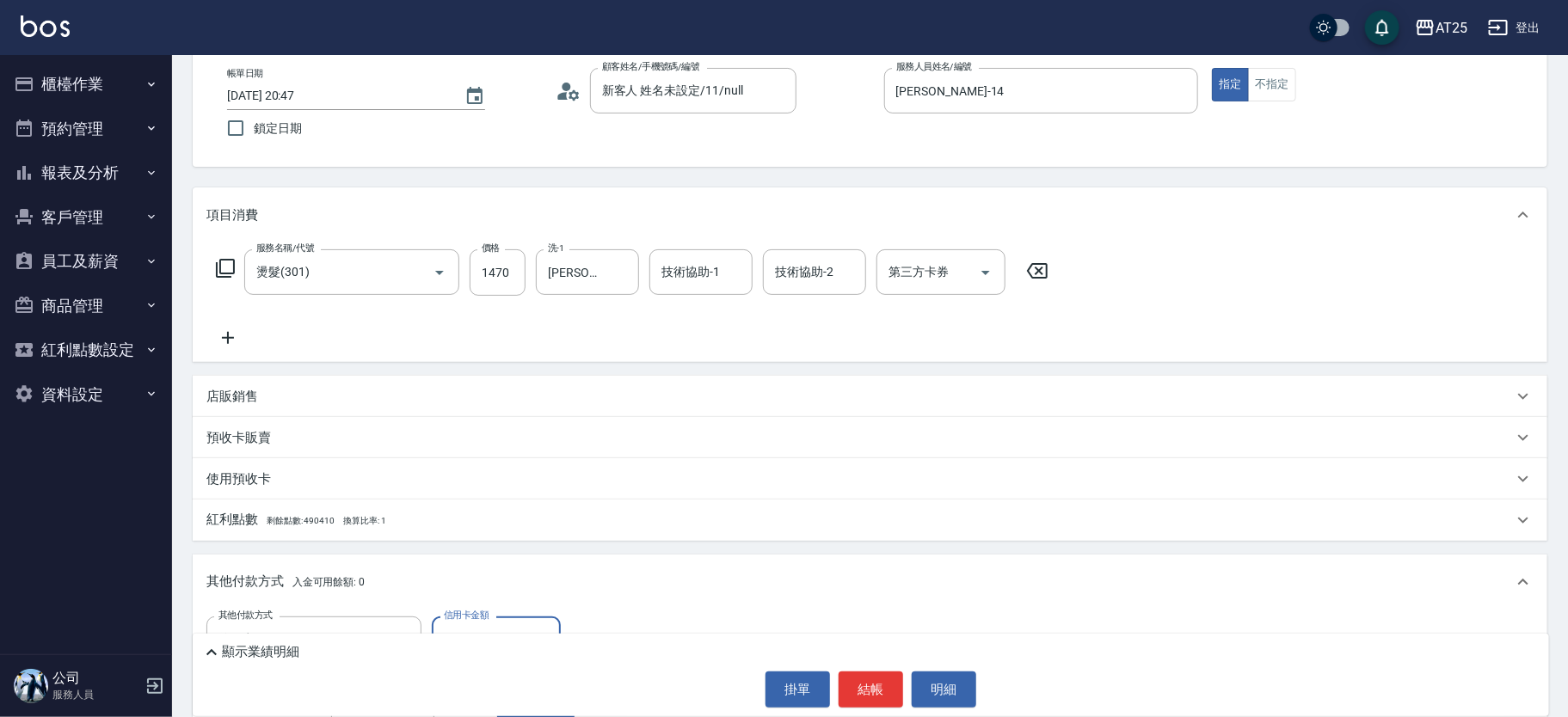
scroll to position [295, 0]
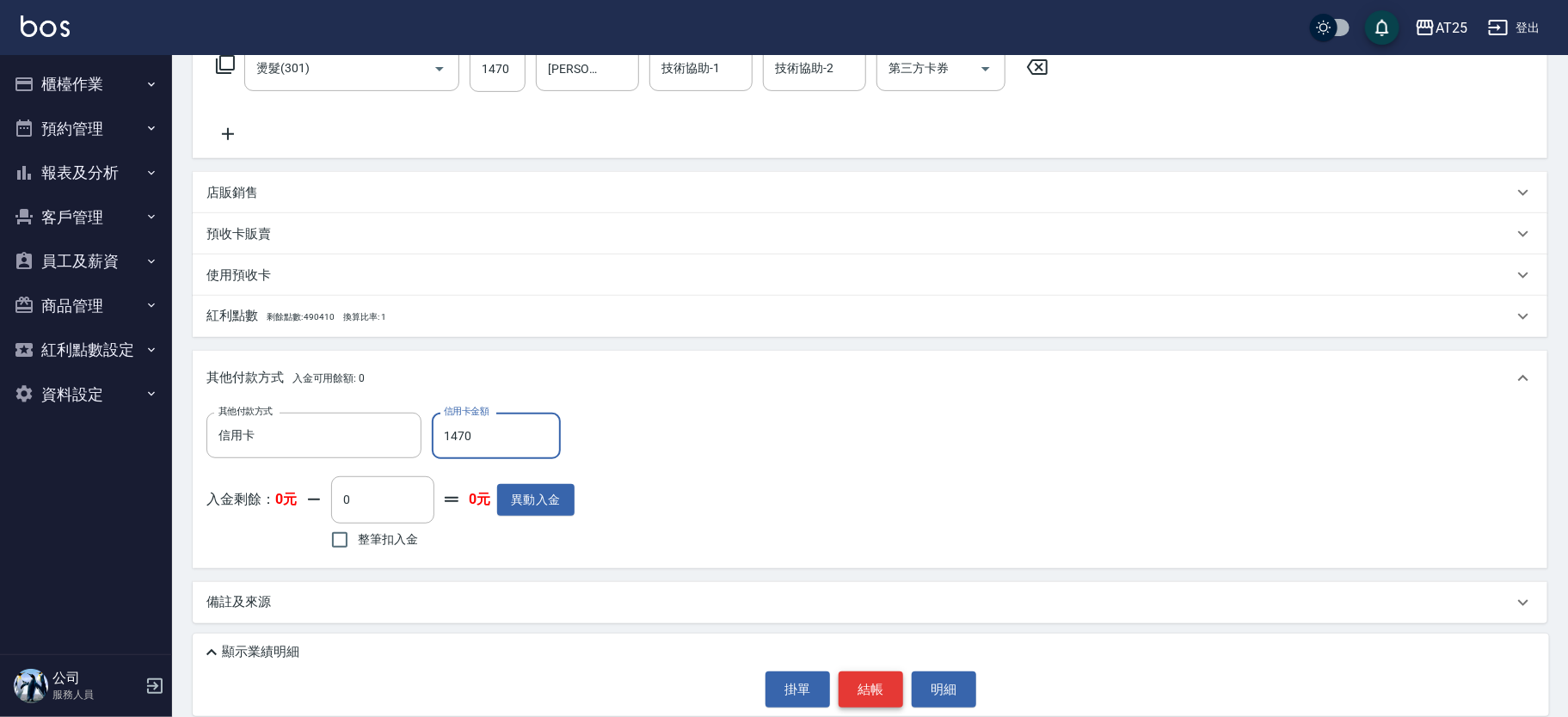
click at [854, 682] on button "結帳" at bounding box center [870, 690] width 64 height 36
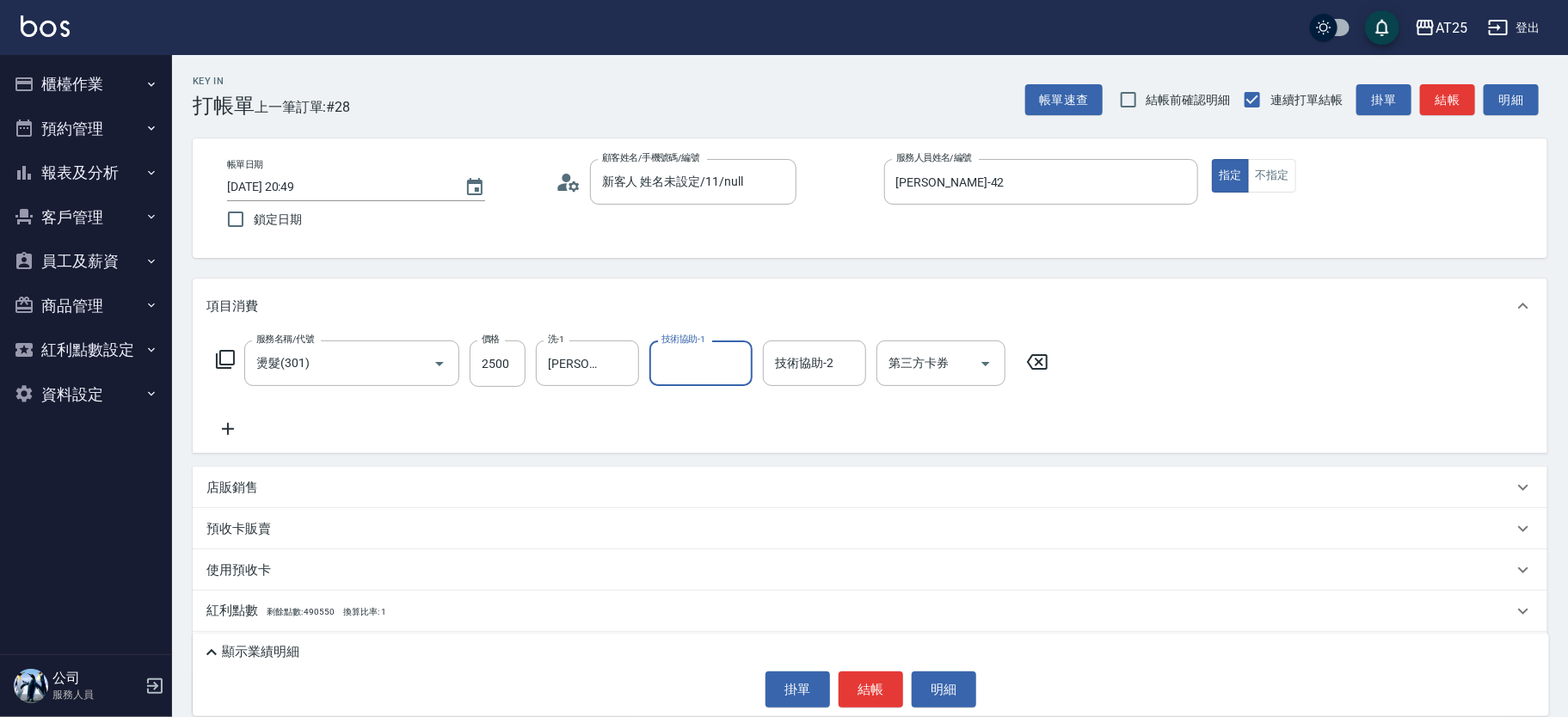
scroll to position [92, 0]
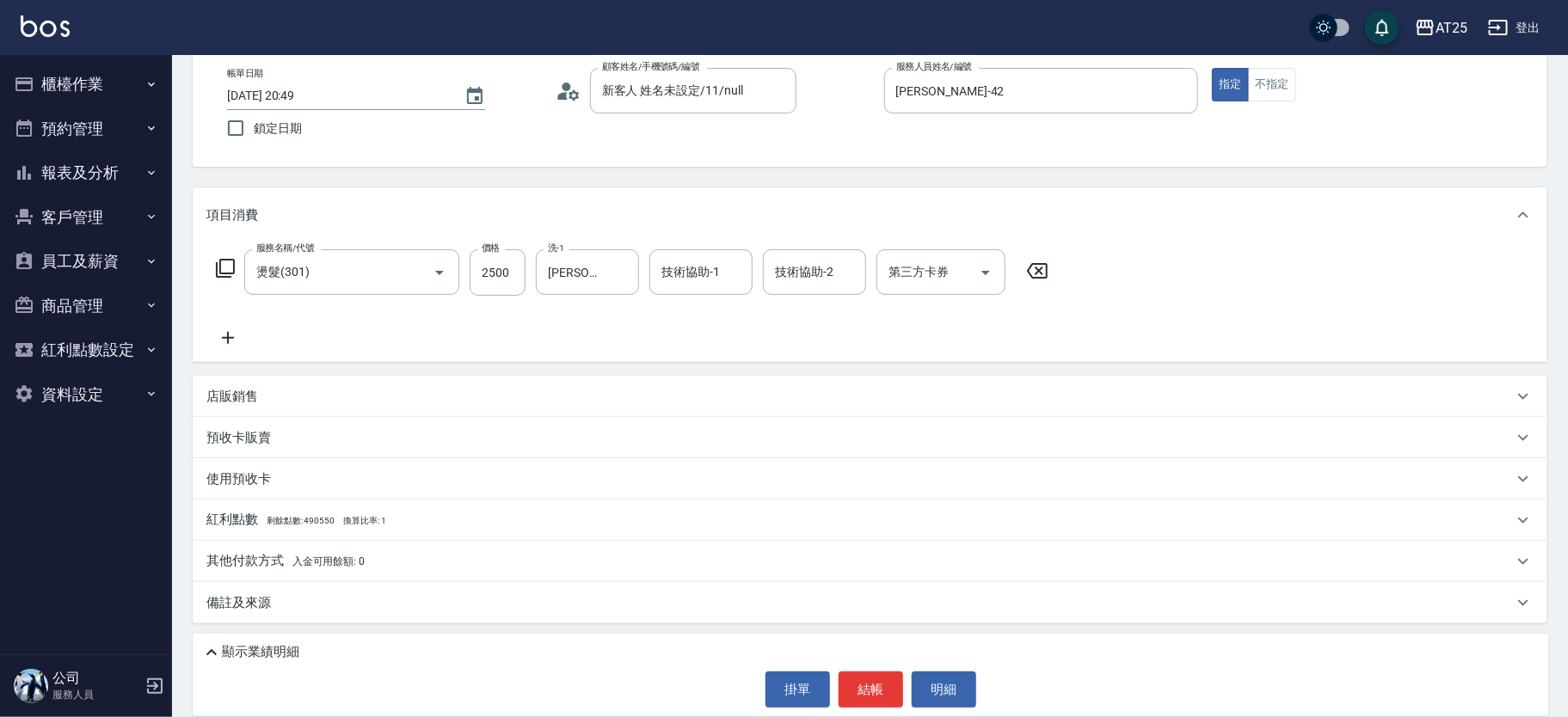
click at [456, 568] on div "其他付款方式 入金可用餘額: 0" at bounding box center [859, 561] width 1306 height 18
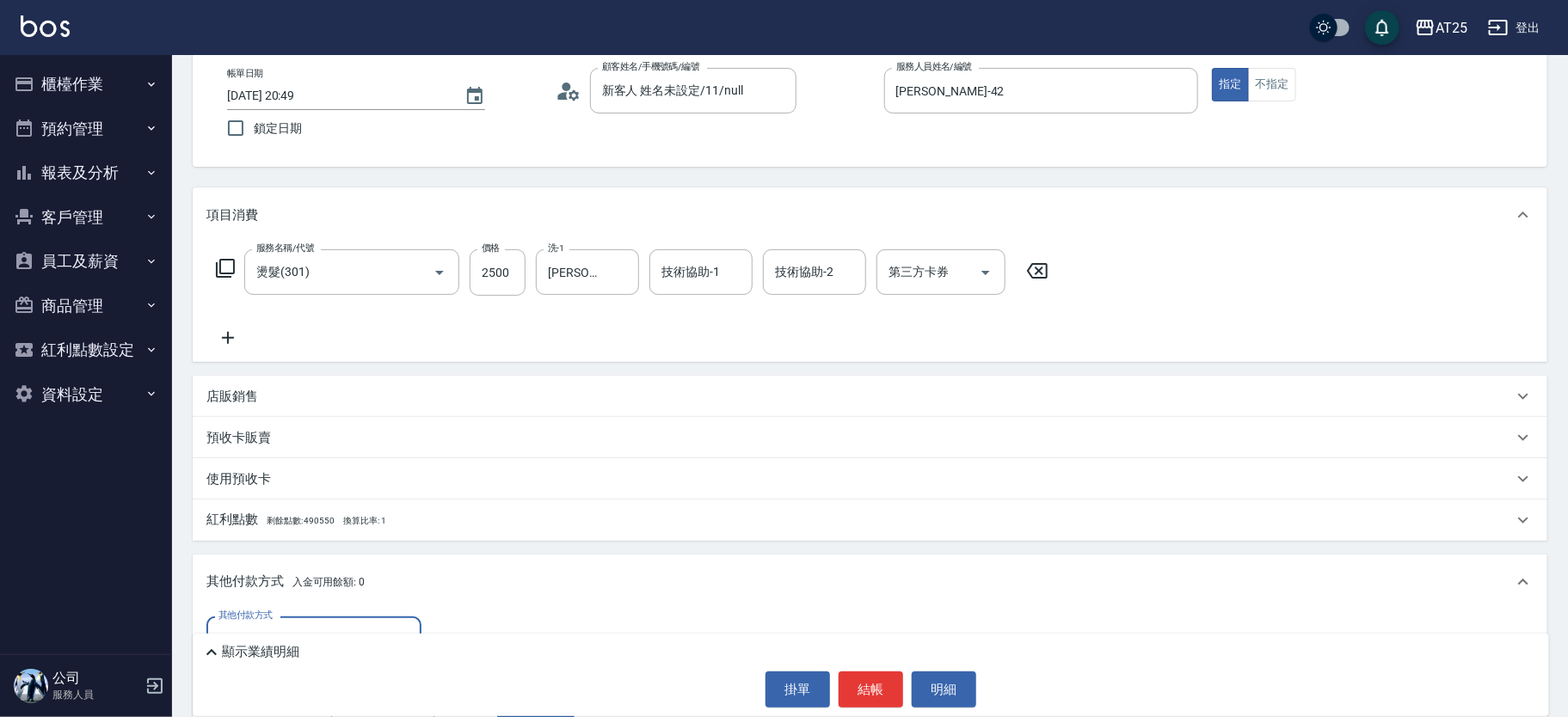
scroll to position [0, 0]
click at [386, 620] on div "其他付款方式" at bounding box center [314, 639] width 215 height 46
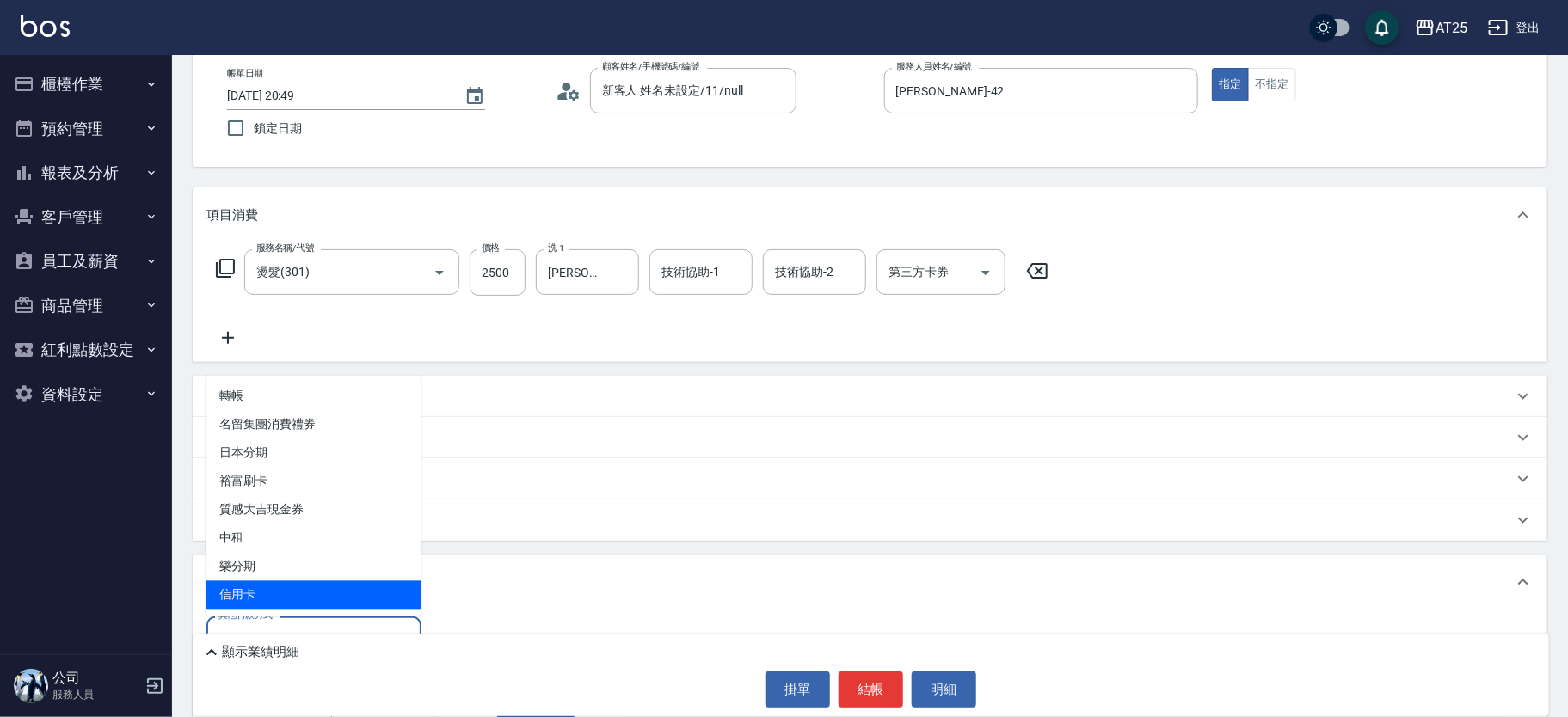
click at [347, 585] on span "信用卡" at bounding box center [314, 595] width 215 height 28
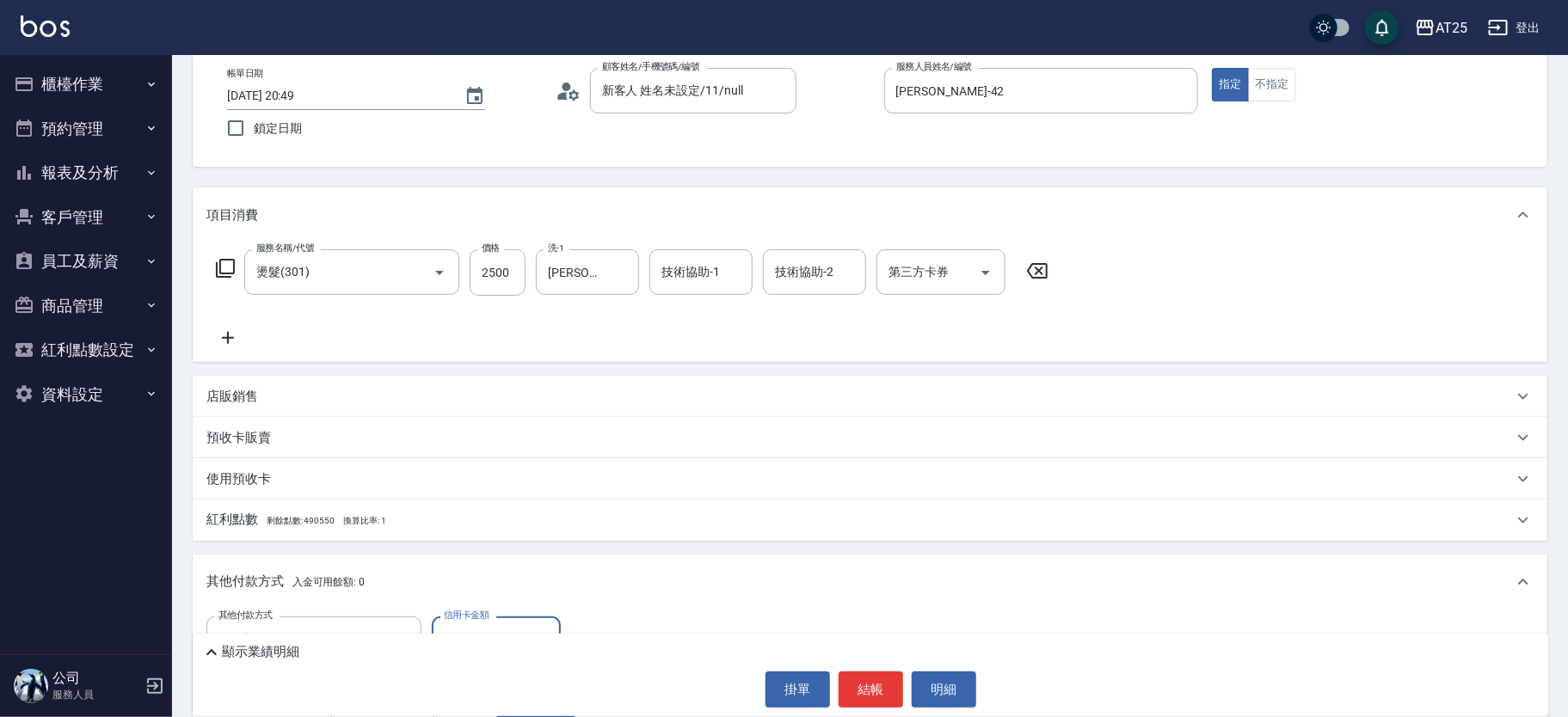
click at [464, 622] on input "0" at bounding box center [496, 639] width 129 height 47
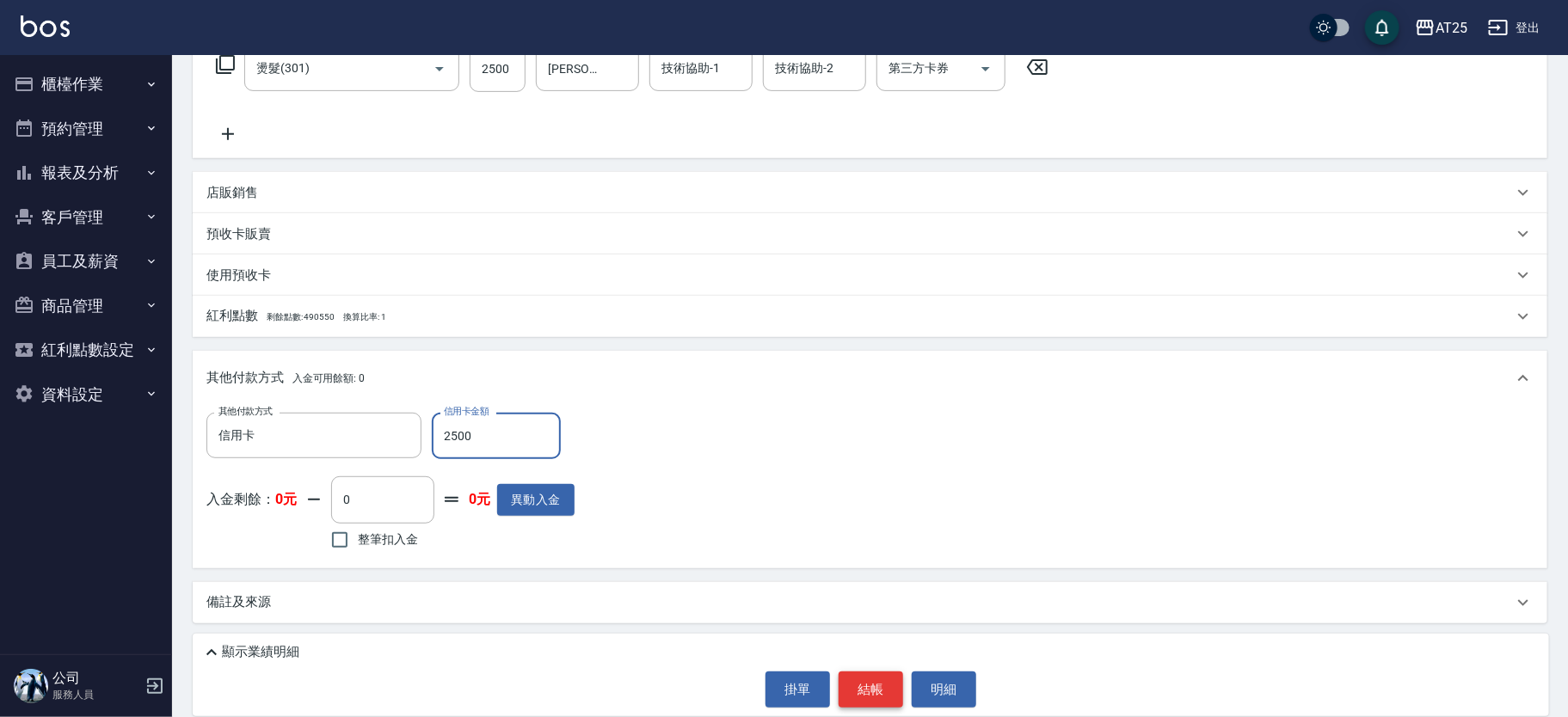
click at [869, 690] on button "結帳" at bounding box center [870, 690] width 64 height 36
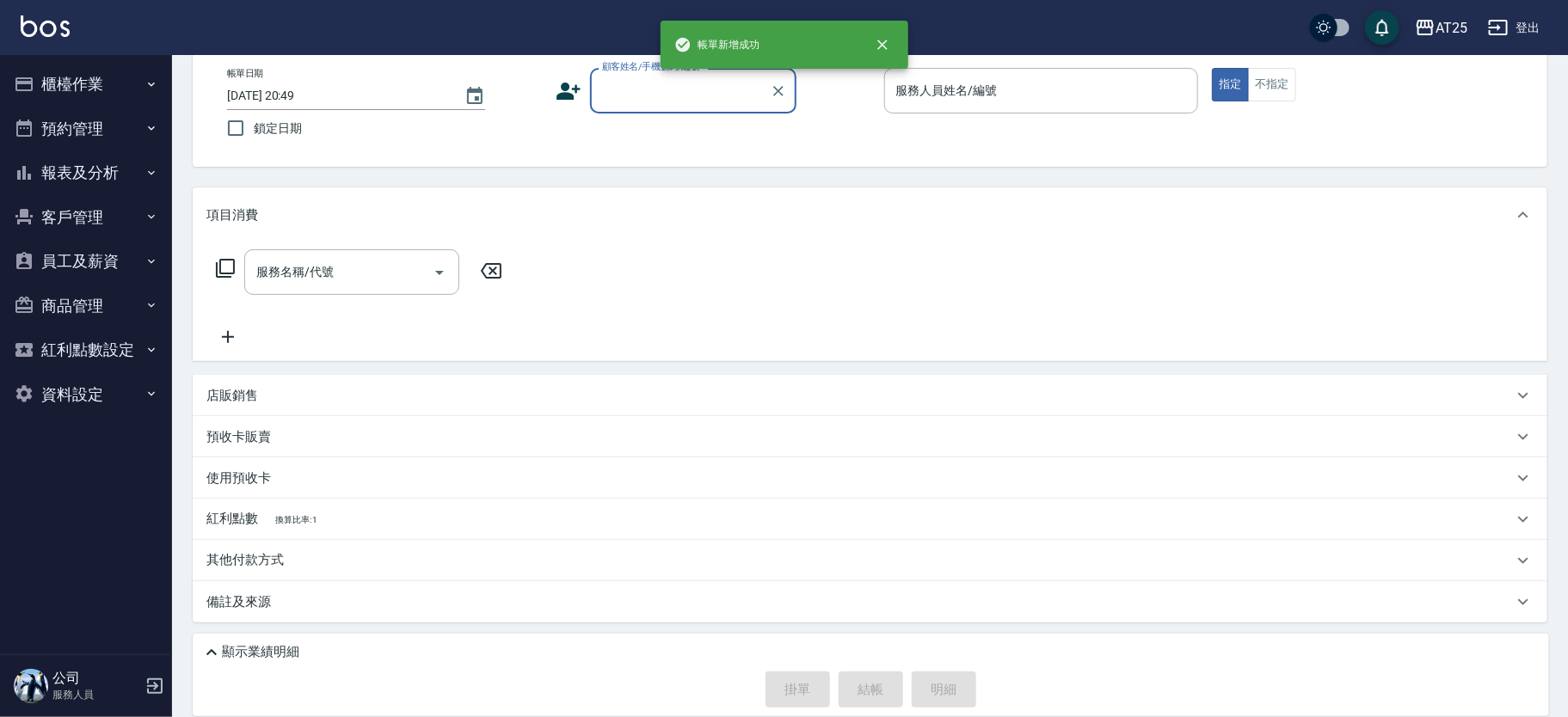
scroll to position [0, 0]
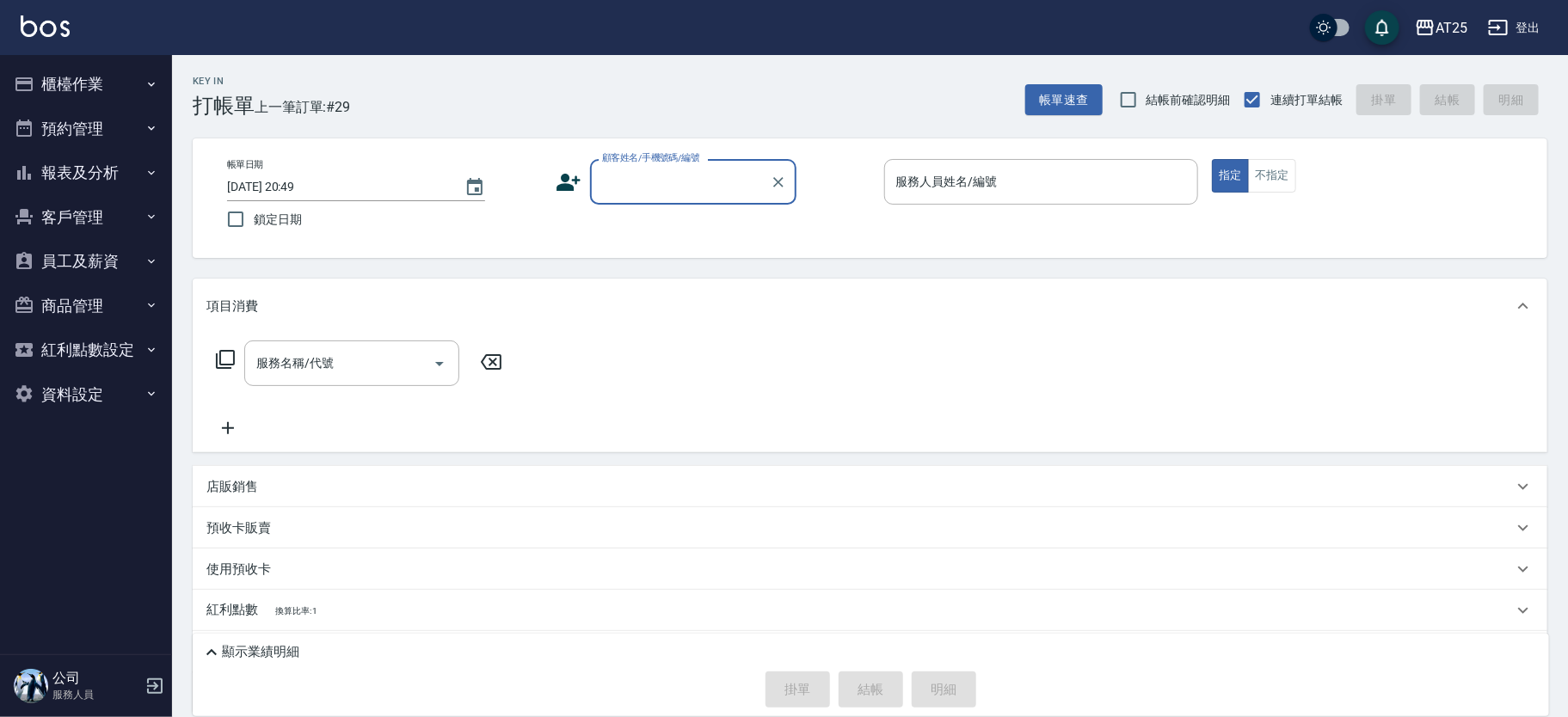
click at [92, 184] on button "報表及分析" at bounding box center [86, 173] width 159 height 45
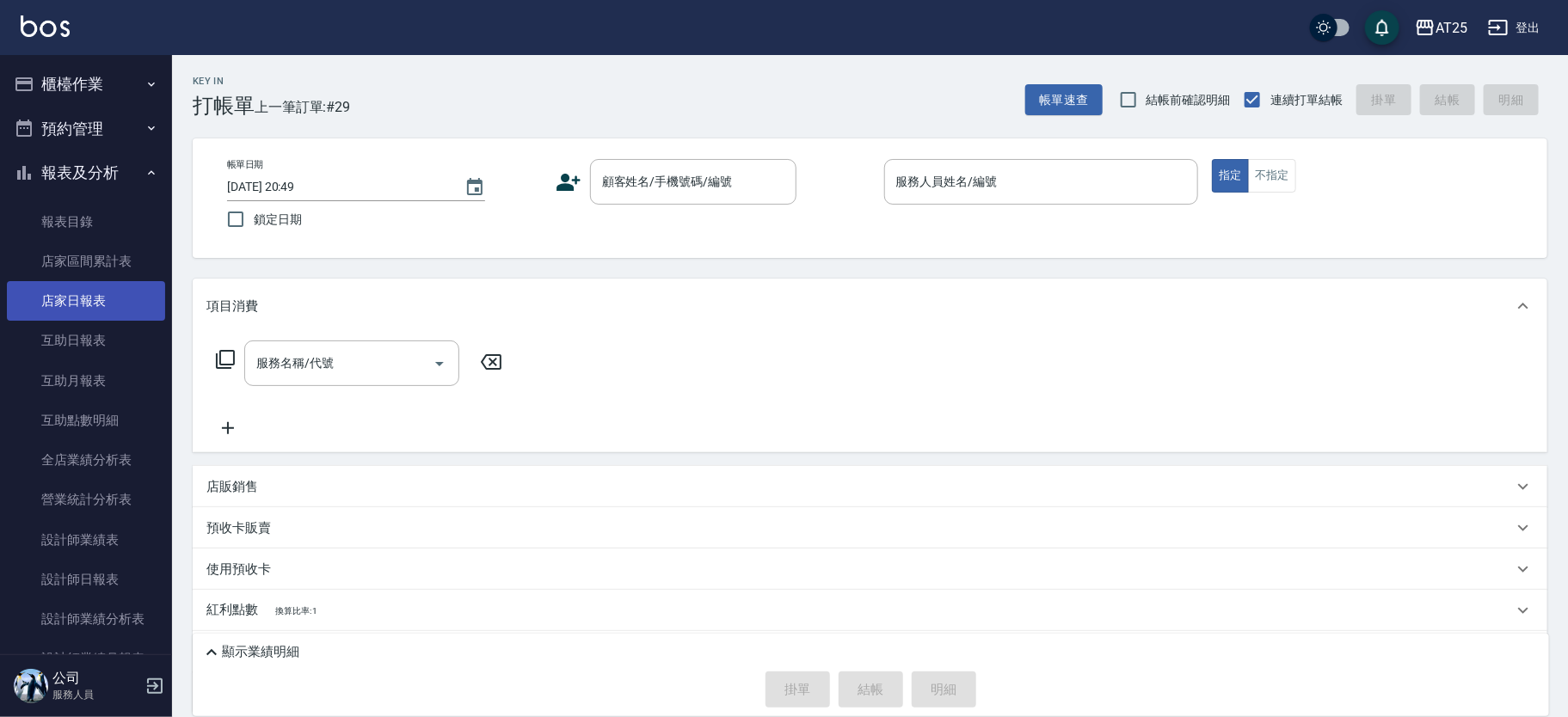
click at [98, 295] on link "店家日報表" at bounding box center [86, 300] width 159 height 40
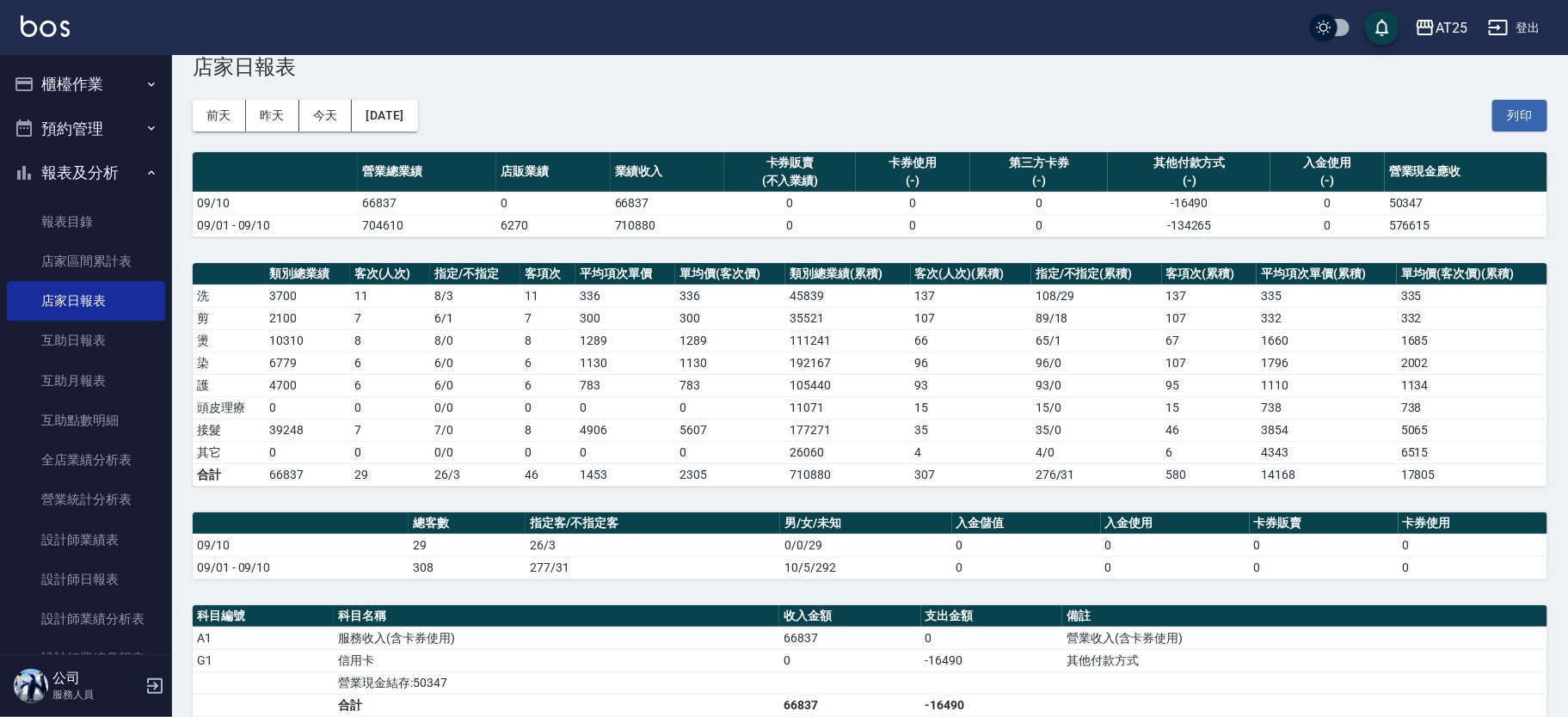
scroll to position [2, 0]
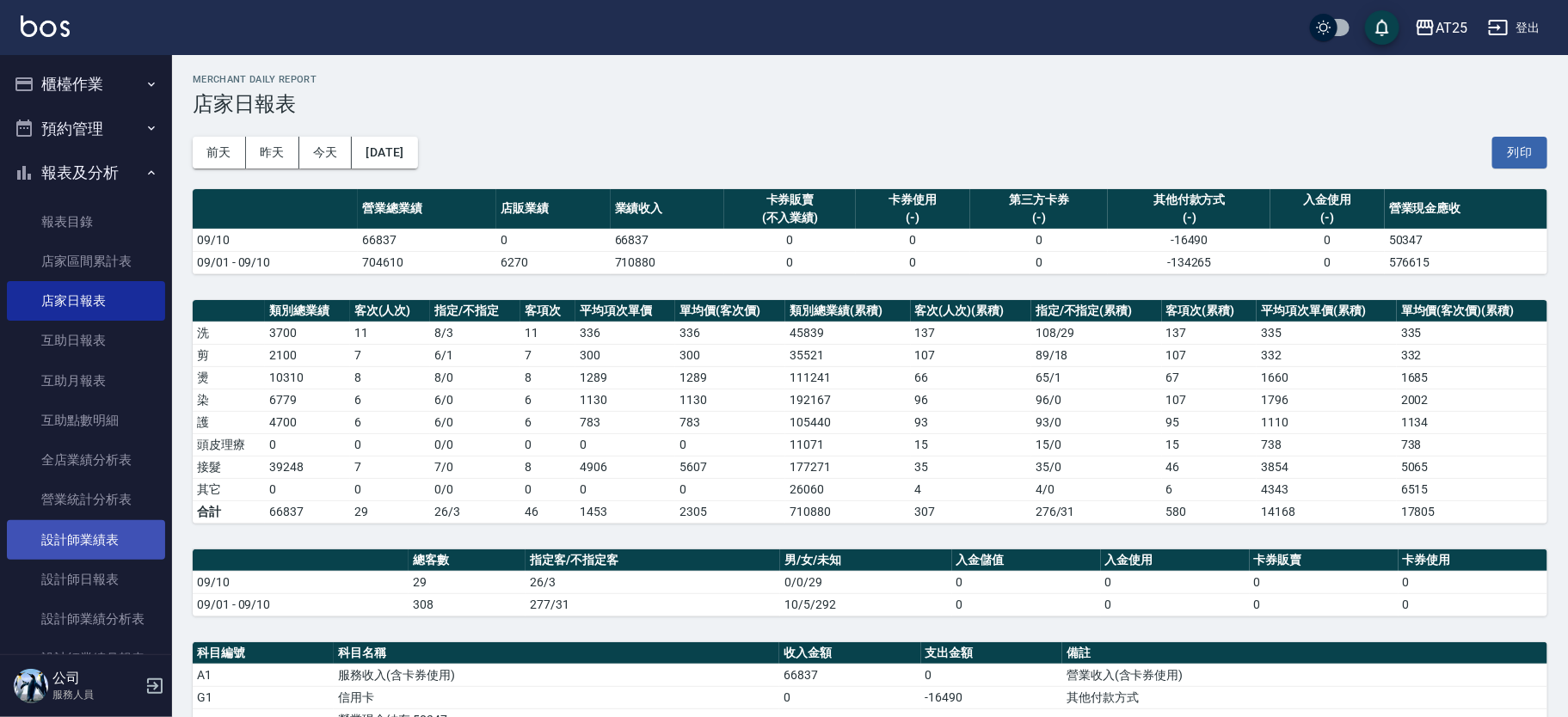
click at [103, 558] on link "設計師業績表" at bounding box center [86, 540] width 159 height 40
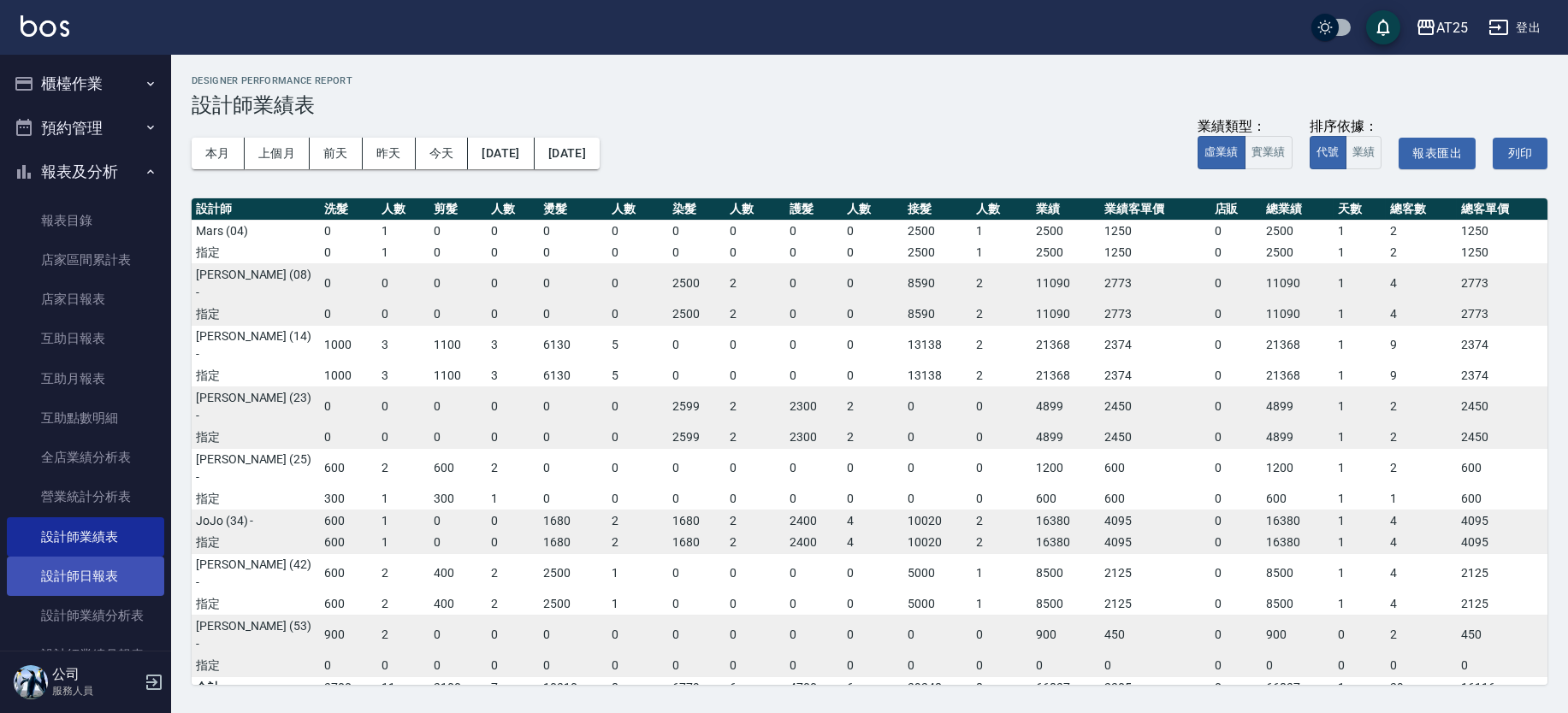
click at [105, 583] on link "設計師日報表" at bounding box center [86, 576] width 158 height 39
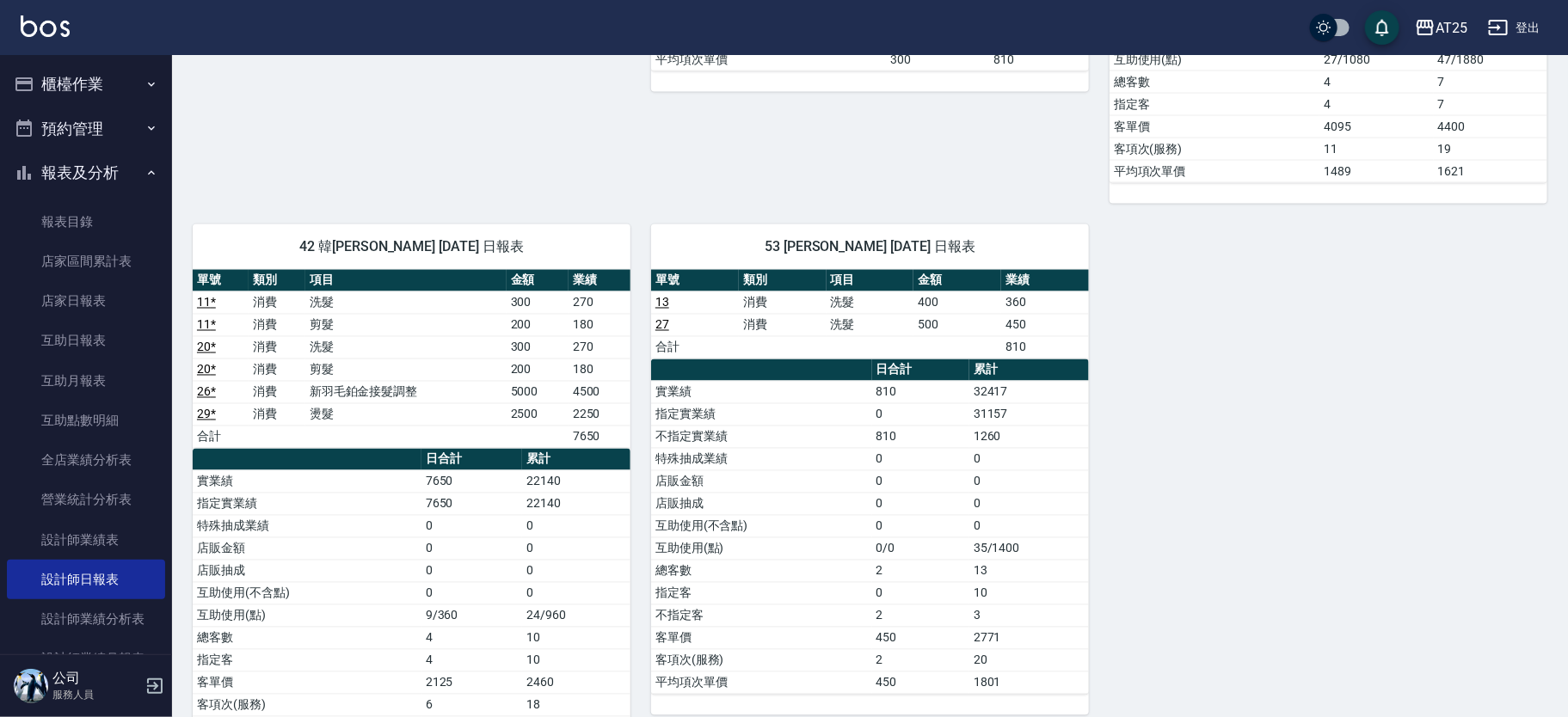
scroll to position [1452, 0]
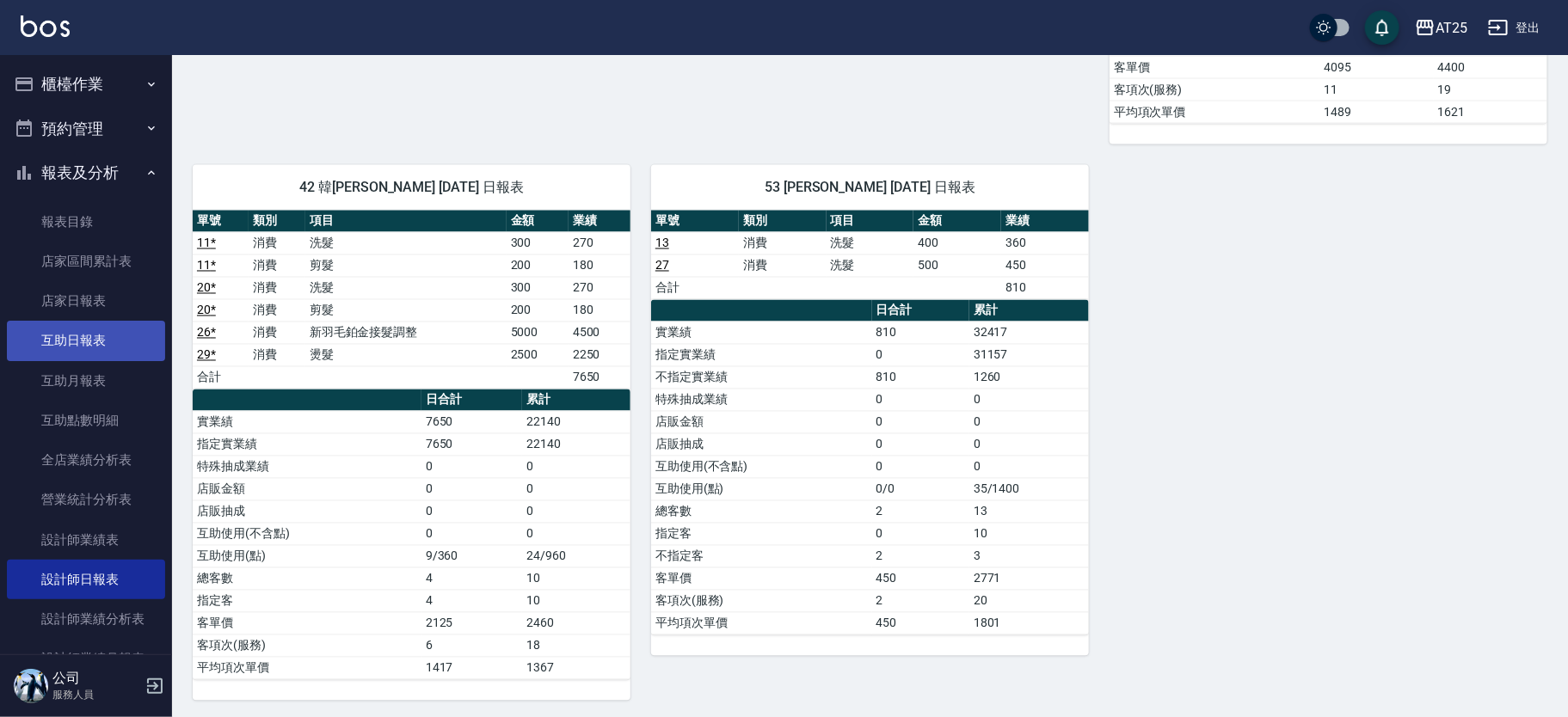
click at [116, 339] on link "互助日報表" at bounding box center [86, 340] width 159 height 40
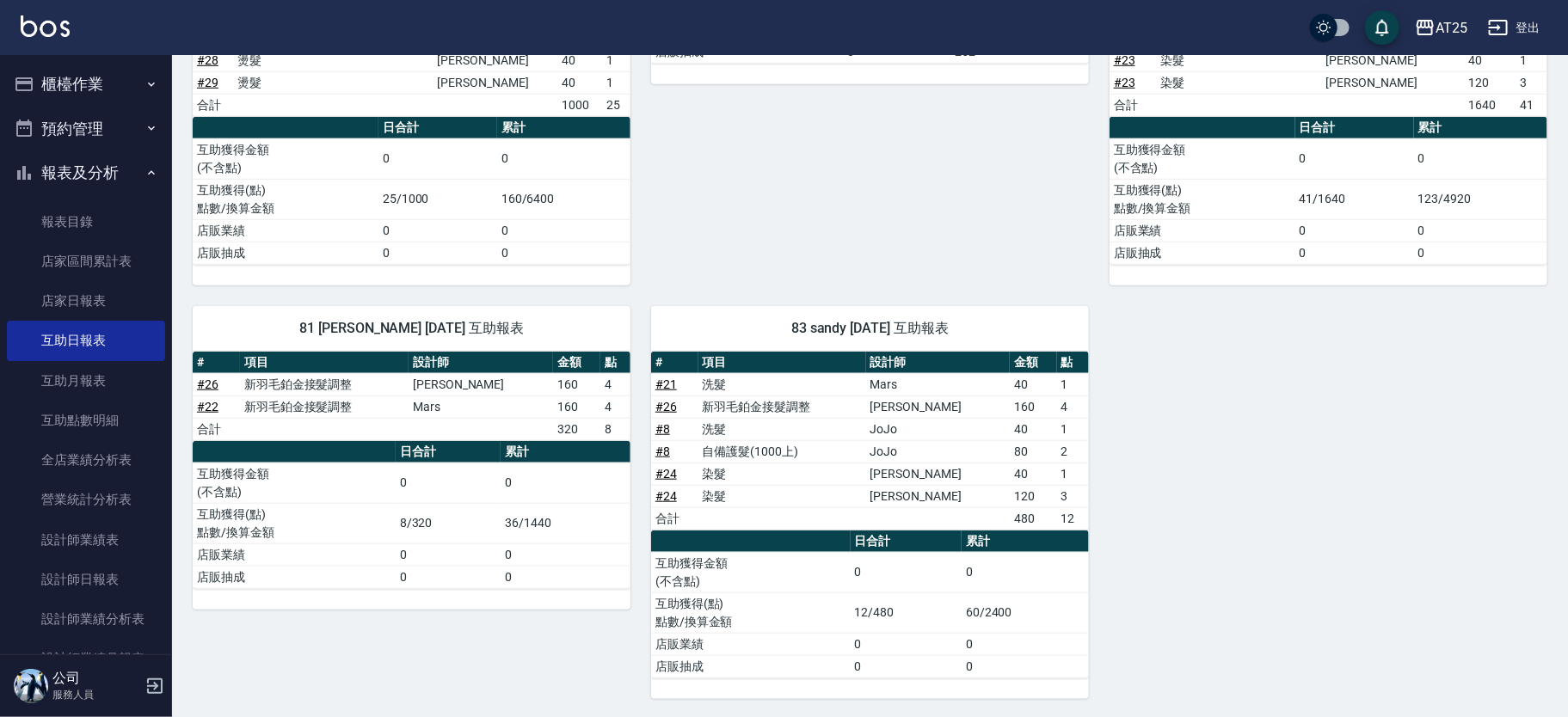
scroll to position [525, 0]
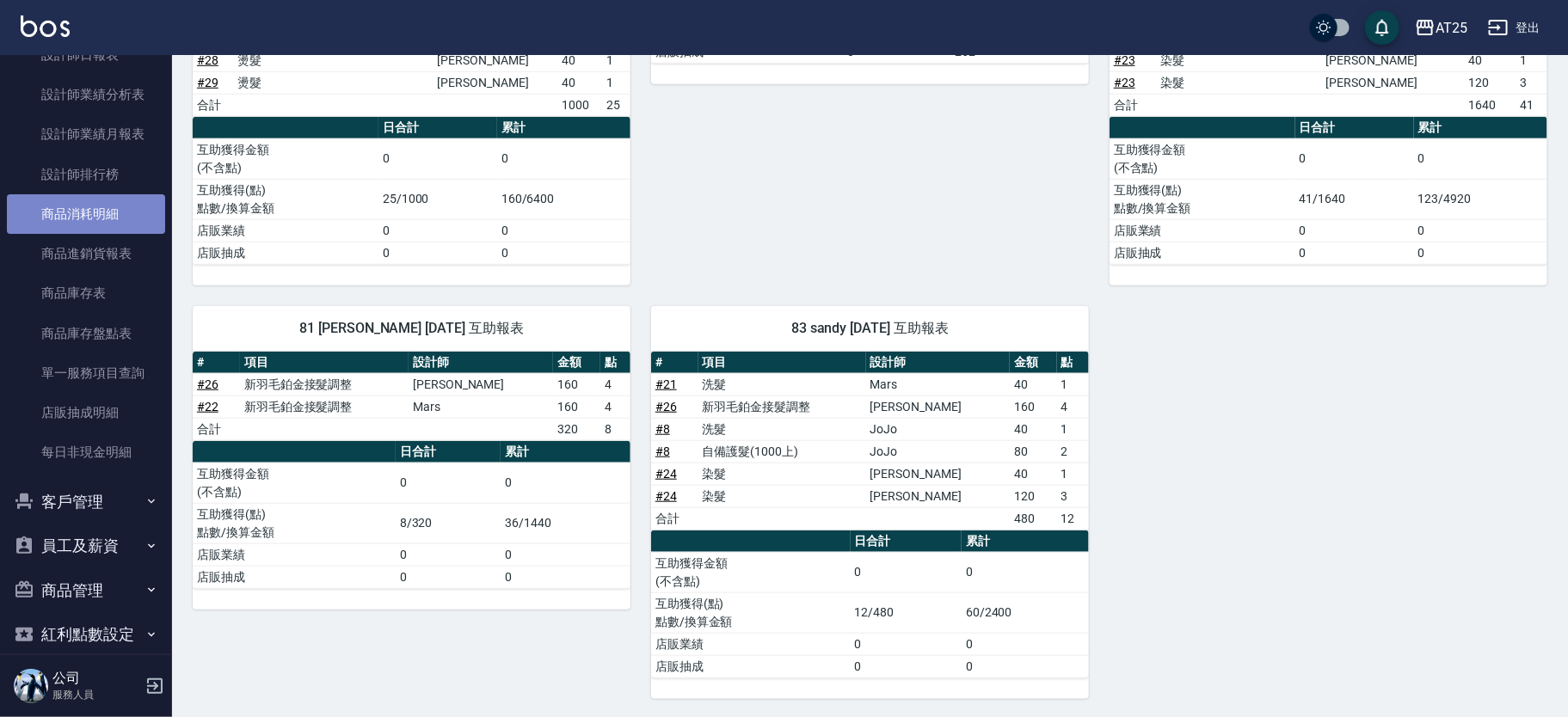
click at [96, 195] on link "商品消耗明細" at bounding box center [86, 214] width 159 height 40
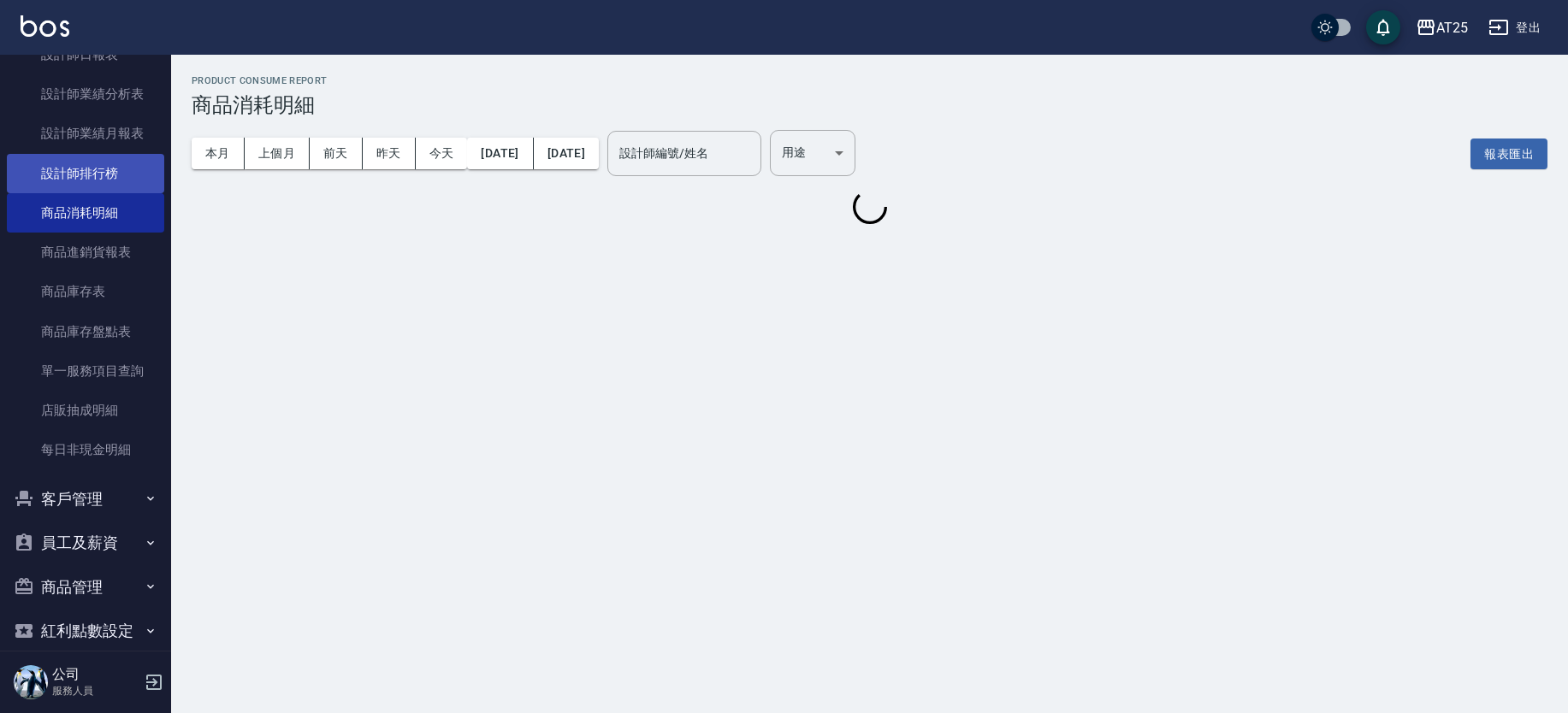
click at [101, 172] on link "設計師排行榜" at bounding box center [86, 173] width 158 height 39
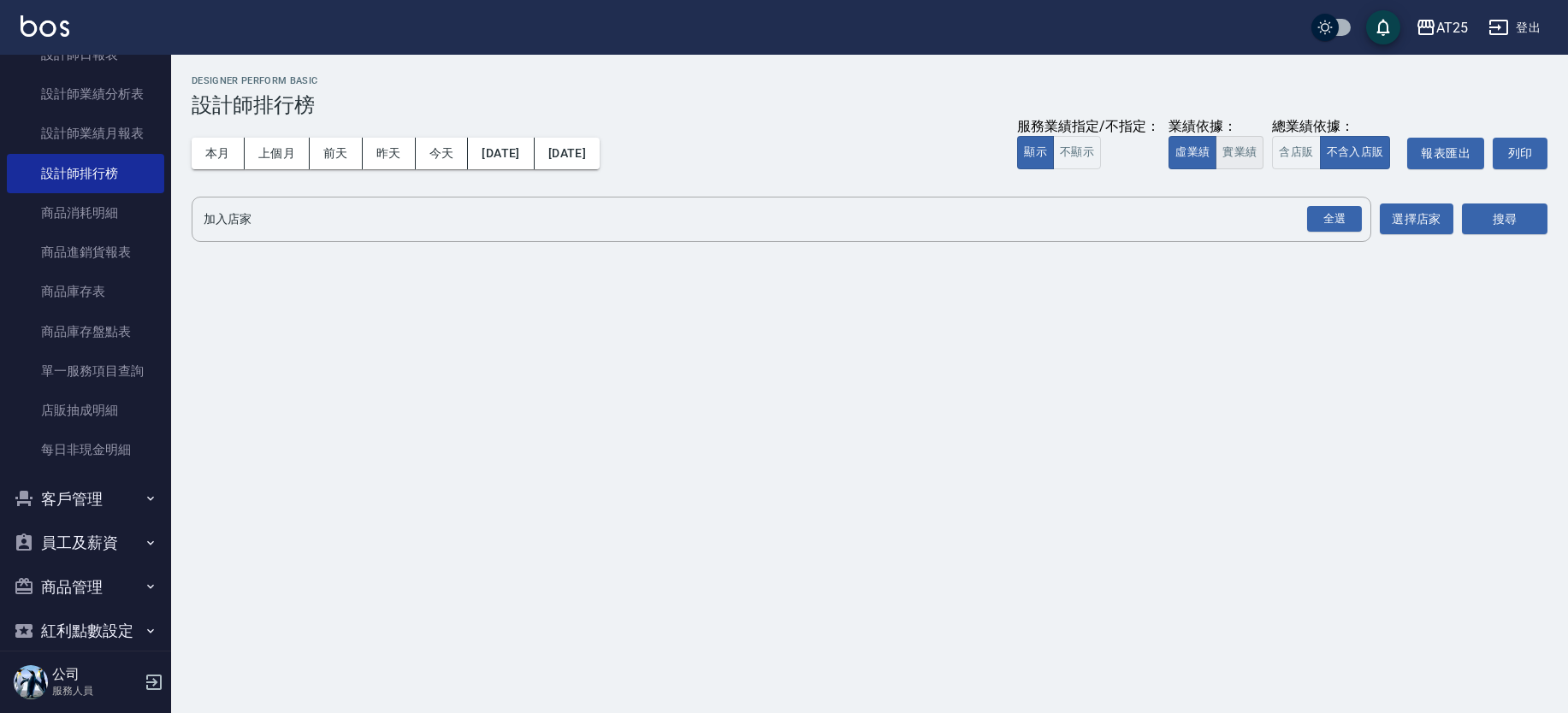
click at [1259, 146] on button "實業績" at bounding box center [1240, 152] width 48 height 33
click at [1324, 217] on div "全選" at bounding box center [1334, 219] width 54 height 26
click at [1430, 217] on button "選擇店家" at bounding box center [1416, 220] width 74 height 32
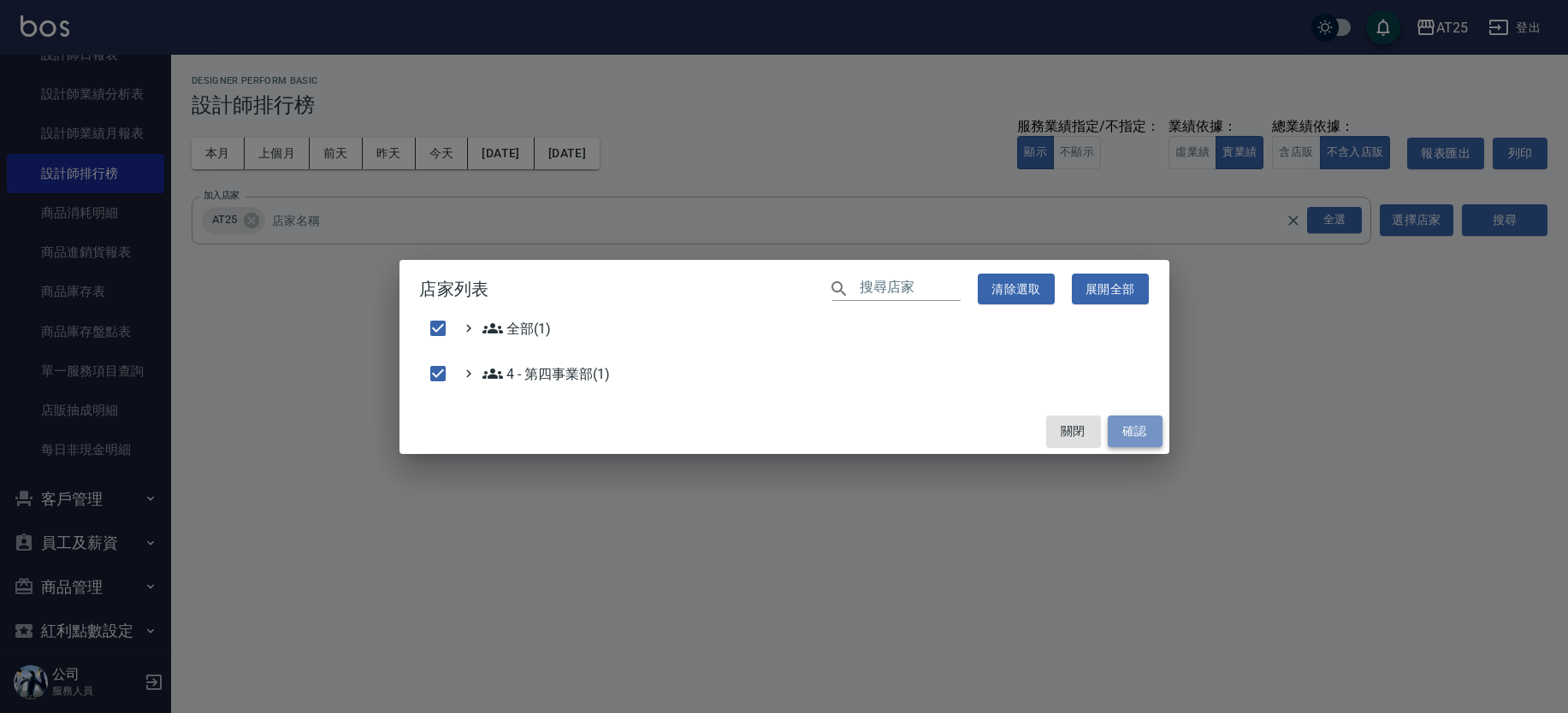
click at [1152, 433] on button "確認" at bounding box center [1135, 432] width 54 height 32
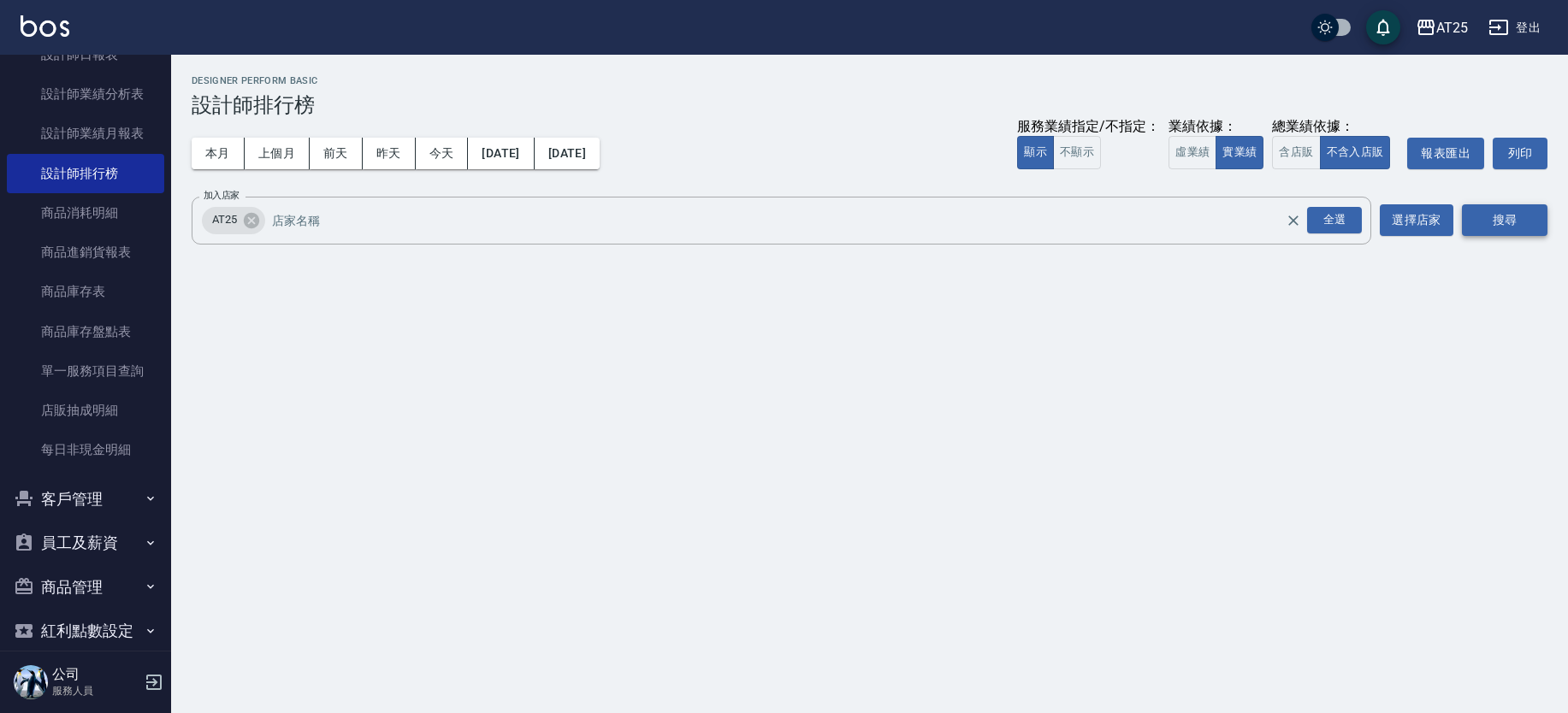
click at [1508, 215] on button "搜尋" at bounding box center [1505, 220] width 86 height 32
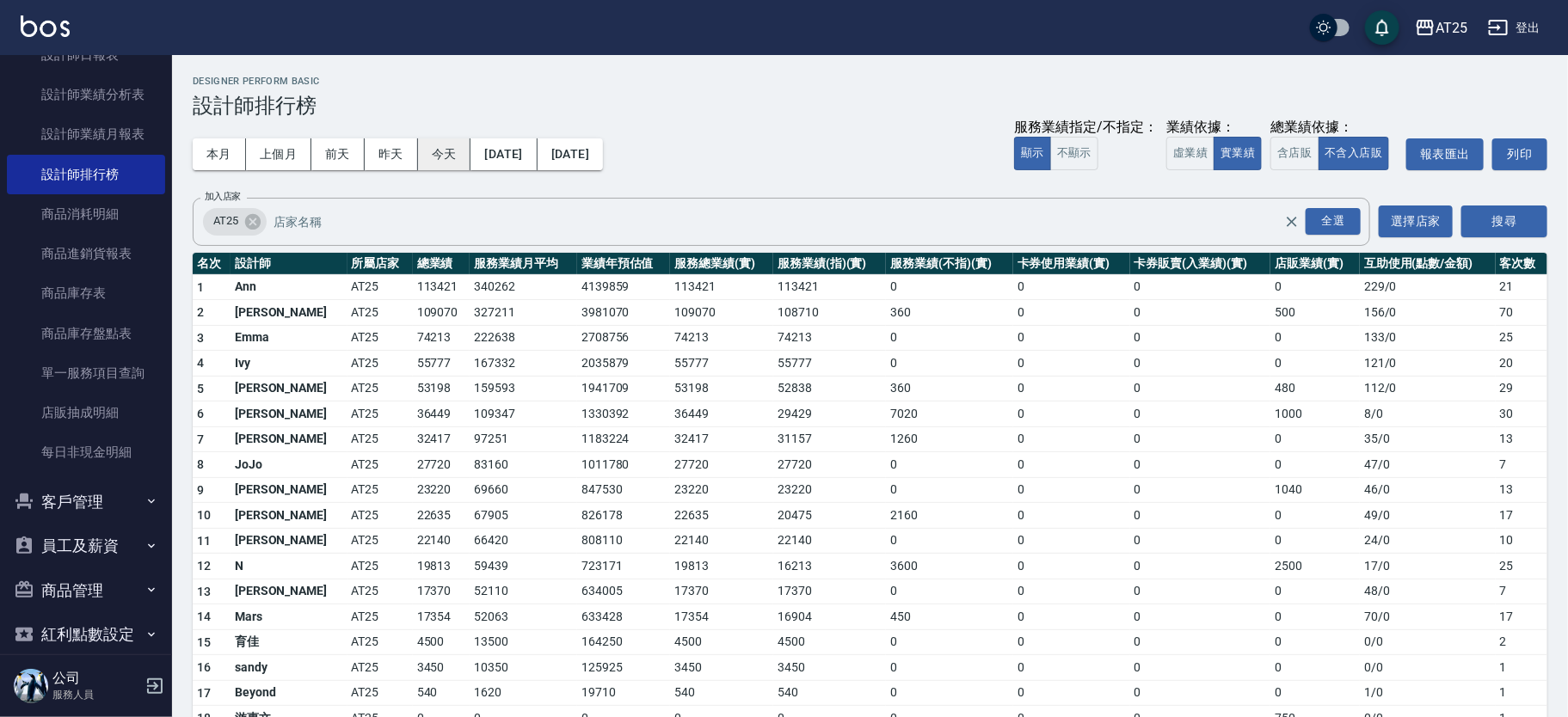
click at [455, 157] on button "今天" at bounding box center [445, 154] width 54 height 32
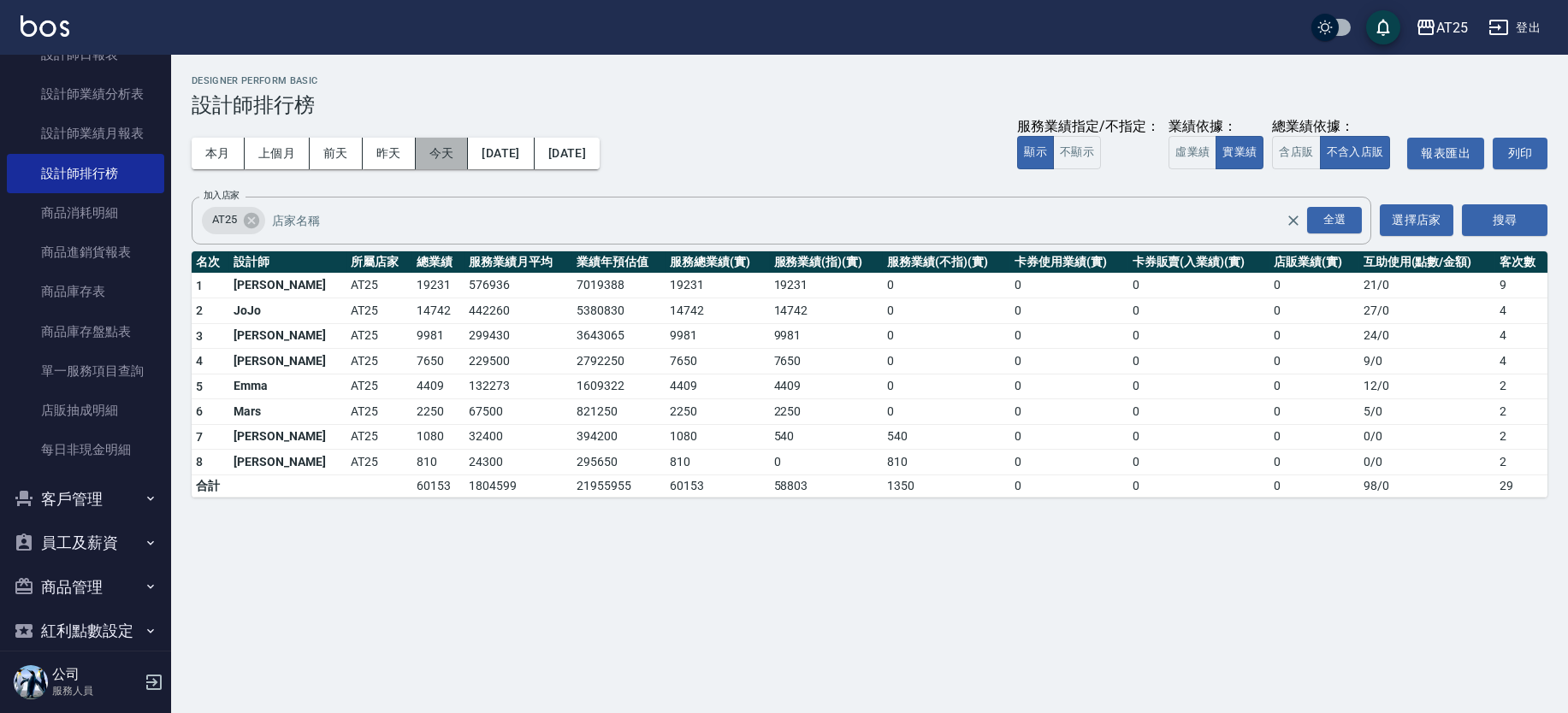
click at [441, 149] on button "今天" at bounding box center [442, 153] width 53 height 32
click at [160, 228] on nav "櫃檯作業 打帳單 帳單列表 掛單列表 現金收支登錄 高階收支登錄 材料自購登錄 每日結帳 排班表 現場電腦打卡 預約管理 預約管理 單日預約紀錄 單週預約紀錄…" at bounding box center [85, 352] width 171 height 597
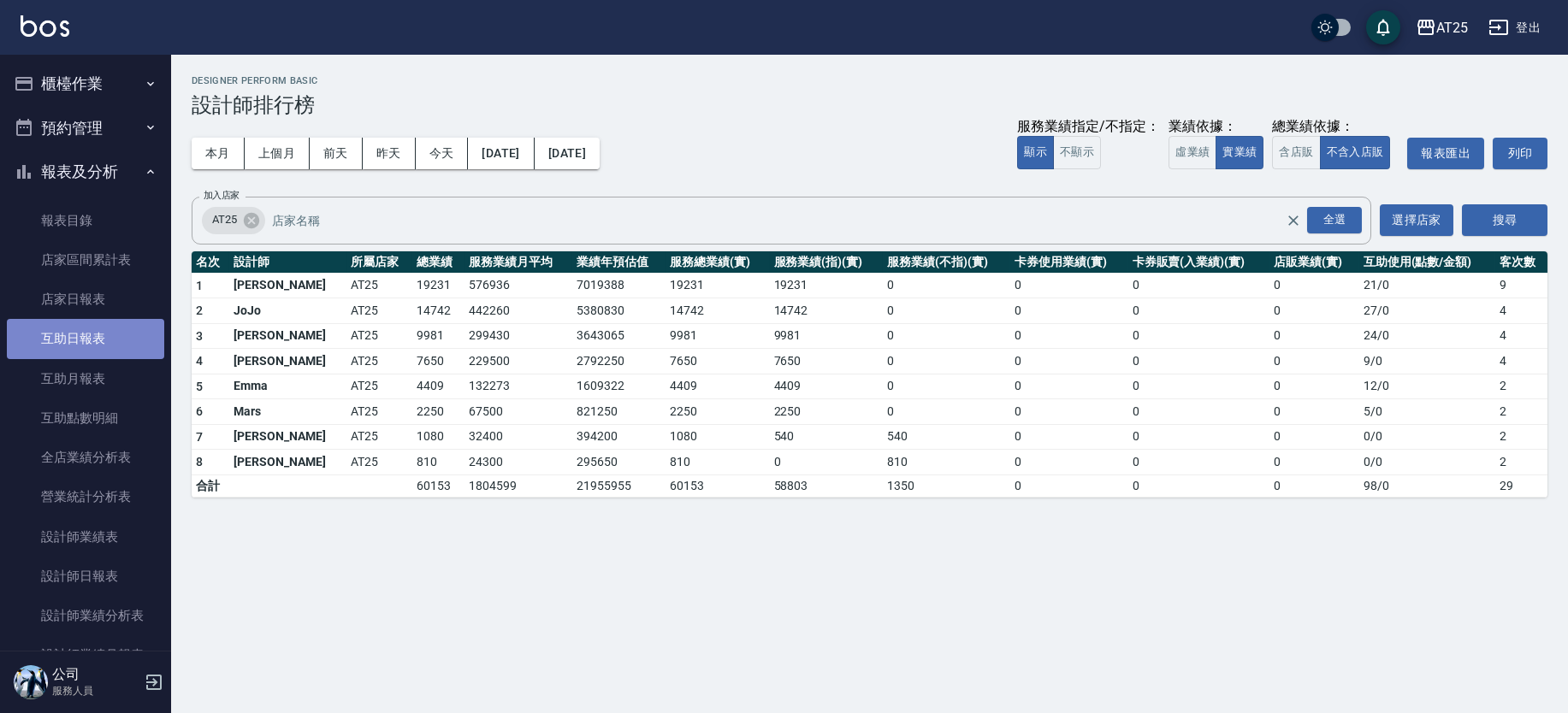
click at [131, 350] on link "互助日報表" at bounding box center [86, 338] width 158 height 39
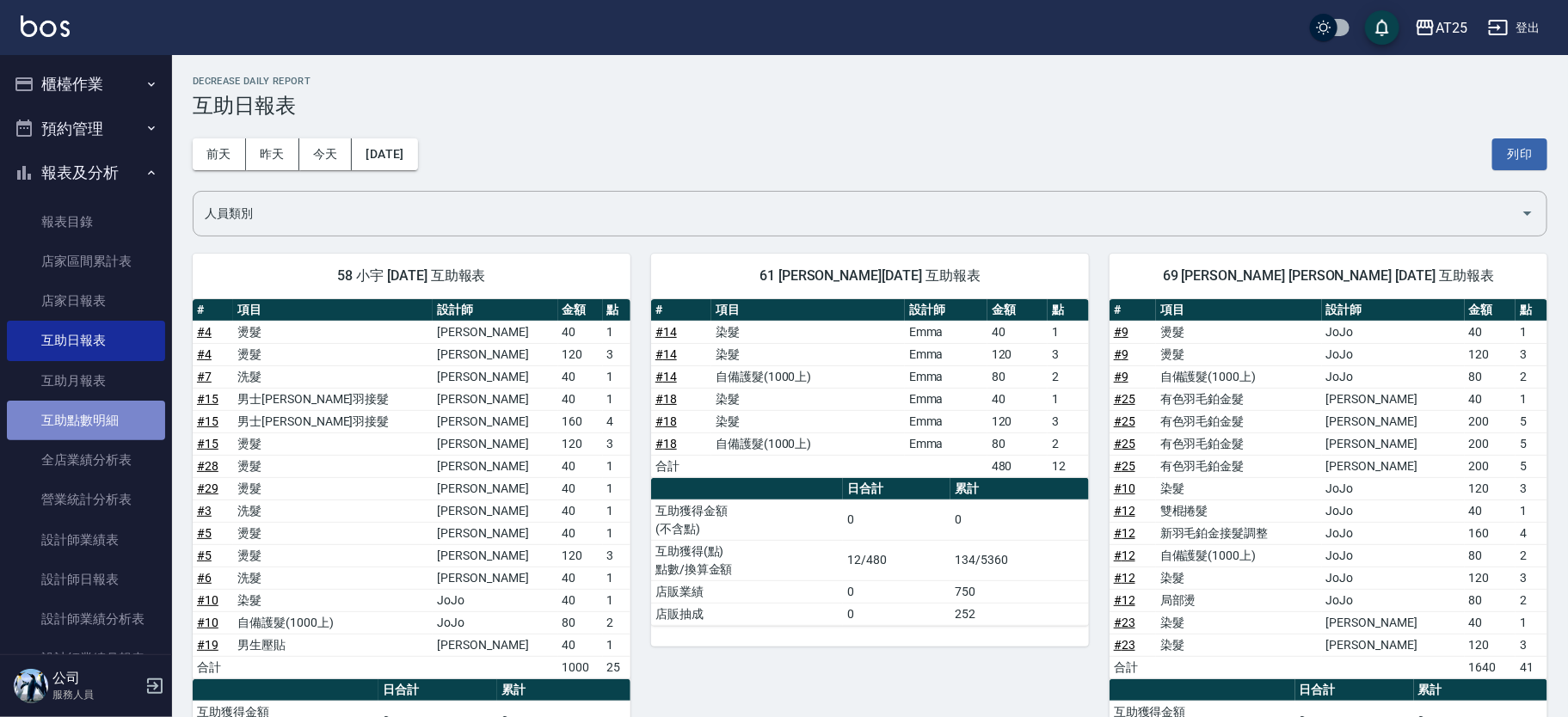
click at [98, 410] on link "互助點數明細" at bounding box center [86, 420] width 159 height 40
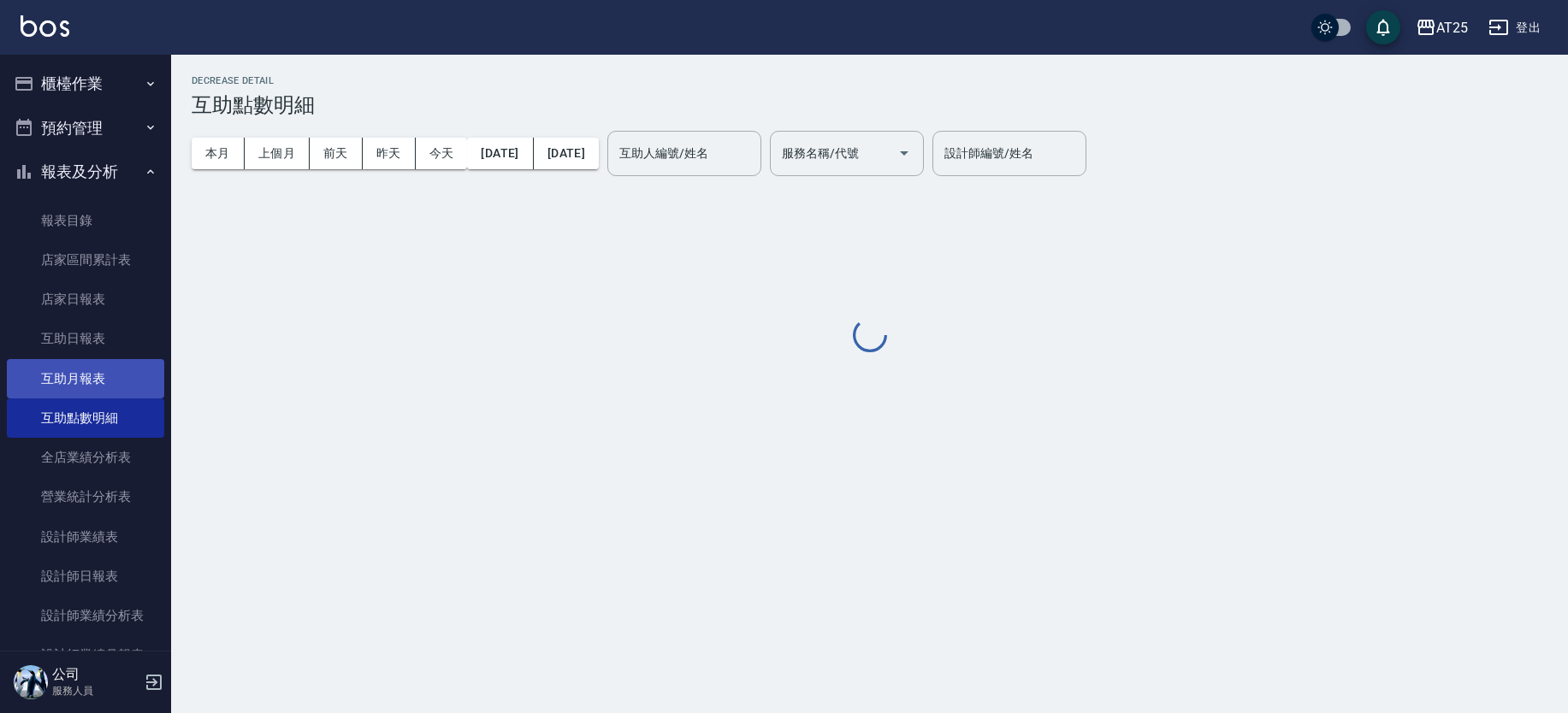
click at [102, 372] on link "互助月報表" at bounding box center [86, 378] width 158 height 39
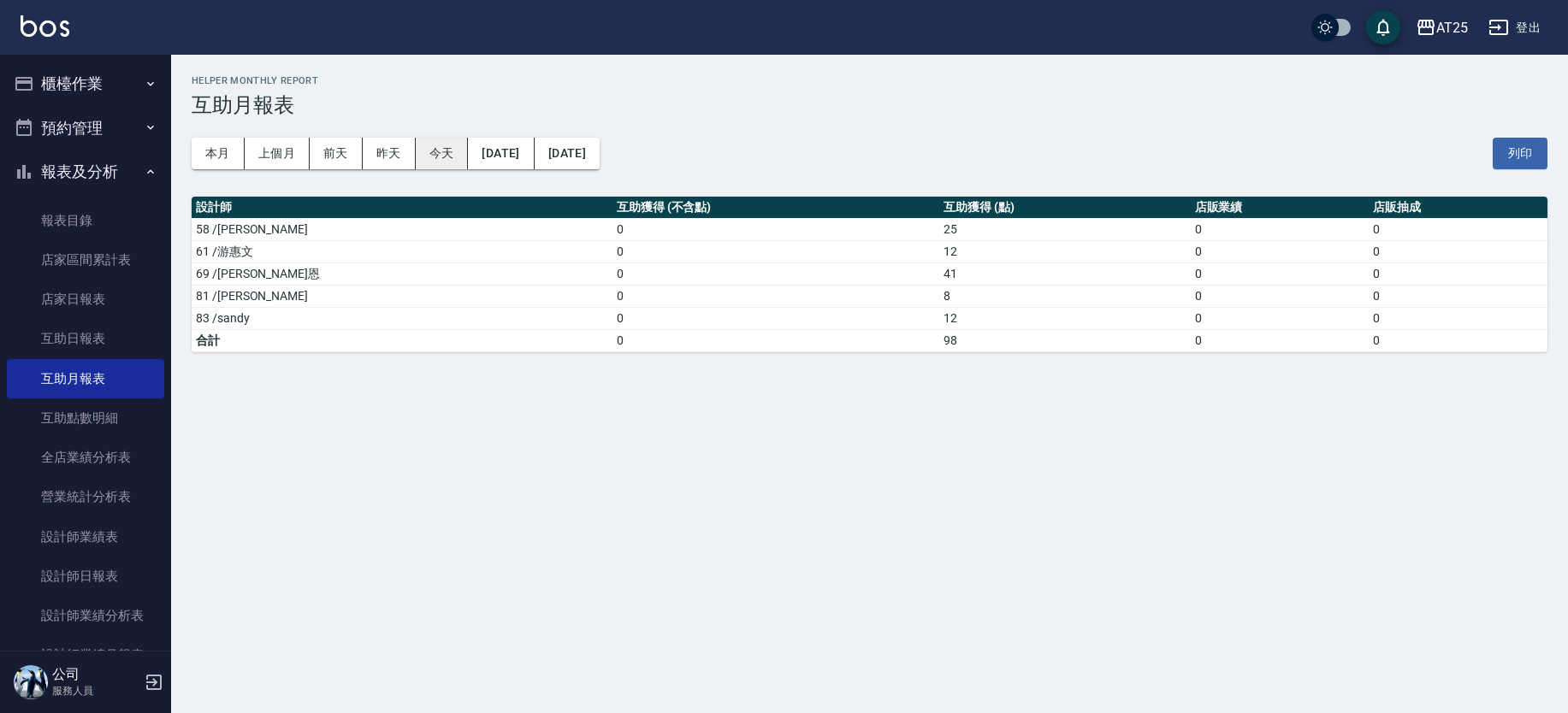
click at [448, 156] on button "今天" at bounding box center [442, 153] width 53 height 32
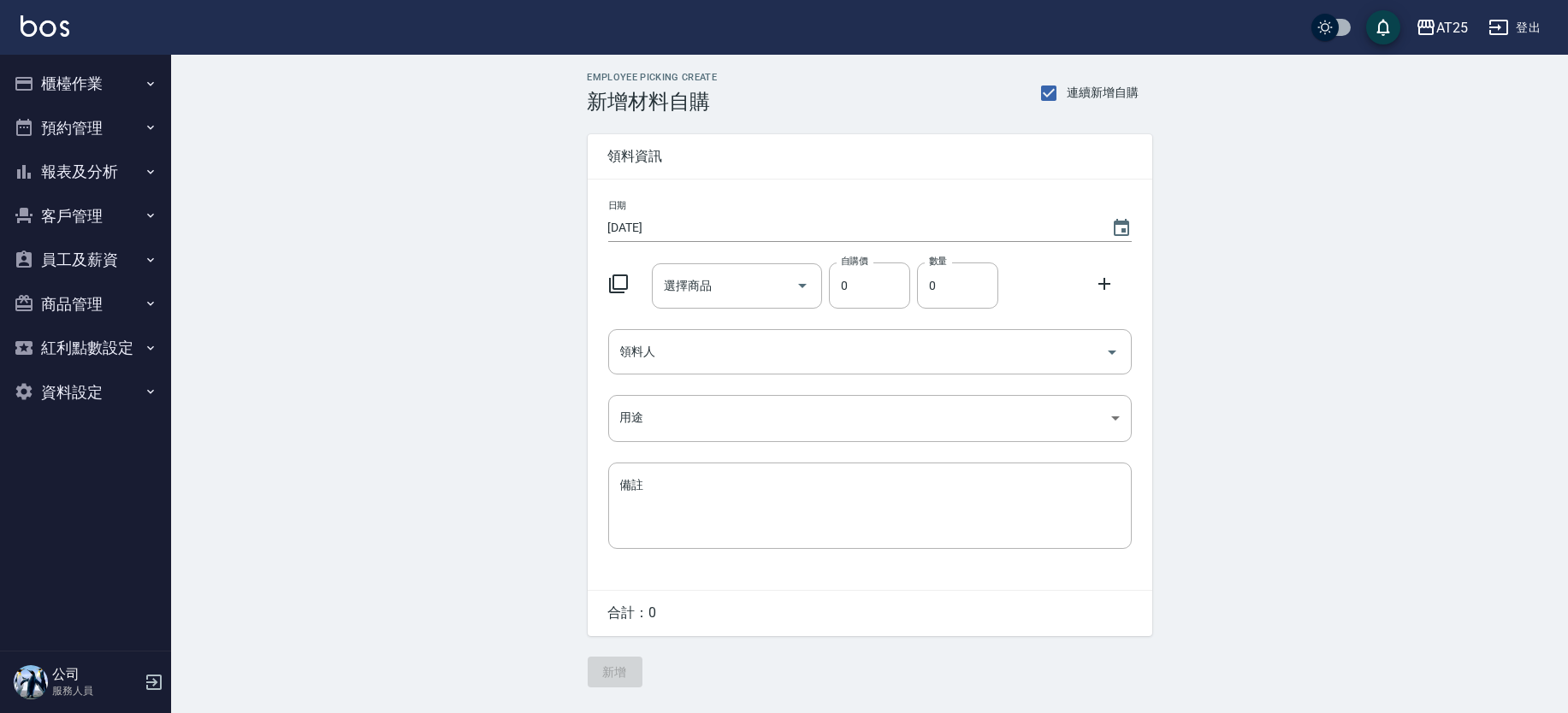
click at [624, 285] on icon at bounding box center [618, 283] width 20 height 20
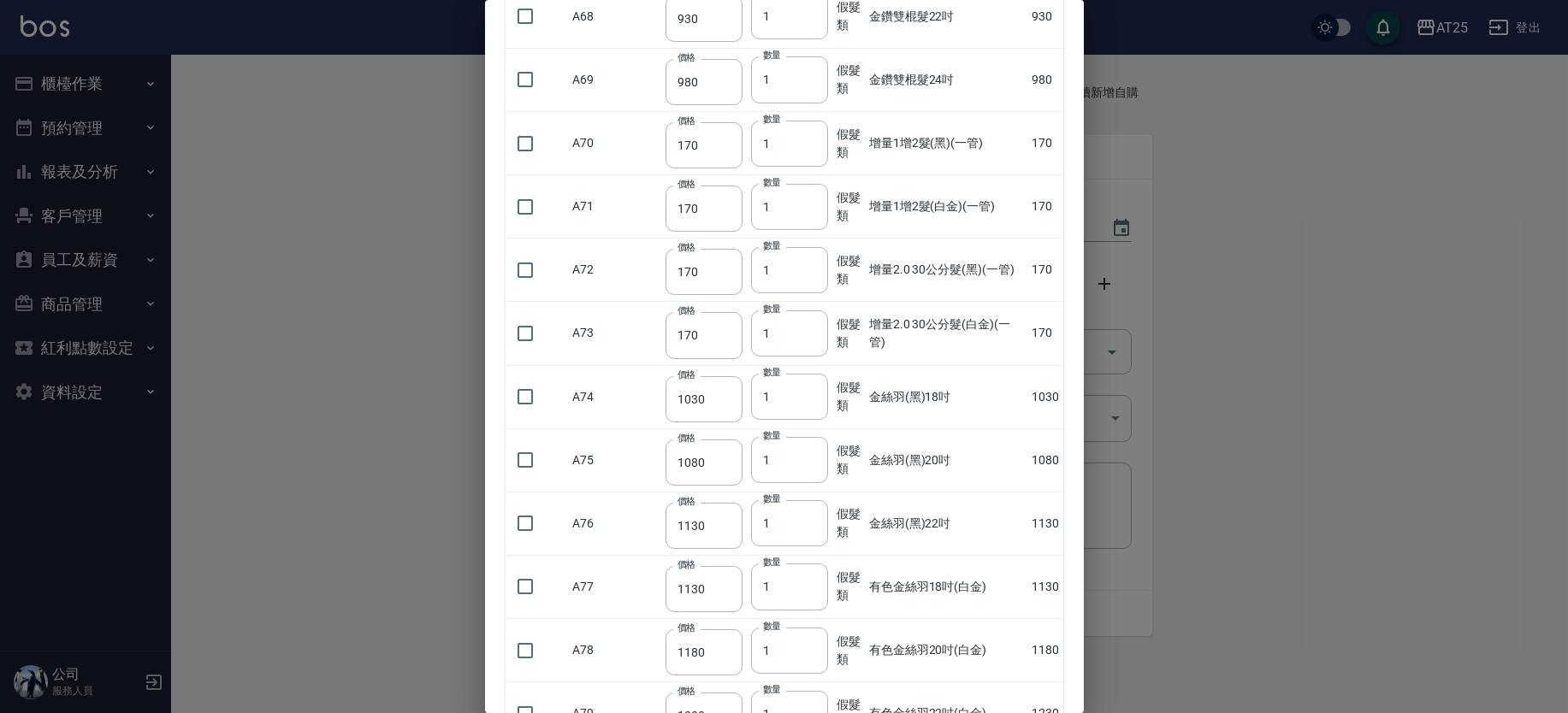
scroll to position [3921, 0]
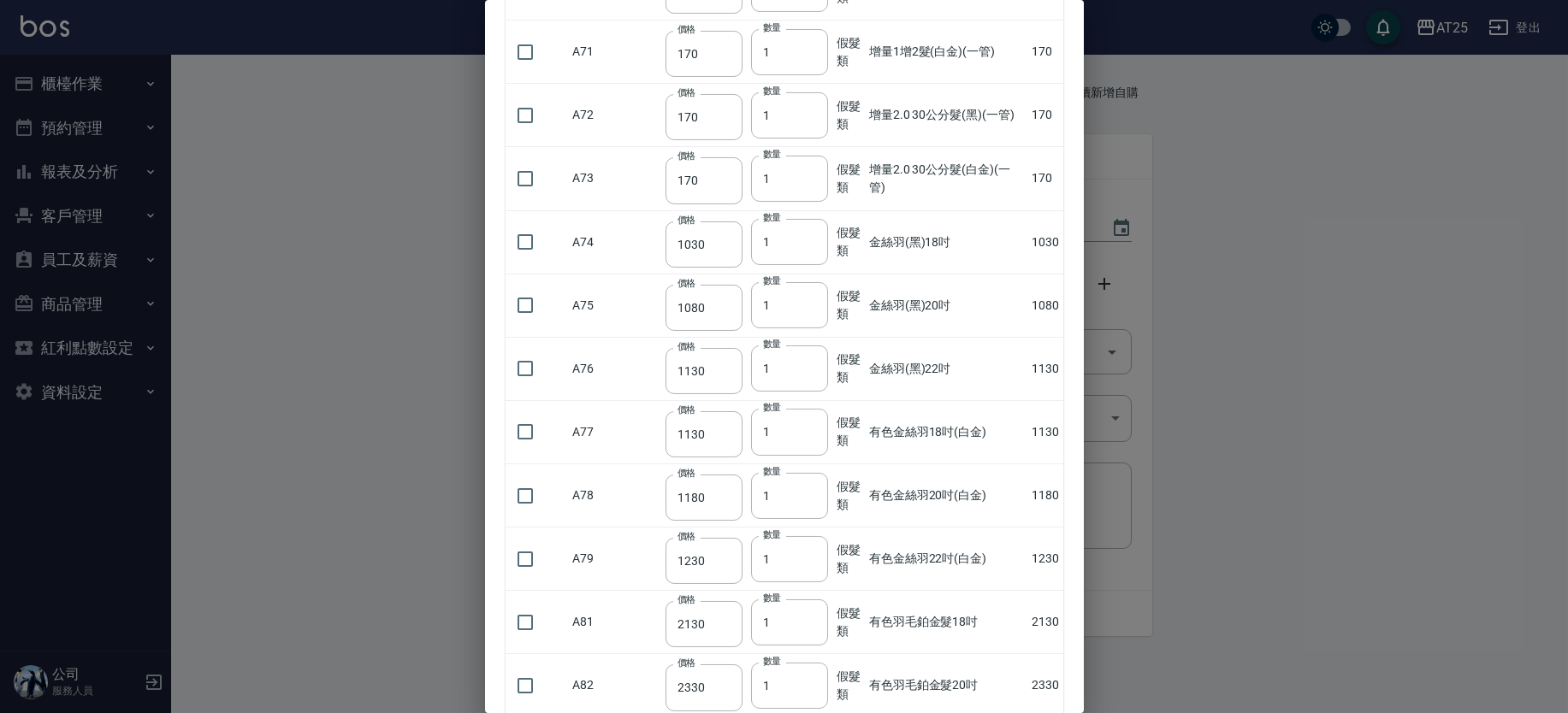
drag, startPoint x: 1083, startPoint y: 100, endPoint x: 1081, endPoint y: 116, distance: 16.1
click at [1081, 116] on div "所有商品 確定 關閉 未分類 JeanCare店販 假髮類 保濕油類 染膏,彩護,雙氧 造型類 洗髮精 物料類 養護類 產品組合 JC年終活動 燙藥水 名麗 …" at bounding box center [785, 356] width 599 height 713
click at [520, 497] on input "checkbox" at bounding box center [525, 498] width 36 height 36
checkbox input "true"
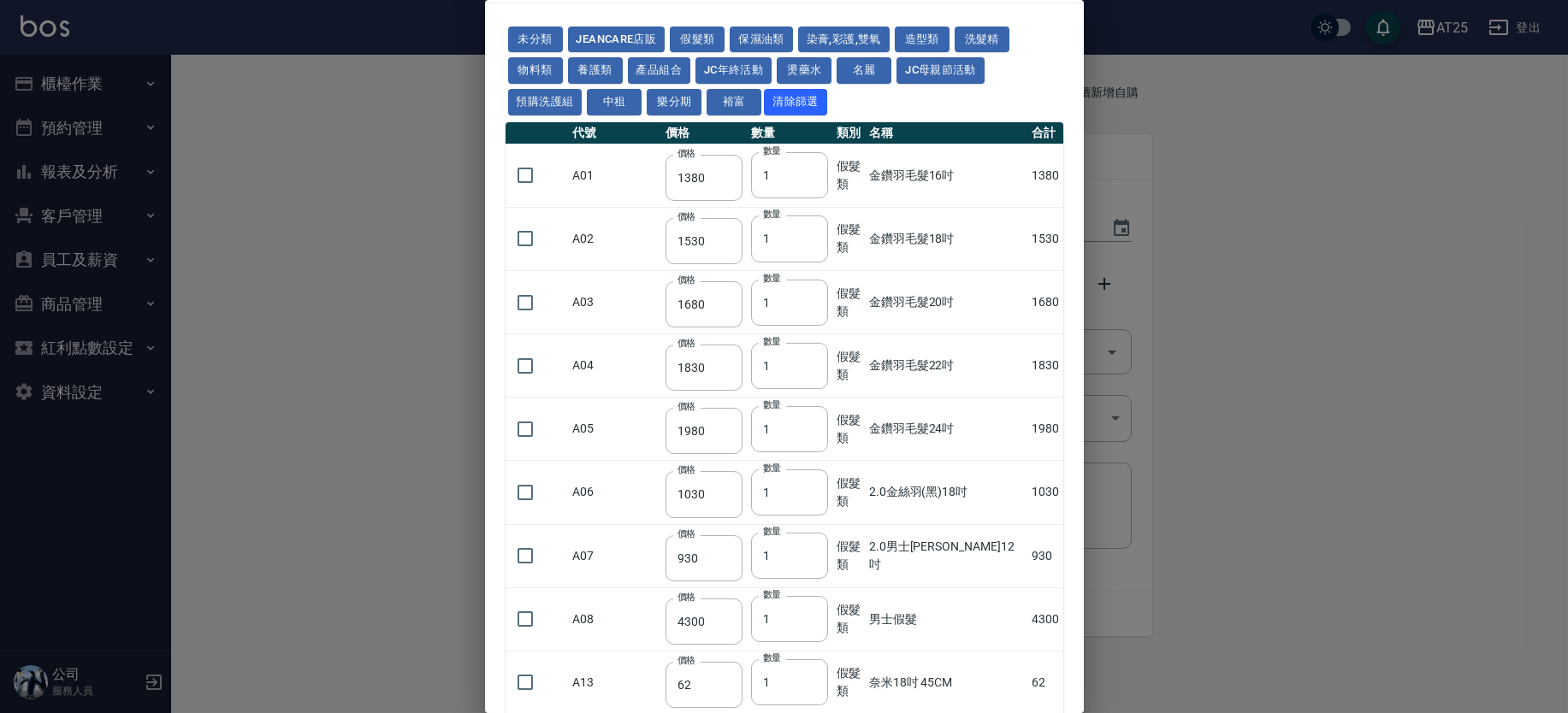
scroll to position [0, 0]
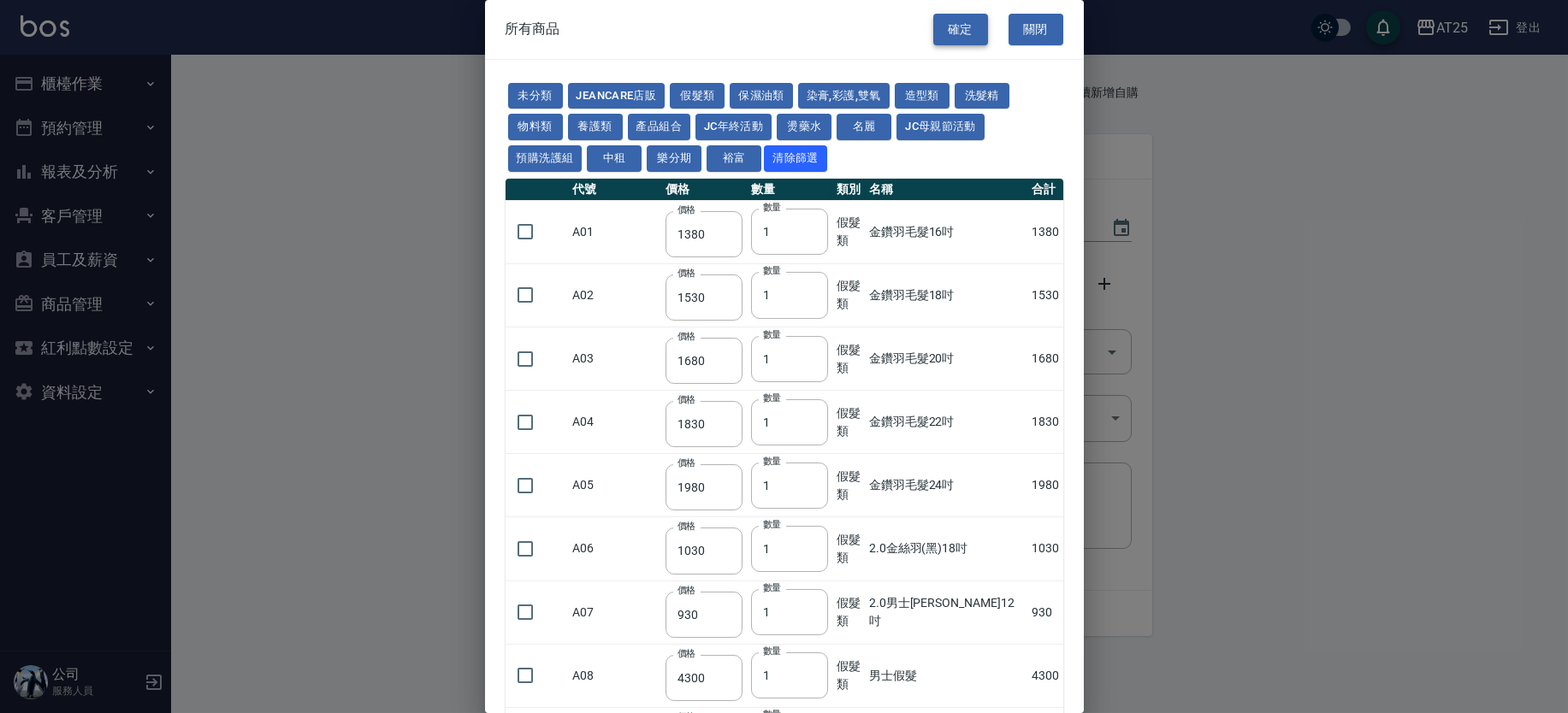
click at [967, 26] on button "確定" at bounding box center [960, 30] width 54 height 32
type input "有色羽毛鉑金髮24吋"
type input "2730"
type input "1"
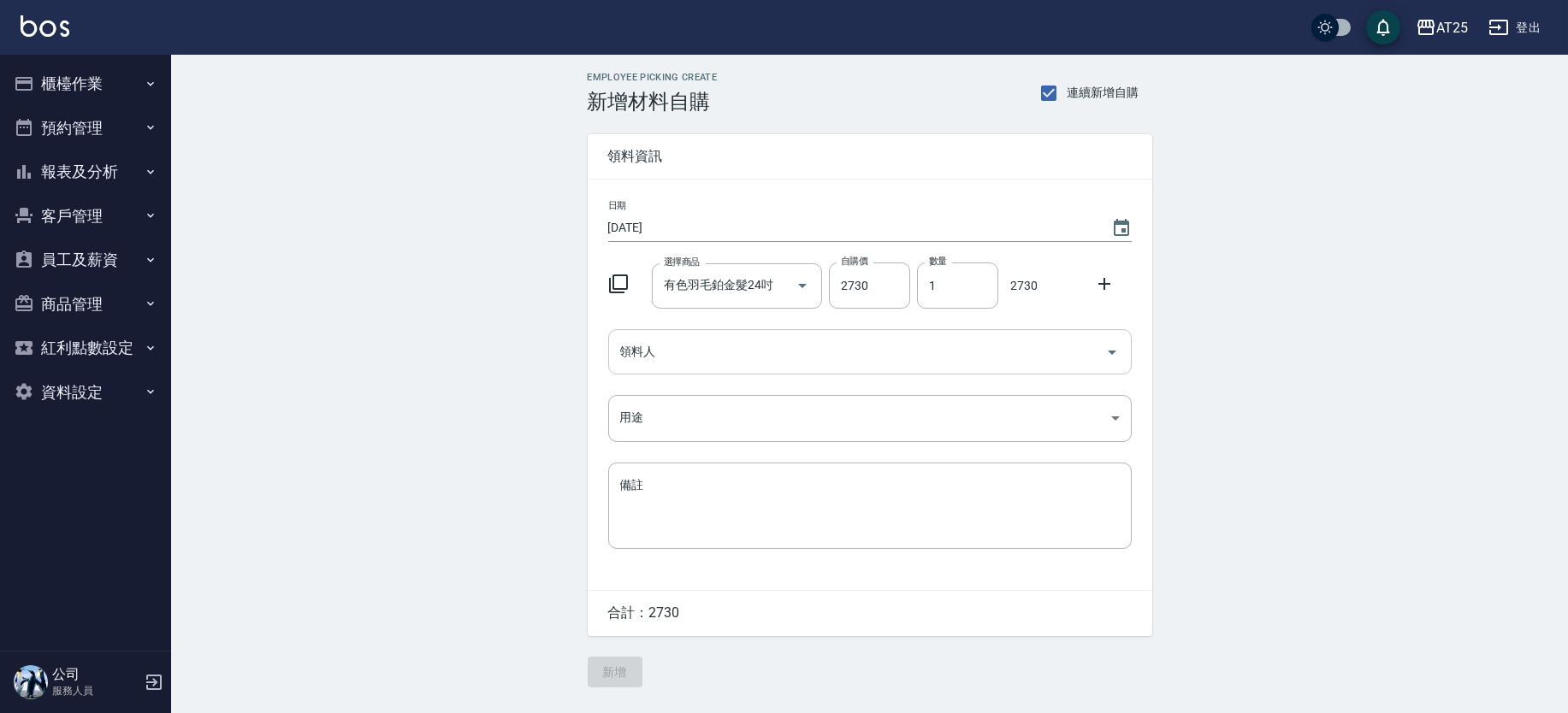
click at [804, 354] on input "領料人" at bounding box center [857, 352] width 483 height 30
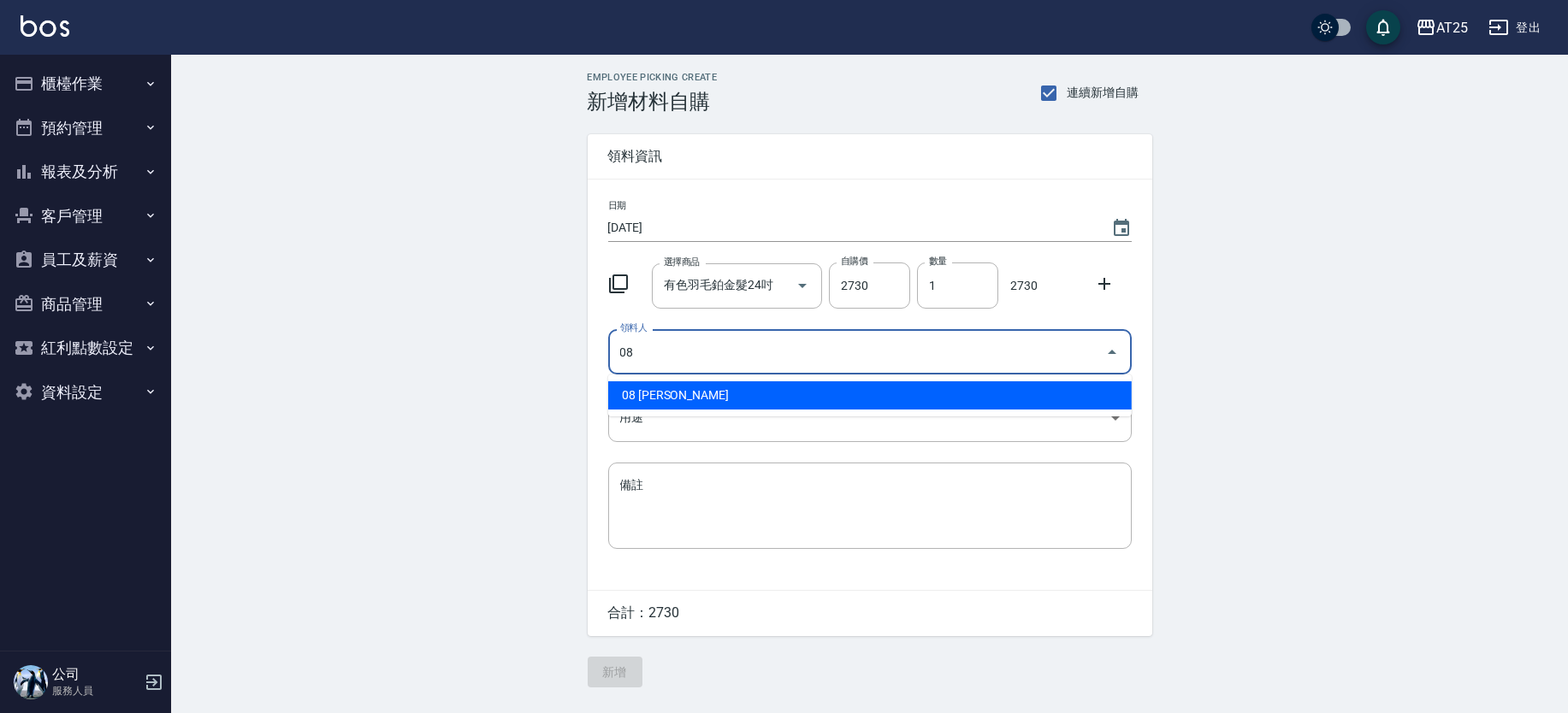
type input "08 Tony"
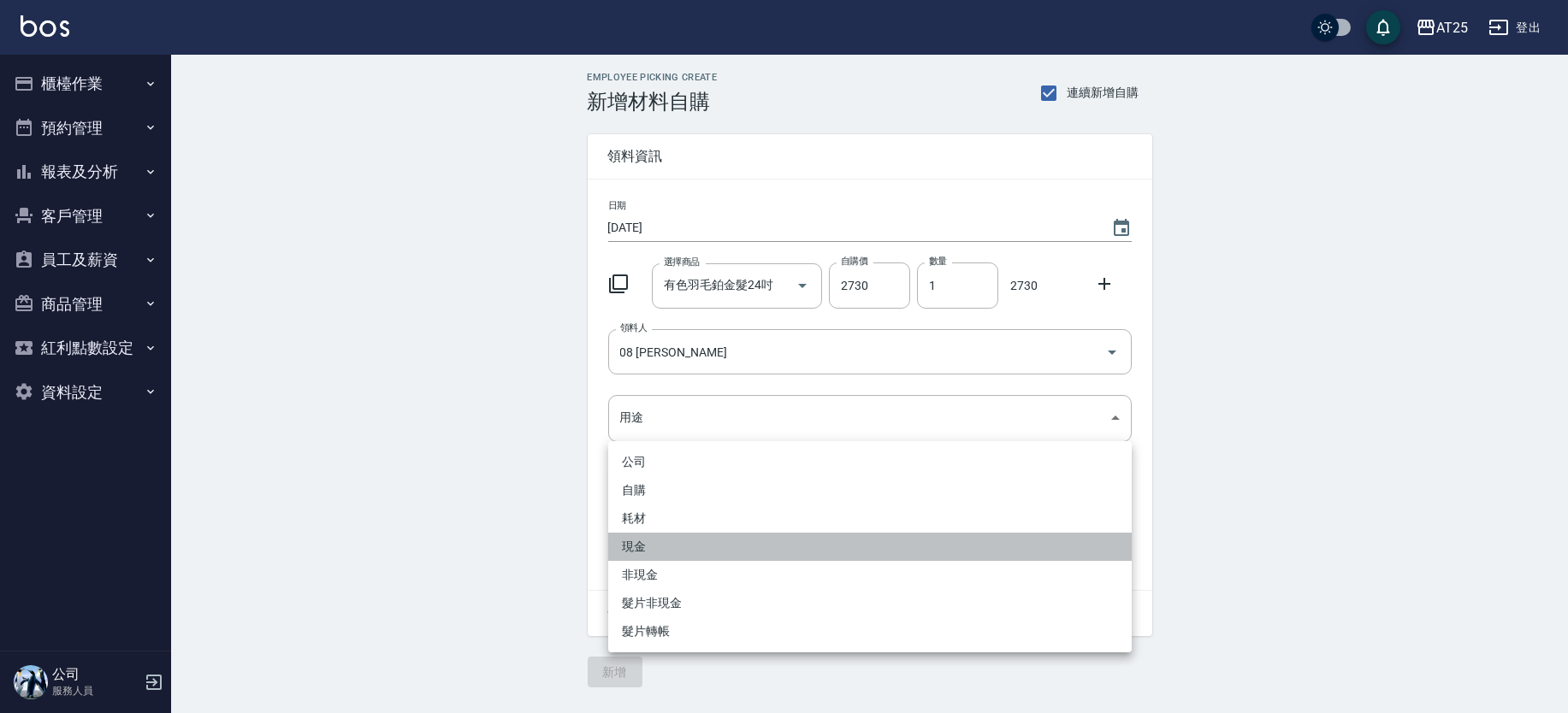
click at [719, 550] on li "現金" at bounding box center [870, 547] width 524 height 28
type input "現金"
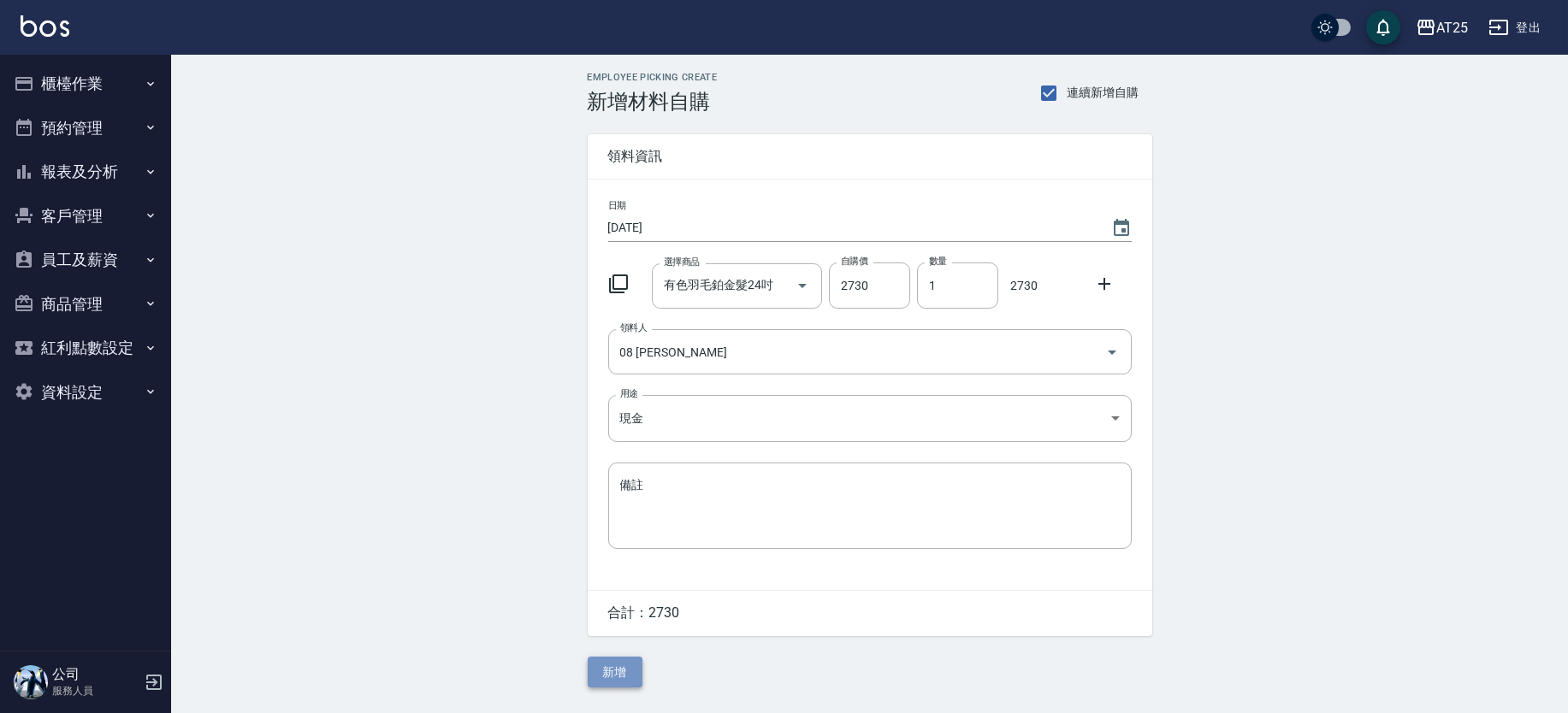
click at [617, 675] on button "新增" at bounding box center [615, 673] width 54 height 32
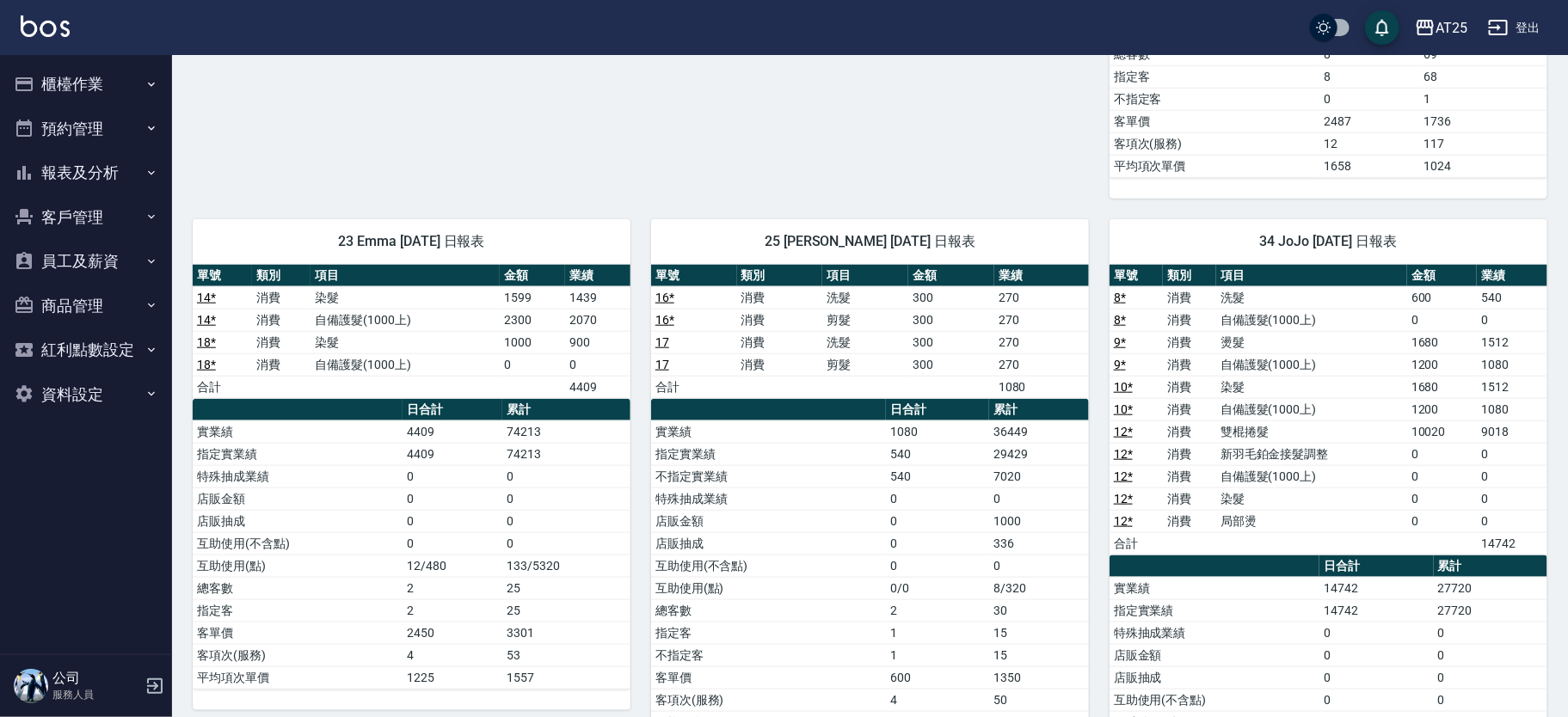
scroll to position [750, 0]
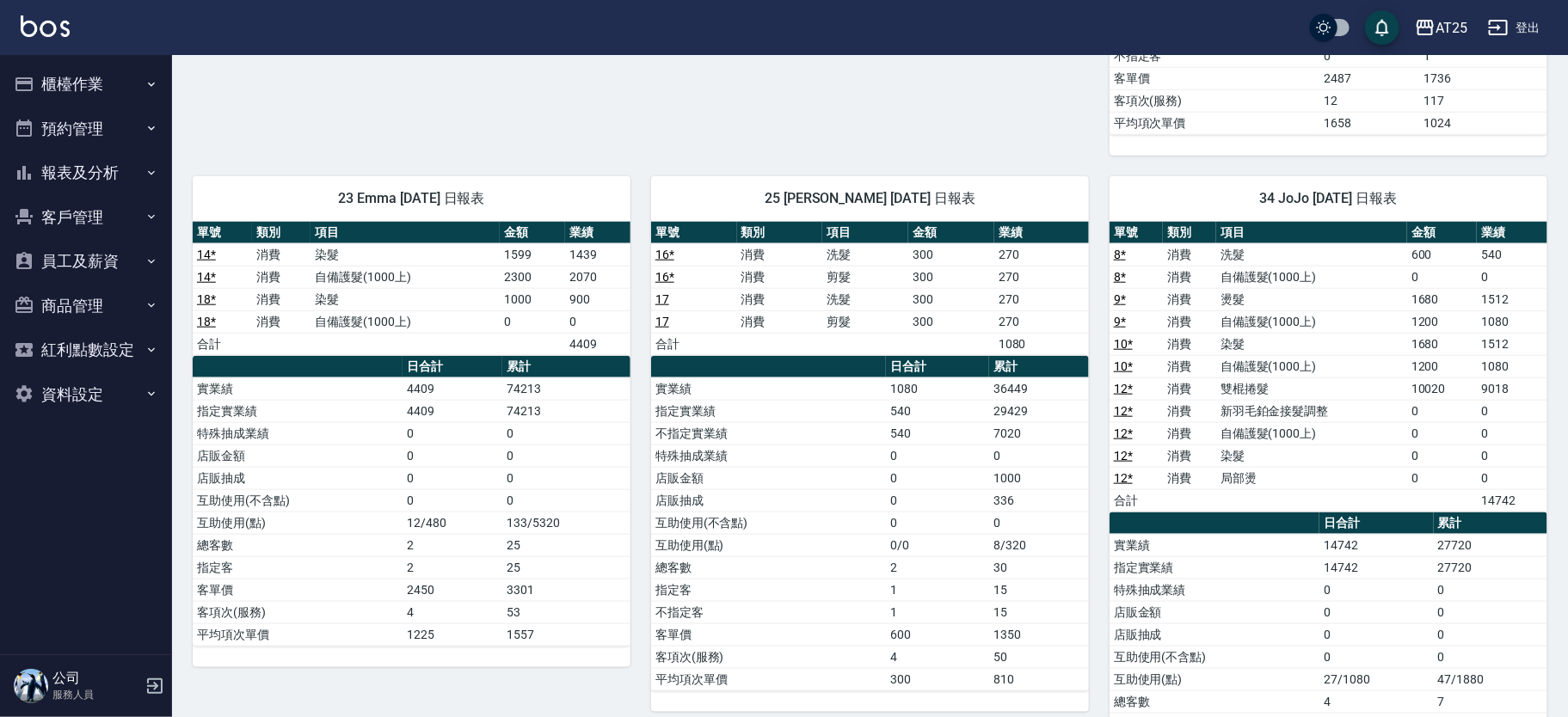
drag, startPoint x: 1464, startPoint y: 366, endPoint x: 1445, endPoint y: 376, distance: 21.5
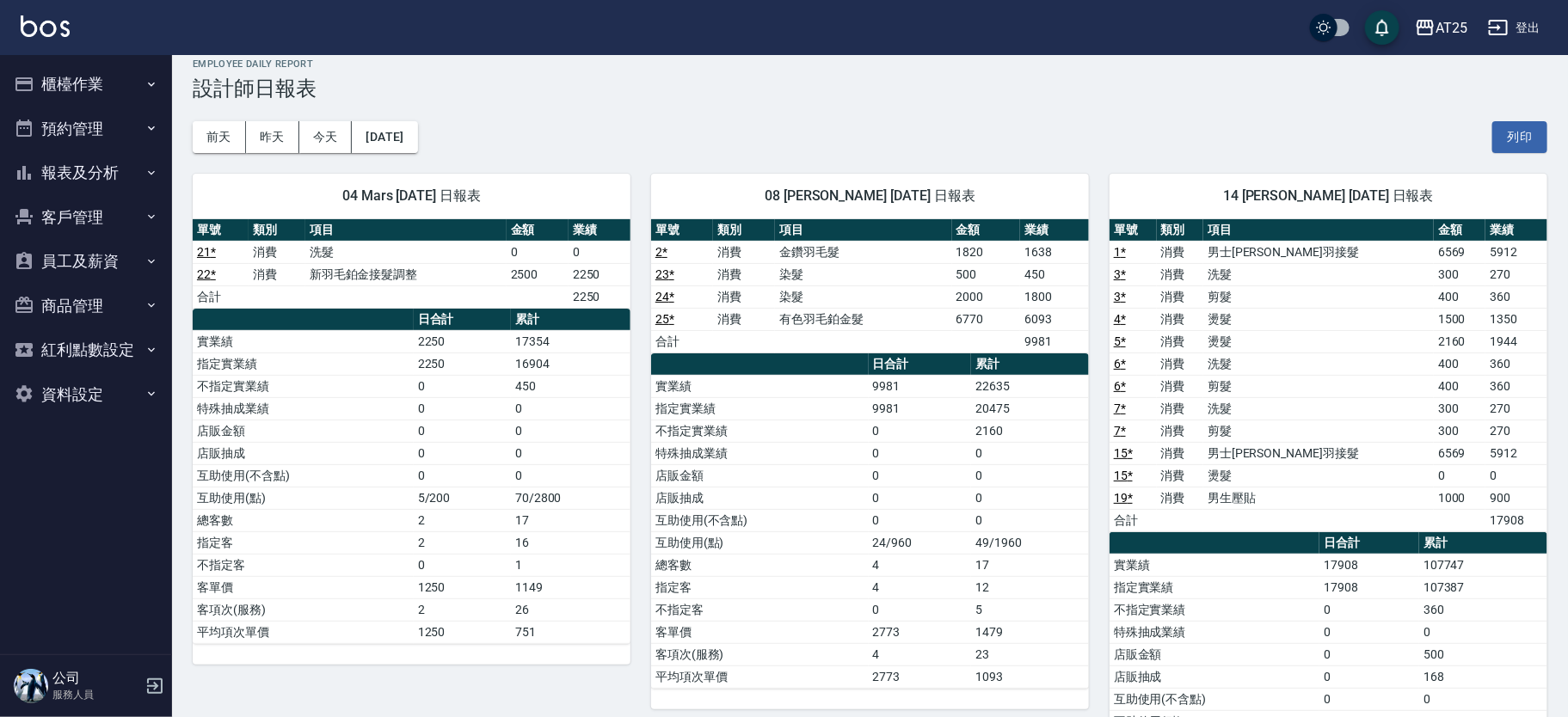
scroll to position [0, 0]
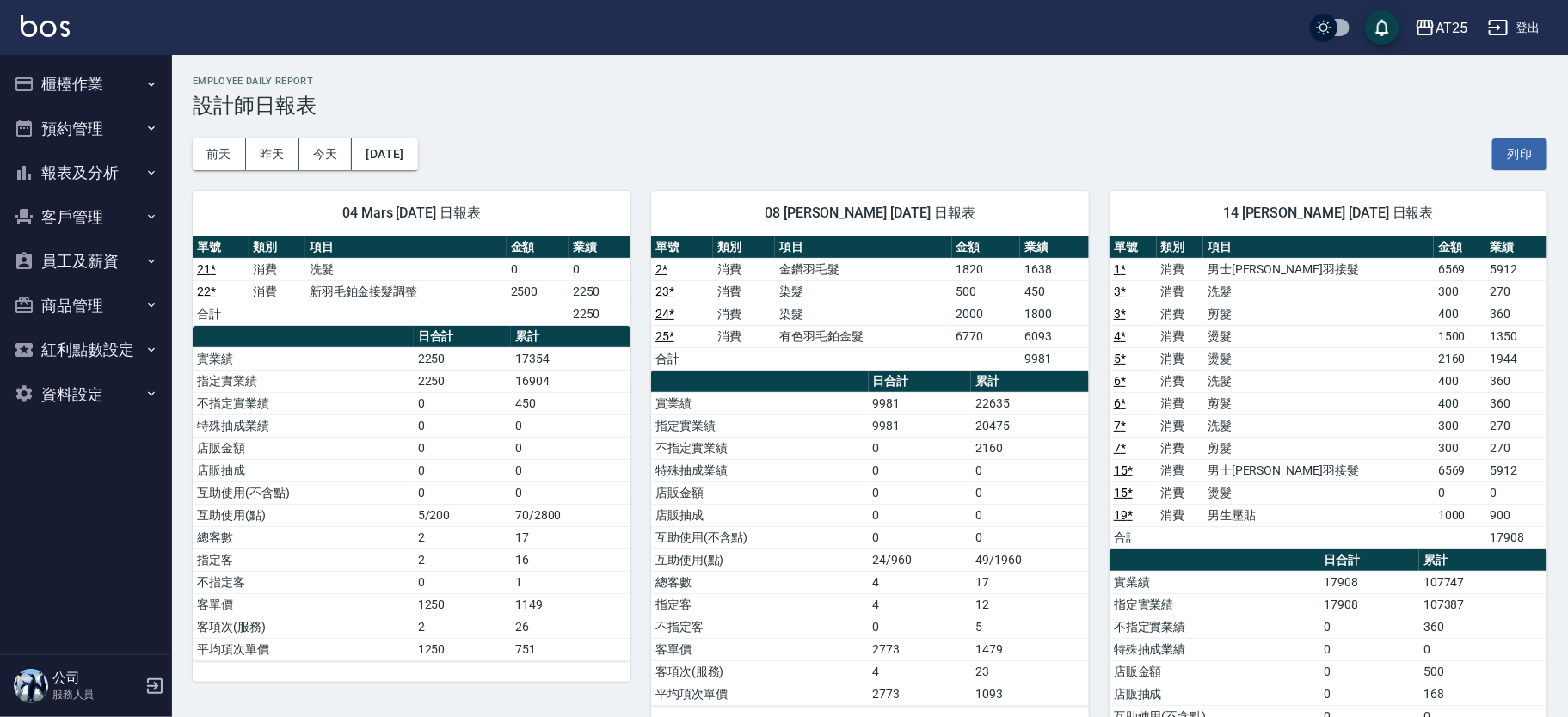
click at [91, 174] on button "報表及分析" at bounding box center [86, 173] width 159 height 45
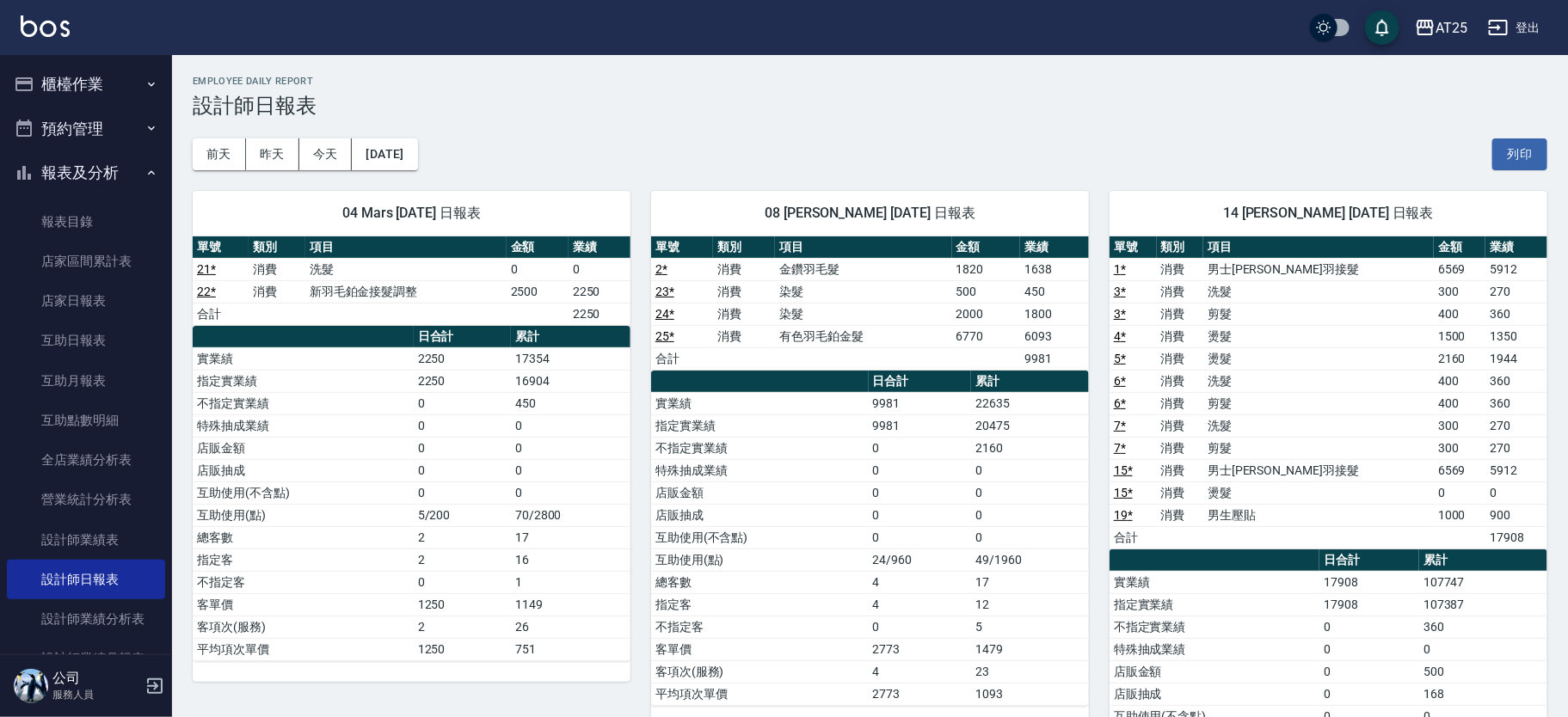
drag, startPoint x: 103, startPoint y: 624, endPoint x: 292, endPoint y: 543, distance: 205.6
click at [103, 624] on link "設計師業績分析表" at bounding box center [86, 619] width 159 height 40
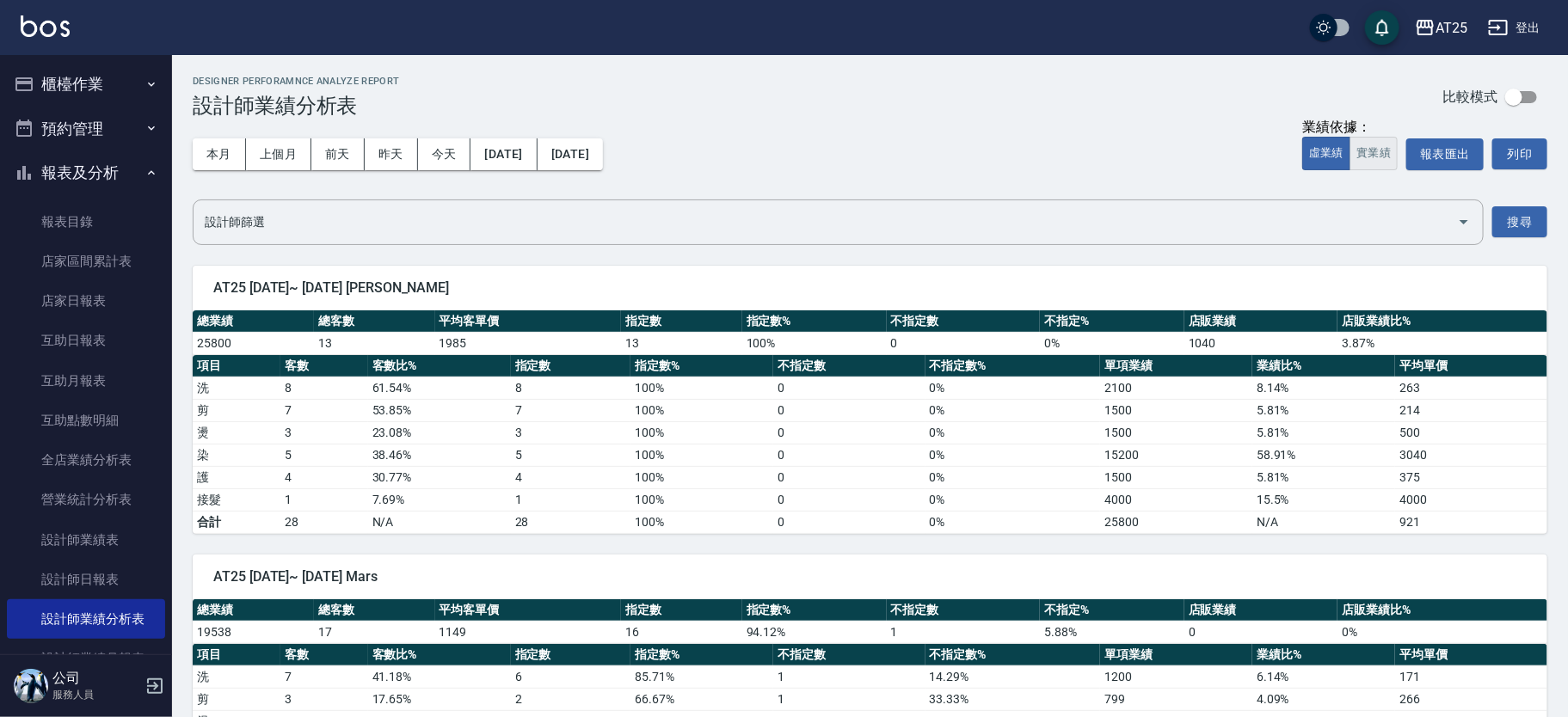
click at [1387, 162] on button "實業績" at bounding box center [1373, 153] width 48 height 33
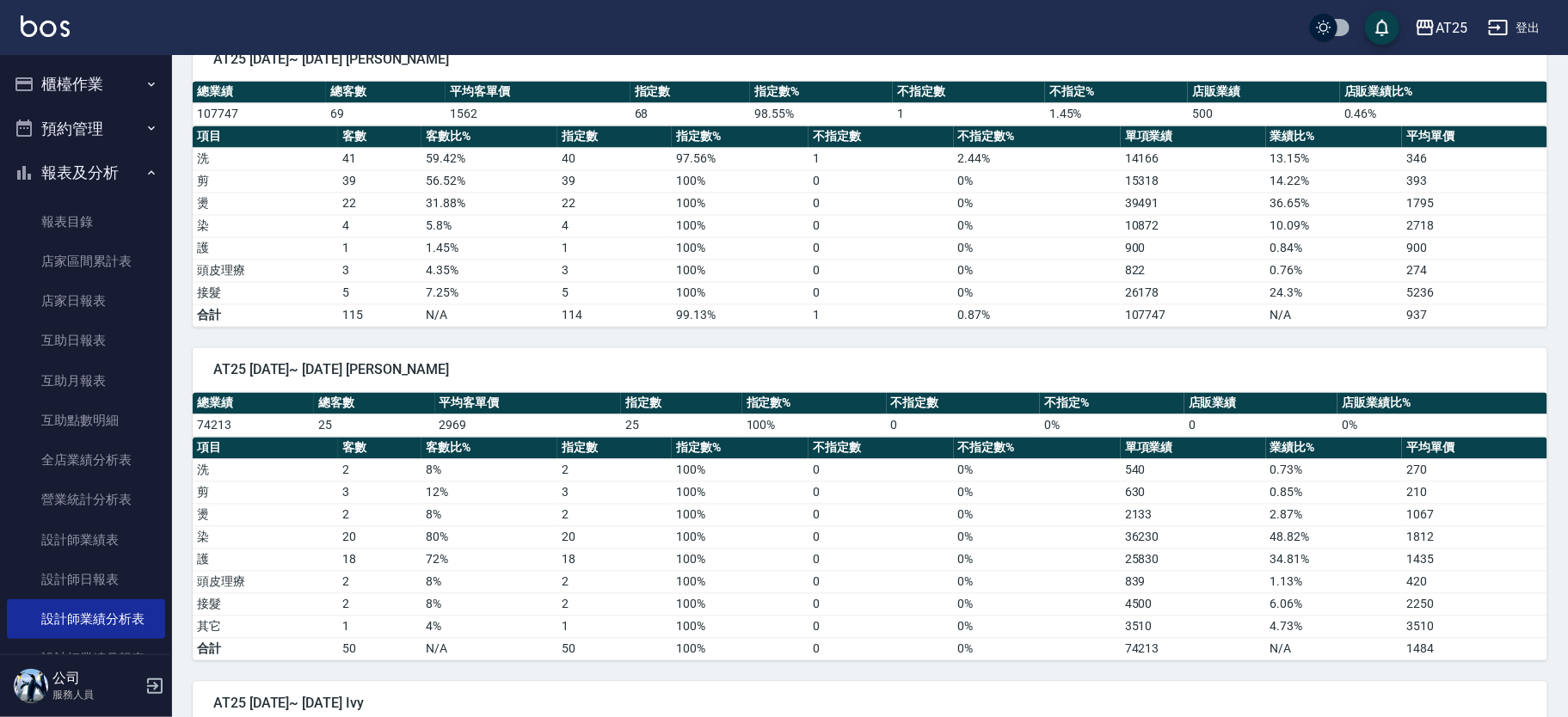
scroll to position [1473, 0]
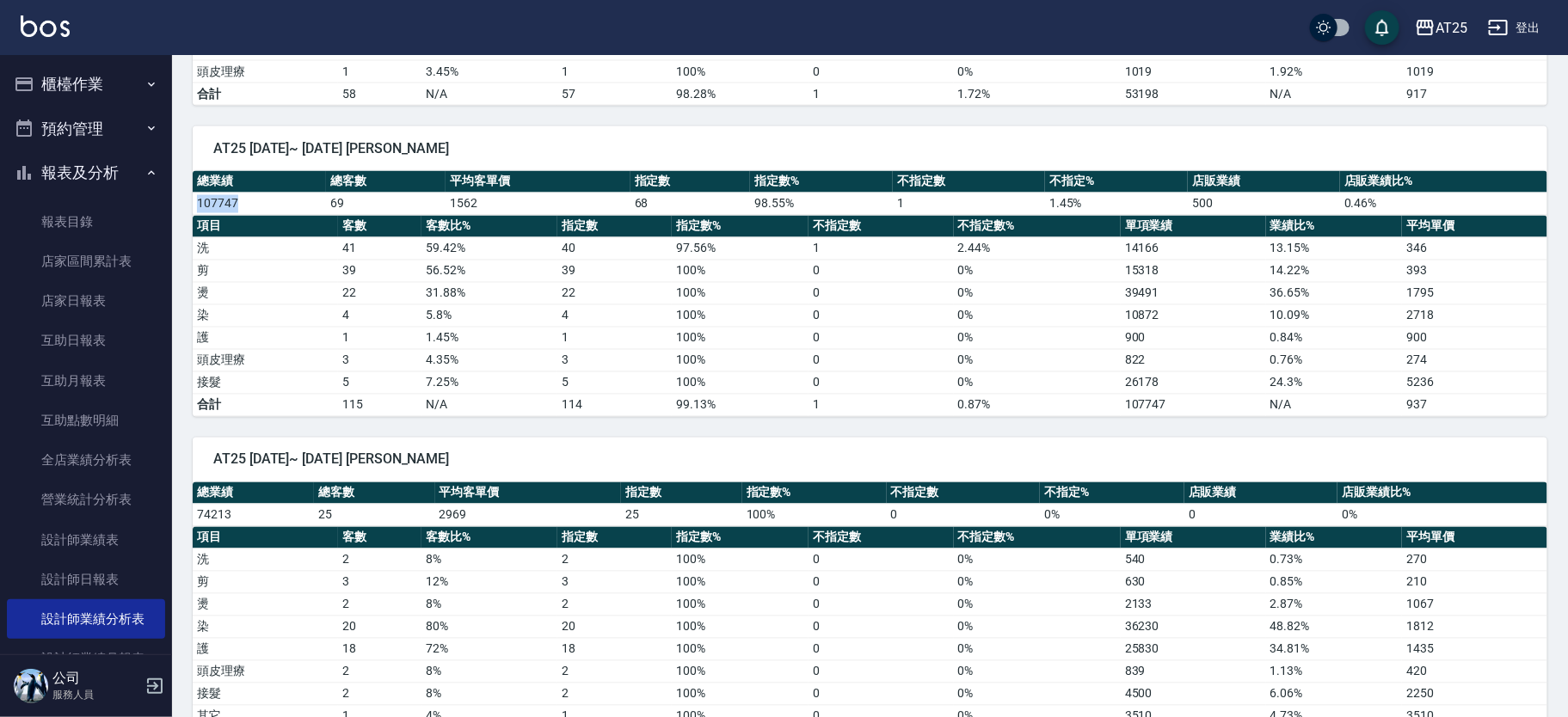
drag, startPoint x: 194, startPoint y: 198, endPoint x: 248, endPoint y: 199, distance: 54.0
click at [248, 199] on td "107747" at bounding box center [259, 203] width 133 height 22
click at [242, 202] on td "107747" at bounding box center [259, 203] width 133 height 22
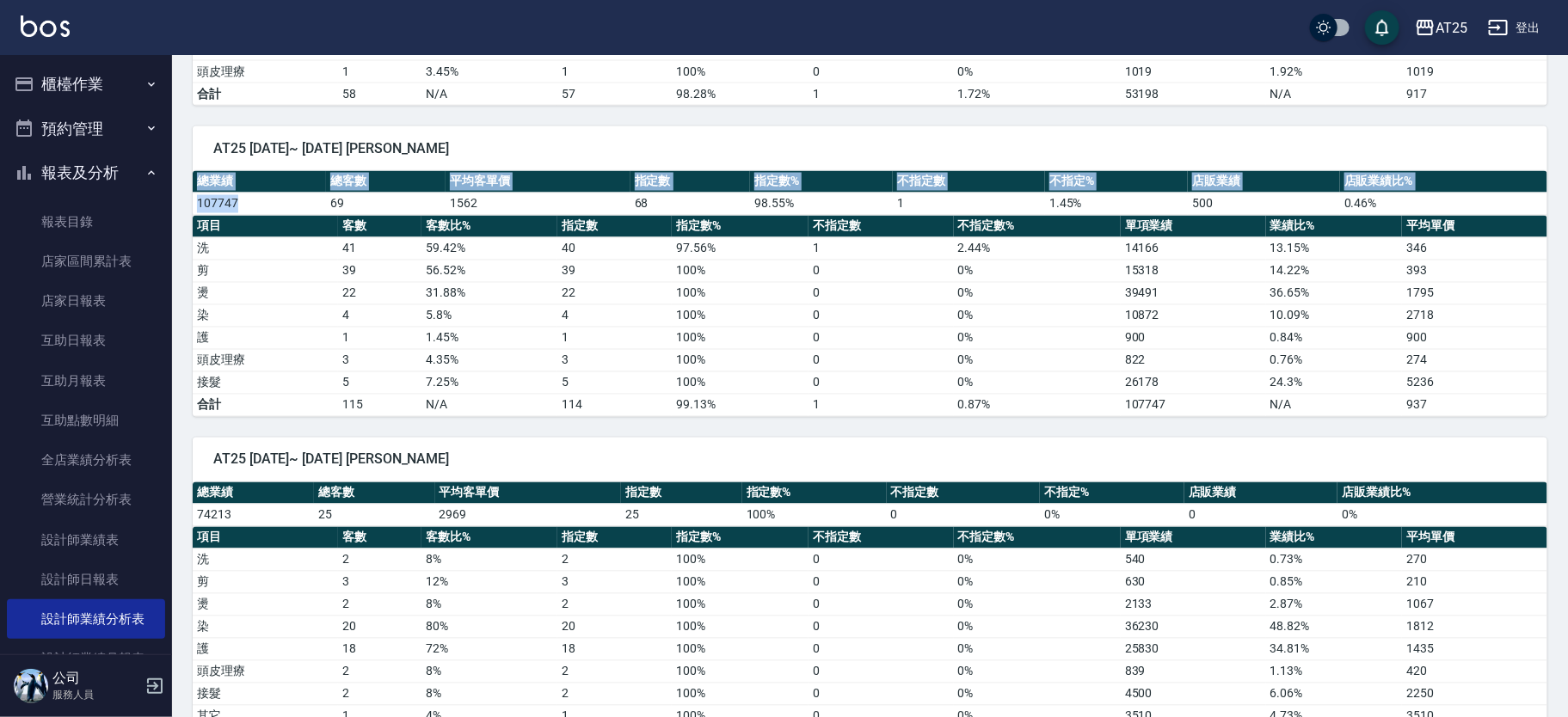
drag, startPoint x: 244, startPoint y: 196, endPoint x: 187, endPoint y: 195, distance: 57.0
click at [187, 195] on div "AT25 2025/09/01~ 2025/09/10 Ken 總業績 總客數 平均客單價 指定數 指定數% 不指定數 不指定% 店販業績 店販業績比% 10…" at bounding box center [859, 262] width 1375 height 312
click at [239, 198] on td "107747" at bounding box center [259, 203] width 133 height 22
click at [259, 202] on td "107747" at bounding box center [259, 203] width 133 height 22
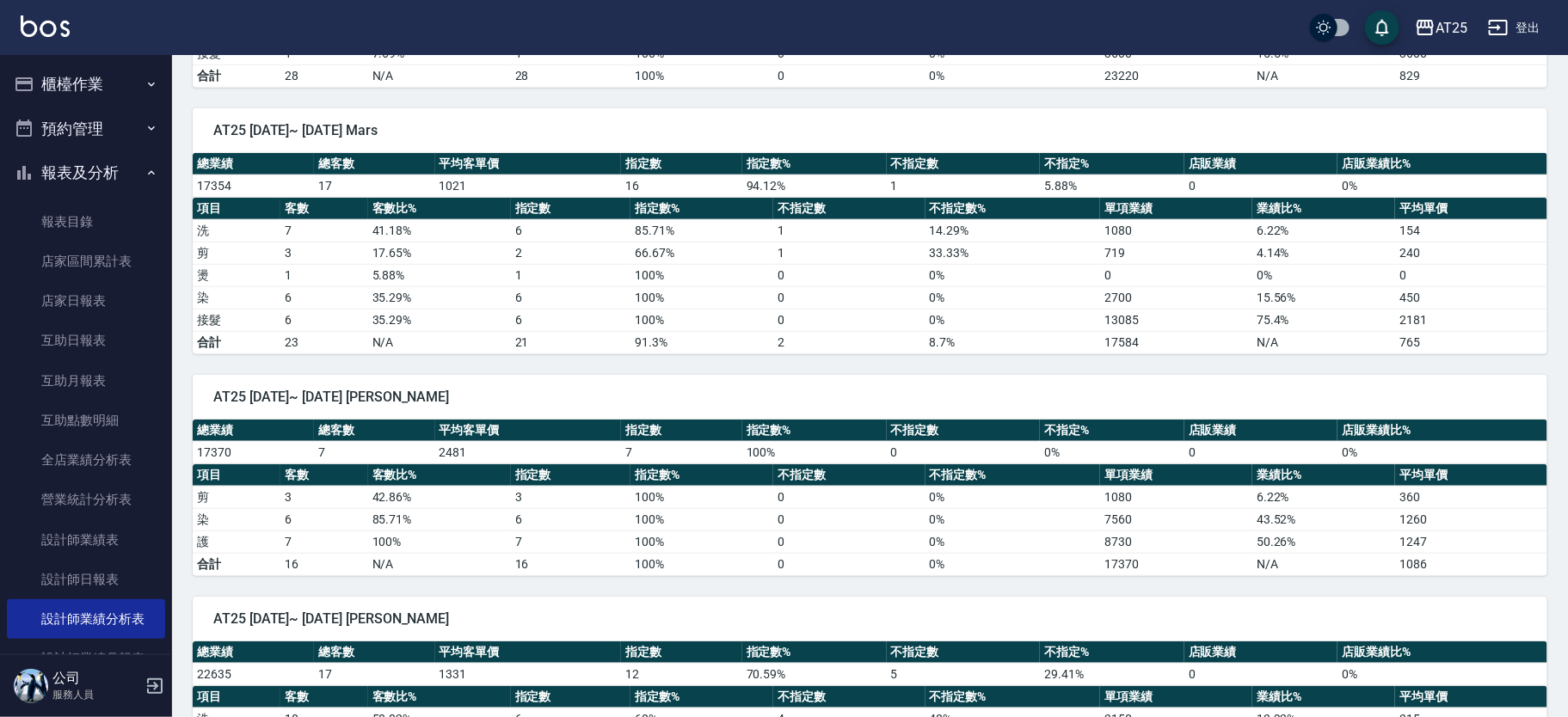
scroll to position [0, 0]
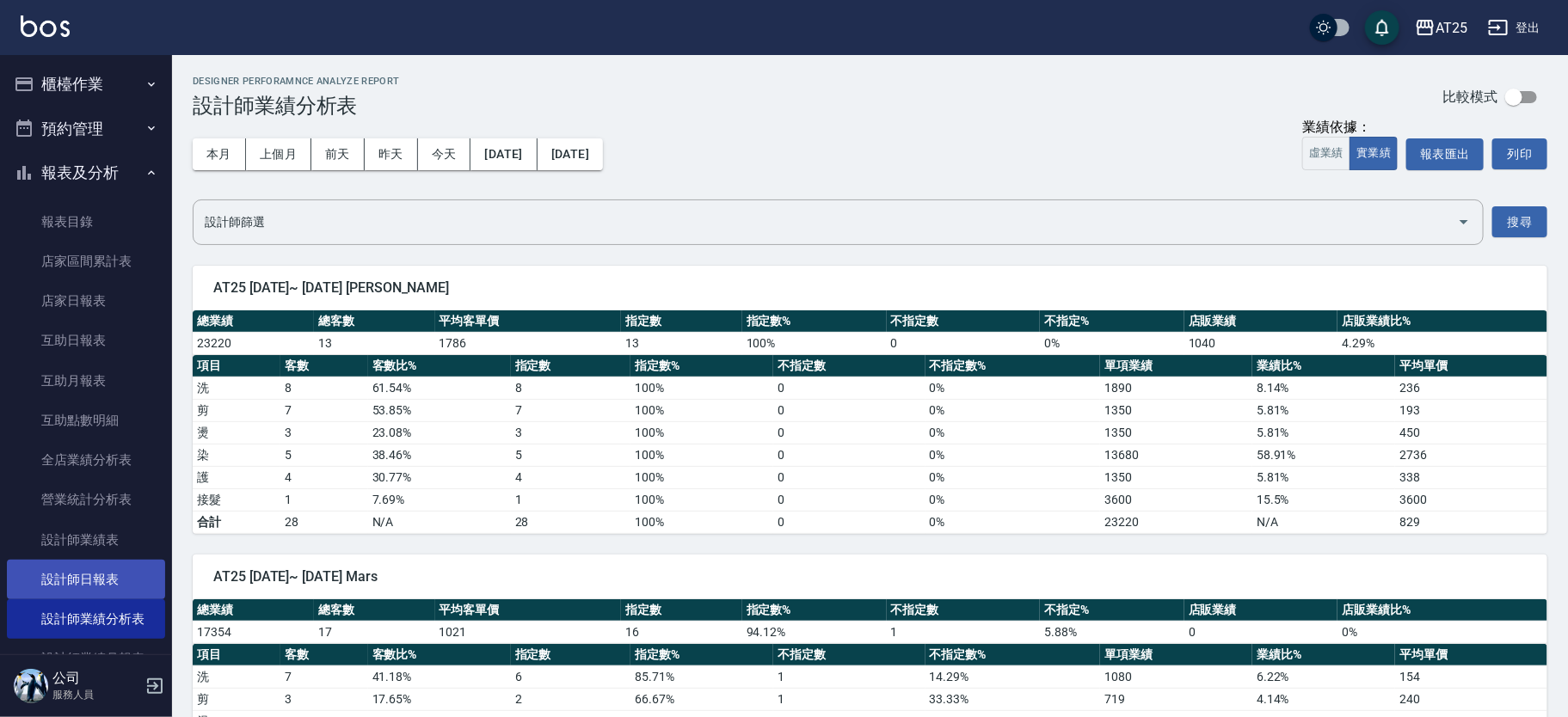
drag, startPoint x: 110, startPoint y: 574, endPoint x: 120, endPoint y: 573, distance: 10.0
click at [110, 574] on link "設計師日報表" at bounding box center [86, 580] width 159 height 40
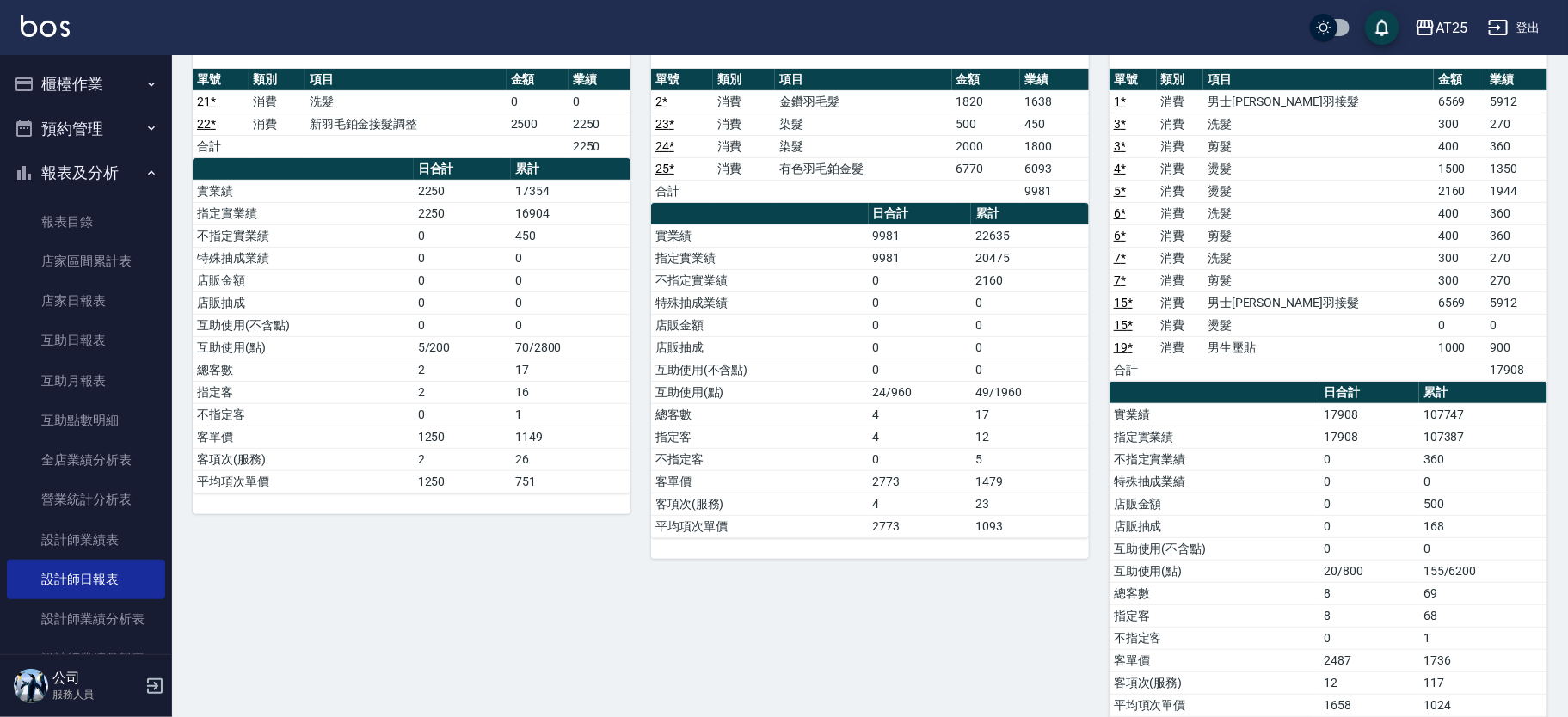
scroll to position [123, 0]
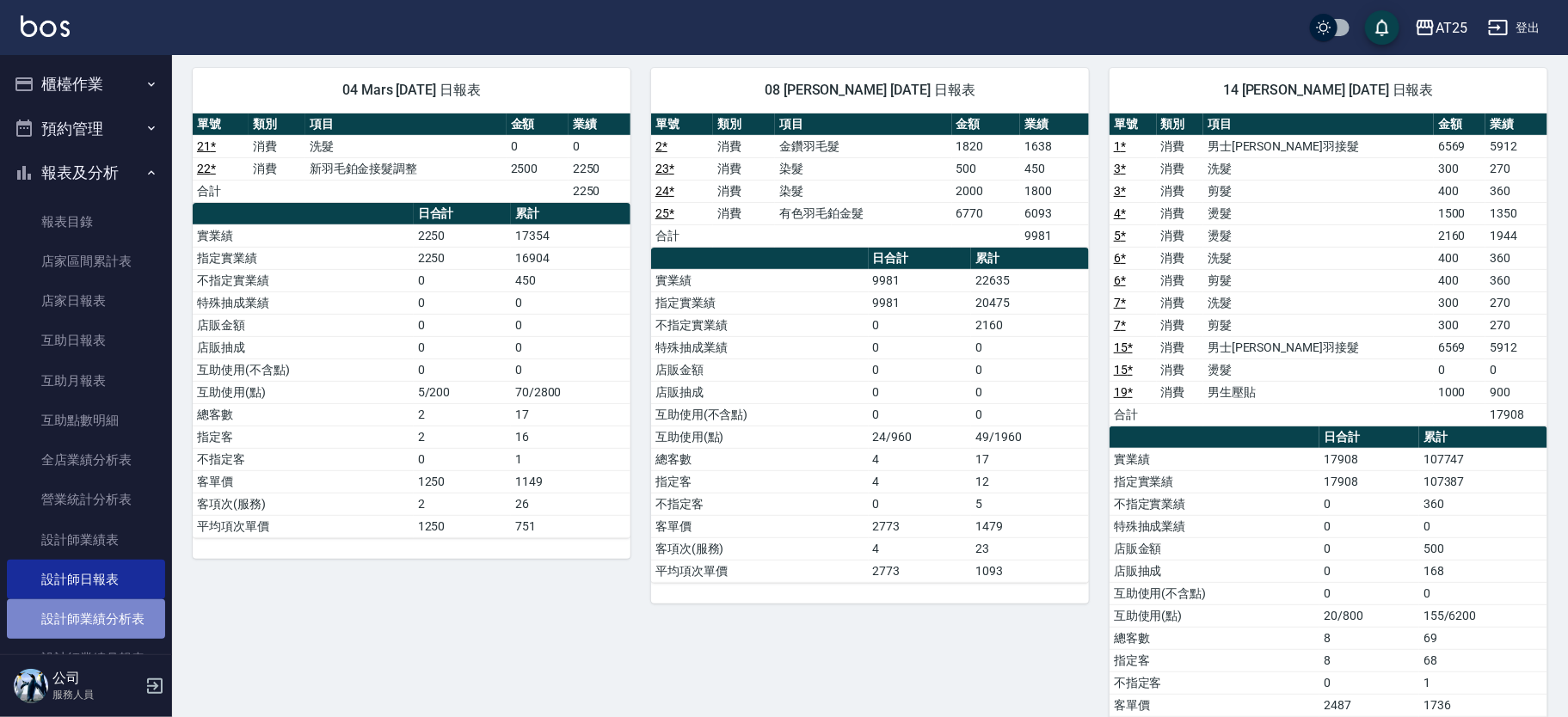
click at [129, 622] on link "設計師業績分析表" at bounding box center [86, 619] width 159 height 40
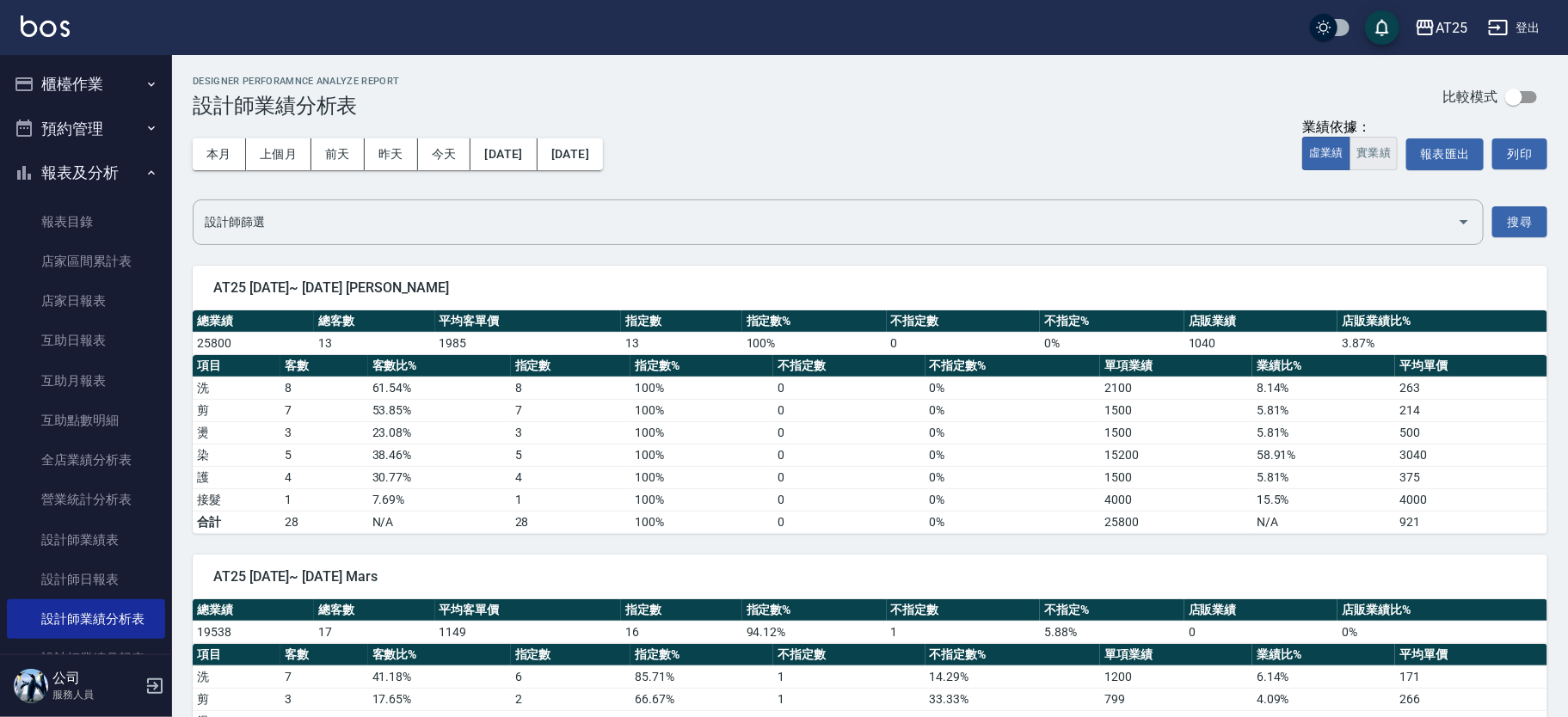
click at [1381, 144] on button "實業績" at bounding box center [1373, 153] width 48 height 33
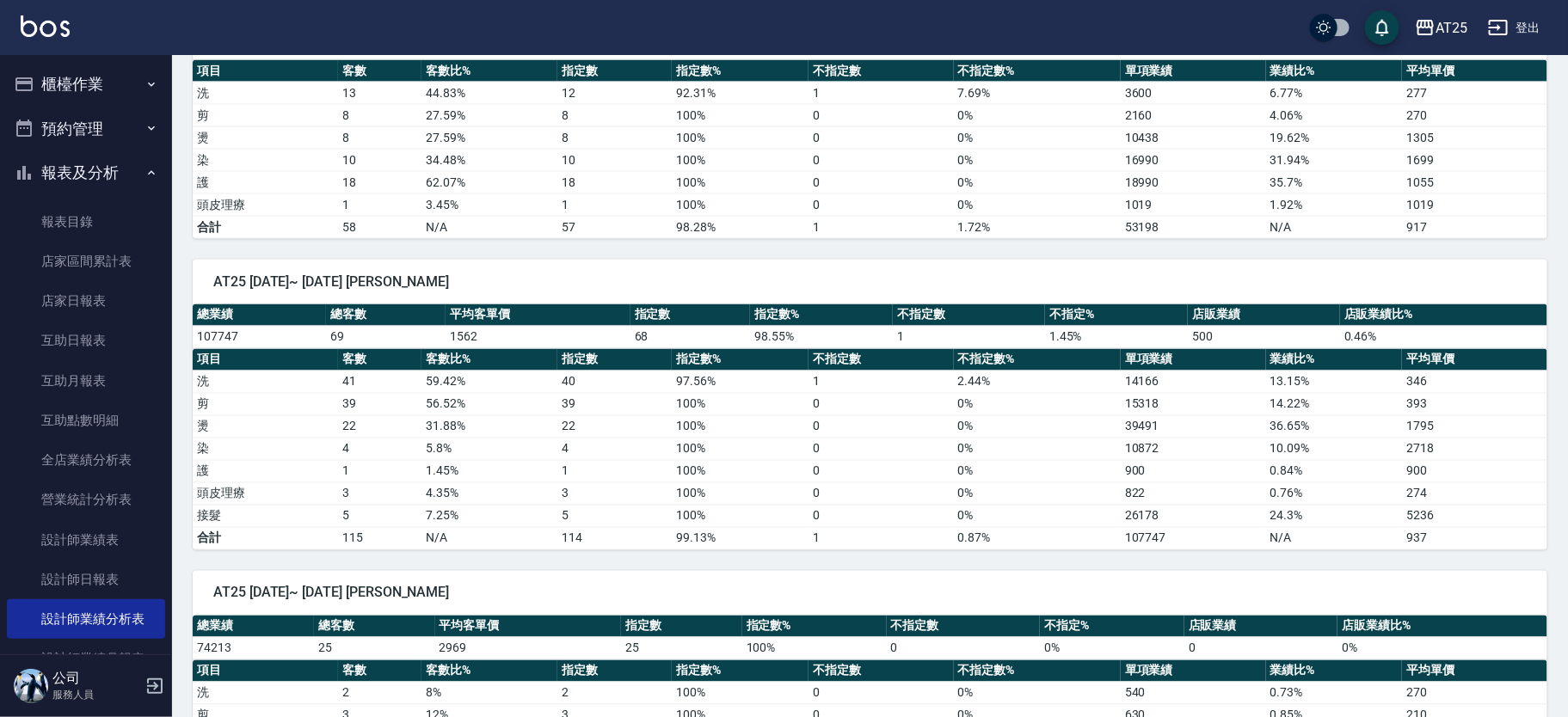
scroll to position [1349, 0]
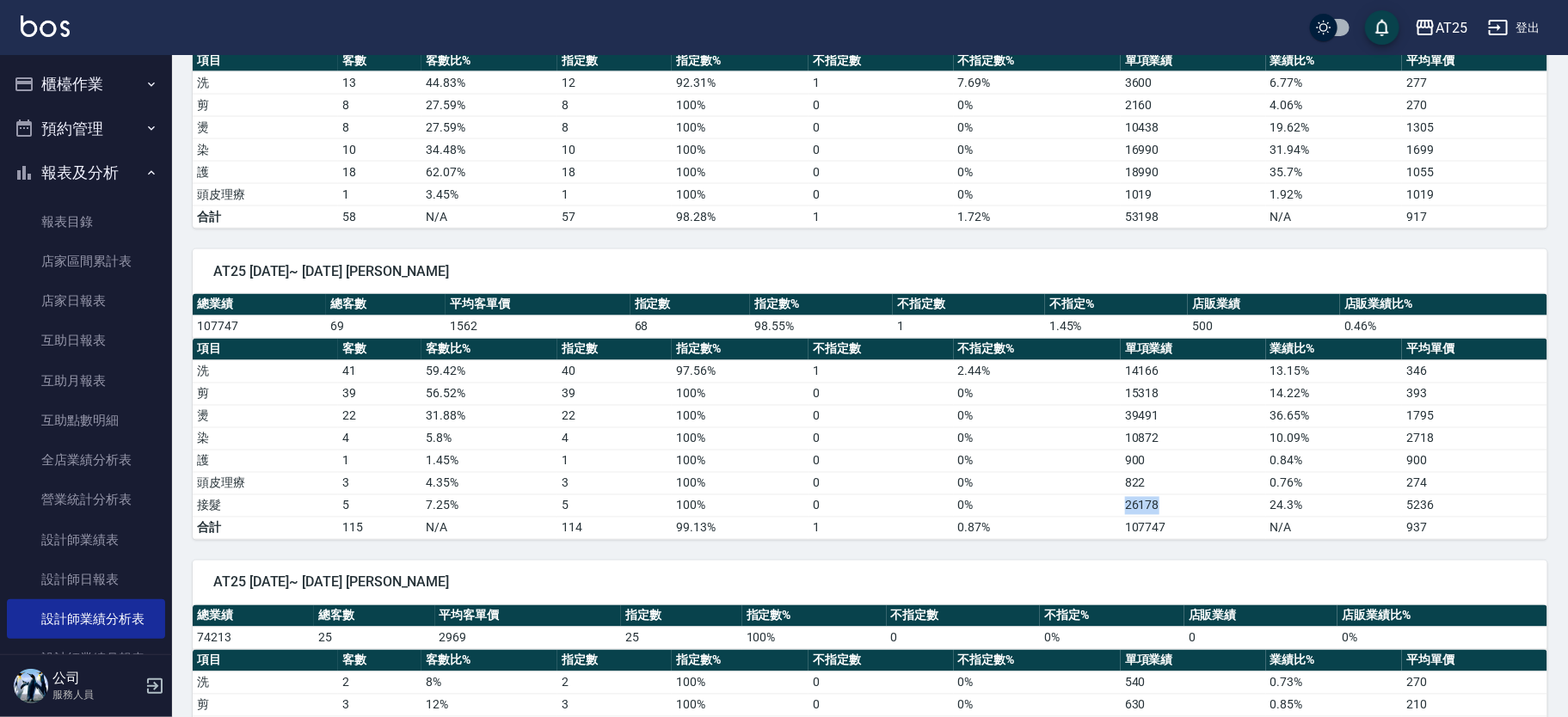
drag, startPoint x: 1122, startPoint y: 506, endPoint x: 1171, endPoint y: 502, distance: 49.2
click at [1171, 502] on td "26178" at bounding box center [1193, 506] width 145 height 22
drag, startPoint x: 197, startPoint y: 500, endPoint x: 1184, endPoint y: 508, distance: 987.0
click at [1184, 508] on tr "接髮 5 7.25 % 5 100 % 0 0 % 26178 24.3 % 5236" at bounding box center [870, 506] width 1355 height 22
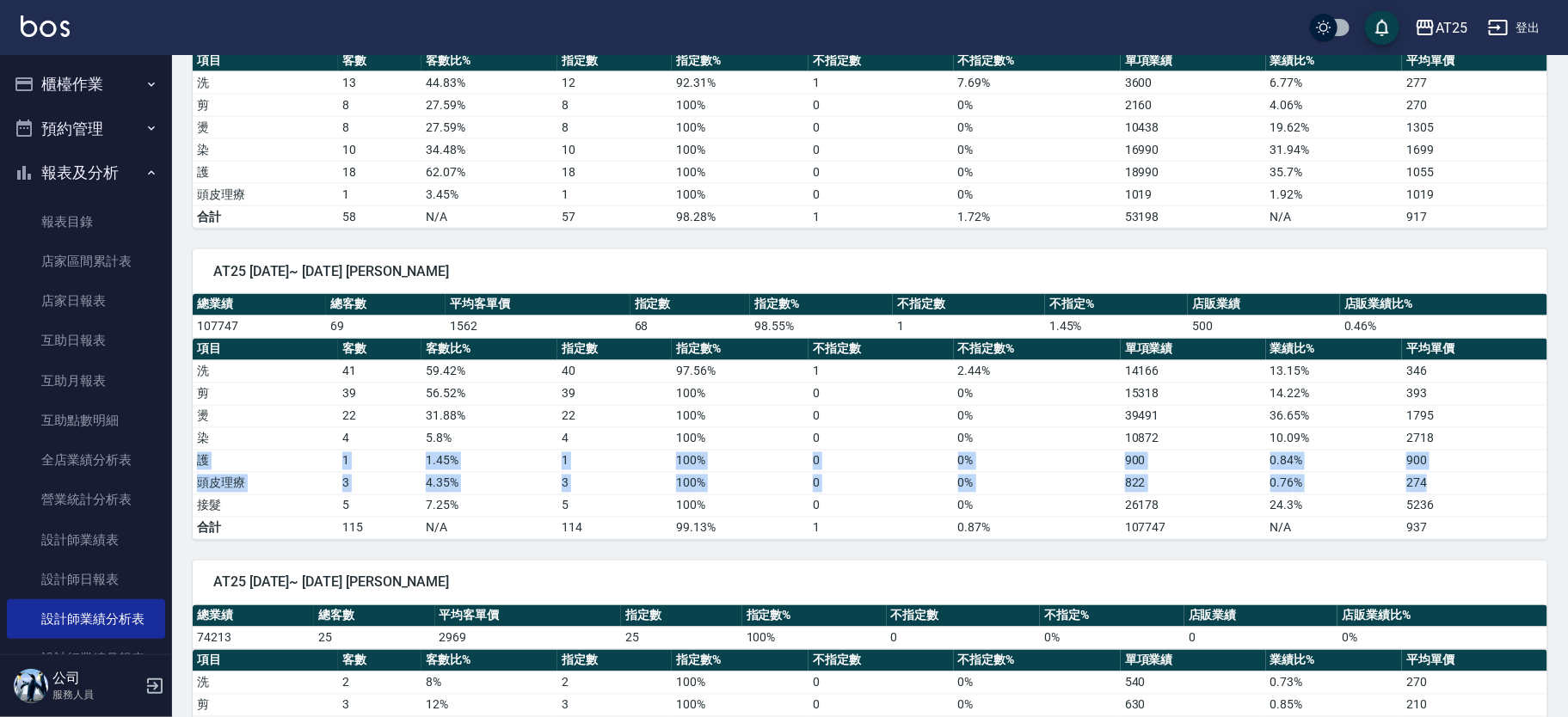
drag, startPoint x: 192, startPoint y: 459, endPoint x: 1439, endPoint y: 476, distance: 1247.1
click at [1439, 476] on tbody "洗 41 59.42 % 40 97.56 % 1 2.44 % 14166 13.15 % 346 剪 39 56.52 % 39 100 % 0 0 % …" at bounding box center [870, 449] width 1355 height 179
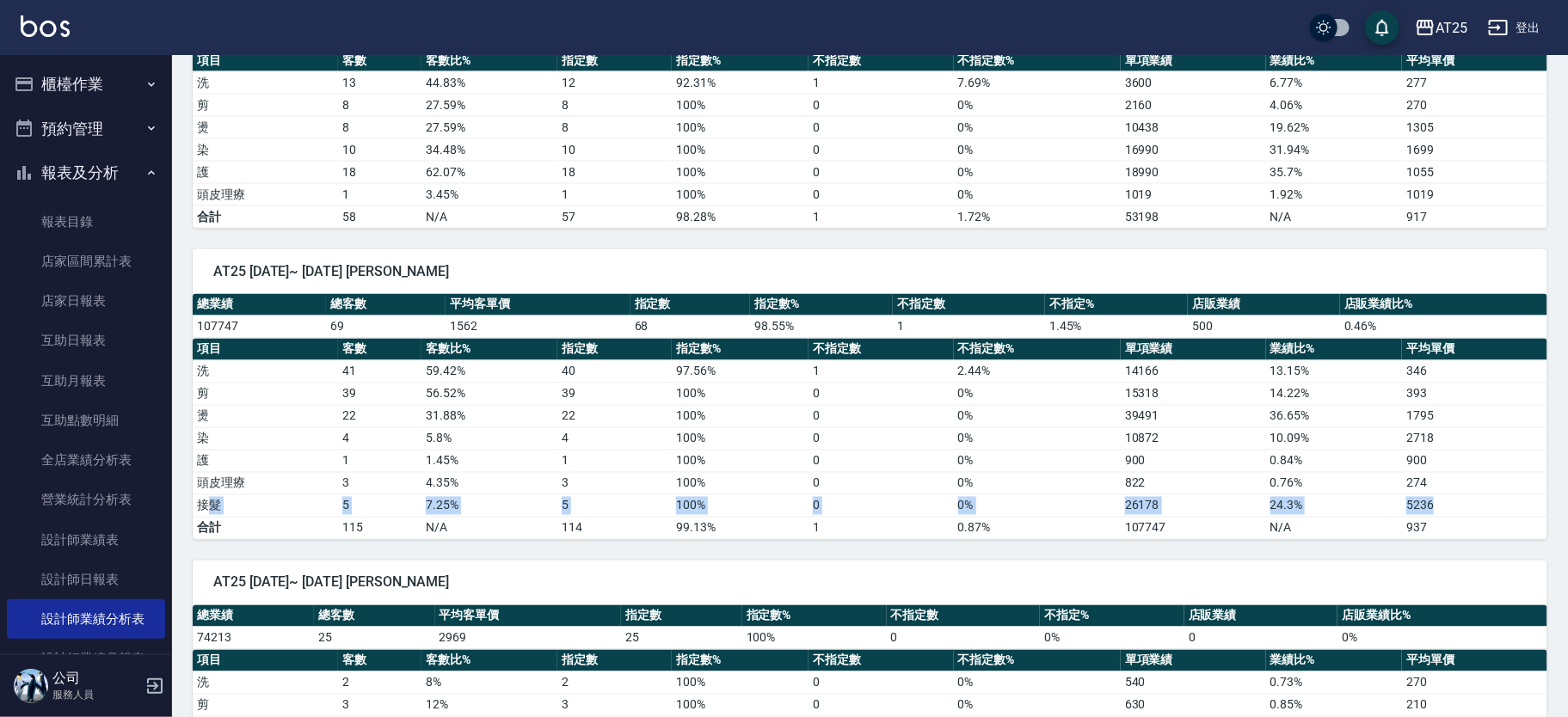
drag, startPoint x: 205, startPoint y: 503, endPoint x: 1446, endPoint y: 497, distance: 1241.0
click at [1446, 497] on tr "接髮 5 7.25 % 5 100 % 0 0 % 26178 24.3 % 5236" at bounding box center [870, 506] width 1355 height 22
click at [1447, 498] on td "5236" at bounding box center [1475, 506] width 145 height 22
drag, startPoint x: 197, startPoint y: 322, endPoint x: 332, endPoint y: 323, distance: 135.0
click at [332, 323] on tr "107747 69 1562 68 98.55 % 1 1.45 % 500 0.46 %" at bounding box center [870, 326] width 1355 height 22
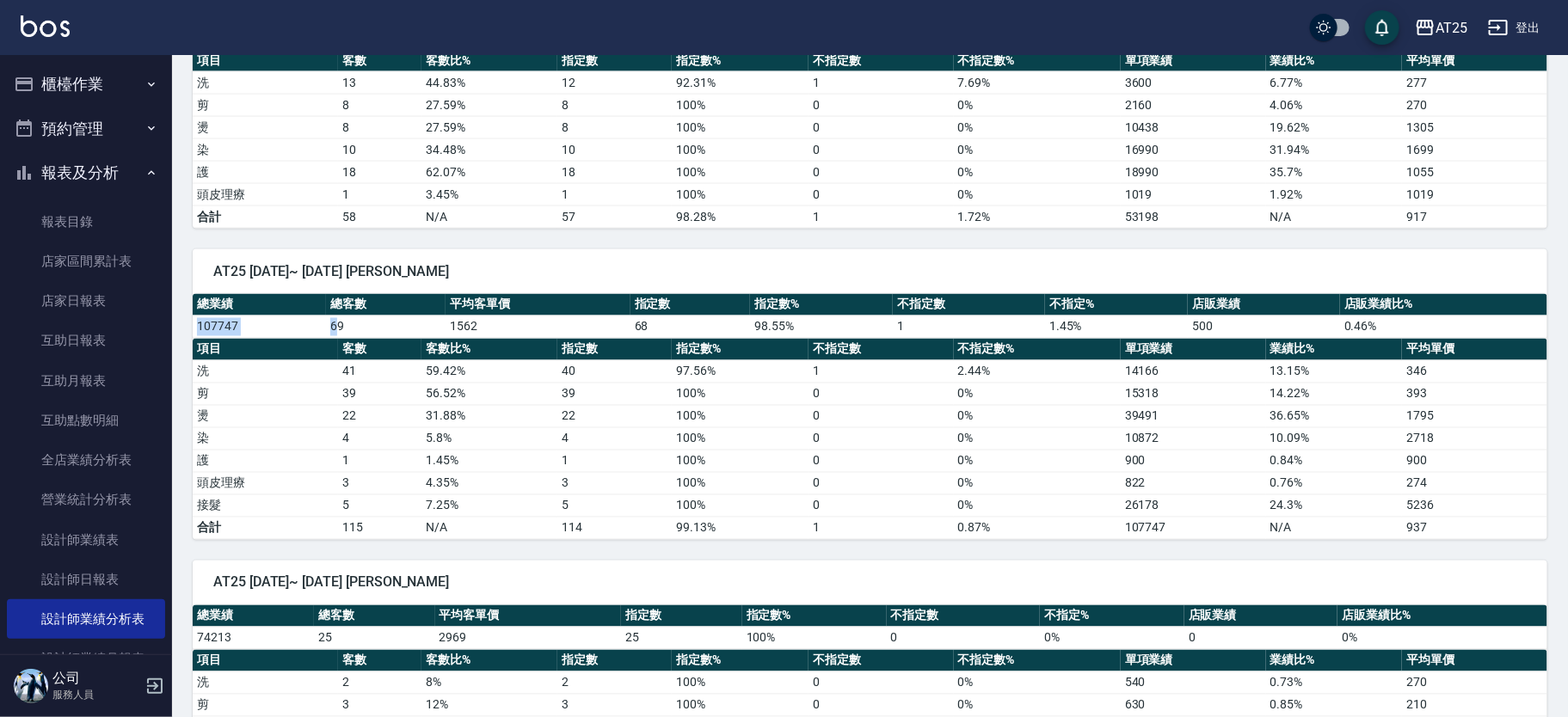
click at [333, 324] on td "69" at bounding box center [386, 326] width 120 height 22
click at [322, 399] on td "剪" at bounding box center [265, 394] width 145 height 22
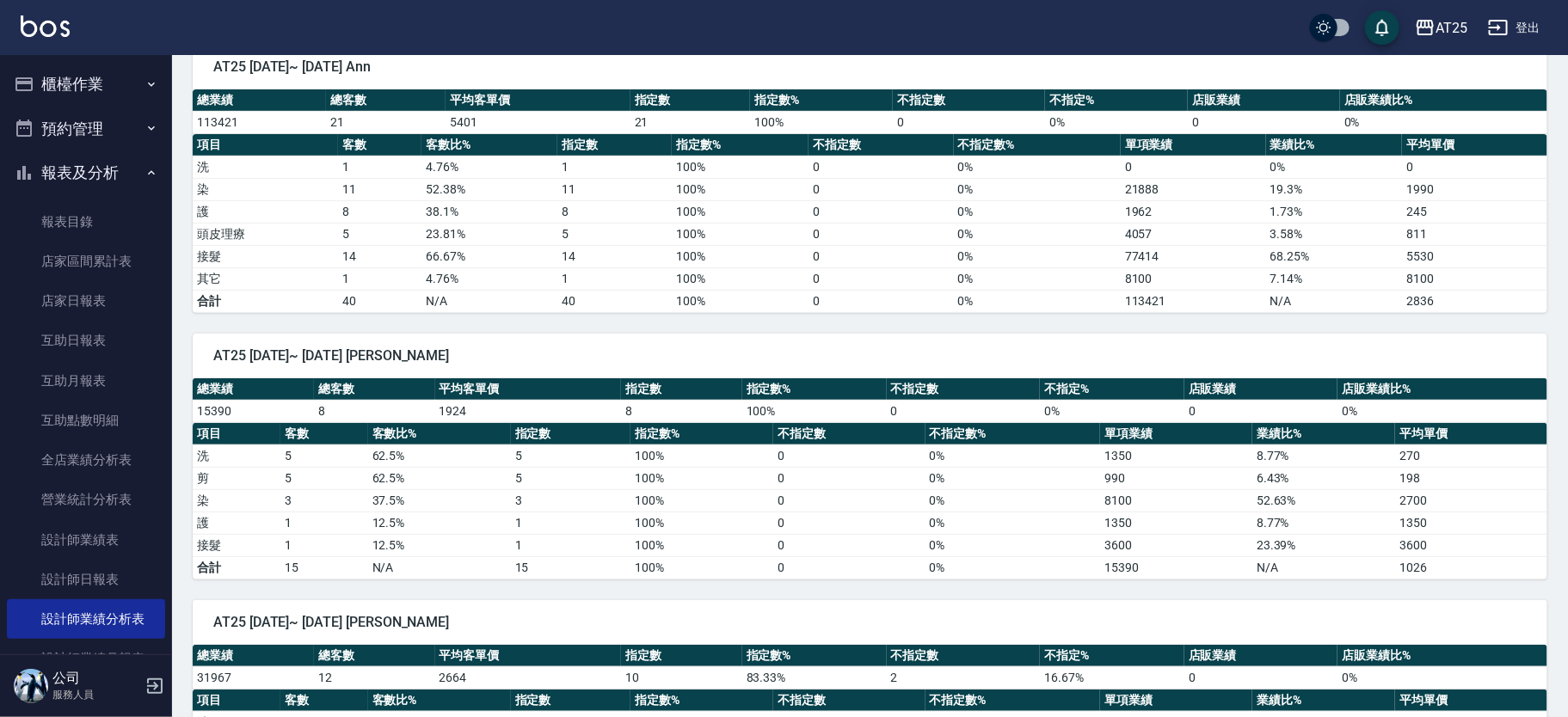
scroll to position [3271, 0]
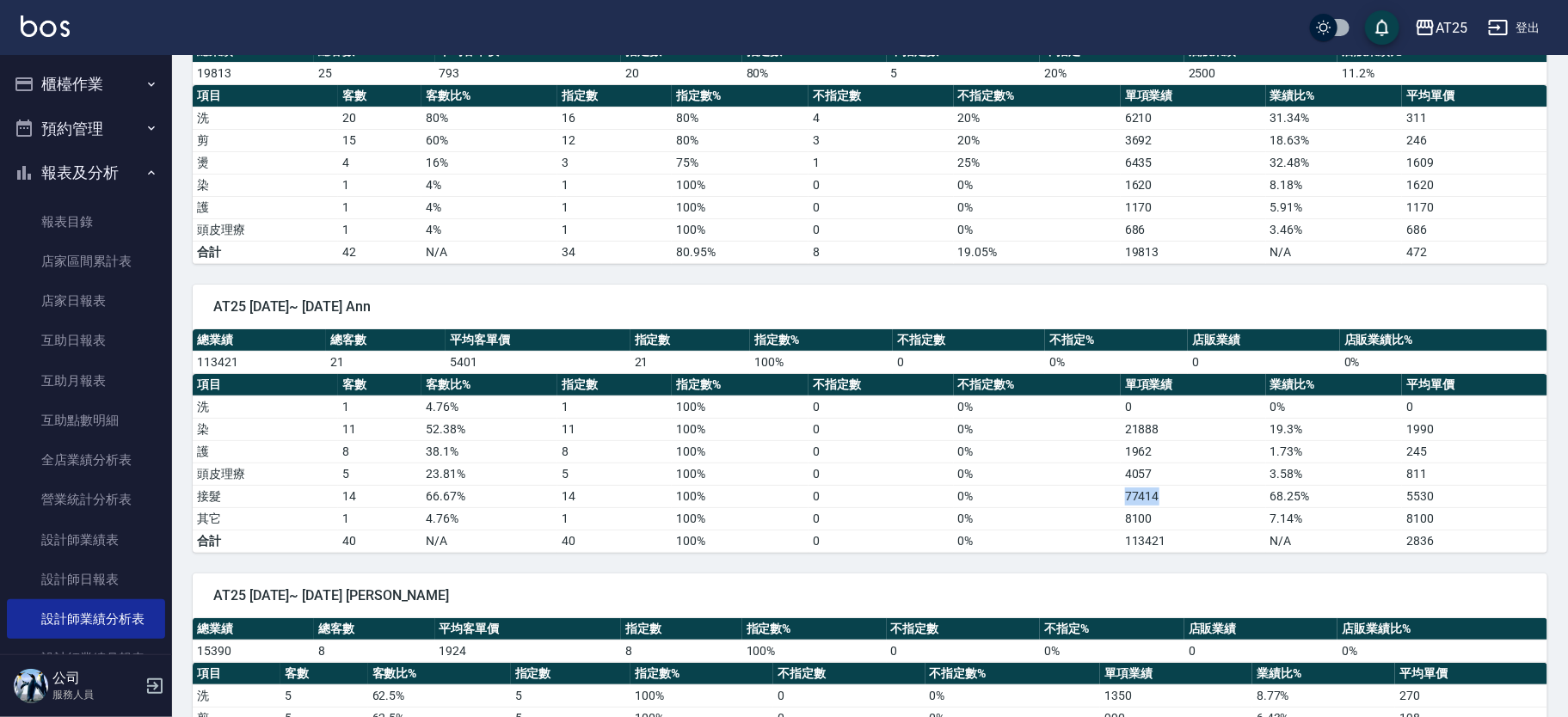
drag, startPoint x: 1125, startPoint y: 495, endPoint x: 1161, endPoint y: 492, distance: 36.1
click at [1161, 492] on td "77414" at bounding box center [1193, 496] width 145 height 22
drag, startPoint x: 617, startPoint y: 354, endPoint x: 656, endPoint y: 351, distance: 39.1
click at [656, 351] on tr "113421 21 5401 21 100 % 0 0 % 0 0 %" at bounding box center [870, 361] width 1355 height 22
click at [657, 351] on td "21" at bounding box center [691, 361] width 120 height 22
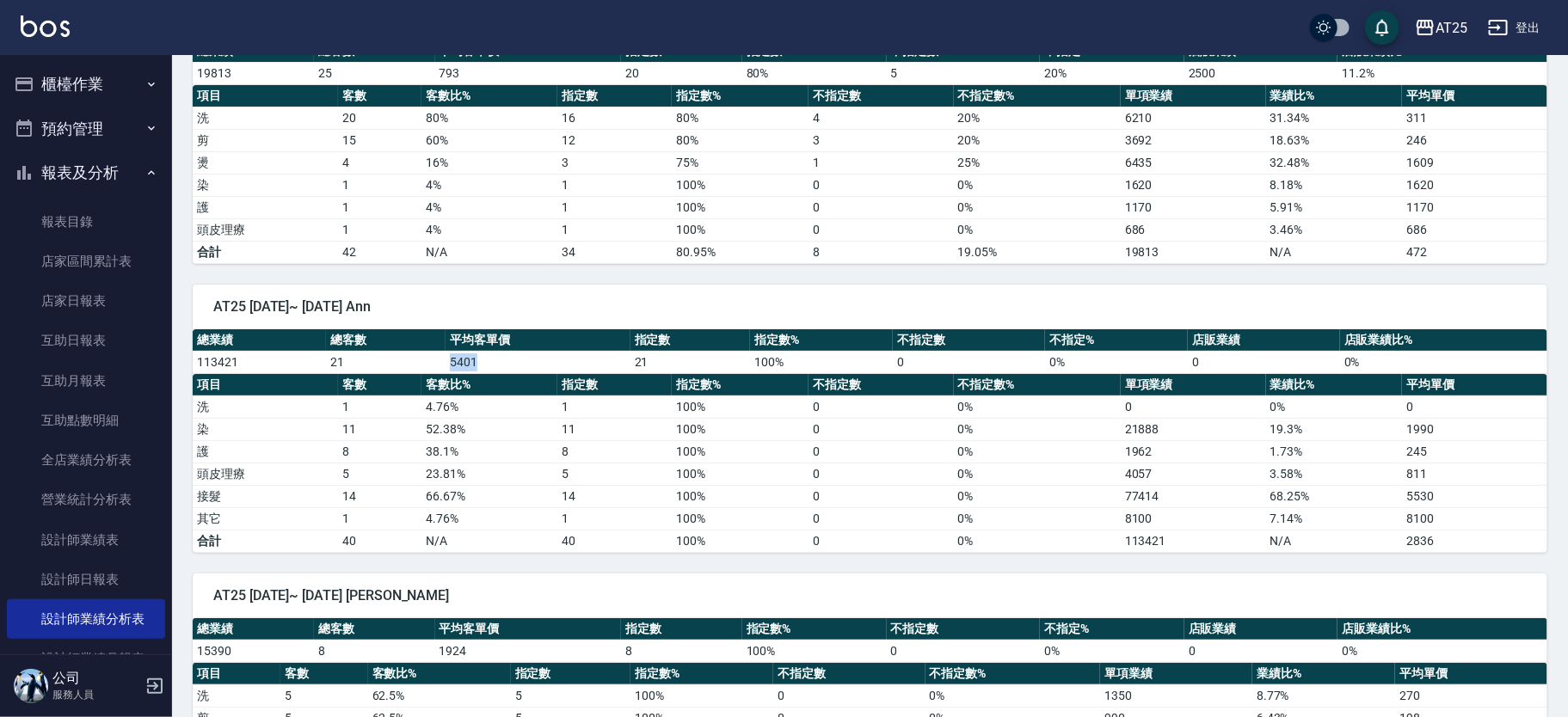
drag, startPoint x: 442, startPoint y: 346, endPoint x: 478, endPoint y: 349, distance: 36.1
click at [478, 351] on tr "113421 21 5401 21 100 % 0 0 % 0 0 %" at bounding box center [870, 361] width 1355 height 22
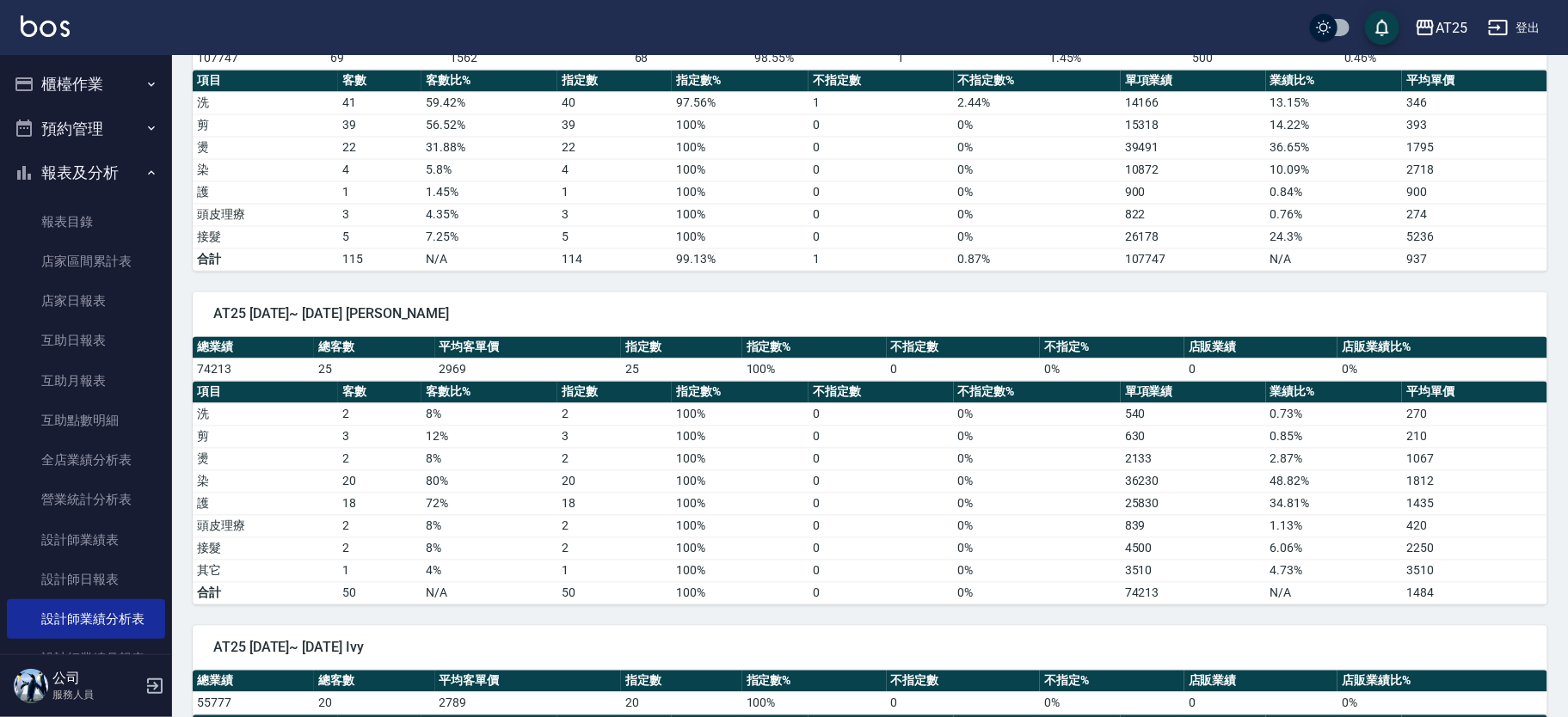
scroll to position [1433, 0]
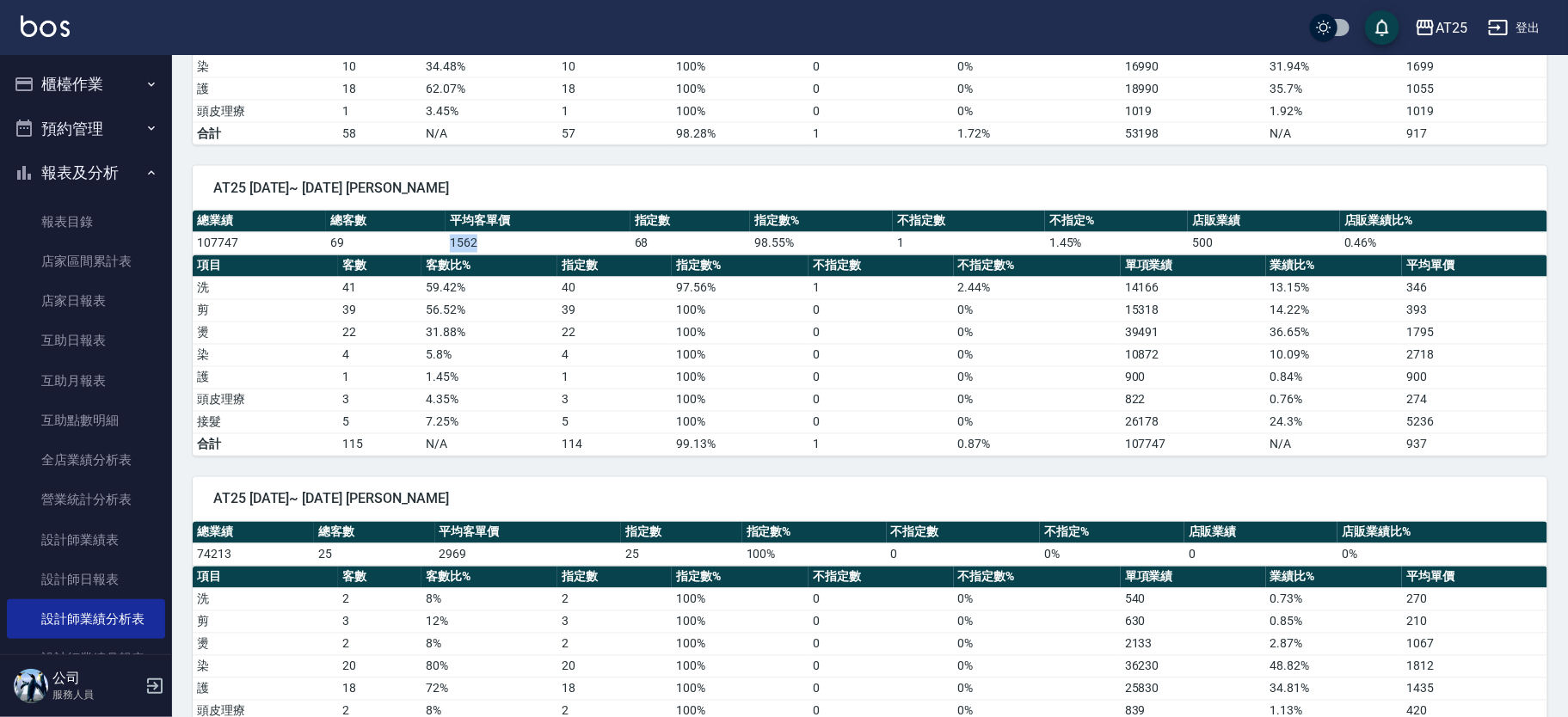
drag, startPoint x: 448, startPoint y: 238, endPoint x: 484, endPoint y: 239, distance: 36.0
click at [484, 239] on td "1562" at bounding box center [537, 243] width 184 height 22
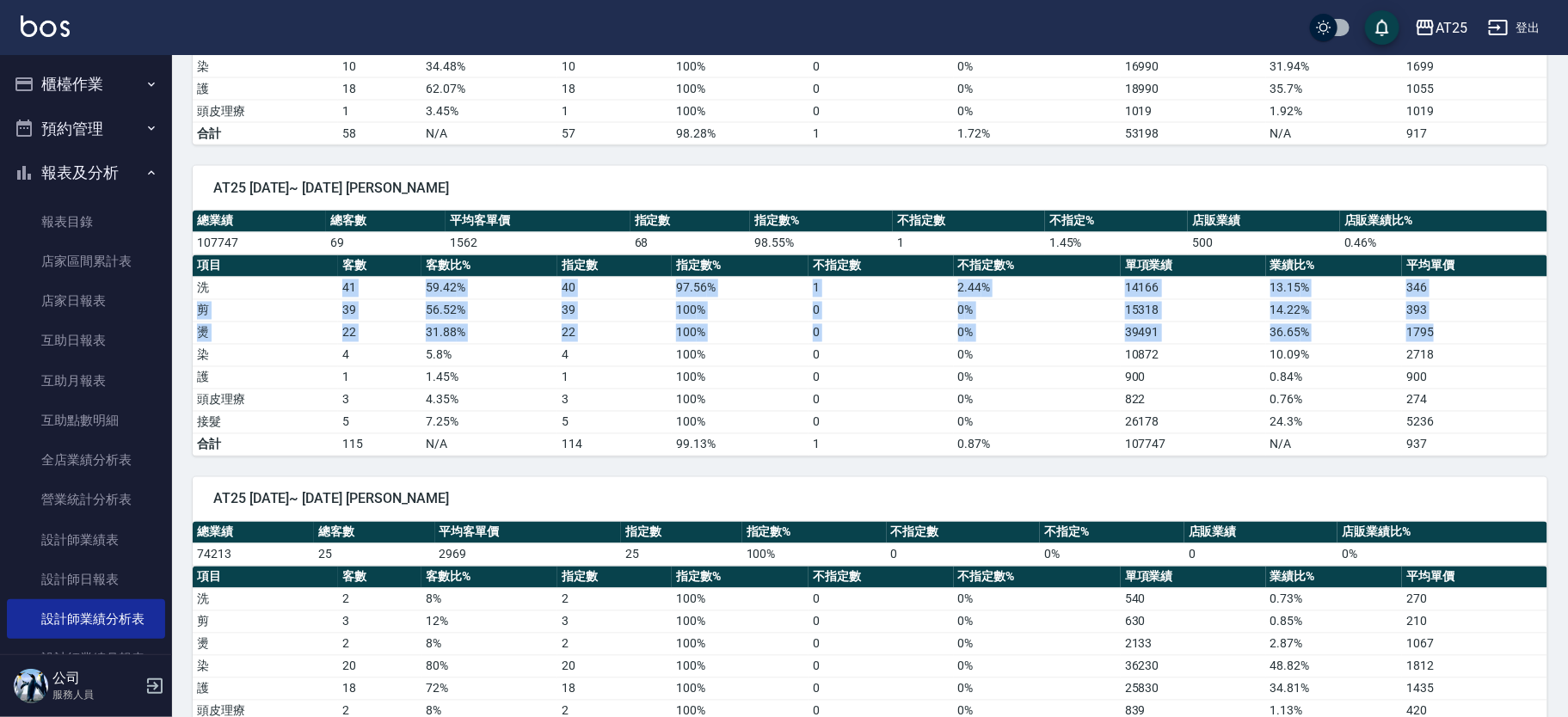
drag, startPoint x: 329, startPoint y: 291, endPoint x: 1503, endPoint y: 322, distance: 1174.4
click at [1503, 322] on tbody "洗 41 59.42 % 40 97.56 % 1 2.44 % 14166 13.15 % 346 剪 39 56.52 % 39 100 % 0 0 % …" at bounding box center [870, 366] width 1355 height 179
click at [1483, 322] on td "1795" at bounding box center [1475, 332] width 145 height 22
click at [1467, 309] on td "393" at bounding box center [1475, 310] width 145 height 22
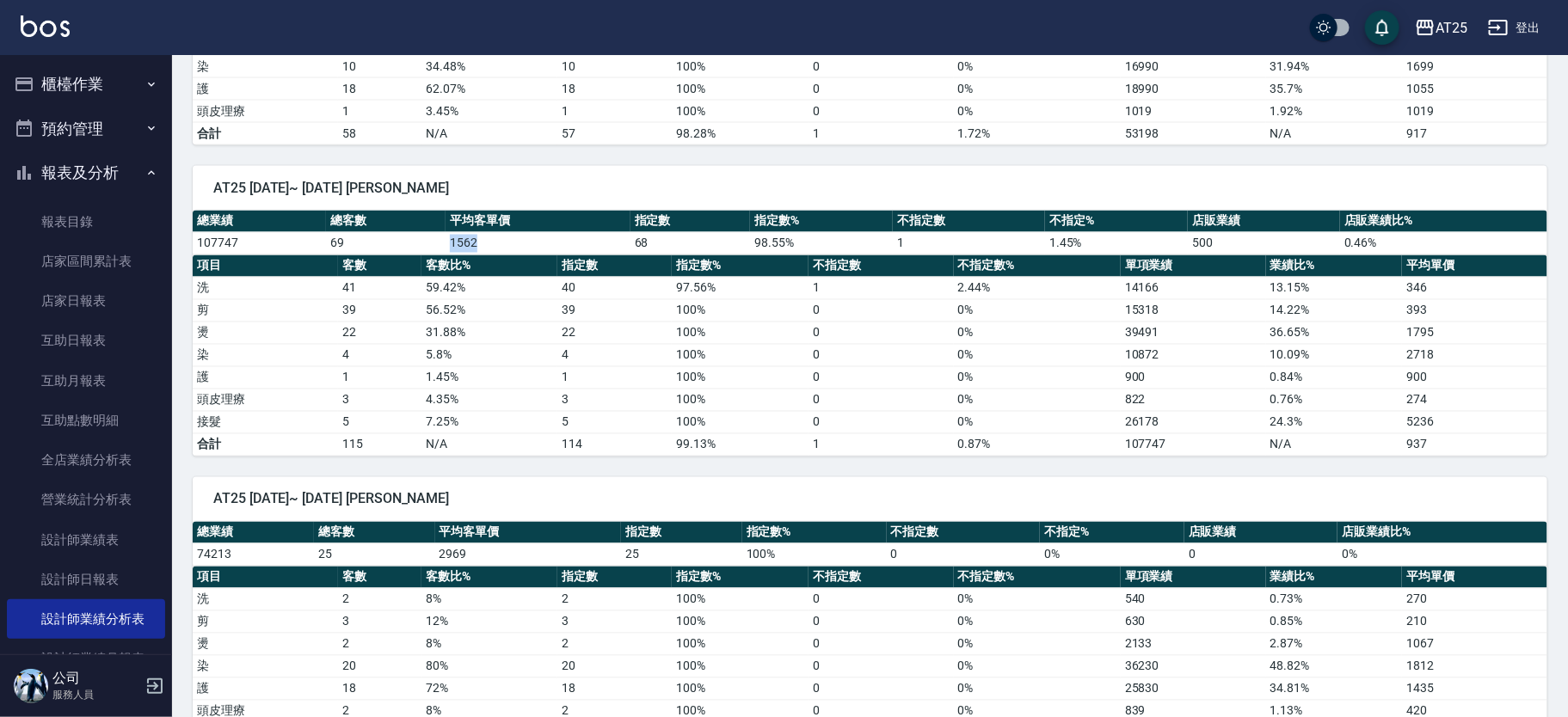
drag, startPoint x: 436, startPoint y: 237, endPoint x: 485, endPoint y: 240, distance: 49.1
click at [485, 240] on tr "107747 69 1562 68 98.55 % 1 1.45 % 500 0.46 %" at bounding box center [870, 243] width 1355 height 22
click at [485, 240] on td "1562" at bounding box center [537, 243] width 184 height 22
drag, startPoint x: 630, startPoint y: 234, endPoint x: 655, endPoint y: 235, distance: 25.0
click at [655, 235] on td "68" at bounding box center [691, 243] width 120 height 22
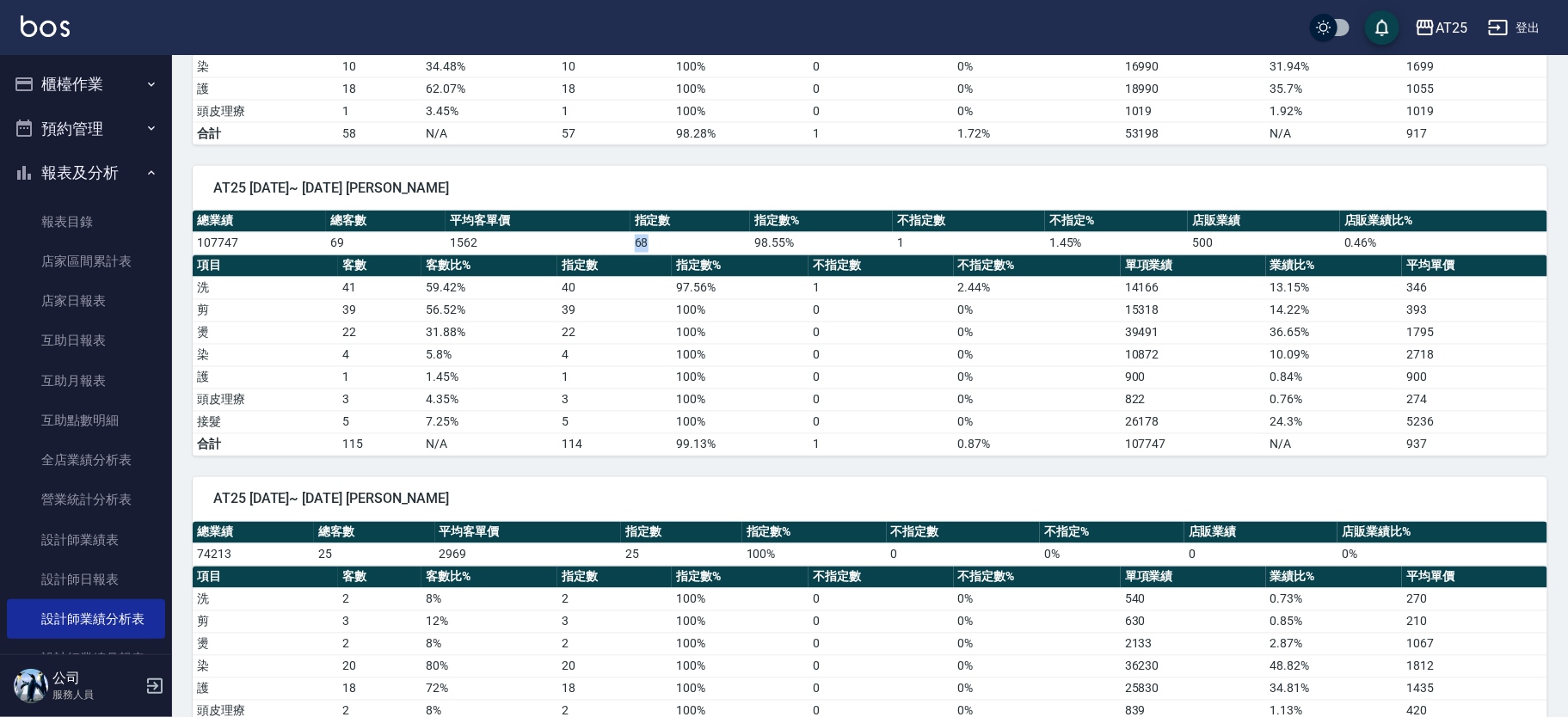
click at [655, 238] on td "68" at bounding box center [691, 243] width 120 height 22
drag, startPoint x: 655, startPoint y: 237, endPoint x: 630, endPoint y: 239, distance: 25.1
click at [631, 239] on td "68" at bounding box center [691, 243] width 120 height 22
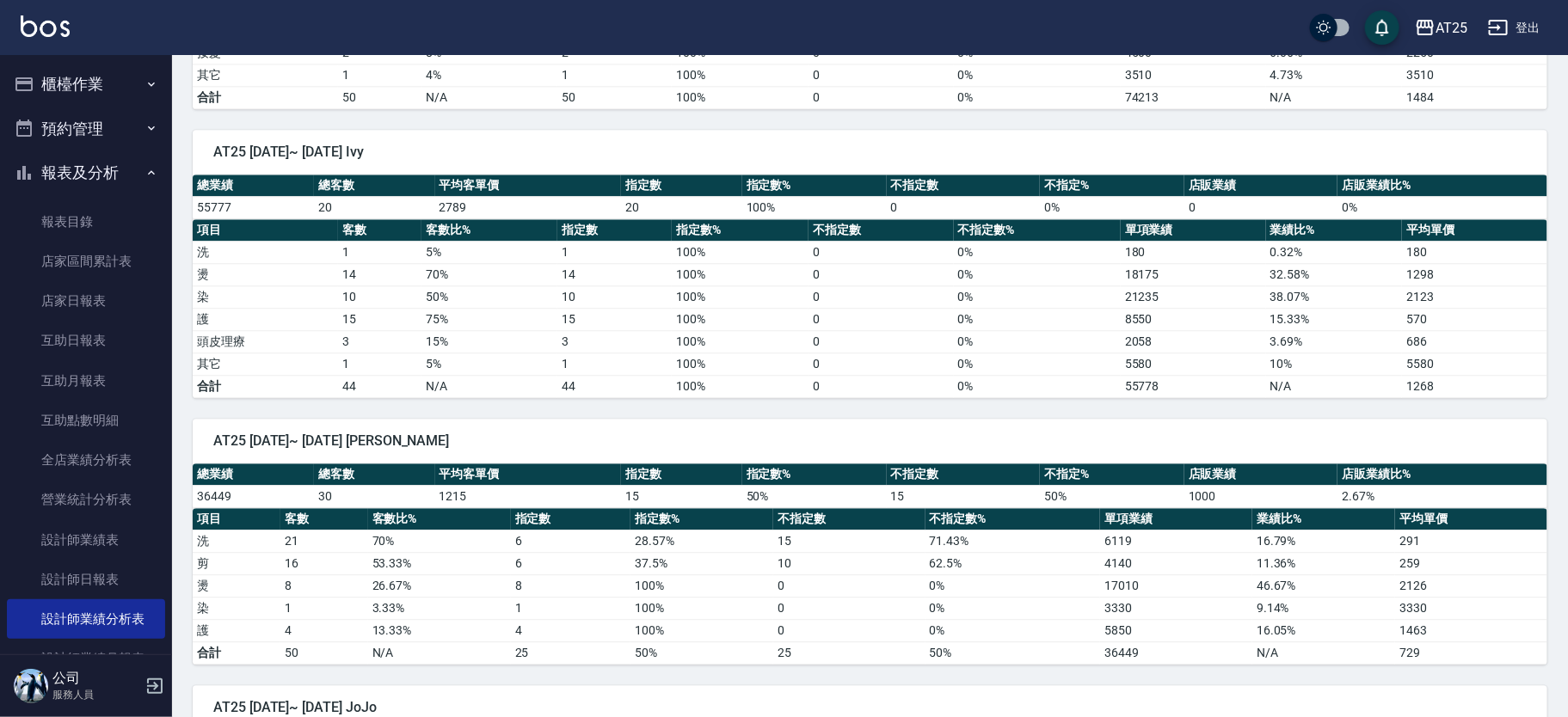
scroll to position [0, 0]
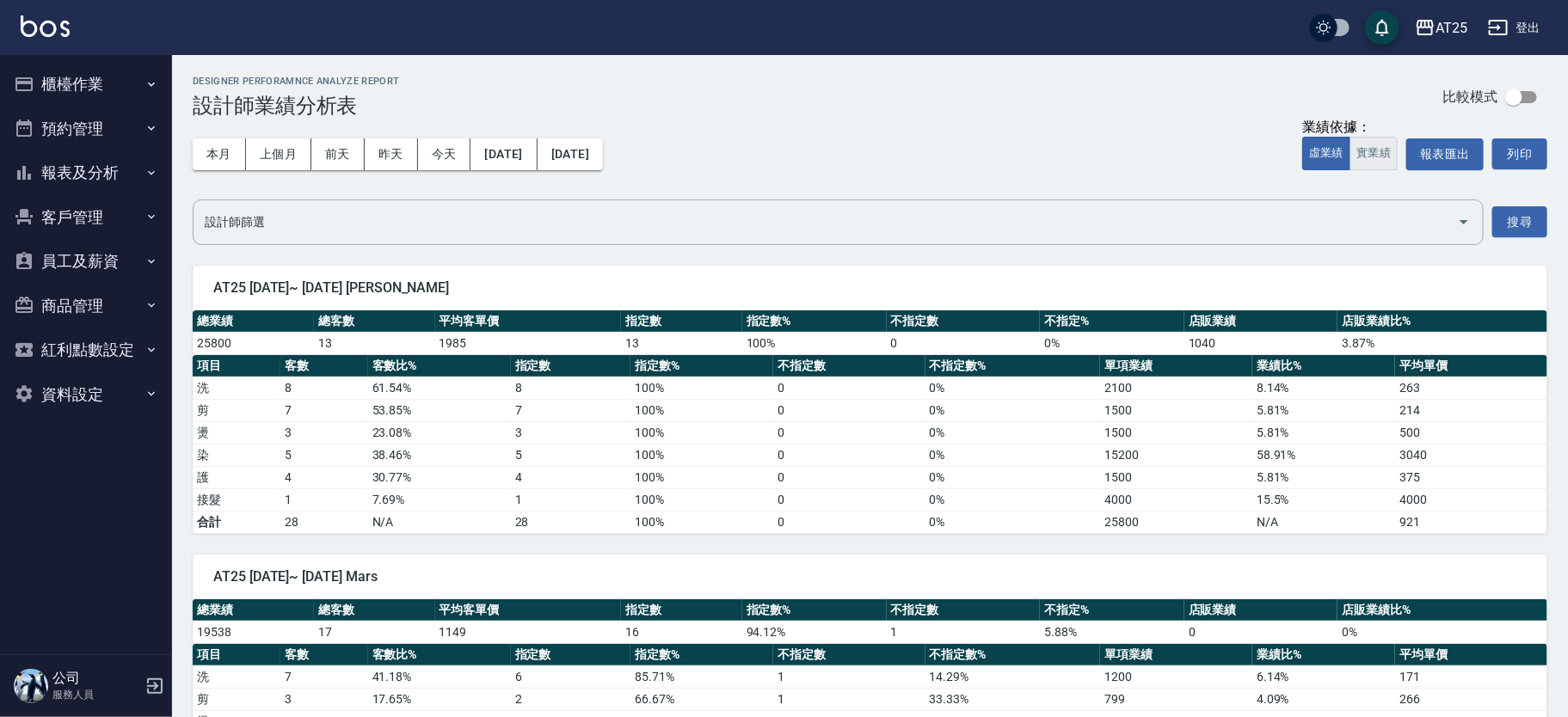
click at [1376, 141] on button "實業績" at bounding box center [1373, 153] width 48 height 33
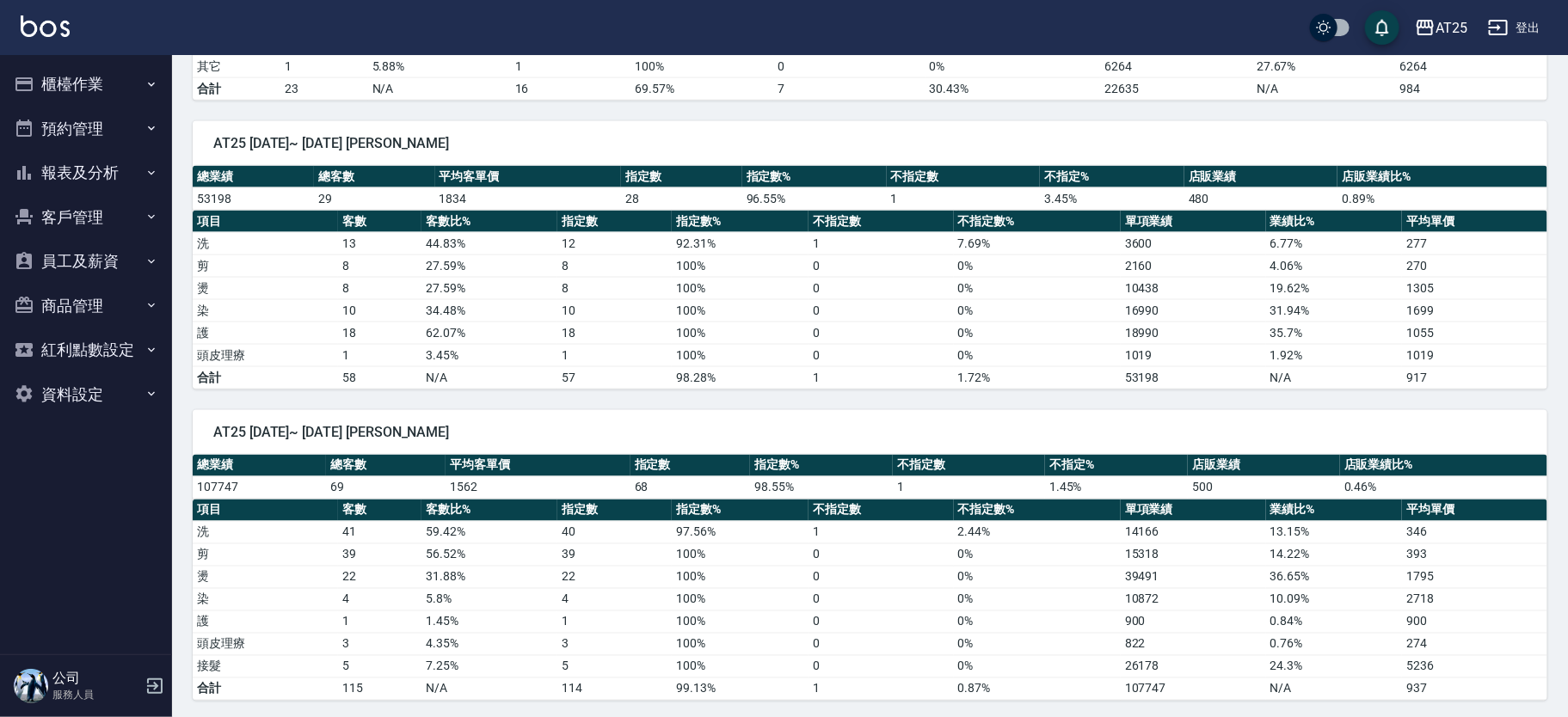
scroll to position [1294, 0]
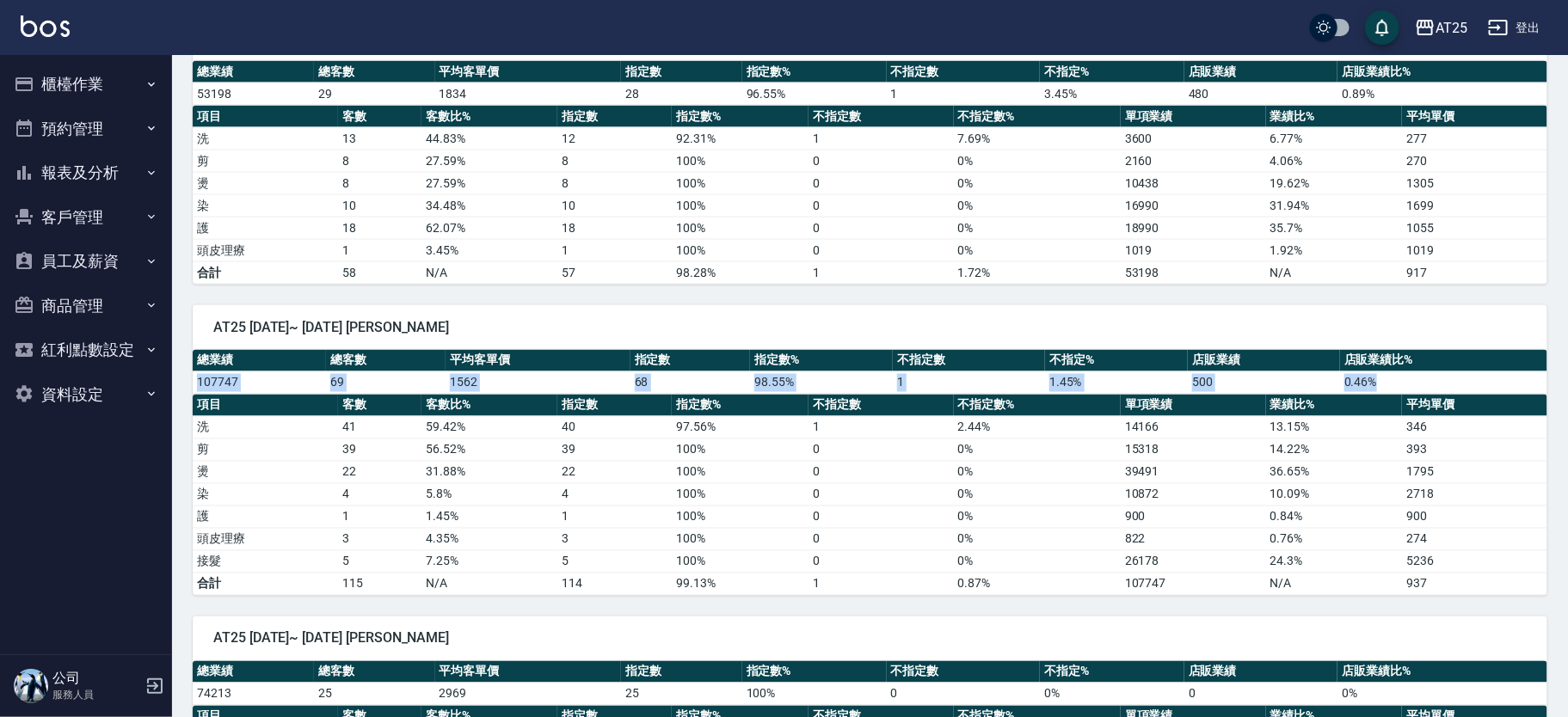
drag, startPoint x: 200, startPoint y: 375, endPoint x: 1391, endPoint y: 378, distance: 1191.0
click at [1391, 378] on tr "107747 69 1562 68 98.55 % 1 1.45 % 500 0.46 %" at bounding box center [870, 382] width 1355 height 22
click at [1391, 378] on td "0.46 %" at bounding box center [1443, 382] width 207 height 22
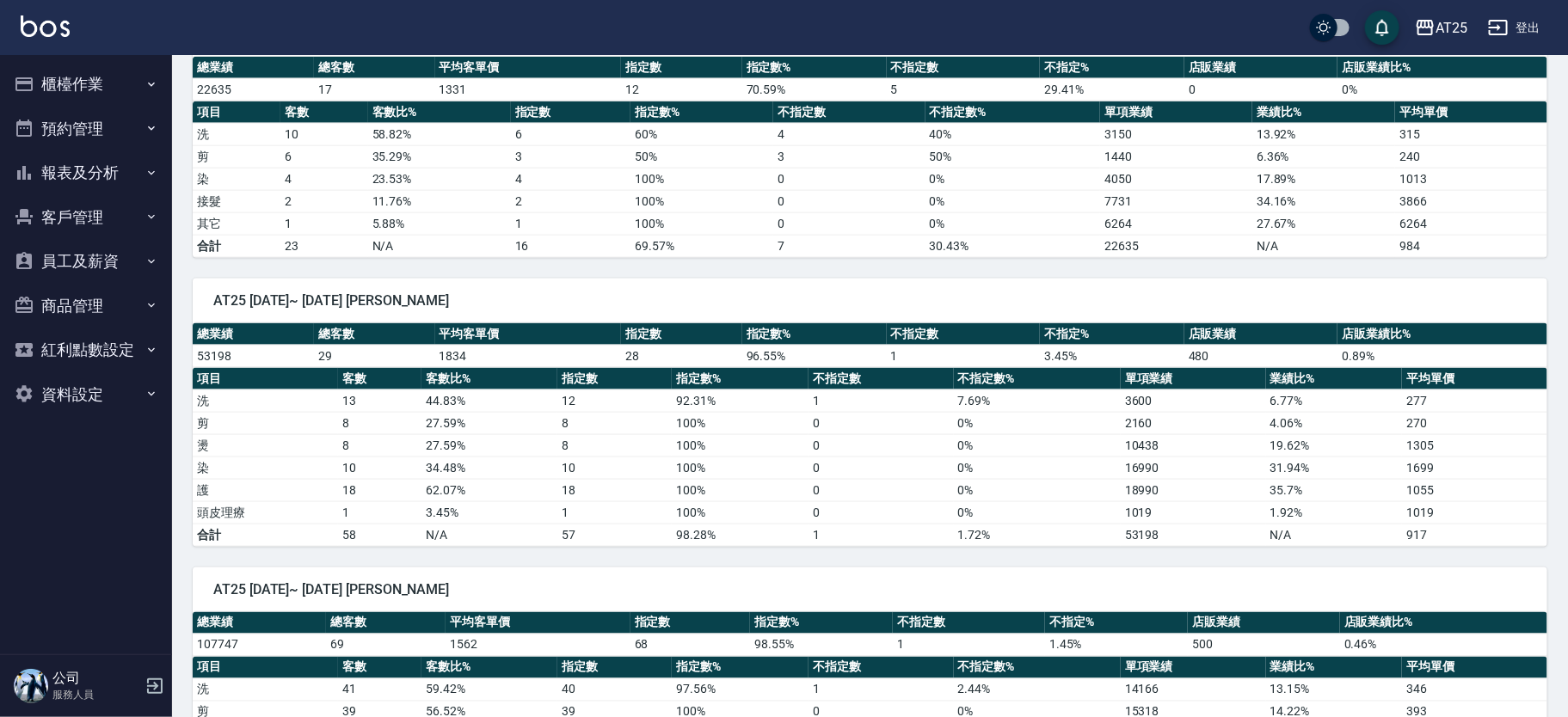
scroll to position [1429, 0]
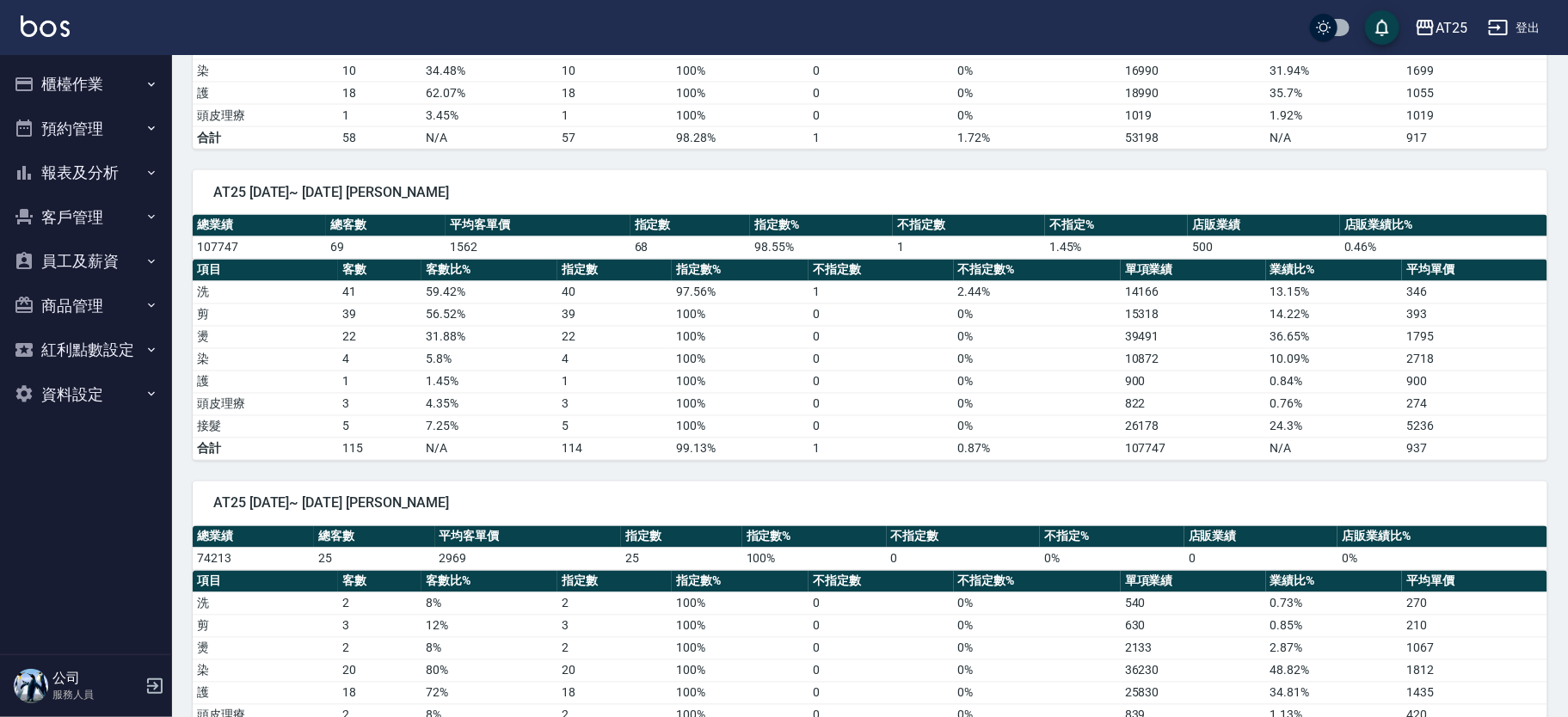
click at [100, 161] on button "報表及分析" at bounding box center [86, 173] width 159 height 45
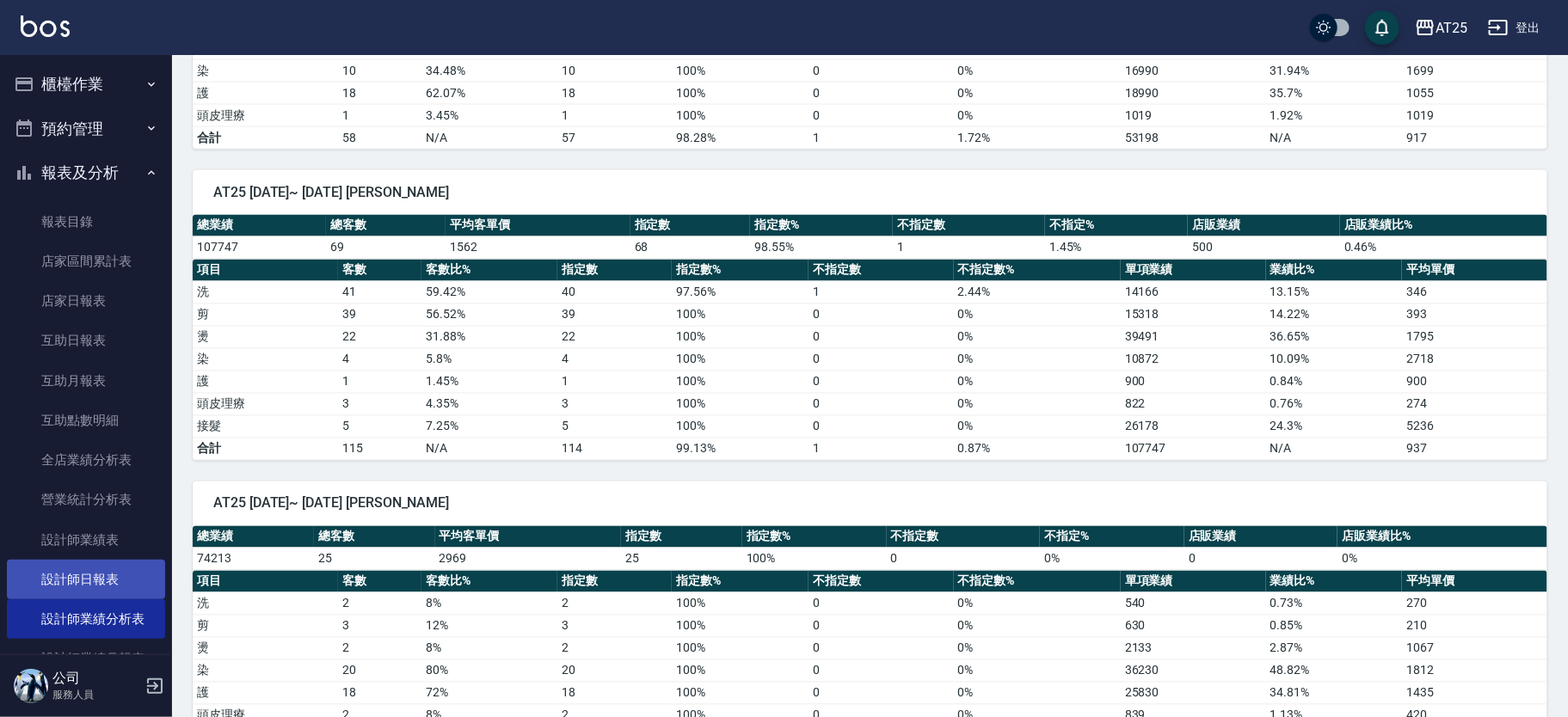
click at [110, 584] on link "設計師日報表" at bounding box center [86, 580] width 159 height 40
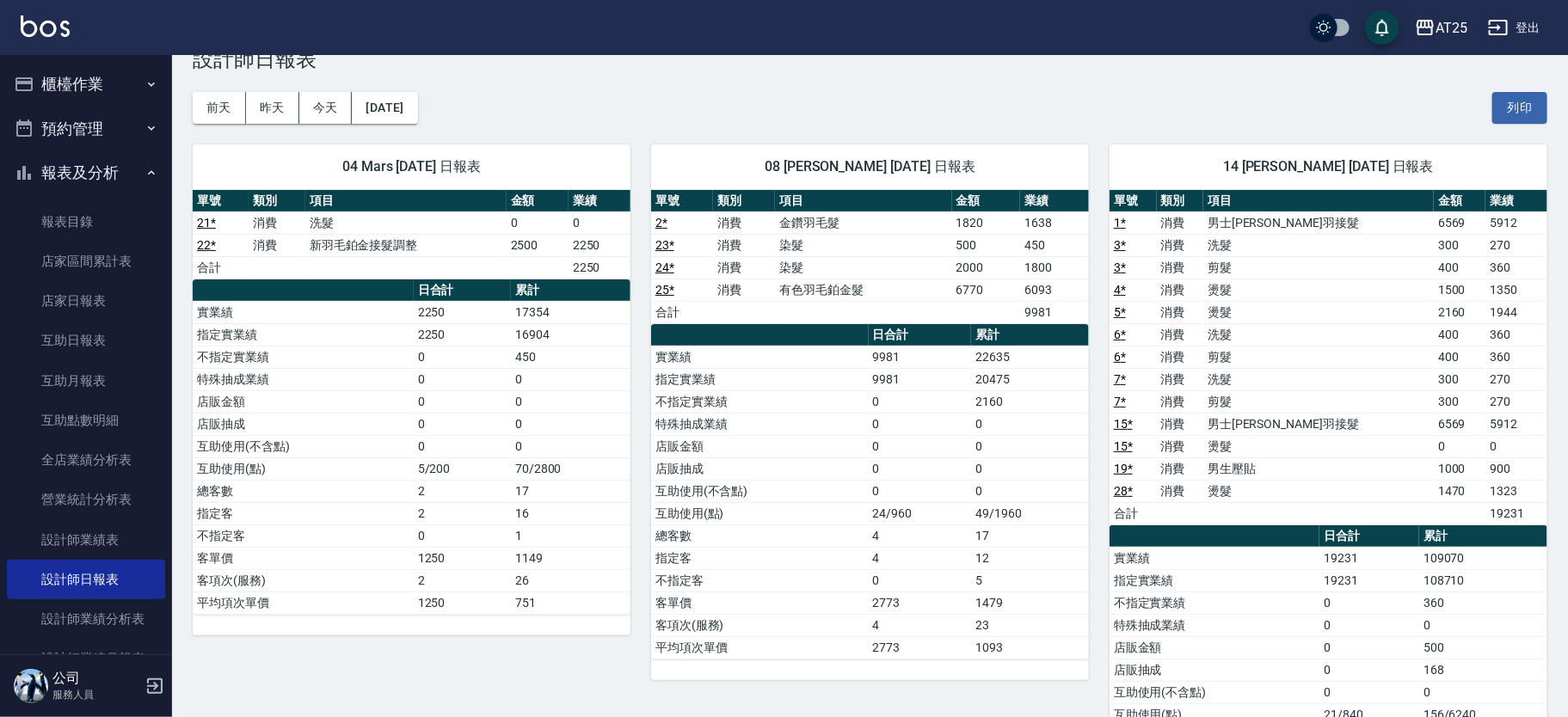
scroll to position [215, 0]
